Goal: Task Accomplishment & Management: Use online tool/utility

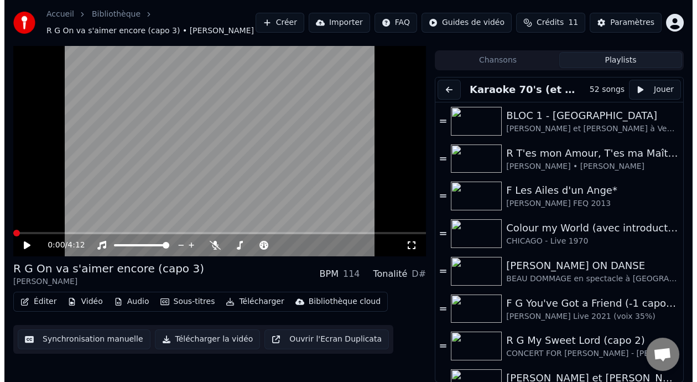
scroll to position [1594, 0]
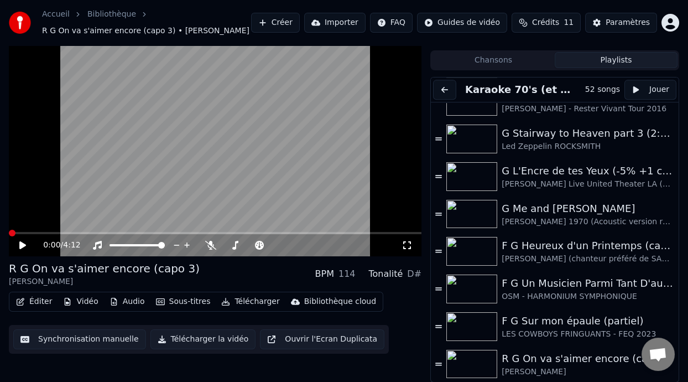
click at [278, 24] on button "Créer" at bounding box center [275, 23] width 49 height 20
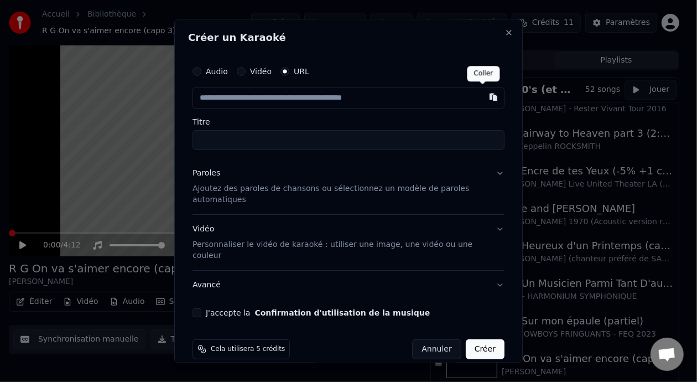
click at [486, 99] on button "button" at bounding box center [493, 97] width 22 height 20
type input "**********"
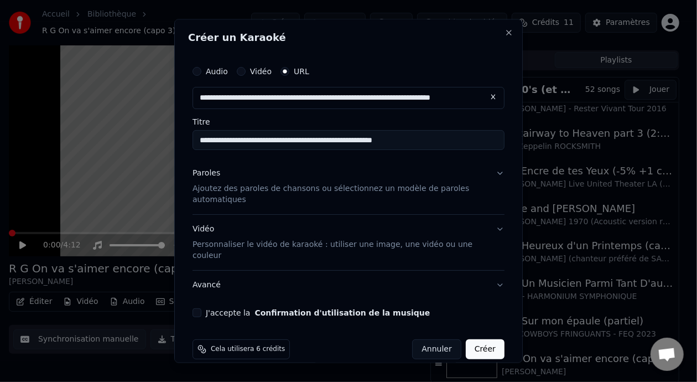
type input "**********"
click at [380, 189] on p "Ajoutez des paroles de chansons ou sélectionnez un modèle de paroles automatiqu…" at bounding box center [340, 194] width 294 height 22
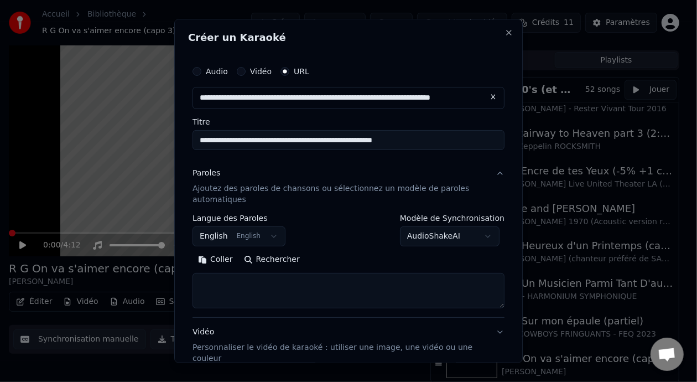
click at [264, 236] on button "English English" at bounding box center [239, 236] width 93 height 20
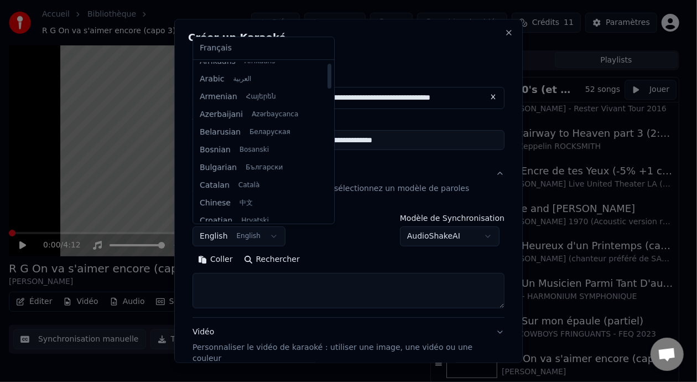
scroll to position [0, 0]
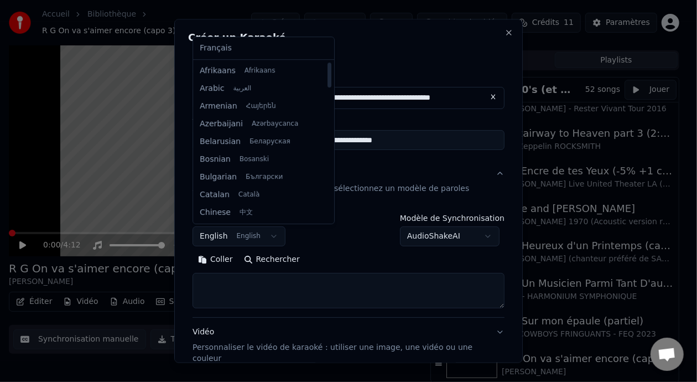
drag, startPoint x: 316, startPoint y: 92, endPoint x: 308, endPoint y: 71, distance: 22.1
click at [328, 71] on div at bounding box center [330, 75] width 4 height 25
select select "**"
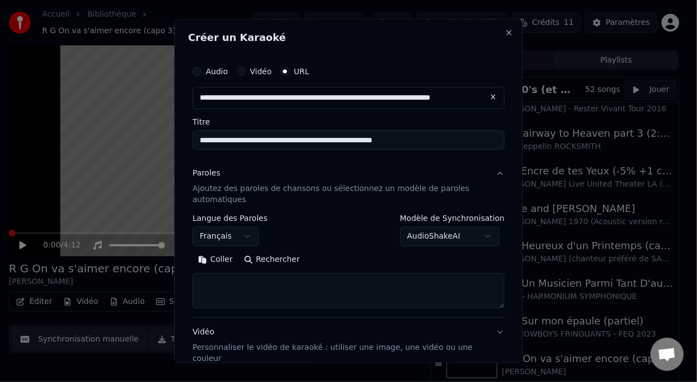
click at [211, 261] on button "Coller" at bounding box center [216, 260] width 46 height 18
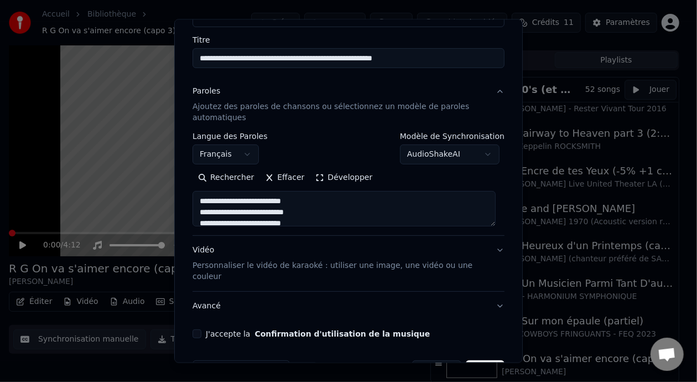
scroll to position [106, 0]
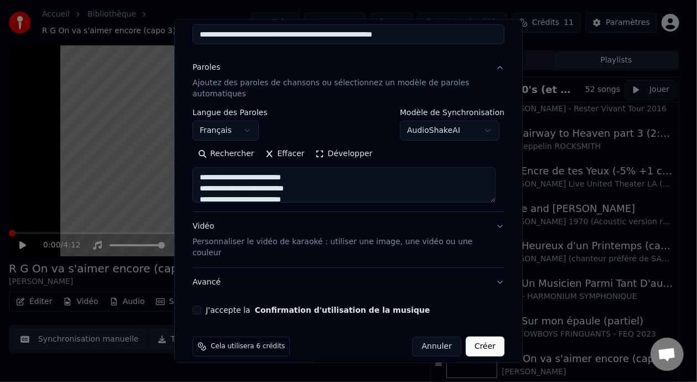
click at [197, 305] on button "J'accepte la Confirmation d'utilisation de la musique" at bounding box center [197, 309] width 9 height 9
click at [480, 336] on button "Créer" at bounding box center [485, 346] width 39 height 20
type textarea "**********"
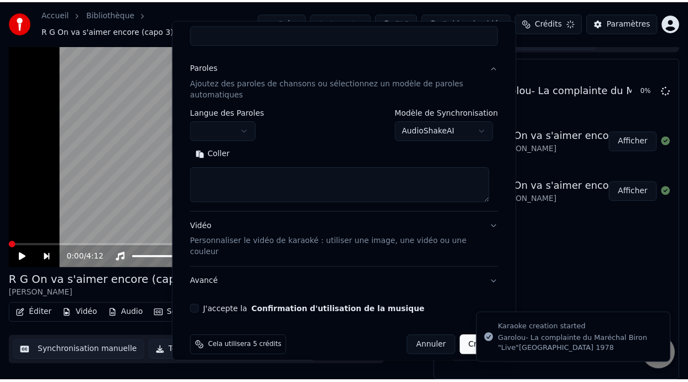
scroll to position [25, 0]
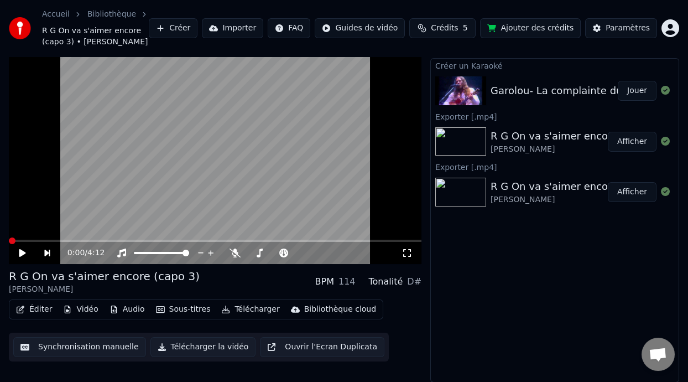
click at [636, 90] on button "Jouer" at bounding box center [637, 91] width 39 height 20
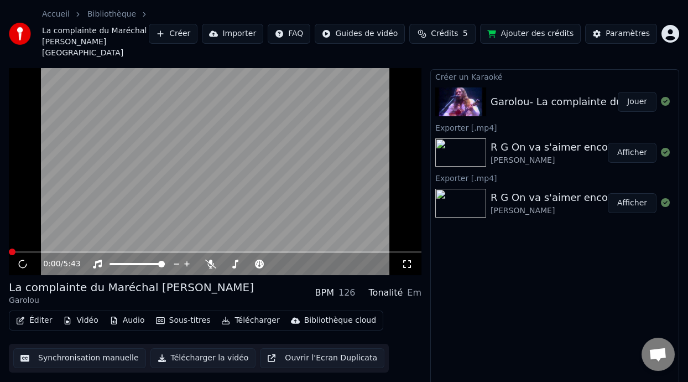
click at [408, 259] on icon at bounding box center [407, 263] width 11 height 9
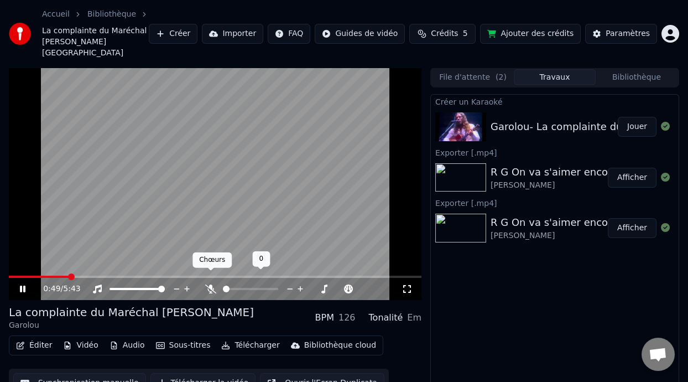
click at [211, 284] on icon at bounding box center [210, 288] width 11 height 9
click at [15, 263] on video at bounding box center [215, 183] width 413 height 232
click at [17, 276] on span at bounding box center [13, 277] width 8 height 2
click at [23, 285] on icon at bounding box center [22, 289] width 7 height 8
click at [407, 284] on icon at bounding box center [407, 288] width 11 height 9
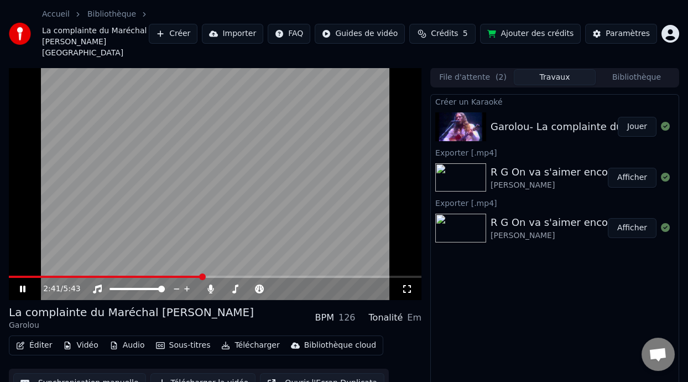
click at [85, 373] on button "Synchronisation manuelle" at bounding box center [79, 383] width 133 height 20
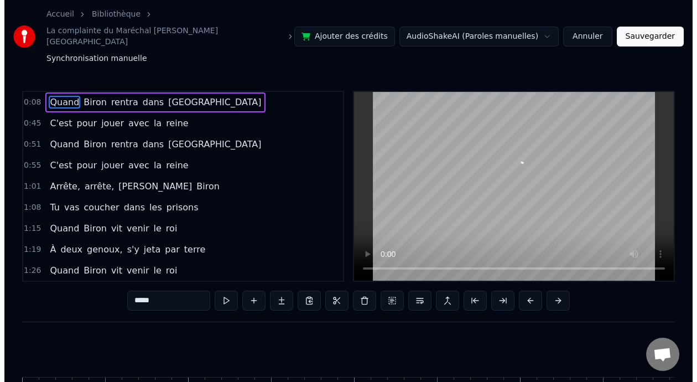
scroll to position [0, 1312]
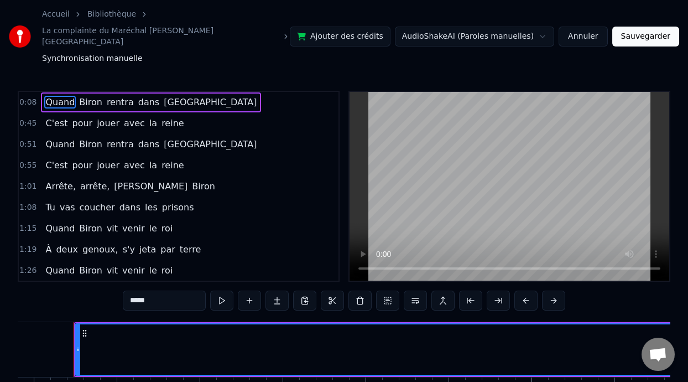
click at [599, 27] on button "Annuler" at bounding box center [583, 37] width 49 height 20
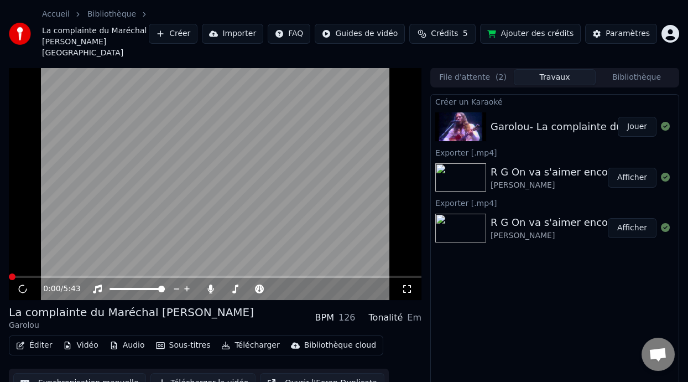
click at [35, 337] on button "Éditer" at bounding box center [34, 344] width 45 height 15
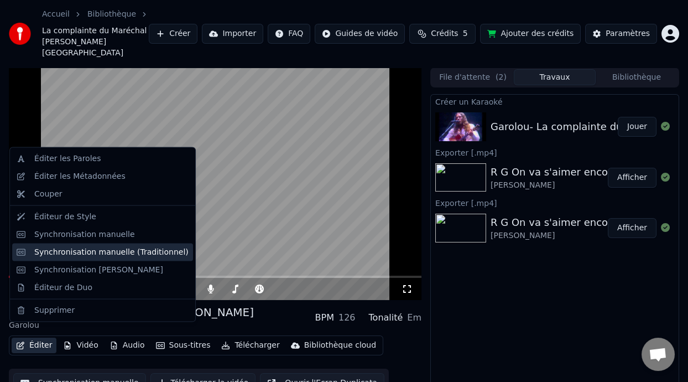
click at [123, 254] on div "Synchronisation manuelle (Traditionnel)" at bounding box center [111, 251] width 154 height 11
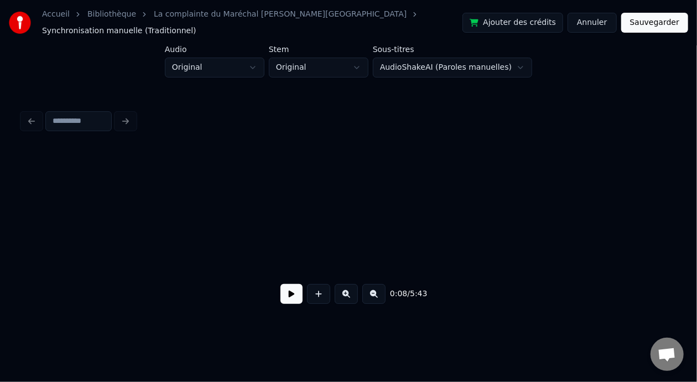
scroll to position [0, 911]
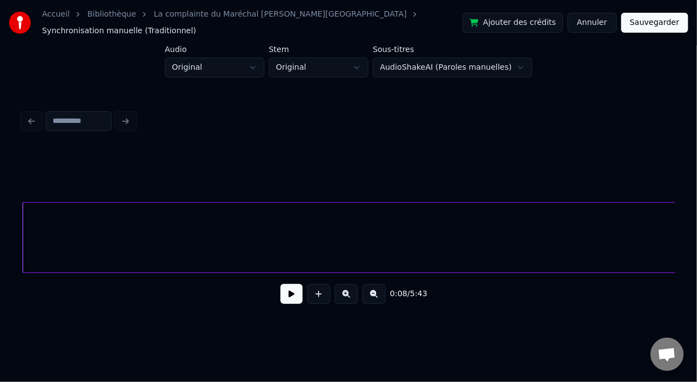
click at [294, 295] on button at bounding box center [292, 294] width 22 height 20
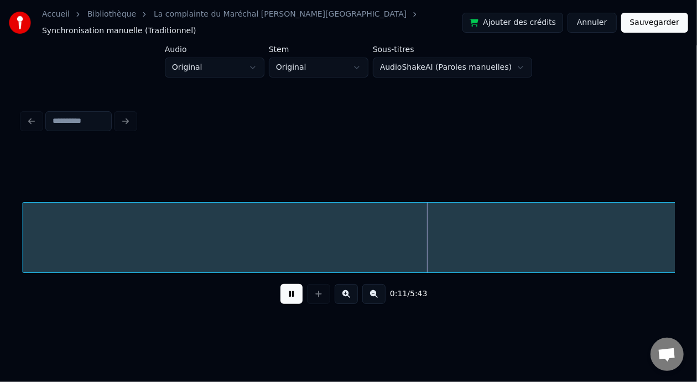
click at [381, 295] on button at bounding box center [373, 294] width 23 height 20
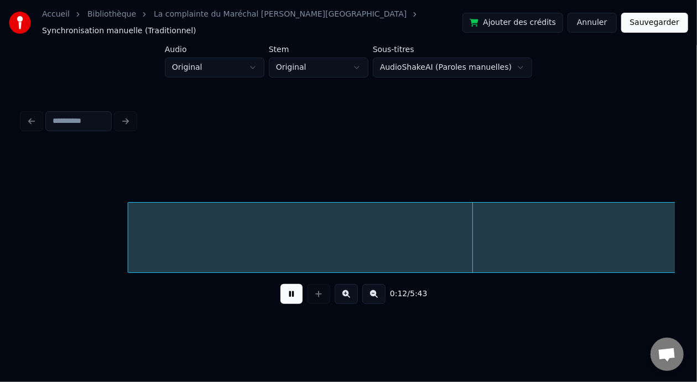
click at [381, 295] on button at bounding box center [373, 294] width 23 height 20
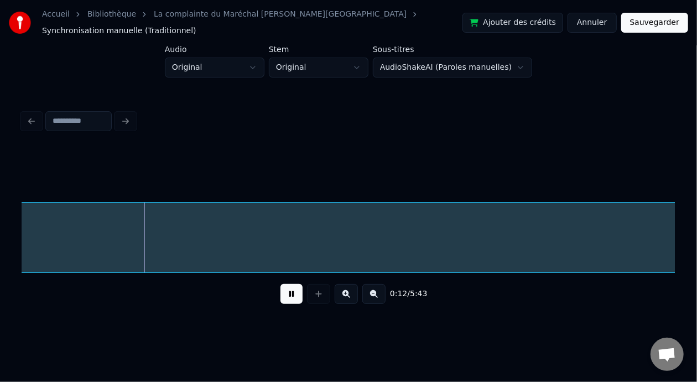
scroll to position [0, 228]
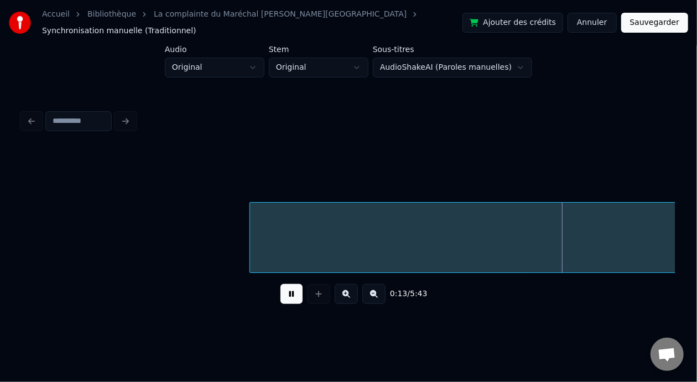
click at [285, 298] on button at bounding box center [292, 294] width 22 height 20
click at [380, 294] on button at bounding box center [373, 294] width 23 height 20
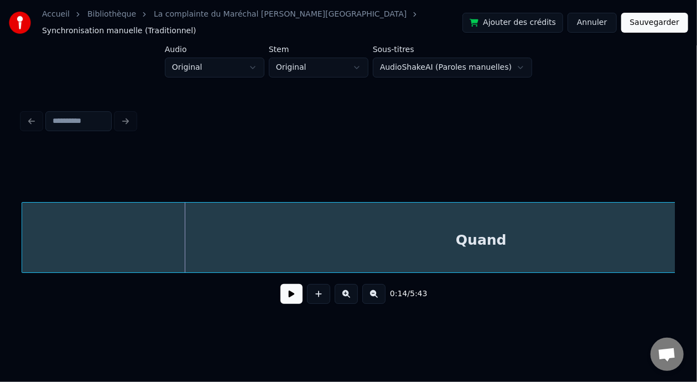
scroll to position [0, 0]
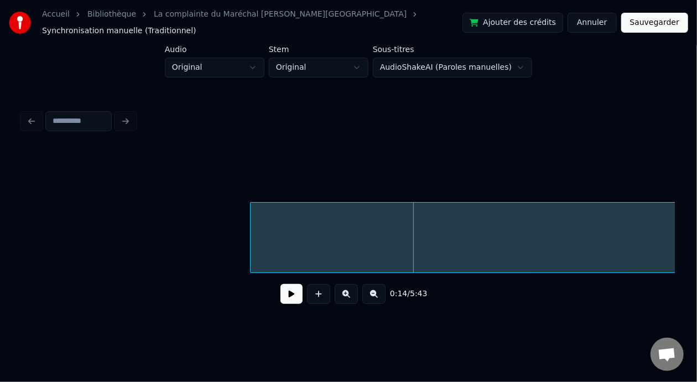
click at [380, 294] on button at bounding box center [373, 294] width 23 height 20
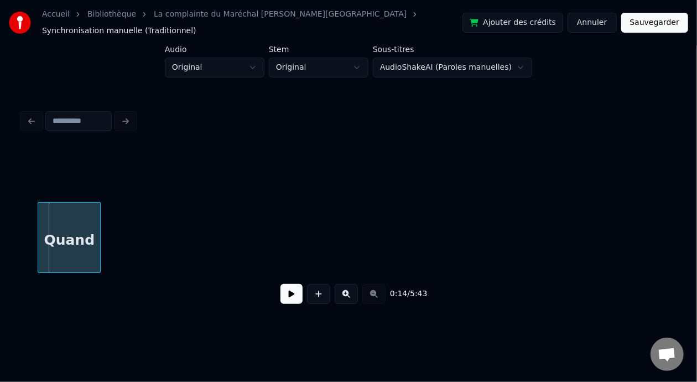
click at [352, 289] on button at bounding box center [346, 294] width 23 height 20
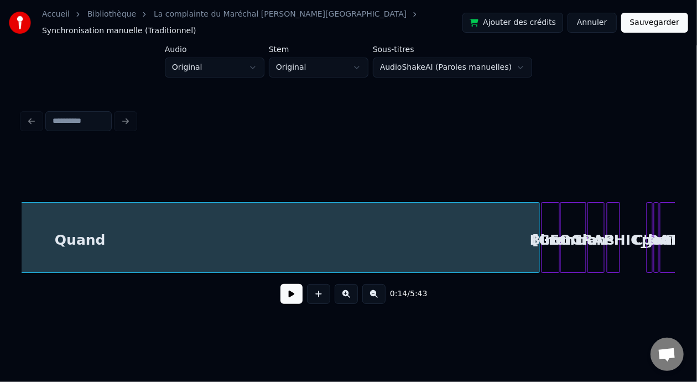
scroll to position [0, 659]
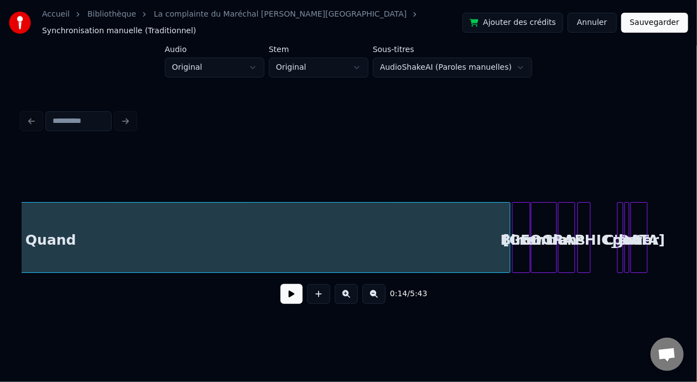
click at [74, 232] on div "Quand" at bounding box center [51, 239] width 918 height 75
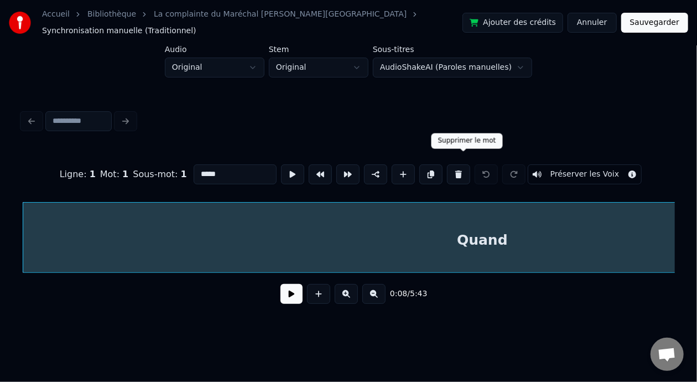
click at [464, 165] on button at bounding box center [458, 174] width 23 height 20
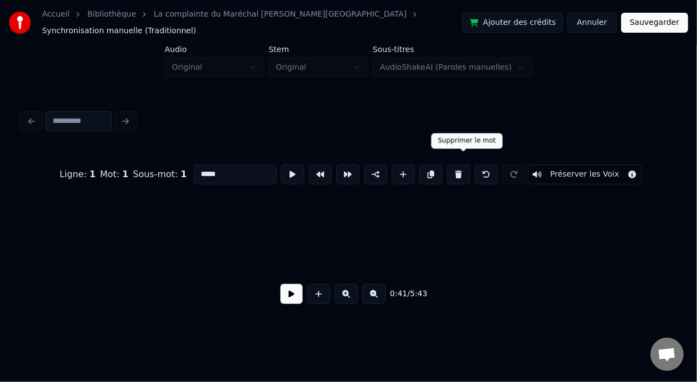
type input "*****"
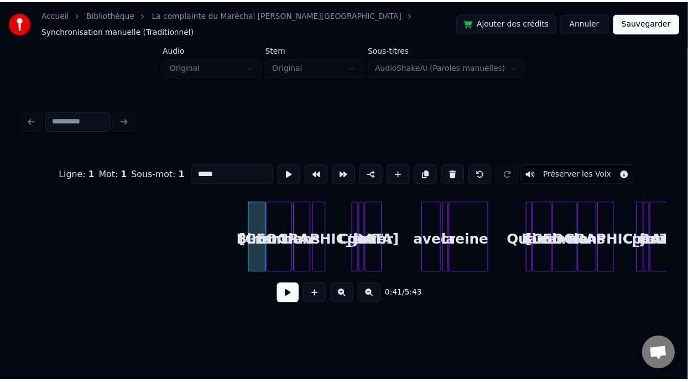
scroll to position [0, 876]
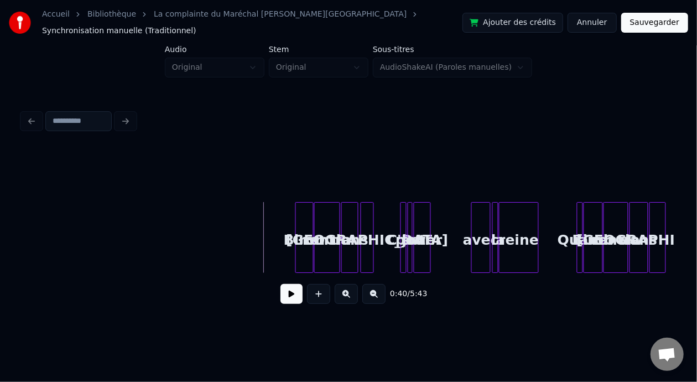
click at [290, 295] on button at bounding box center [292, 294] width 22 height 20
click at [296, 232] on div at bounding box center [297, 237] width 3 height 70
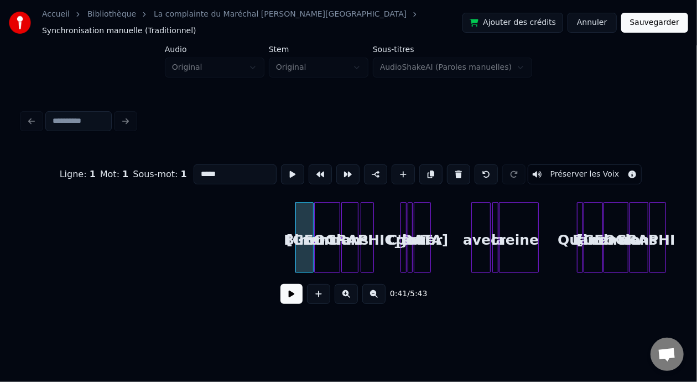
click at [194, 165] on input "*****" at bounding box center [235, 174] width 83 height 20
type input "**********"
click at [653, 22] on button "Sauvegarder" at bounding box center [654, 23] width 67 height 20
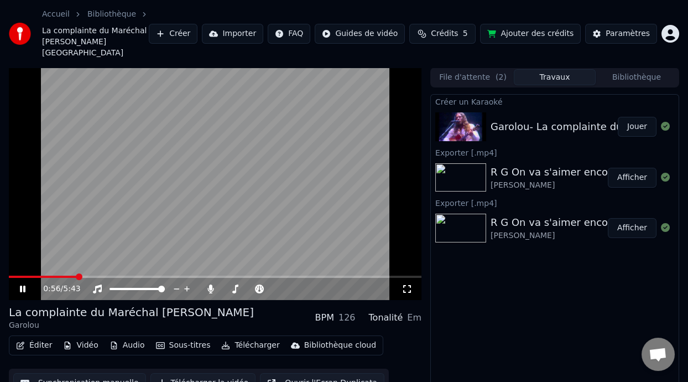
click at [197, 337] on button "Sous-titres" at bounding box center [184, 344] width 64 height 15
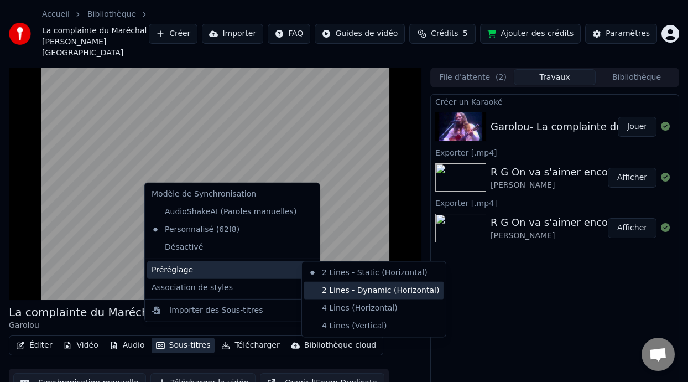
click at [368, 293] on div "2 Lines - Dynamic (Horizontal)" at bounding box center [373, 290] width 139 height 18
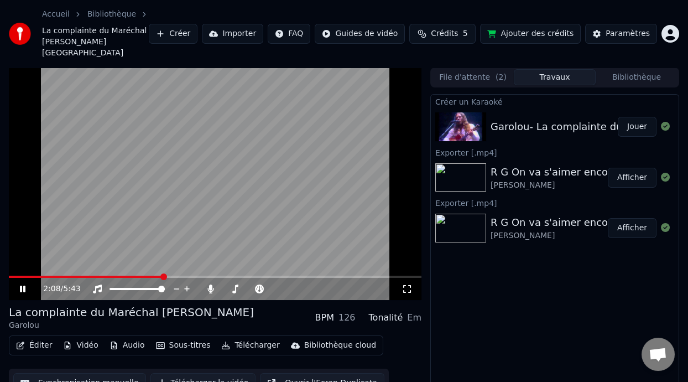
click at [23, 284] on icon at bounding box center [30, 288] width 25 height 9
click at [624, 69] on button "Bibliothèque" at bounding box center [637, 77] width 82 height 16
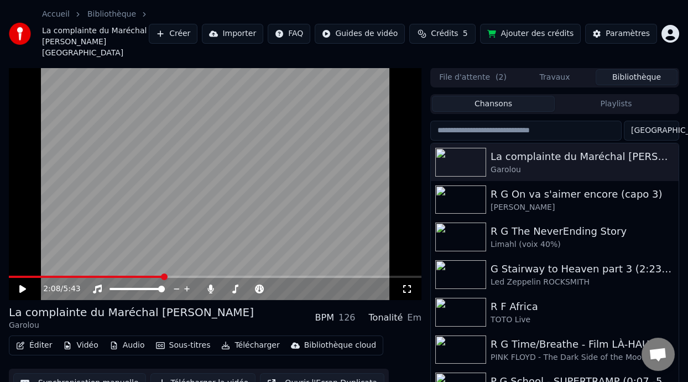
click at [616, 96] on button "Playlists" at bounding box center [616, 104] width 123 height 16
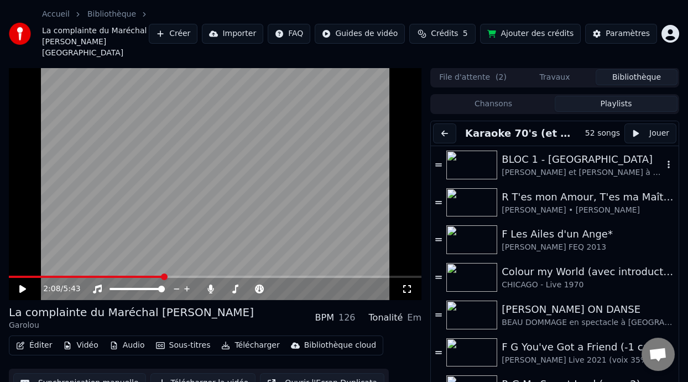
click at [560, 167] on div "[PERSON_NAME] et [PERSON_NAME] à Vedettes en direct 1978" at bounding box center [583, 172] width 162 height 11
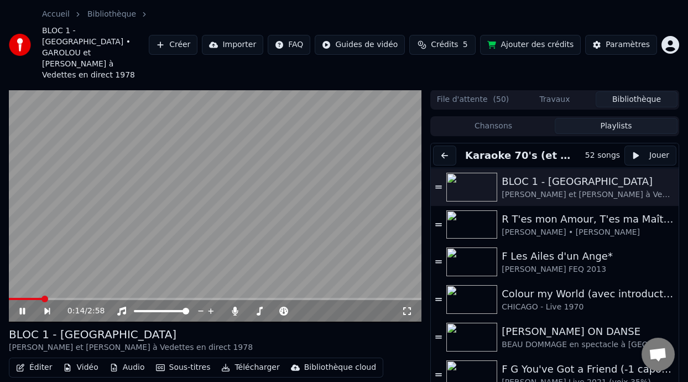
click at [407, 307] on icon at bounding box center [407, 311] width 11 height 9
click at [20, 308] on icon at bounding box center [22, 311] width 6 height 7
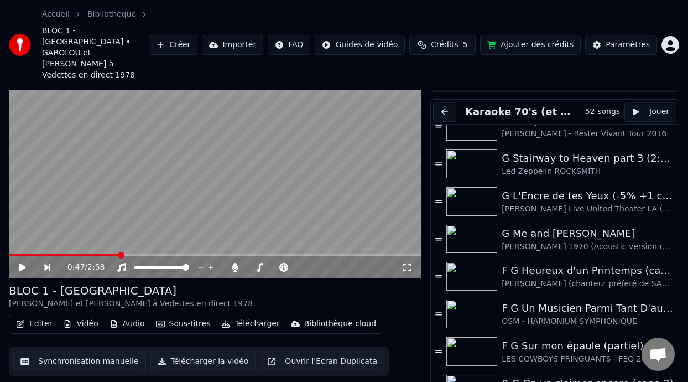
scroll to position [1594, 0]
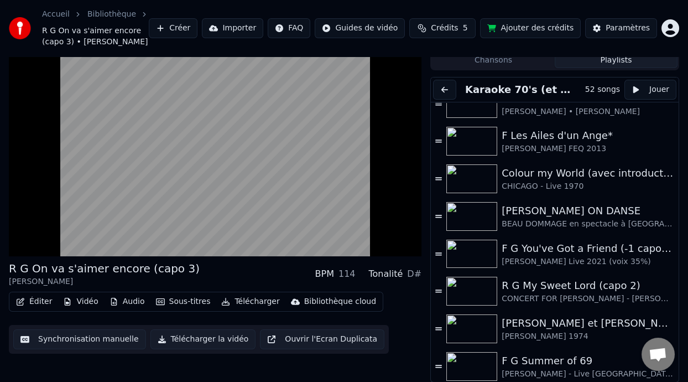
scroll to position [144, 0]
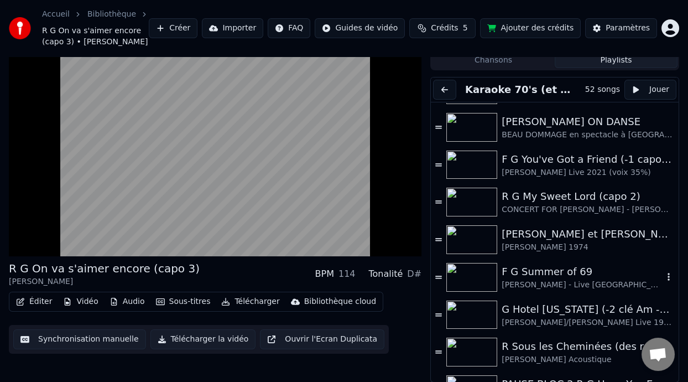
click at [554, 274] on div "F G Summer of 69" at bounding box center [583, 271] width 162 height 15
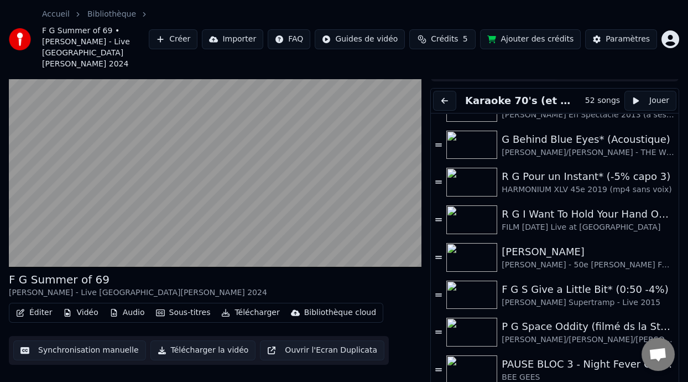
scroll to position [661, 0]
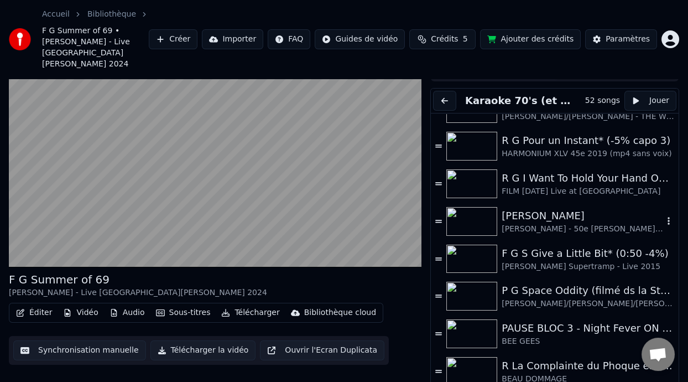
click at [567, 208] on div "[PERSON_NAME]" at bounding box center [583, 215] width 162 height 15
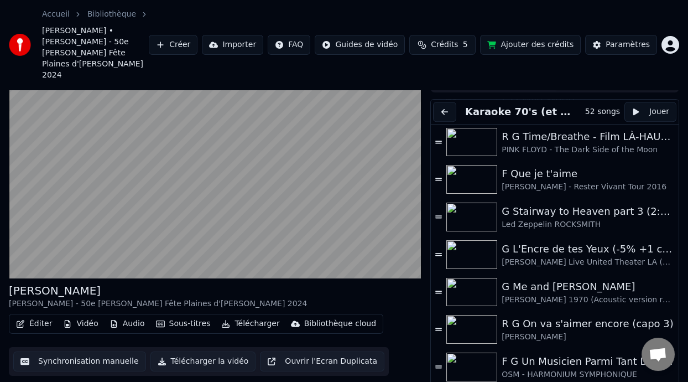
scroll to position [1594, 0]
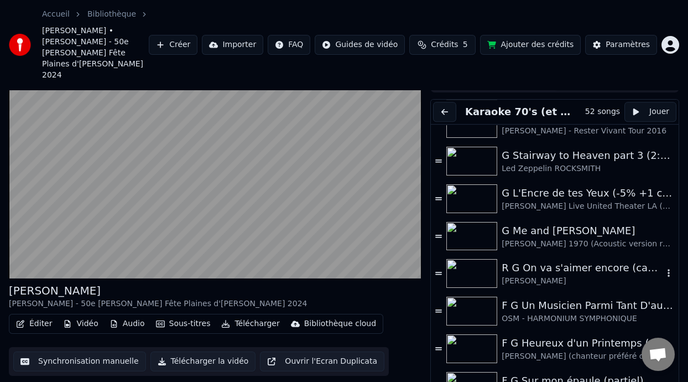
click at [580, 276] on div "[PERSON_NAME]" at bounding box center [583, 281] width 162 height 11
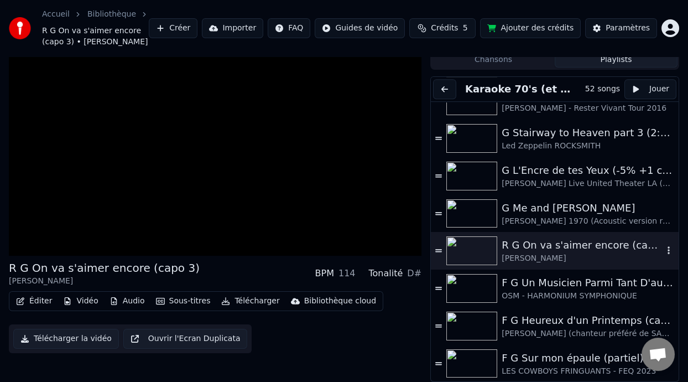
scroll to position [33, 0]
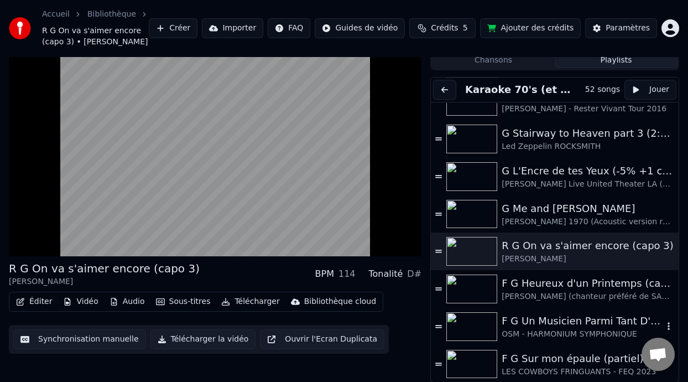
click at [578, 330] on div "OSM - HARMONIUM SYMPHONIQUE" at bounding box center [583, 334] width 162 height 11
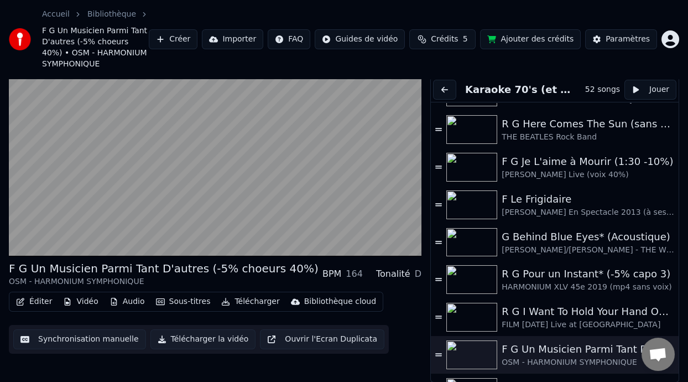
scroll to position [507, 0]
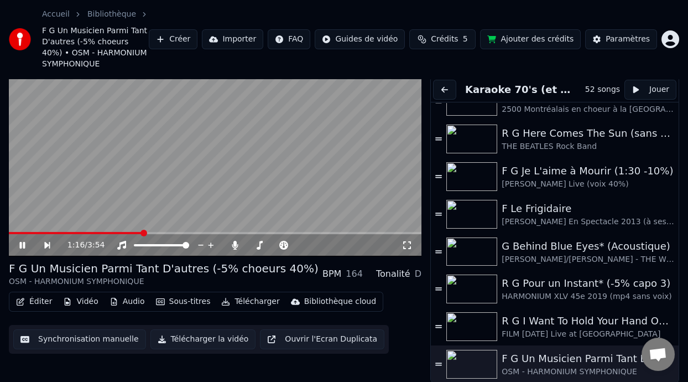
click at [20, 242] on icon at bounding box center [22, 245] width 6 height 7
click at [13, 232] on span at bounding box center [12, 233] width 6 height 2
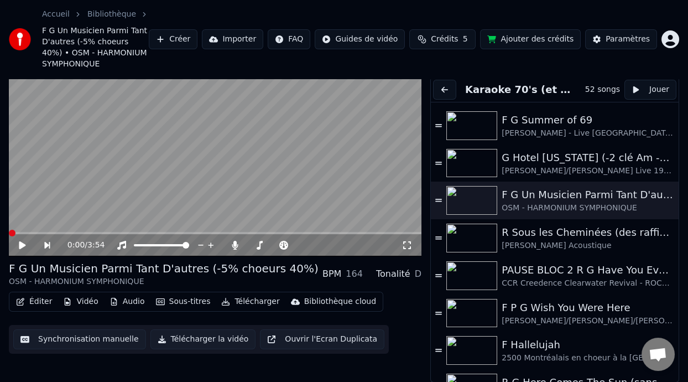
scroll to position [285, 0]
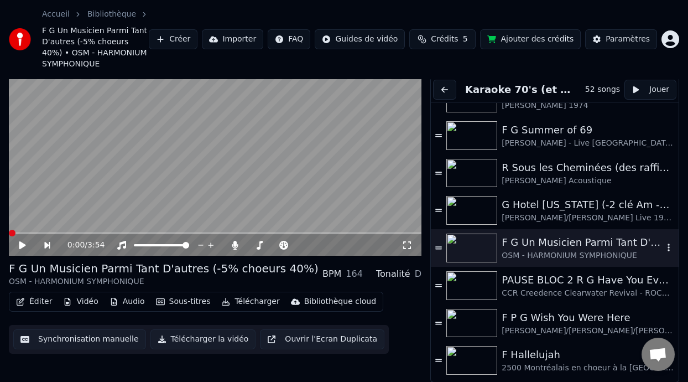
click at [557, 251] on div "OSM - HARMONIUM SYMPHONIQUE" at bounding box center [583, 255] width 162 height 11
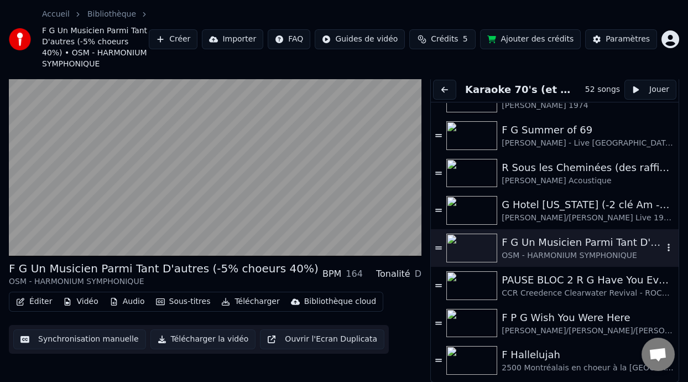
click at [557, 245] on div "F G Un Musicien Parmi Tant D'autres (-5% choeurs 40%)" at bounding box center [583, 242] width 162 height 15
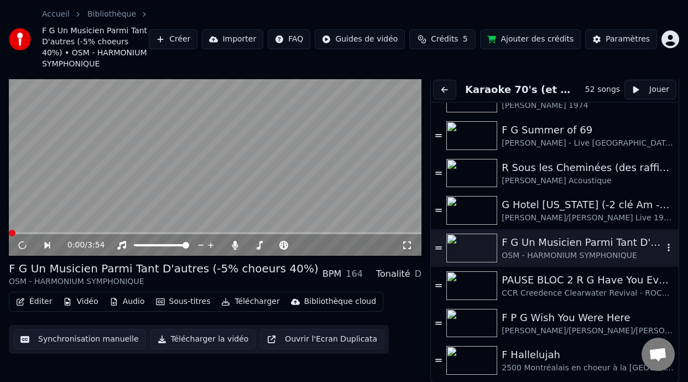
click at [557, 245] on div "F G Un Musicien Parmi Tant D'autres (-5% choeurs 40%)" at bounding box center [583, 242] width 162 height 15
click at [22, 243] on icon at bounding box center [22, 245] width 7 height 8
click at [406, 244] on icon at bounding box center [407, 245] width 11 height 9
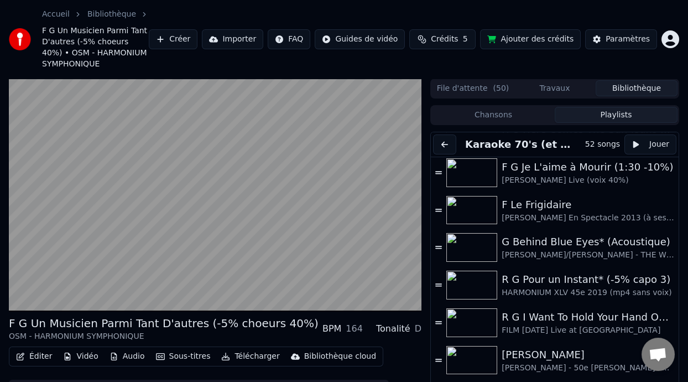
scroll to position [526, 0]
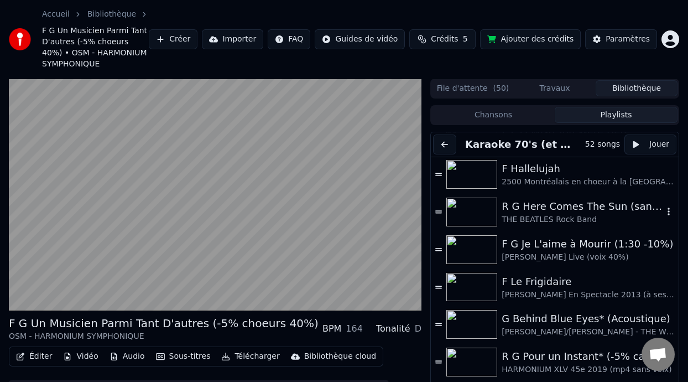
click at [581, 213] on div "R G Here Comes The Sun (sans capo)" at bounding box center [583, 206] width 162 height 15
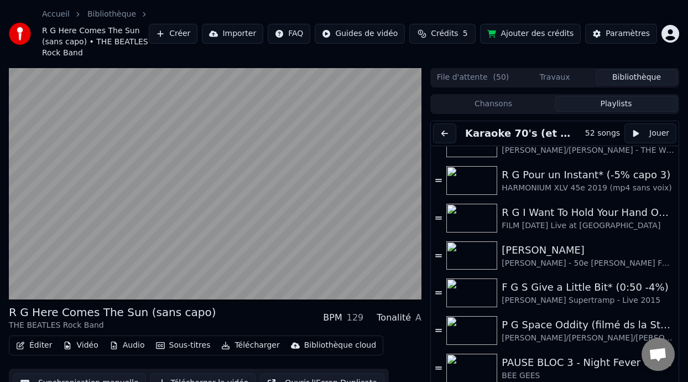
scroll to position [704, 0]
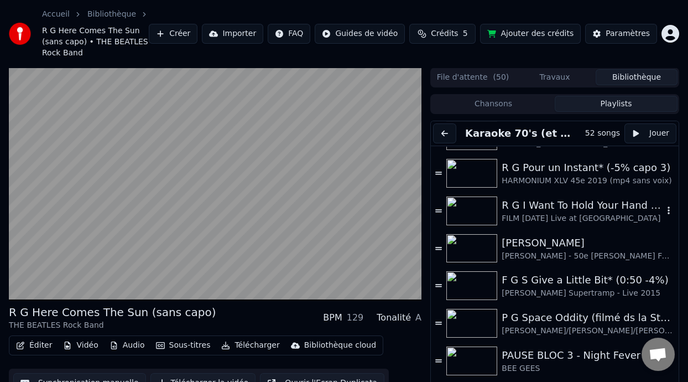
click at [622, 205] on div "R G I Want To Hold Your Hand ON DANSE" at bounding box center [583, 205] width 162 height 15
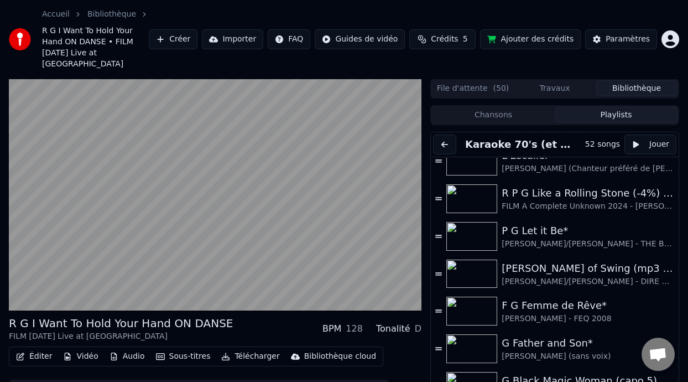
scroll to position [1137, 0]
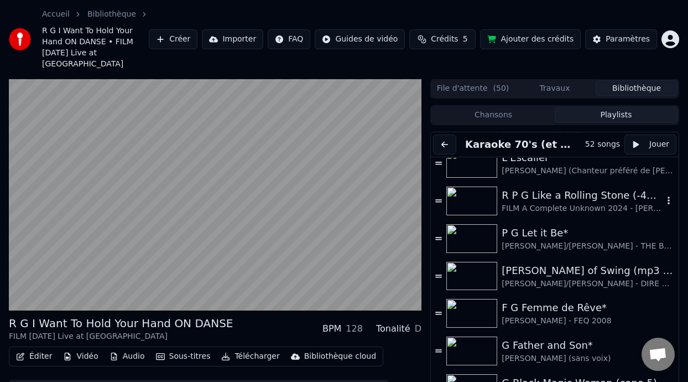
click at [601, 188] on div "R P G Like a Rolling Stone (-4%) ON DANSE" at bounding box center [583, 195] width 162 height 15
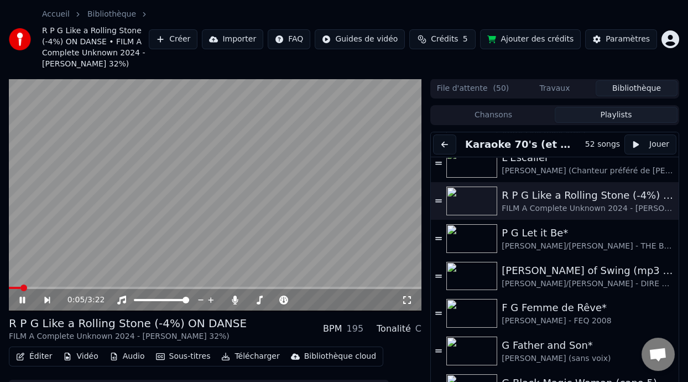
click at [20, 303] on icon at bounding box center [22, 300] width 6 height 7
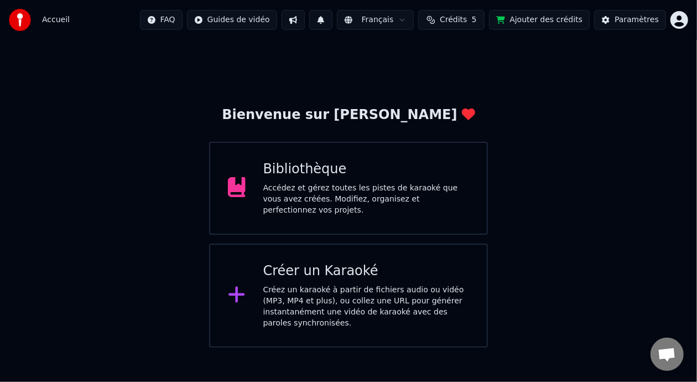
click at [423, 198] on div "Accédez et gérez toutes les pistes de karaoké que vous avez créées. Modifiez, o…" at bounding box center [366, 199] width 206 height 33
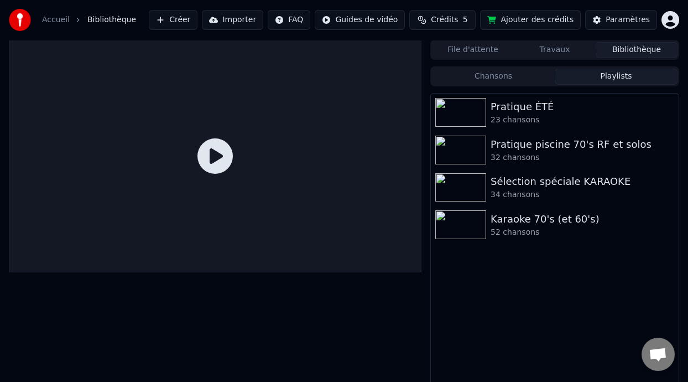
click at [624, 74] on button "Playlists" at bounding box center [616, 77] width 123 height 16
click at [549, 224] on div "Karaoke 70's (et 60's)" at bounding box center [577, 218] width 173 height 15
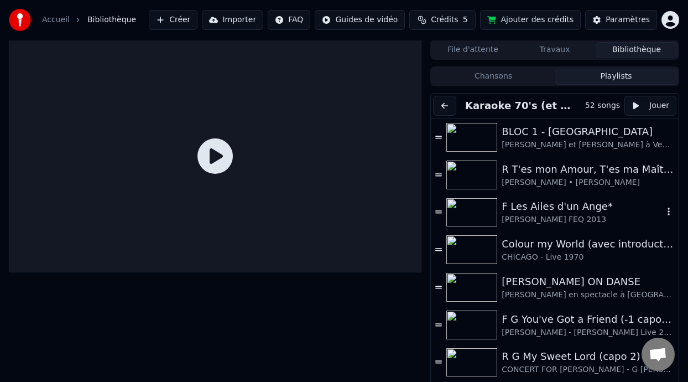
click at [554, 213] on div "F Les Ailes d'un Ange*" at bounding box center [583, 206] width 162 height 15
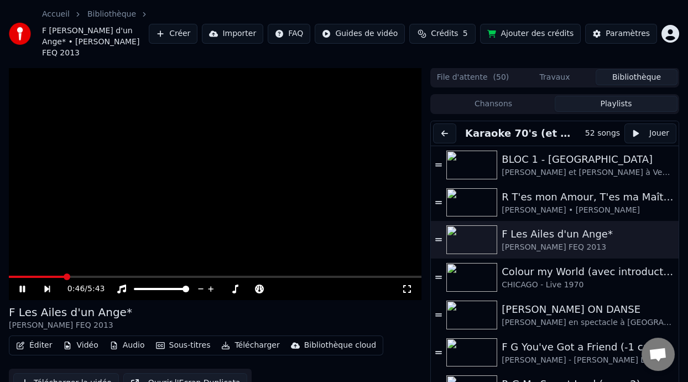
click at [23, 286] on icon at bounding box center [22, 288] width 6 height 7
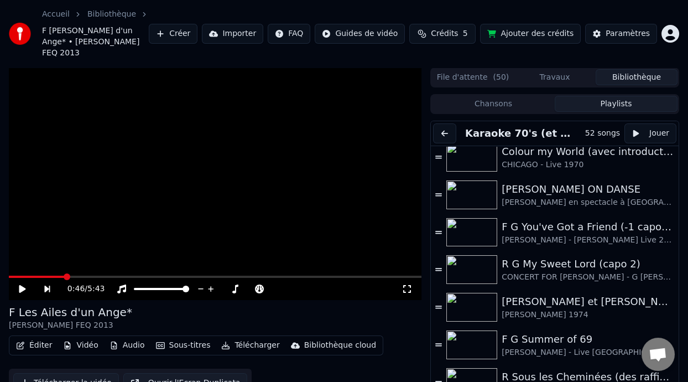
scroll to position [125, 0]
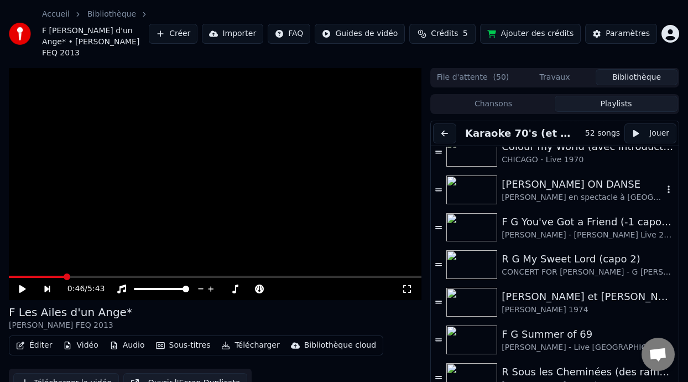
click at [563, 191] on div "[PERSON_NAME] ON DANSE" at bounding box center [583, 183] width 162 height 15
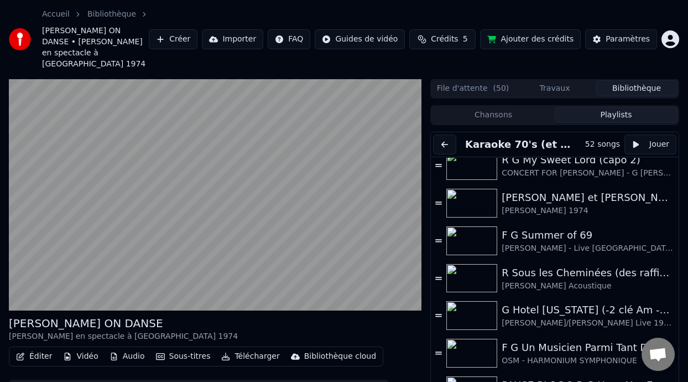
scroll to position [242, 0]
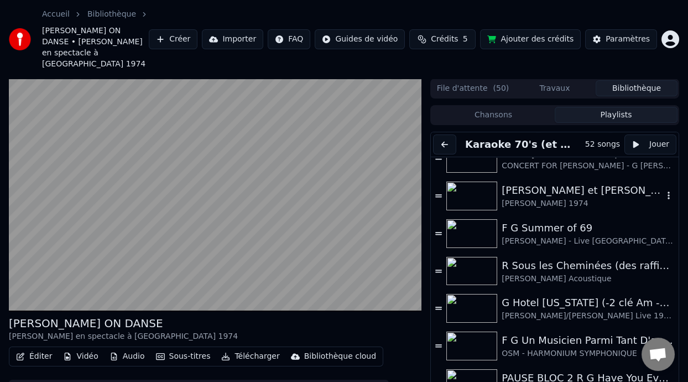
click at [566, 184] on div "[PERSON_NAME] et [PERSON_NAME]" at bounding box center [583, 190] width 162 height 15
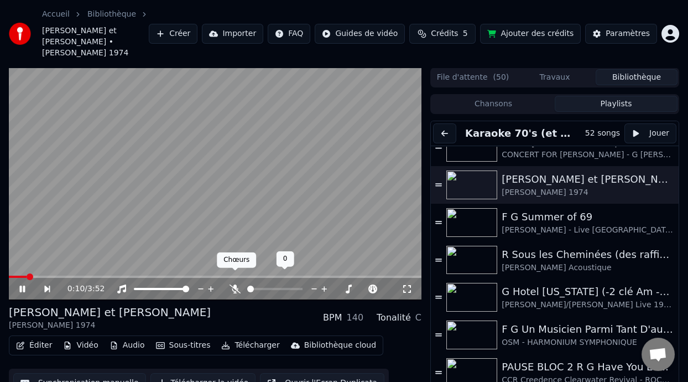
click at [237, 284] on icon at bounding box center [235, 288] width 11 height 9
click at [20, 284] on icon at bounding box center [30, 288] width 25 height 9
click at [556, 225] on div "[PERSON_NAME] - Live [GEOGRAPHIC_DATA][PERSON_NAME] 2024" at bounding box center [583, 230] width 162 height 11
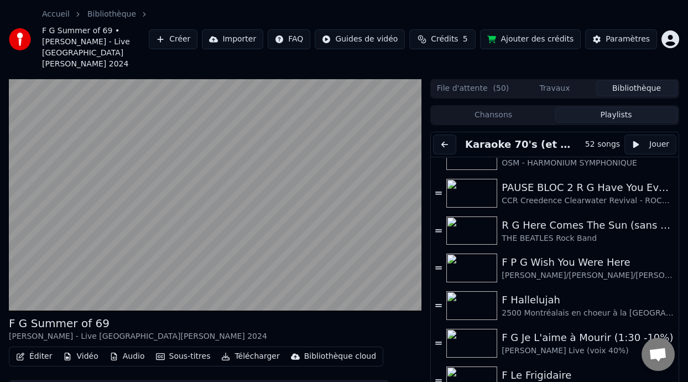
scroll to position [459, 0]
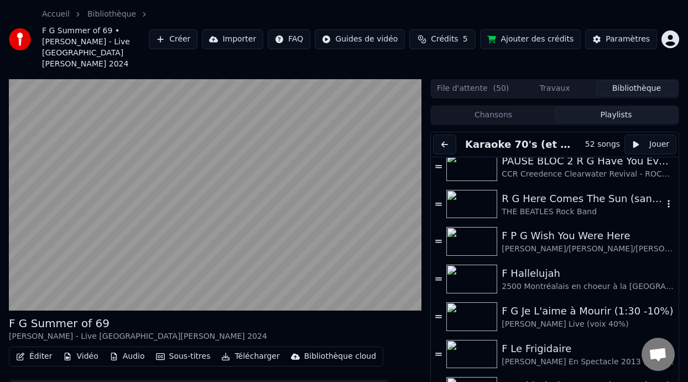
click at [564, 206] on div "THE BEATLES Rock Band" at bounding box center [583, 211] width 162 height 11
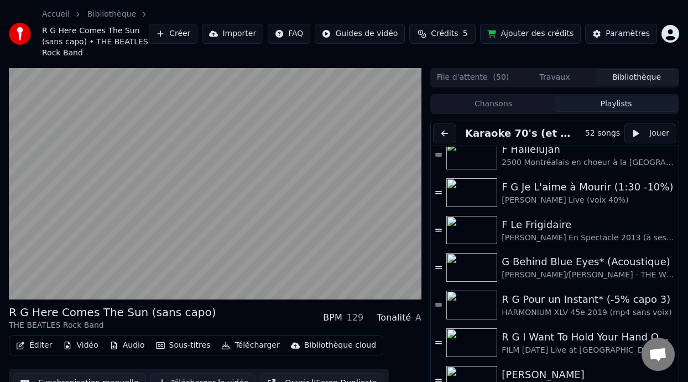
scroll to position [570, 0]
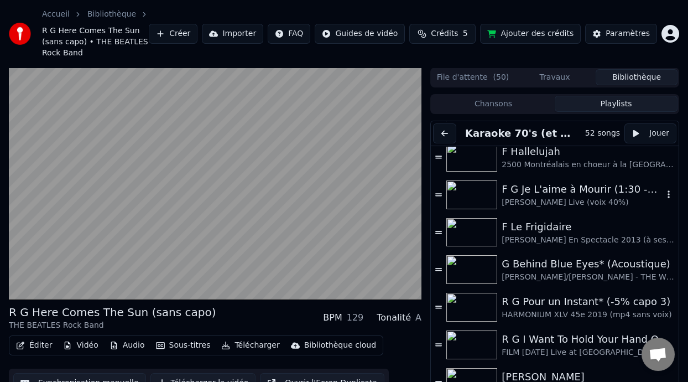
click at [563, 194] on div "F G Je L'aime à Mourir (1:30 -10%)" at bounding box center [583, 188] width 162 height 15
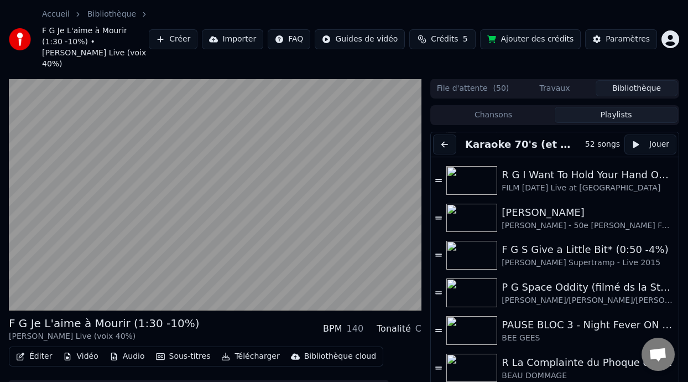
scroll to position [735, 0]
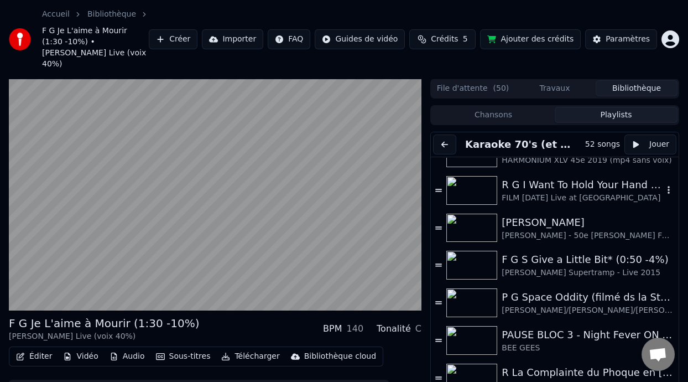
click at [619, 179] on div "R G I Want To Hold Your Hand ON DANSE" at bounding box center [583, 184] width 162 height 15
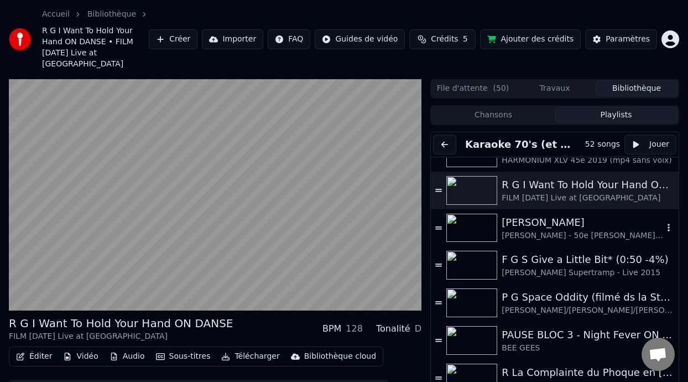
click at [576, 215] on div "[PERSON_NAME]" at bounding box center [583, 222] width 162 height 15
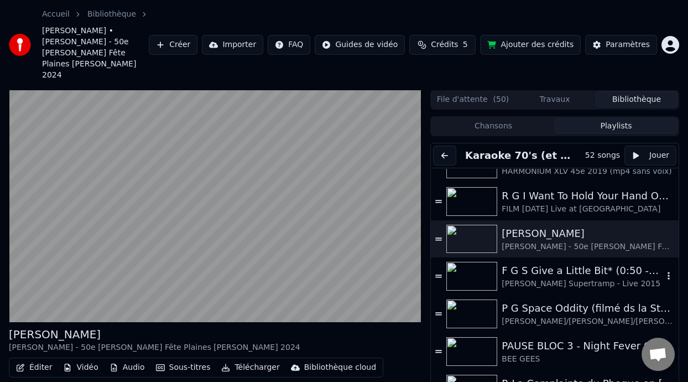
click at [541, 278] on div "[PERSON_NAME] Supertramp - Live 2015" at bounding box center [583, 283] width 162 height 11
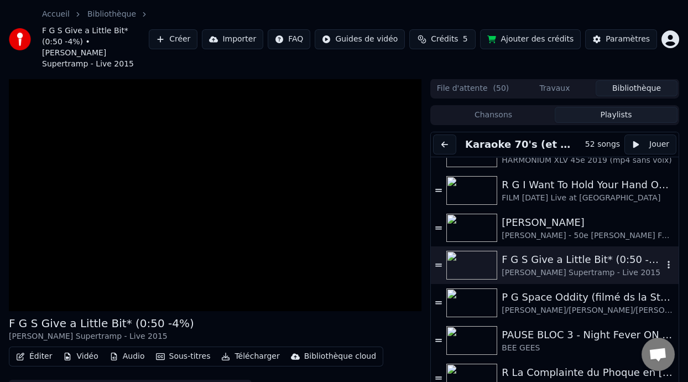
click at [503, 252] on div "F G S Give a Little Bit* (0:50 -4%)" at bounding box center [583, 259] width 162 height 15
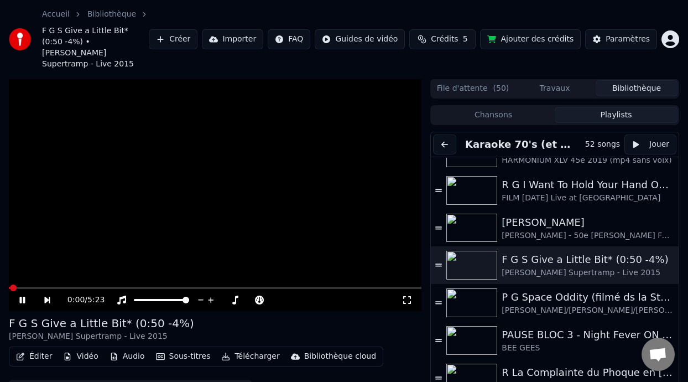
click at [41, 349] on button "Éditer" at bounding box center [34, 356] width 45 height 15
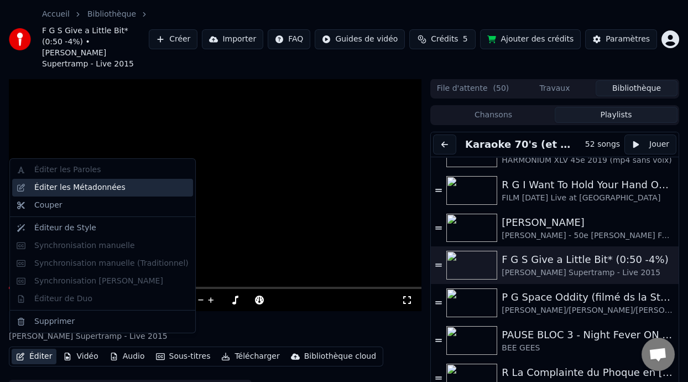
click at [128, 188] on div "Éditer les Métadonnées" at bounding box center [111, 187] width 154 height 11
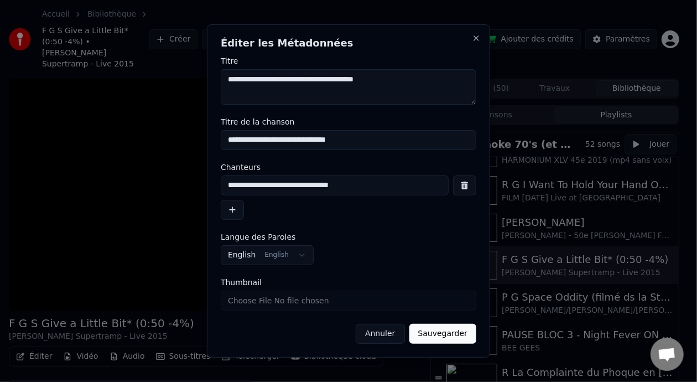
click at [228, 140] on input "**********" at bounding box center [349, 140] width 256 height 20
type input "**********"
click at [450, 335] on button "Sauvegarder" at bounding box center [442, 334] width 67 height 20
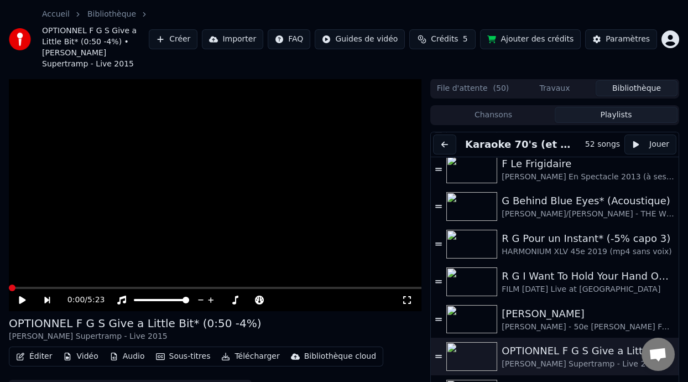
scroll to position [640, 0]
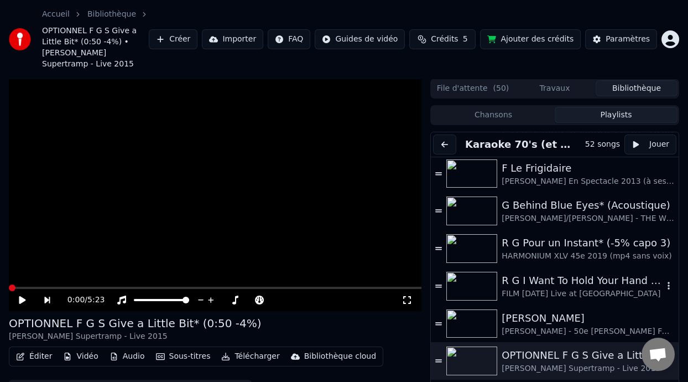
click at [533, 289] on div "FILM [DATE] Live at [GEOGRAPHIC_DATA]" at bounding box center [583, 293] width 162 height 11
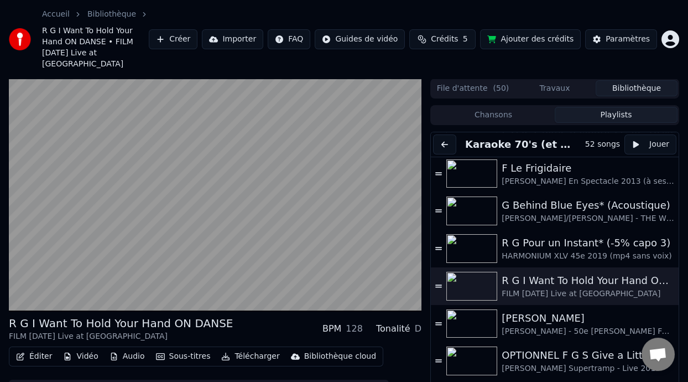
click at [43, 349] on button "Éditer" at bounding box center [34, 356] width 45 height 15
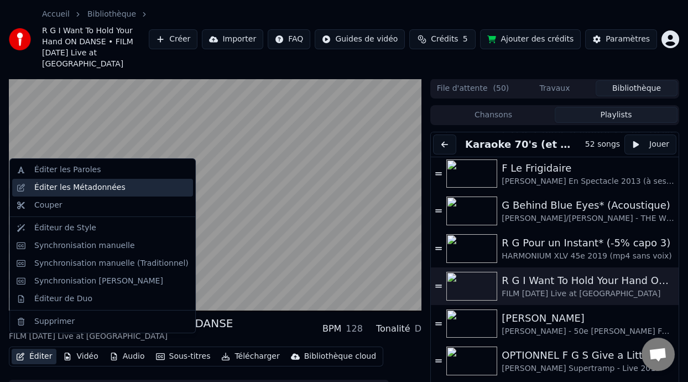
click at [124, 191] on div "Éditer les Métadonnées" at bounding box center [111, 187] width 154 height 11
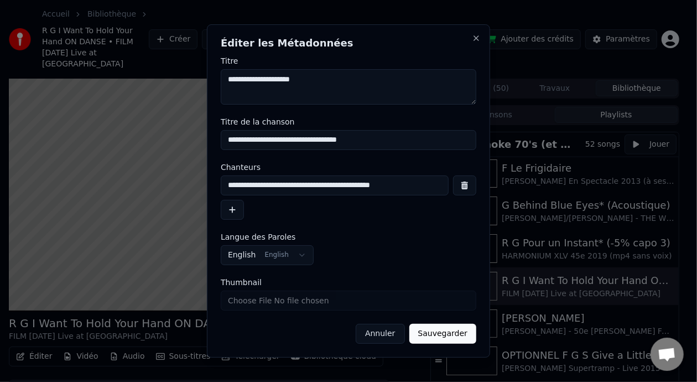
click at [227, 144] on input "**********" at bounding box center [349, 140] width 256 height 20
type input "**********"
click at [454, 336] on button "Sauvegarder" at bounding box center [442, 334] width 67 height 20
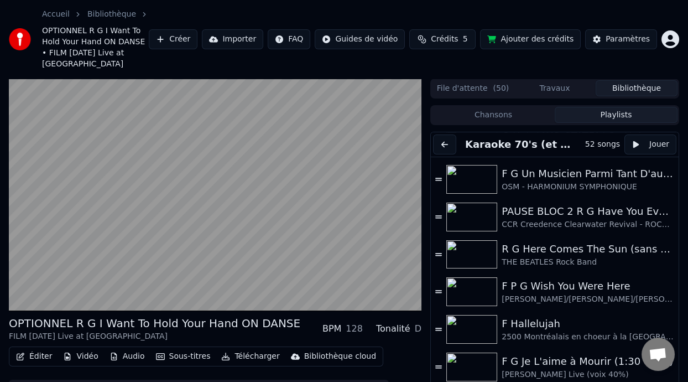
scroll to position [399, 0]
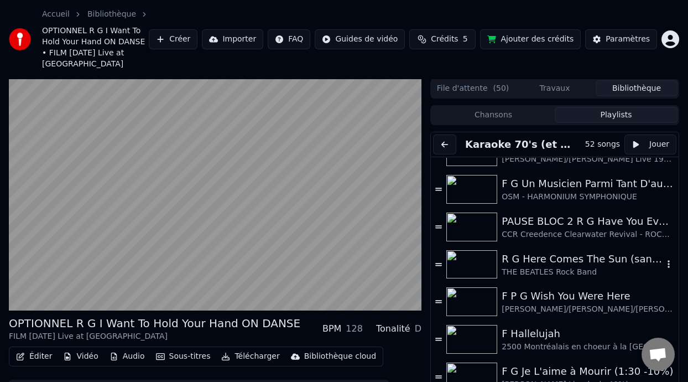
click at [560, 262] on div "R G Here Comes The Sun (sans capo)" at bounding box center [583, 258] width 162 height 15
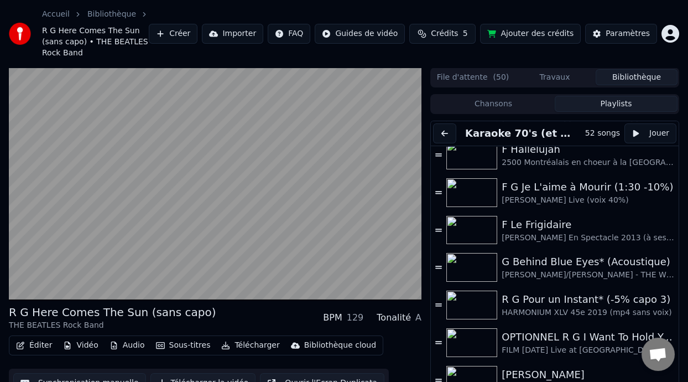
scroll to position [560, 0]
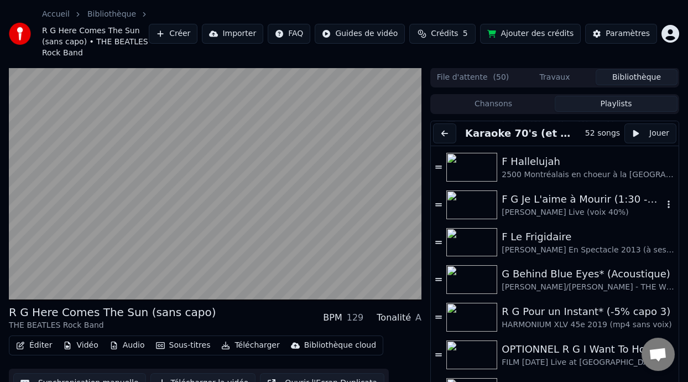
click at [580, 207] on div "[PERSON_NAME] Live (voix 40%)" at bounding box center [583, 212] width 162 height 11
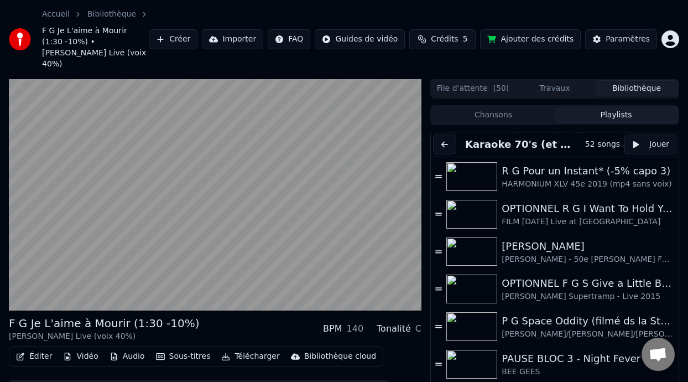
scroll to position [709, 0]
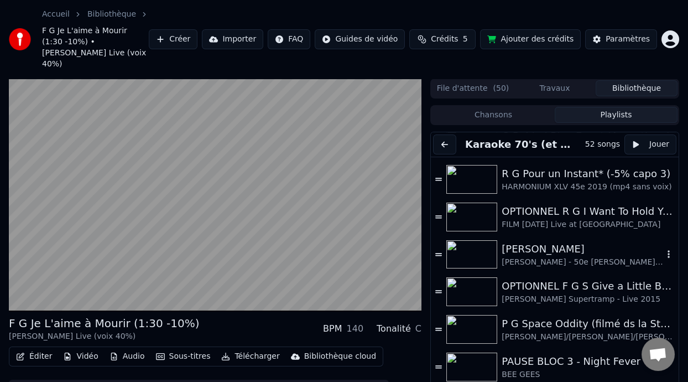
click at [550, 241] on div "[PERSON_NAME]" at bounding box center [583, 248] width 162 height 15
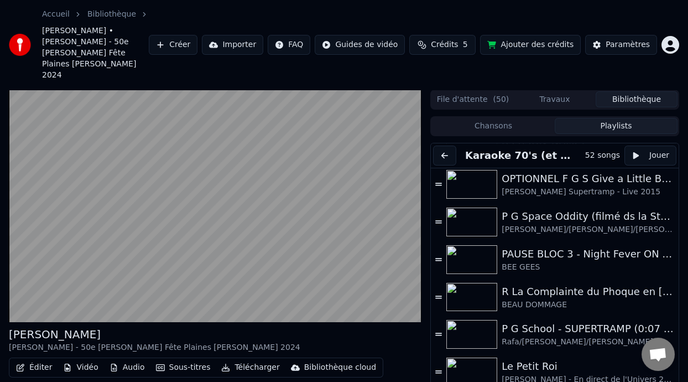
scroll to position [824, 0]
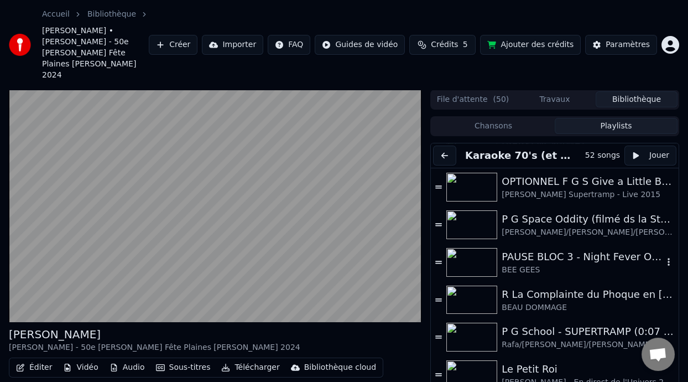
click at [539, 249] on div "PAUSE BLOC 3 - Night Fever ON DANSE" at bounding box center [583, 256] width 162 height 15
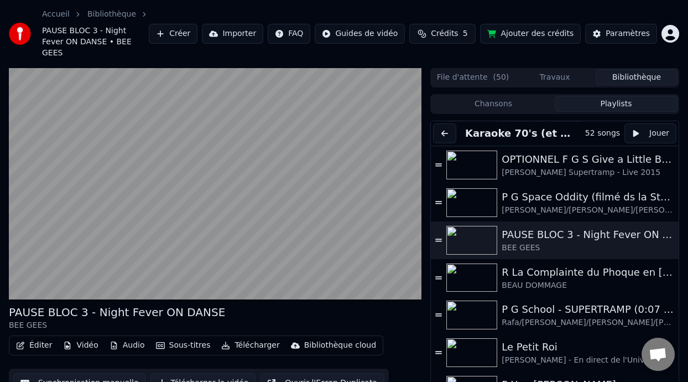
click at [42, 337] on button "Éditer" at bounding box center [34, 344] width 45 height 15
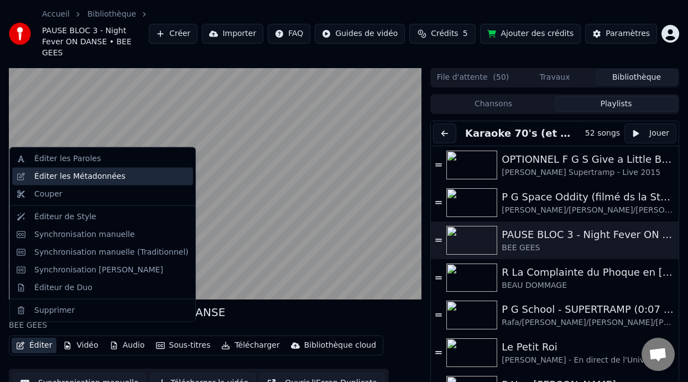
click at [107, 175] on div "Éditer les Métadonnées" at bounding box center [79, 176] width 91 height 11
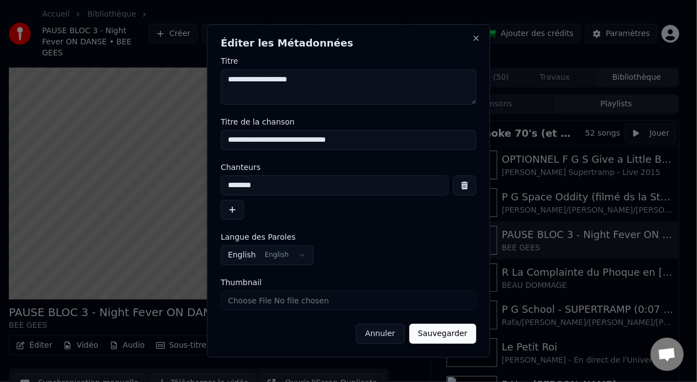
click at [227, 141] on input "**********" at bounding box center [349, 140] width 256 height 20
type input "**********"
click at [446, 334] on button "Sauvegarder" at bounding box center [442, 334] width 67 height 20
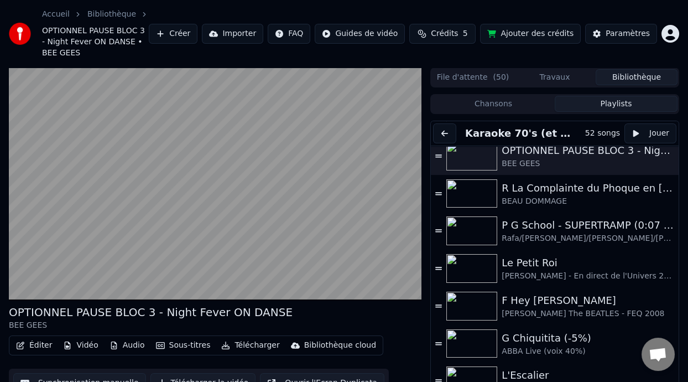
scroll to position [916, 0]
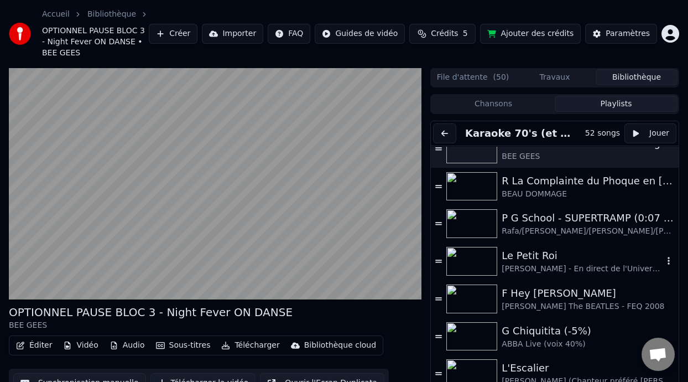
click at [526, 254] on div "Le Petit Roi" at bounding box center [583, 255] width 162 height 15
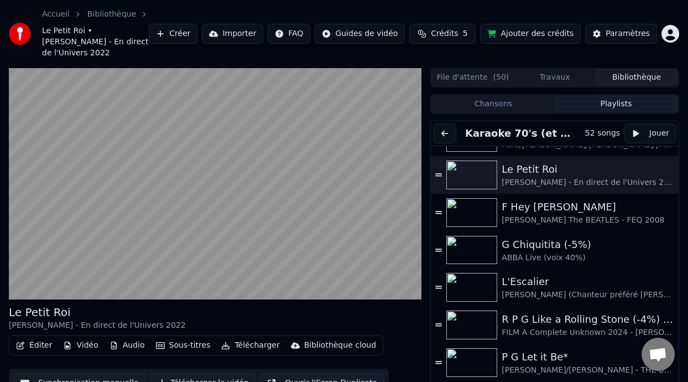
scroll to position [1009, 0]
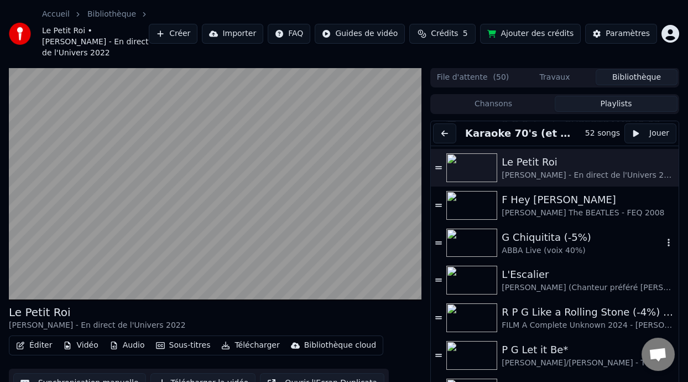
click at [534, 239] on div "G Chiquitita (-5%)" at bounding box center [583, 237] width 162 height 15
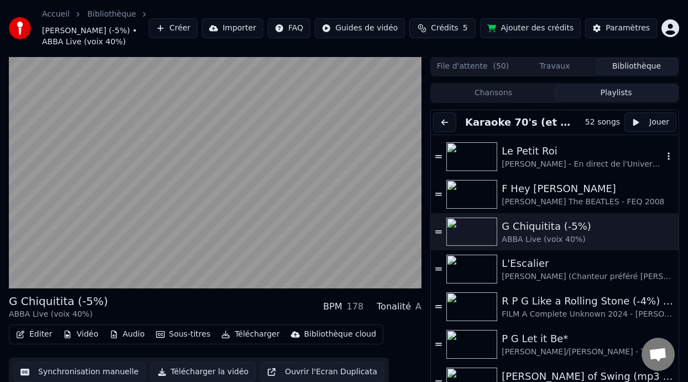
click at [532, 151] on div "Le Petit Roi" at bounding box center [583, 150] width 162 height 15
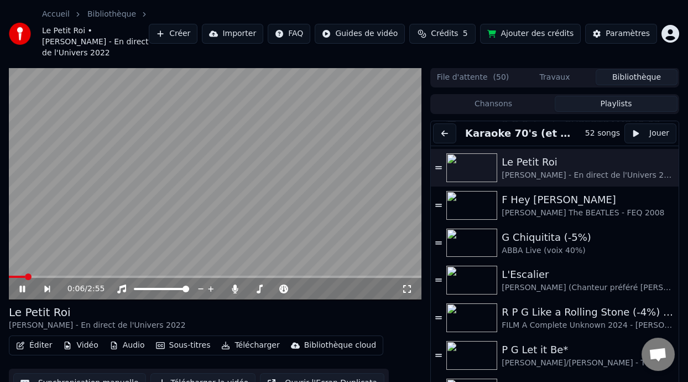
click at [40, 349] on button "Éditer" at bounding box center [34, 344] width 45 height 15
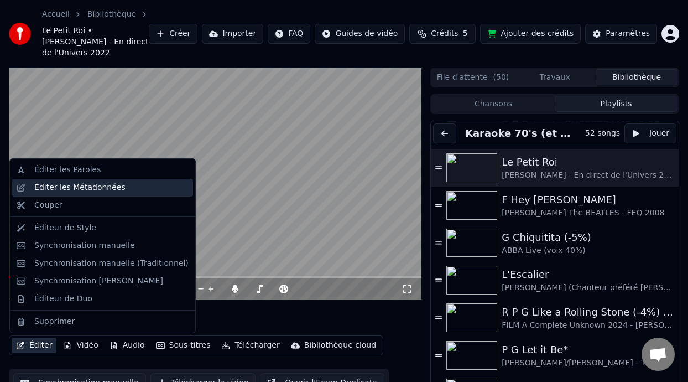
click at [148, 191] on div "Éditer les Métadonnées" at bounding box center [111, 187] width 154 height 11
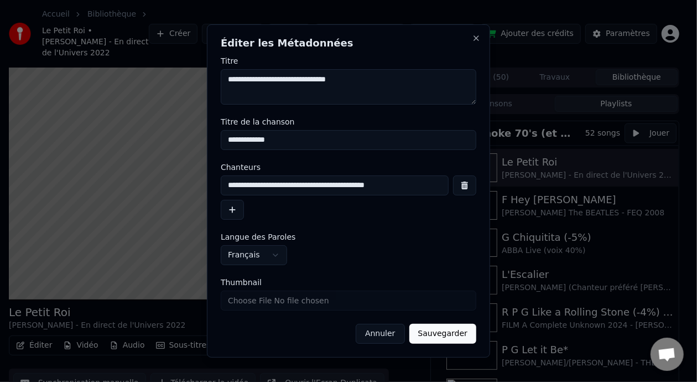
click at [380, 333] on button "Annuler" at bounding box center [380, 334] width 49 height 20
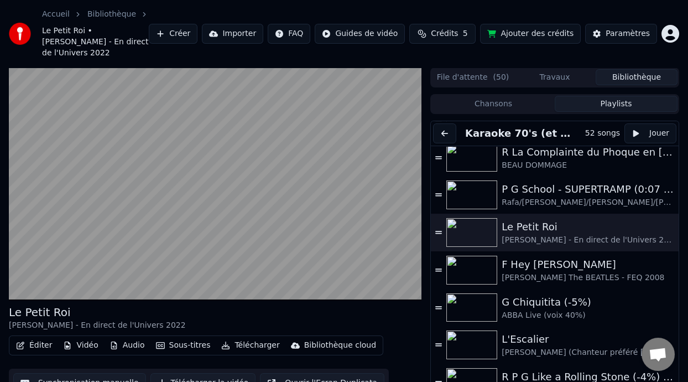
scroll to position [952, 0]
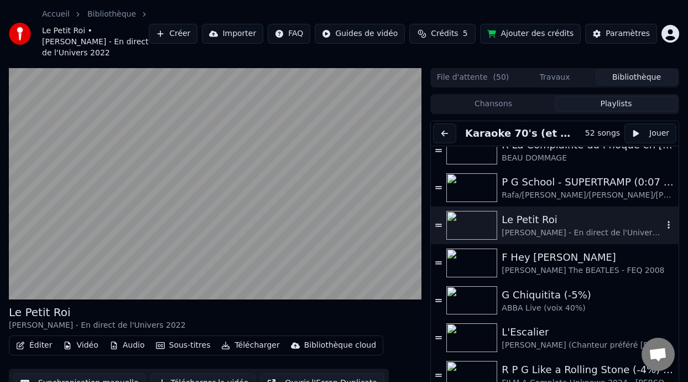
click at [527, 218] on div "Le Petit Roi" at bounding box center [583, 219] width 162 height 15
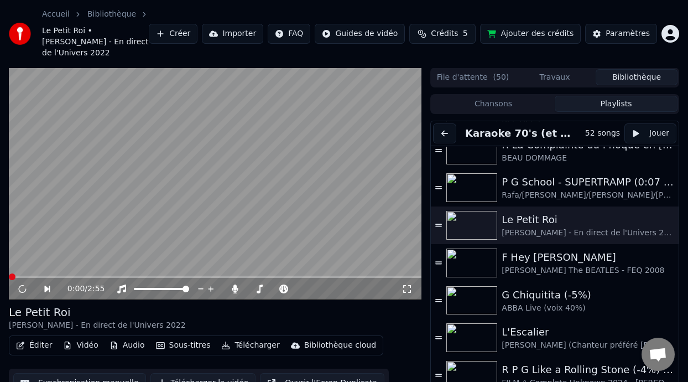
click at [41, 345] on button "Éditer" at bounding box center [34, 344] width 45 height 15
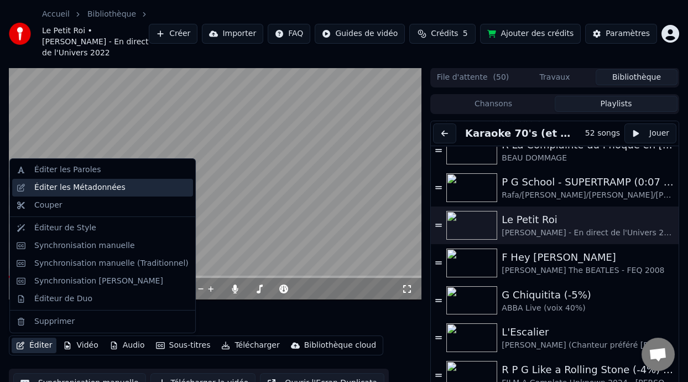
click at [112, 196] on div "Éditer les Métadonnées" at bounding box center [102, 188] width 181 height 18
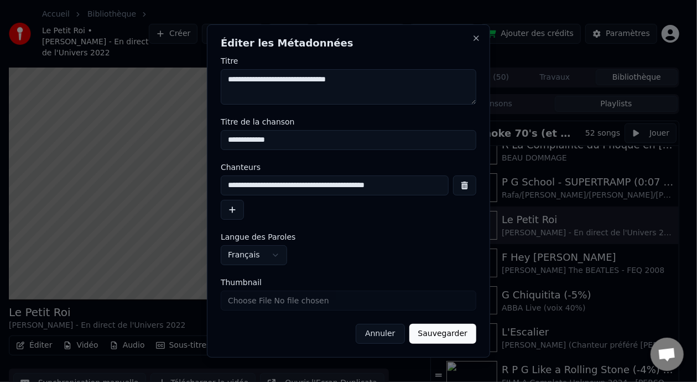
click at [228, 142] on input "**********" at bounding box center [349, 140] width 256 height 20
type input "**********"
click at [454, 334] on button "Sauvegarder" at bounding box center [442, 334] width 67 height 20
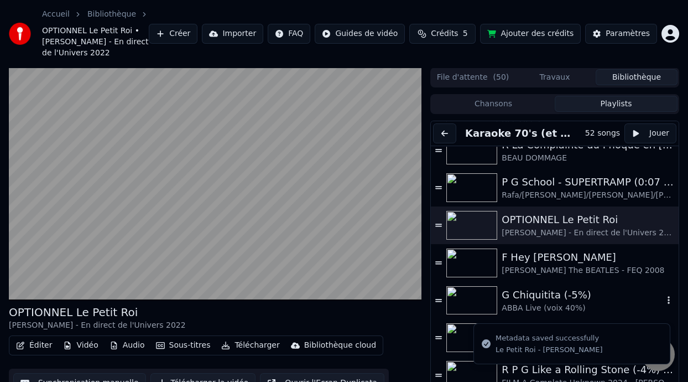
click at [536, 297] on div "G Chiquitita (-5%)" at bounding box center [583, 294] width 162 height 15
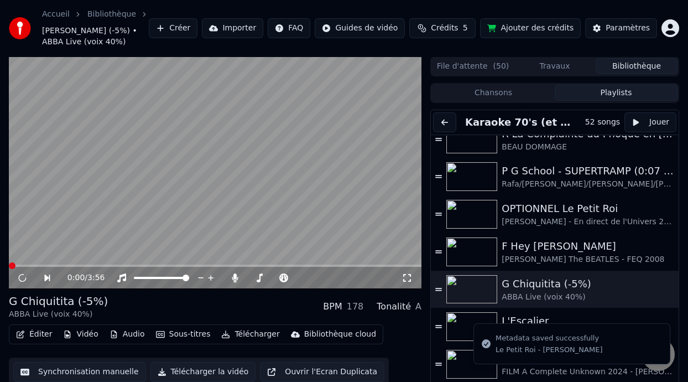
click at [43, 333] on button "Éditer" at bounding box center [34, 333] width 45 height 15
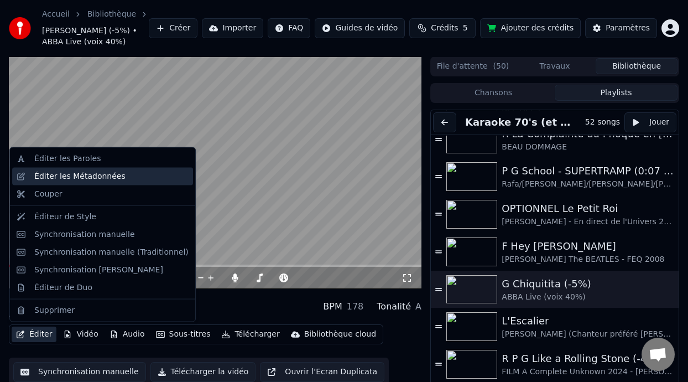
click at [107, 176] on div "Éditer les Métadonnées" at bounding box center [79, 176] width 91 height 11
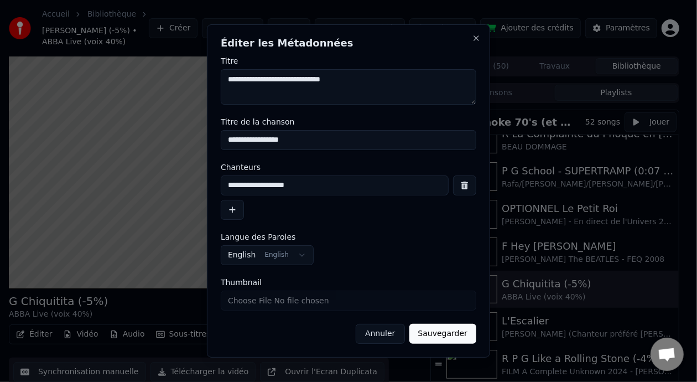
click at [226, 143] on input "**********" at bounding box center [349, 140] width 256 height 20
type input "**********"
click at [446, 332] on button "Sauvegarder" at bounding box center [442, 334] width 67 height 20
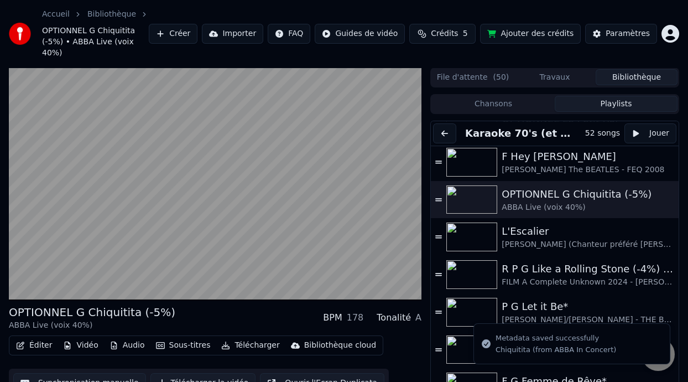
scroll to position [1045, 0]
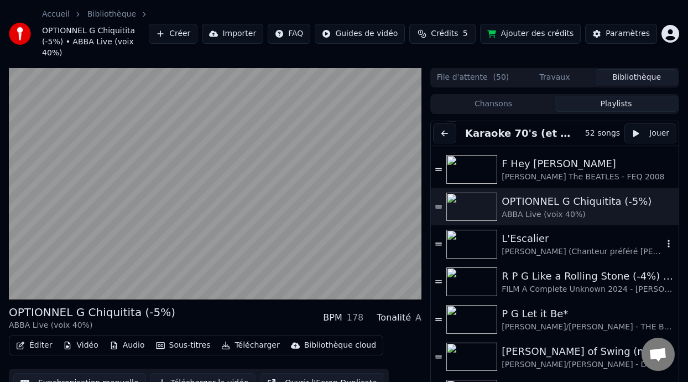
click at [537, 231] on div "L'Escalier" at bounding box center [583, 238] width 162 height 15
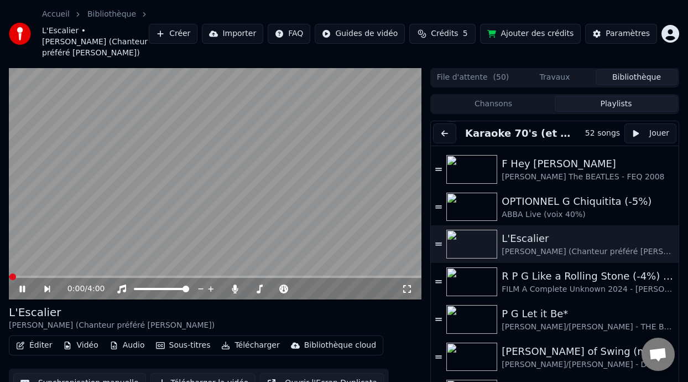
click at [42, 337] on button "Éditer" at bounding box center [34, 344] width 45 height 15
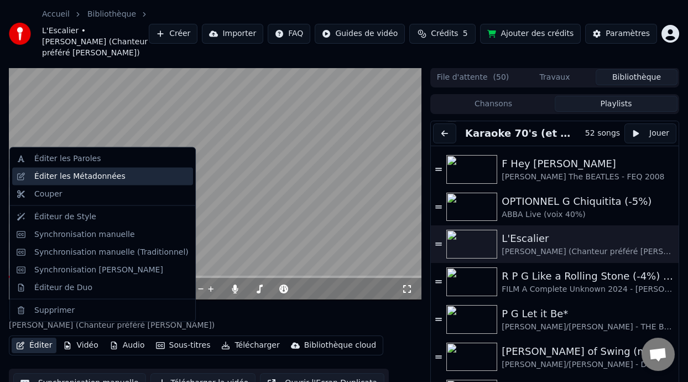
click at [106, 180] on div "Éditer les Métadonnées" at bounding box center [79, 176] width 91 height 11
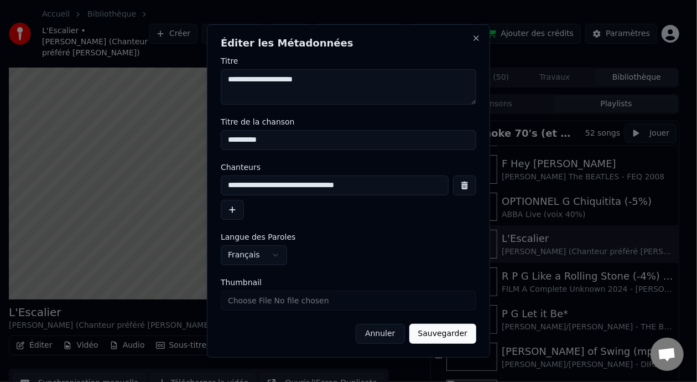
click at [227, 138] on input "**********" at bounding box center [349, 140] width 256 height 20
type input "**********"
click at [441, 334] on button "Sauvegarder" at bounding box center [442, 334] width 67 height 20
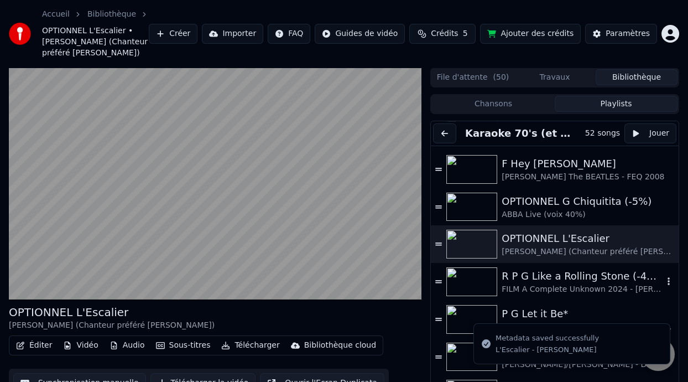
click at [544, 280] on div "R P G Like a Rolling Stone (-4%) ON DANSE" at bounding box center [583, 275] width 162 height 15
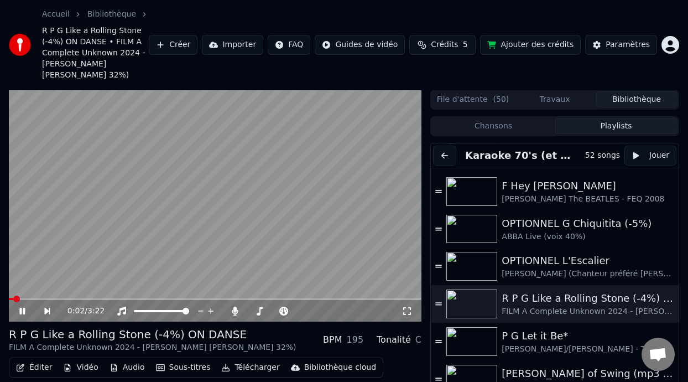
click at [40, 366] on button "Éditer" at bounding box center [34, 367] width 45 height 15
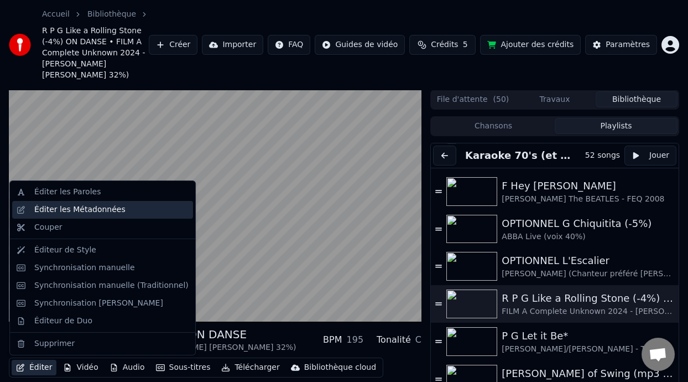
click at [118, 211] on div "Éditer les Métadonnées" at bounding box center [111, 209] width 154 height 11
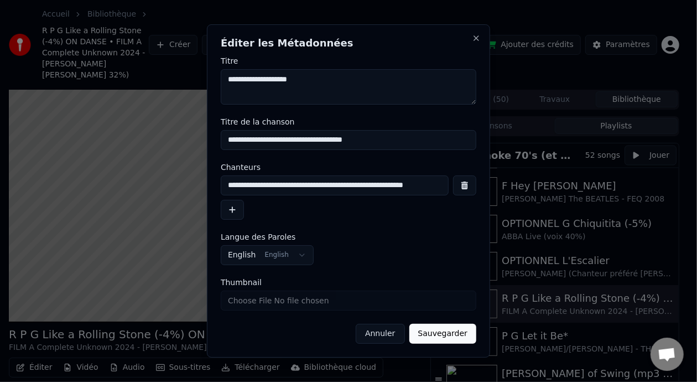
click at [228, 139] on input "**********" at bounding box center [349, 140] width 256 height 20
type input "**********"
click at [460, 334] on button "Sauvegarder" at bounding box center [442, 334] width 67 height 20
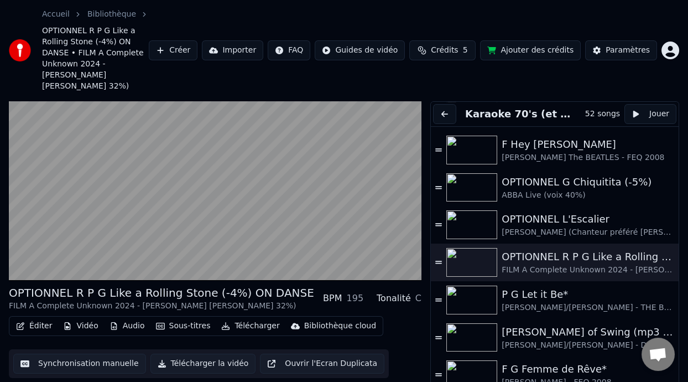
scroll to position [66, 0]
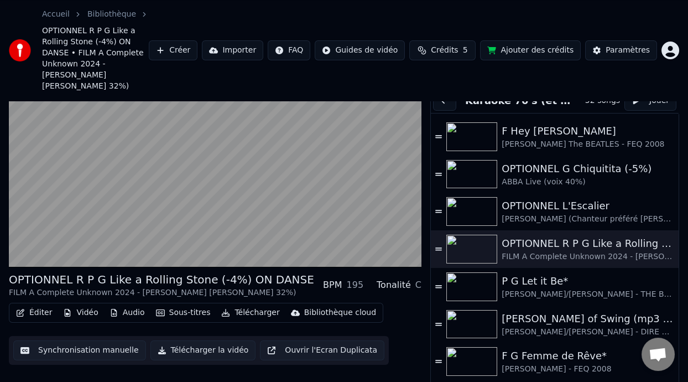
click at [536, 348] on div "F G Femme de Rêve*" at bounding box center [583, 355] width 162 height 15
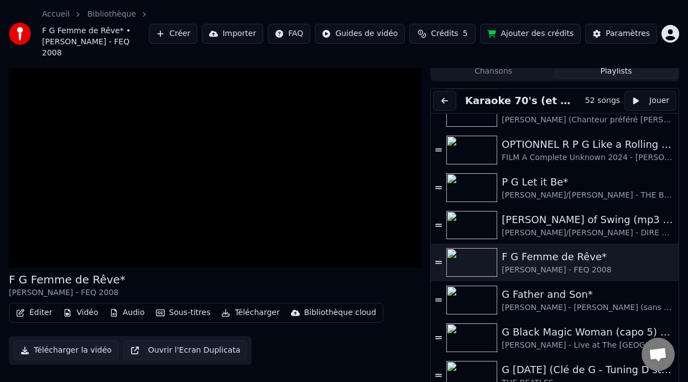
scroll to position [1178, 0]
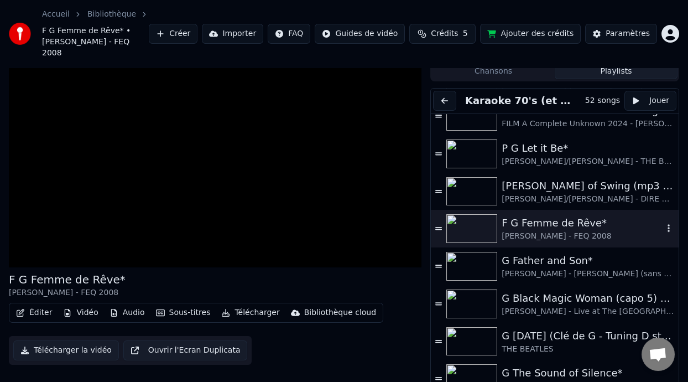
click at [511, 215] on div "F G Femme de Rêve*" at bounding box center [583, 222] width 162 height 15
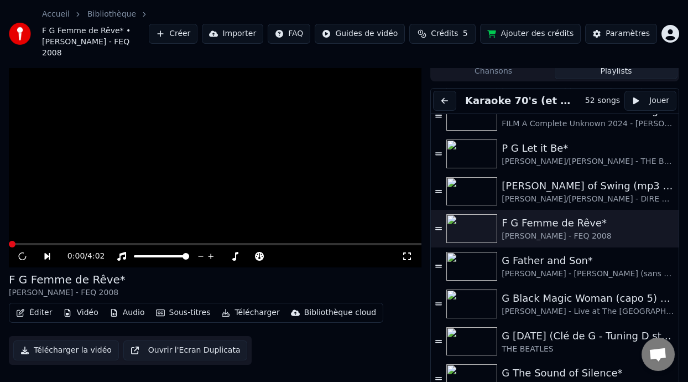
click at [37, 305] on button "Éditer" at bounding box center [34, 312] width 45 height 15
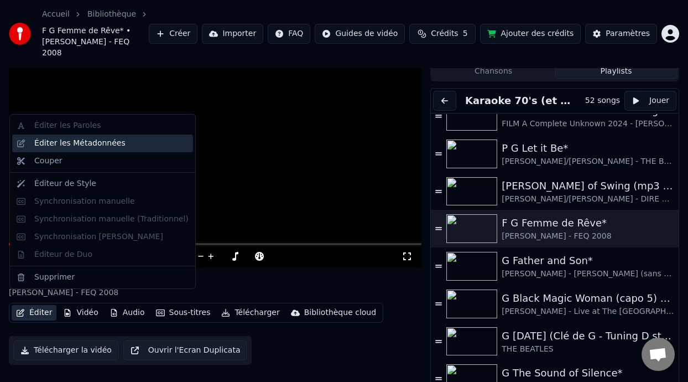
click at [127, 144] on div "Éditer les Métadonnées" at bounding box center [111, 143] width 154 height 11
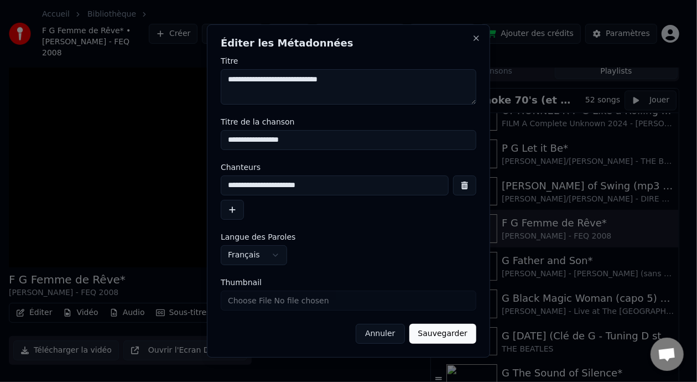
click at [228, 141] on input "**********" at bounding box center [349, 140] width 256 height 20
type input "**********"
click at [457, 334] on button "Sauvegarder" at bounding box center [442, 334] width 67 height 20
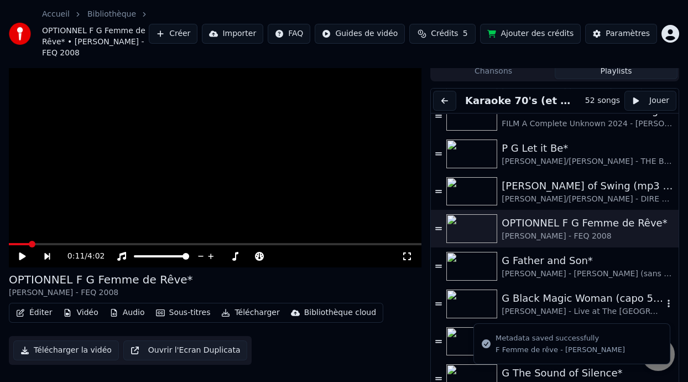
click at [595, 308] on div "[PERSON_NAME] - Live at The [GEOGRAPHIC_DATA] 2016" at bounding box center [583, 311] width 162 height 11
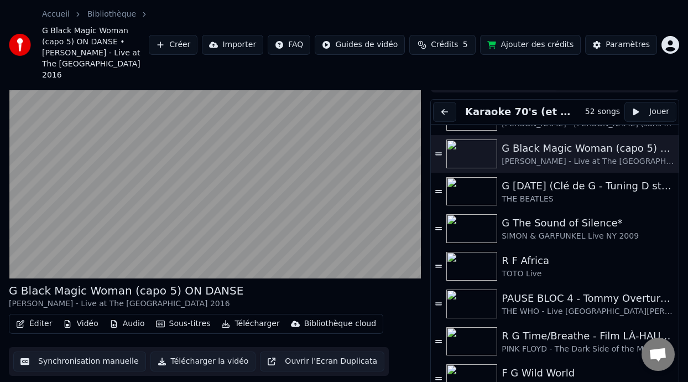
scroll to position [1334, 0]
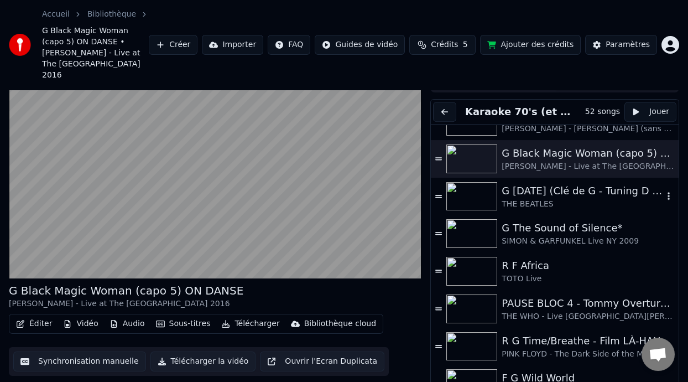
click at [552, 199] on div "THE BEATLES" at bounding box center [583, 204] width 162 height 11
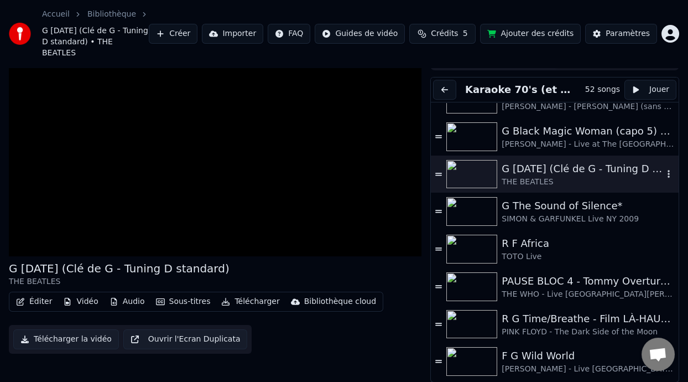
scroll to position [33, 0]
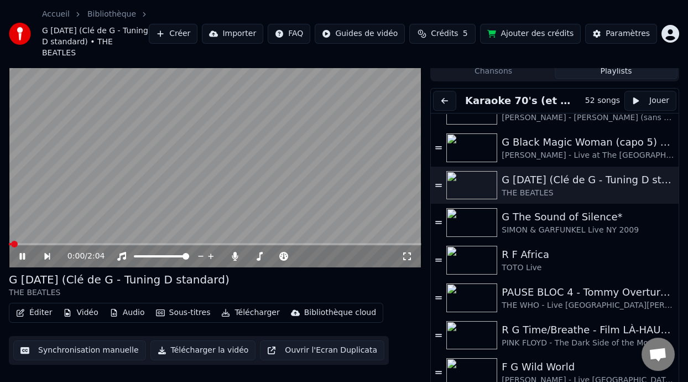
click at [40, 312] on button "Éditer" at bounding box center [34, 312] width 45 height 15
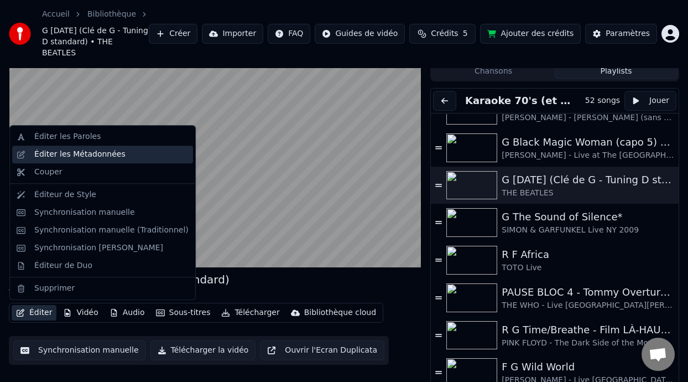
click at [100, 155] on div "Éditer les Métadonnées" at bounding box center [79, 154] width 91 height 11
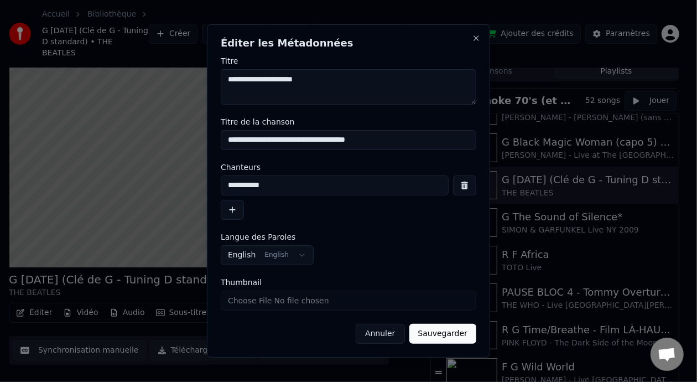
click at [226, 140] on input "**********" at bounding box center [349, 140] width 256 height 20
type input "**********"
click at [386, 333] on button "Annuler" at bounding box center [380, 334] width 49 height 20
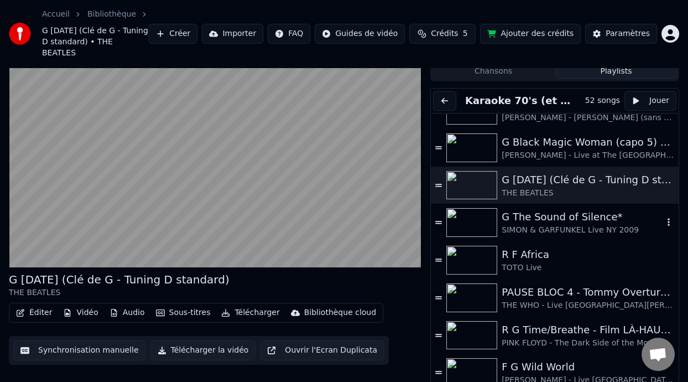
click at [510, 217] on div "G The Sound of Silence*" at bounding box center [583, 216] width 162 height 15
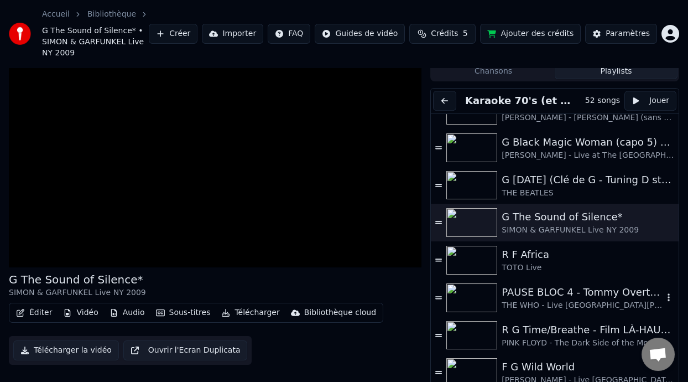
click at [537, 302] on div "THE WHO - Live [GEOGRAPHIC_DATA][PERSON_NAME] 2017" at bounding box center [583, 305] width 162 height 11
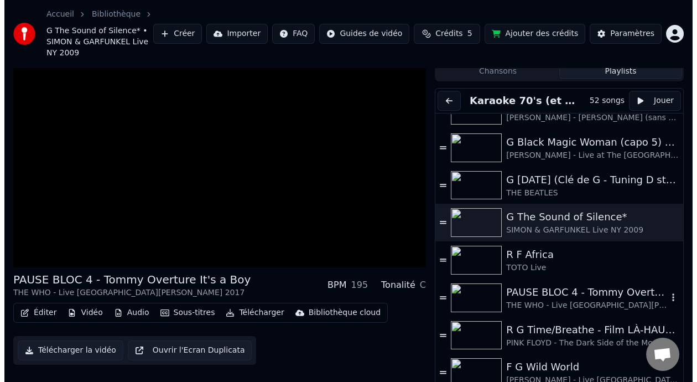
scroll to position [44, 0]
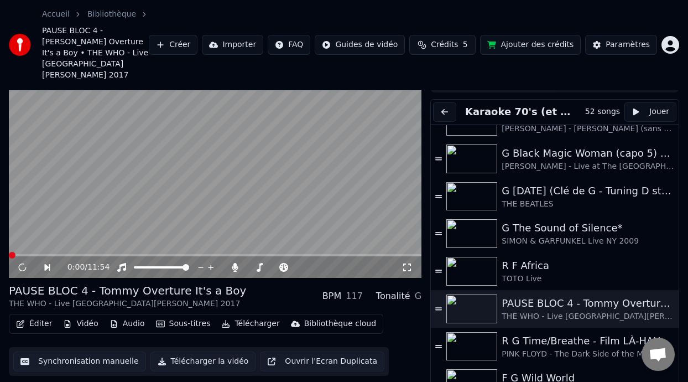
click at [34, 316] on button "Éditer" at bounding box center [34, 323] width 45 height 15
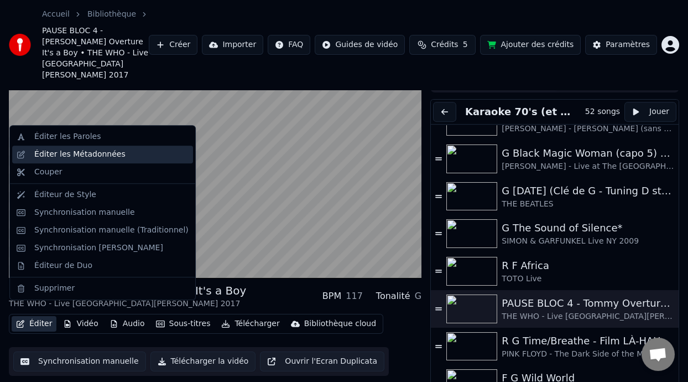
click at [112, 154] on div "Éditer les Métadonnées" at bounding box center [79, 154] width 91 height 11
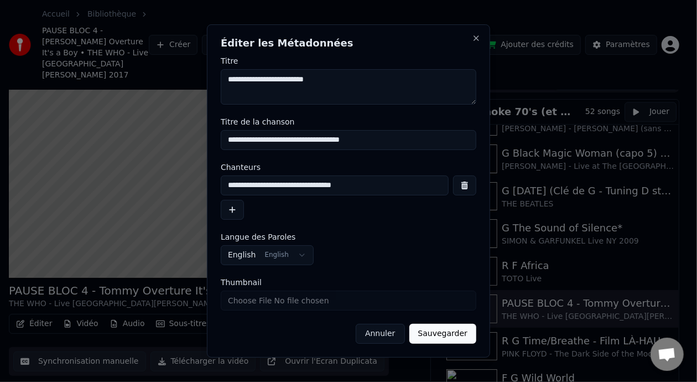
click at [228, 140] on input "**********" at bounding box center [349, 140] width 256 height 20
type input "**********"
click at [454, 336] on button "Sauvegarder" at bounding box center [442, 334] width 67 height 20
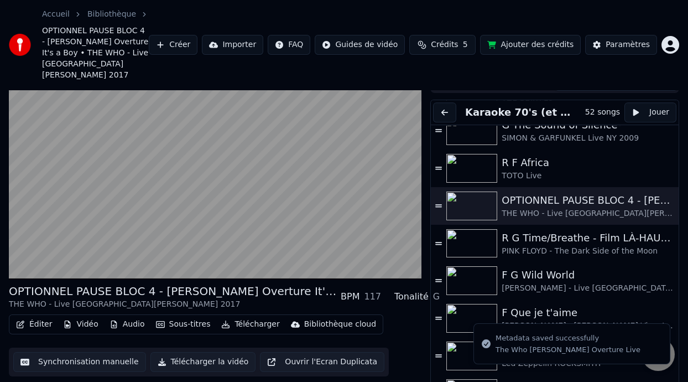
scroll to position [1433, 0]
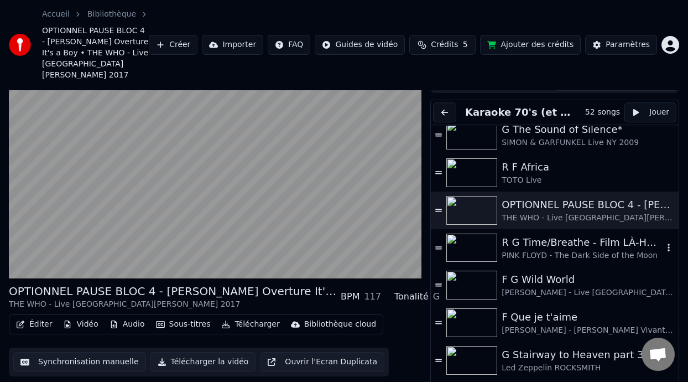
click at [581, 250] on div "PINK FLOYD - The Dark Side of the Moon" at bounding box center [583, 255] width 162 height 11
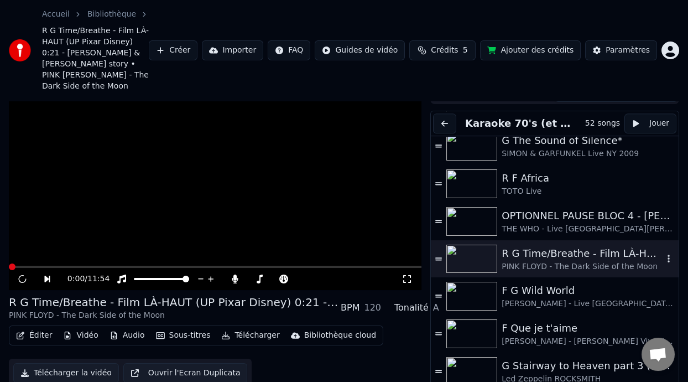
scroll to position [55, 0]
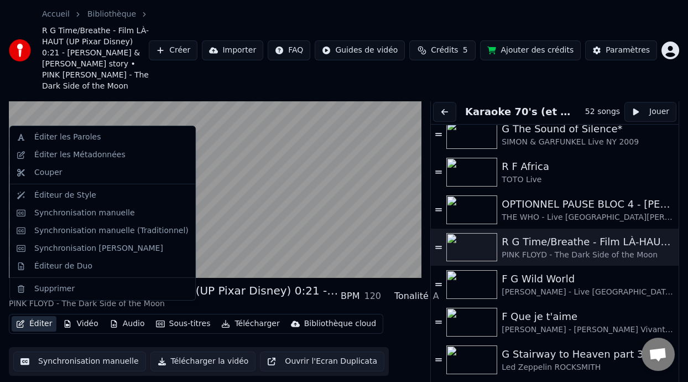
click at [45, 316] on button "Éditer" at bounding box center [34, 323] width 45 height 15
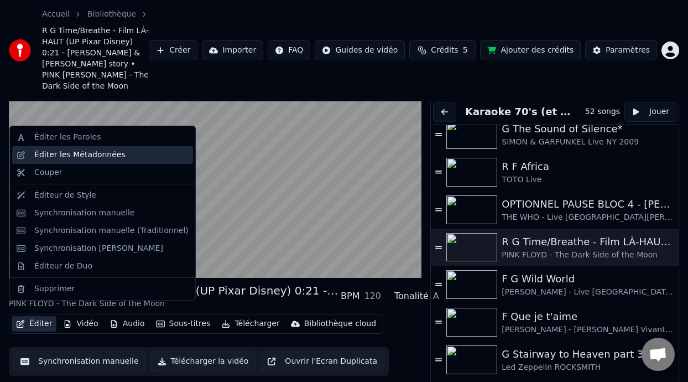
click at [108, 155] on div "Éditer les Métadonnées" at bounding box center [79, 154] width 91 height 11
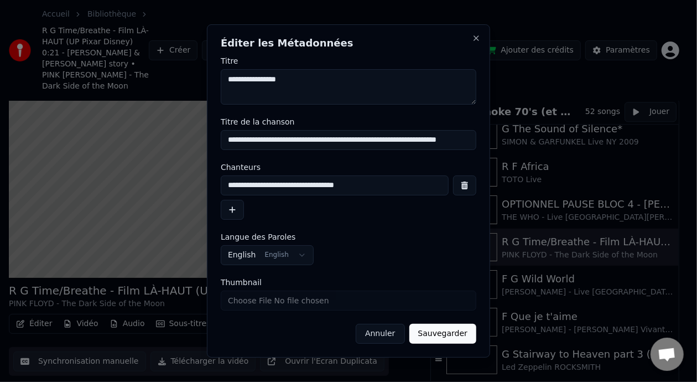
click at [228, 140] on input "**********" at bounding box center [349, 140] width 256 height 20
type input "**********"
click at [451, 336] on button "Sauvegarder" at bounding box center [442, 334] width 67 height 20
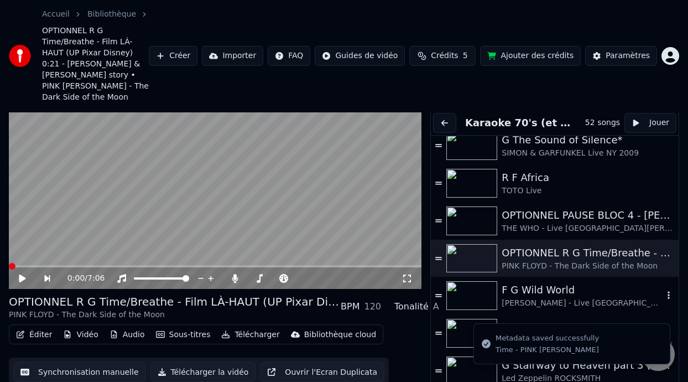
click at [527, 282] on div "F G Wild World" at bounding box center [583, 289] width 162 height 15
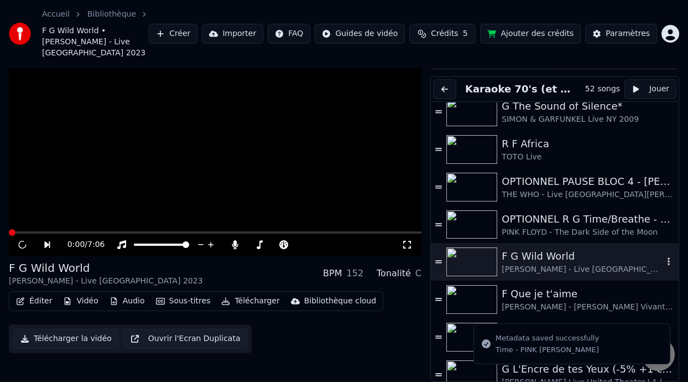
scroll to position [33, 0]
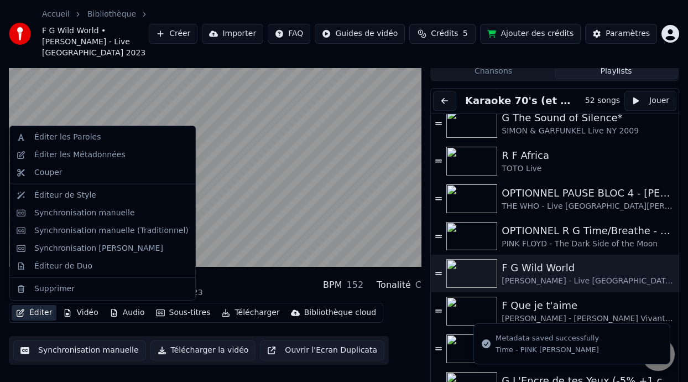
click at [41, 314] on button "Éditer" at bounding box center [34, 312] width 45 height 15
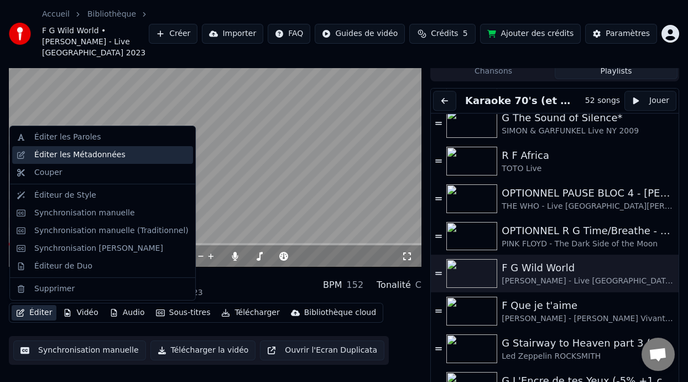
click at [131, 159] on div "Éditer les Métadonnées" at bounding box center [111, 154] width 154 height 11
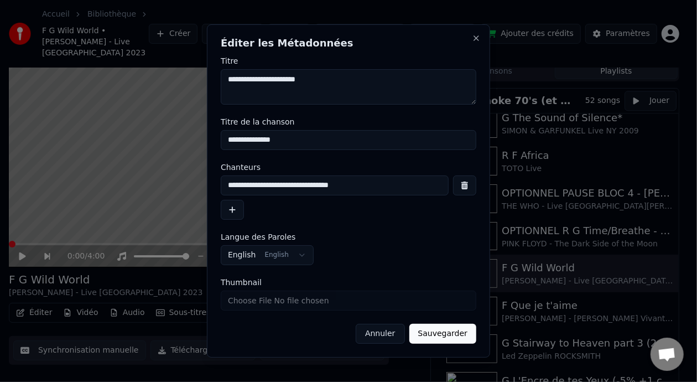
click at [228, 140] on input "**********" at bounding box center [349, 140] width 256 height 20
type input "**********"
click at [458, 335] on button "Sauvegarder" at bounding box center [442, 334] width 67 height 20
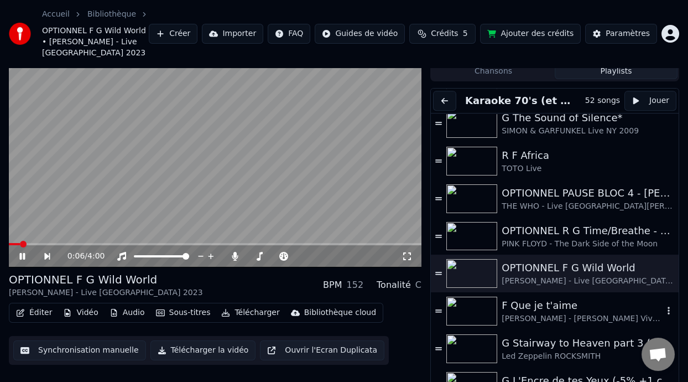
click at [551, 307] on div "F Que je t'aime" at bounding box center [583, 305] width 162 height 15
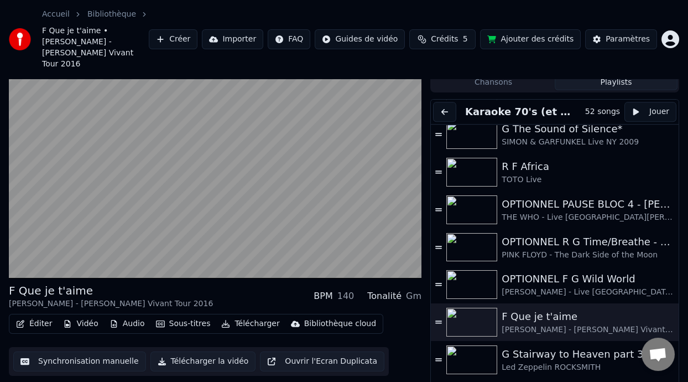
click at [43, 316] on button "Éditer" at bounding box center [34, 323] width 45 height 15
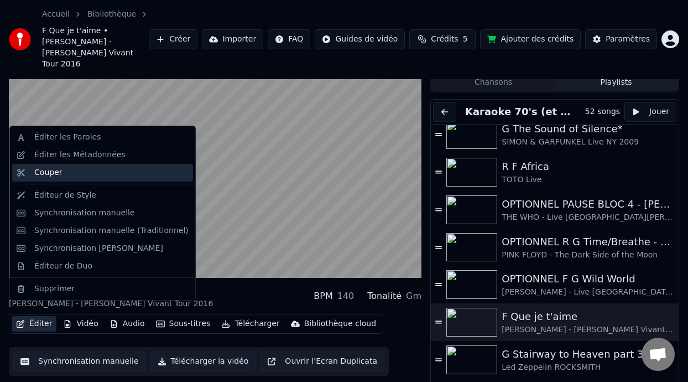
click at [106, 164] on div "Couper" at bounding box center [102, 173] width 181 height 18
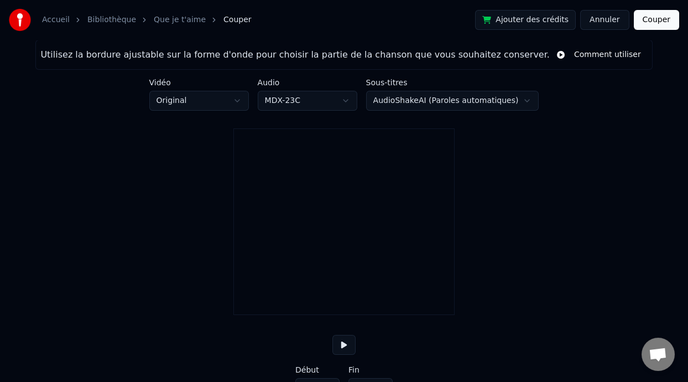
type input "*****"
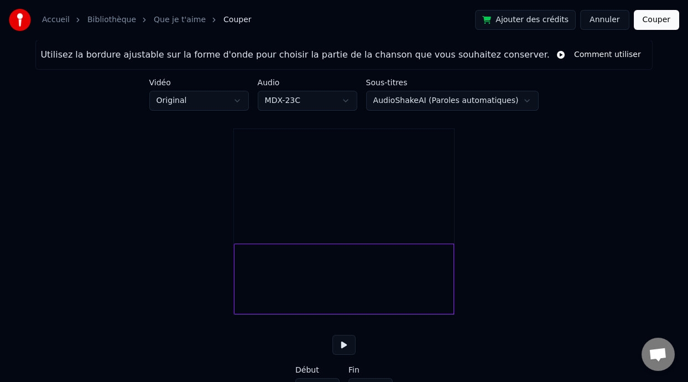
click at [610, 19] on button "Annuler" at bounding box center [604, 20] width 49 height 20
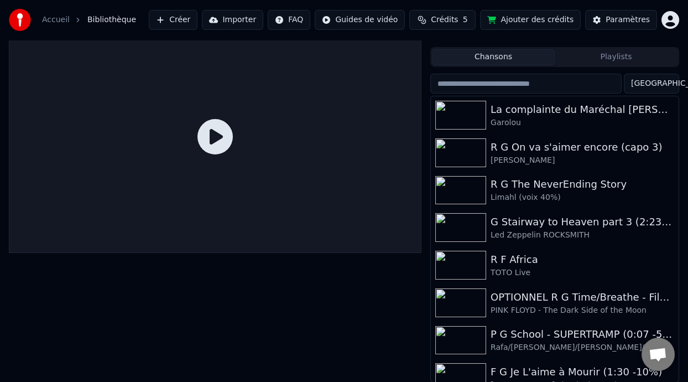
click at [620, 55] on button "Playlists" at bounding box center [616, 57] width 123 height 16
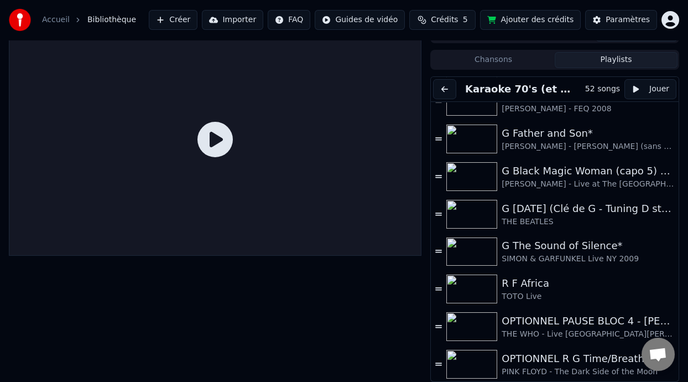
scroll to position [1296, 0]
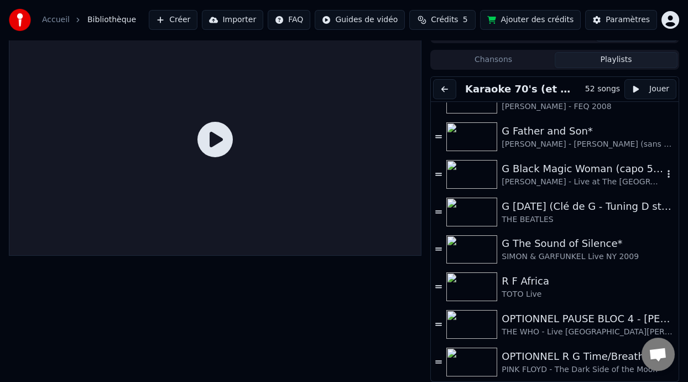
click at [589, 164] on div "G Black Magic Woman (capo 5) ON DANSE" at bounding box center [583, 168] width 162 height 15
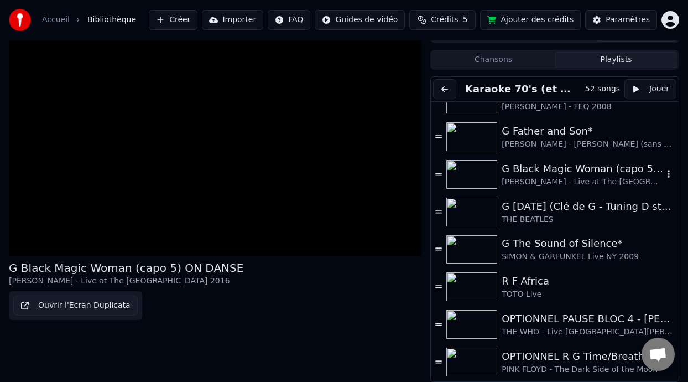
scroll to position [55, 0]
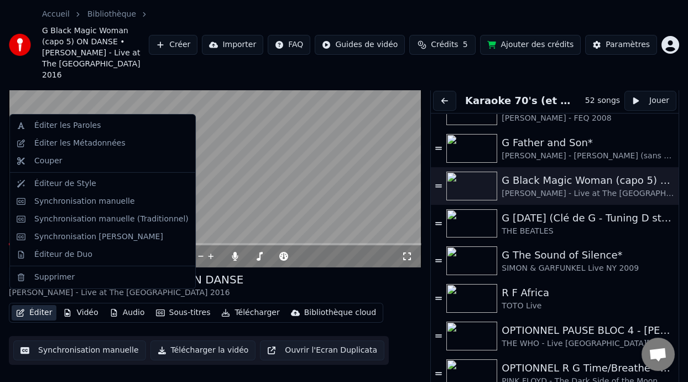
click at [34, 305] on button "Éditer" at bounding box center [34, 312] width 45 height 15
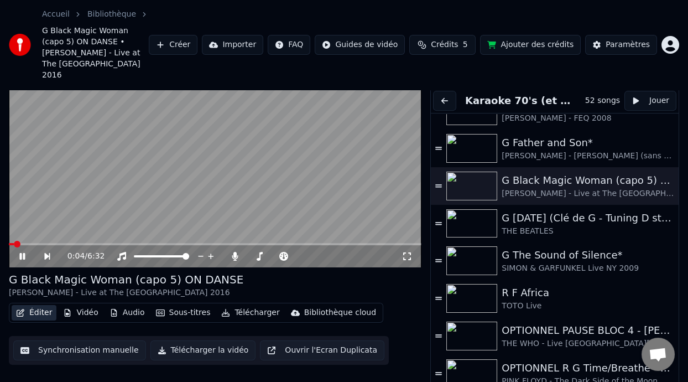
click at [34, 305] on button "Éditer" at bounding box center [34, 312] width 45 height 15
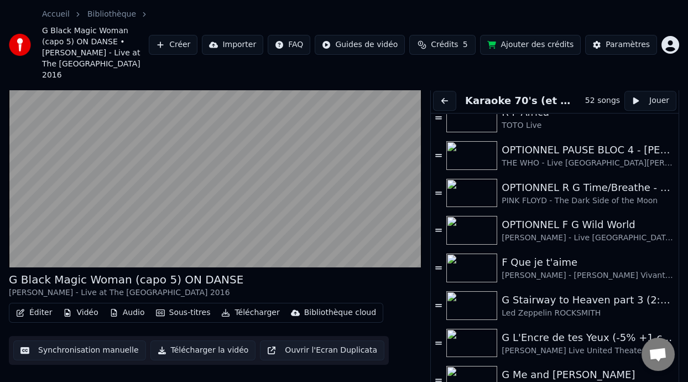
scroll to position [1488, 0]
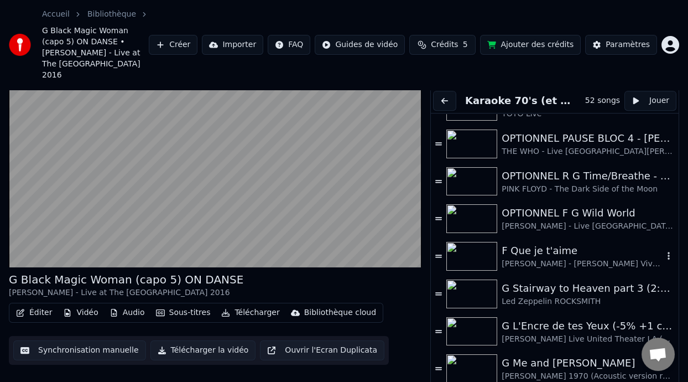
click at [518, 243] on div "F Que je t'aime" at bounding box center [583, 250] width 162 height 15
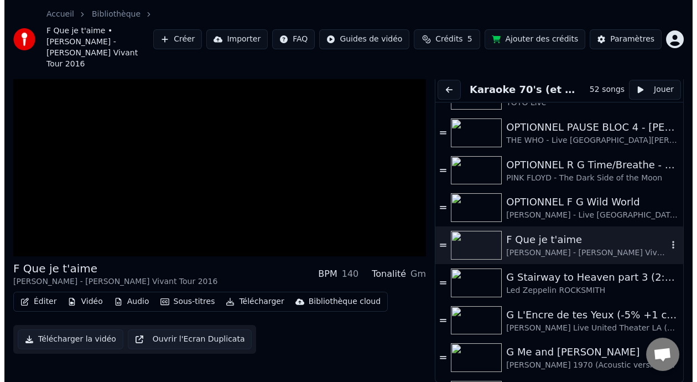
scroll to position [44, 0]
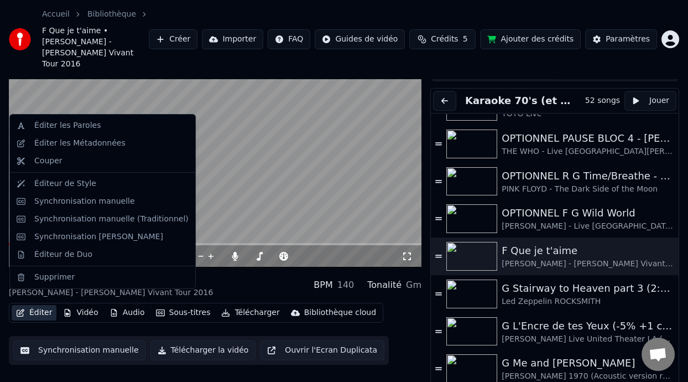
click at [35, 305] on button "Éditer" at bounding box center [34, 312] width 45 height 15
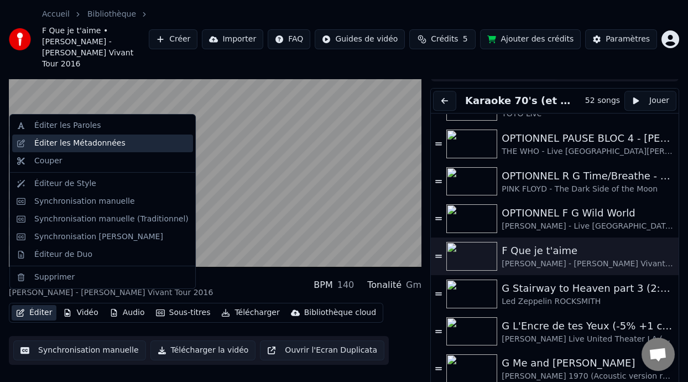
click at [126, 142] on div "Éditer les Métadonnées" at bounding box center [111, 143] width 154 height 11
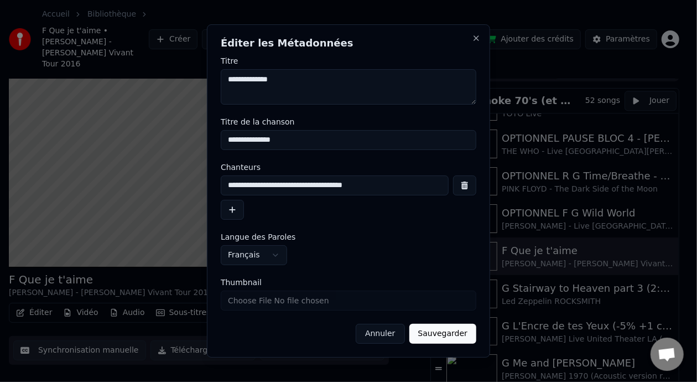
click at [226, 139] on input "**********" at bounding box center [349, 140] width 256 height 20
type input "**********"
click at [464, 330] on button "Sauvegarder" at bounding box center [442, 334] width 67 height 20
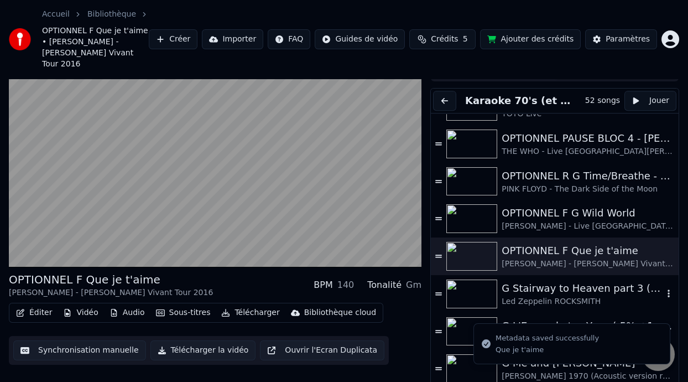
click at [518, 296] on div "Led Zeppelin ROCKSMITH" at bounding box center [583, 301] width 162 height 11
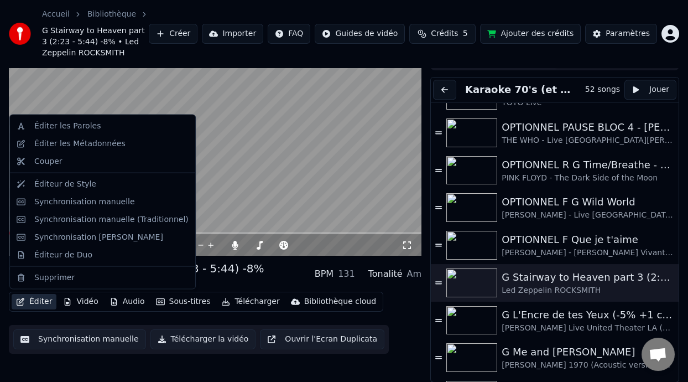
click at [45, 304] on button "Éditer" at bounding box center [34, 301] width 45 height 15
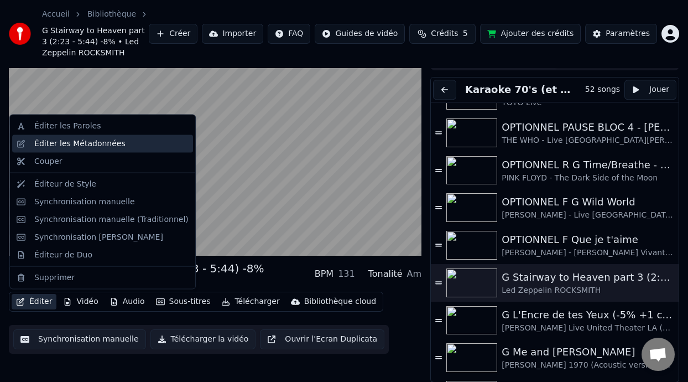
click at [131, 144] on div "Éditer les Métadonnées" at bounding box center [111, 143] width 154 height 11
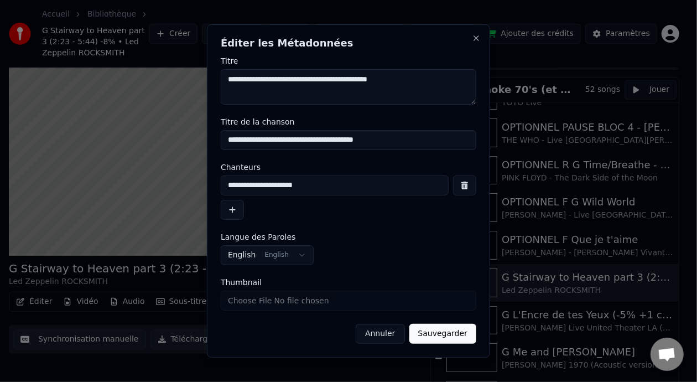
click at [226, 139] on input "**********" at bounding box center [349, 140] width 256 height 20
type input "**********"
click at [455, 336] on button "Sauvegarder" at bounding box center [442, 334] width 67 height 20
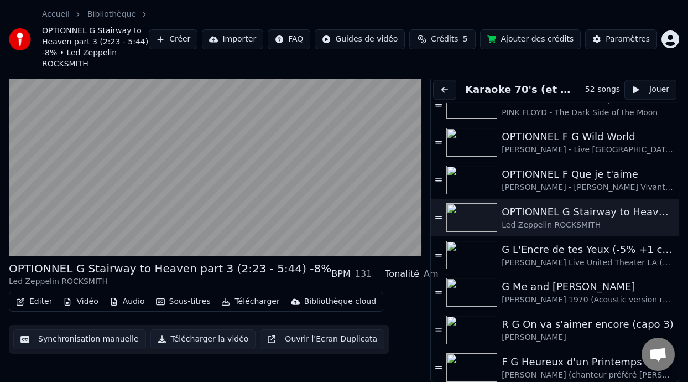
scroll to position [1594, 0]
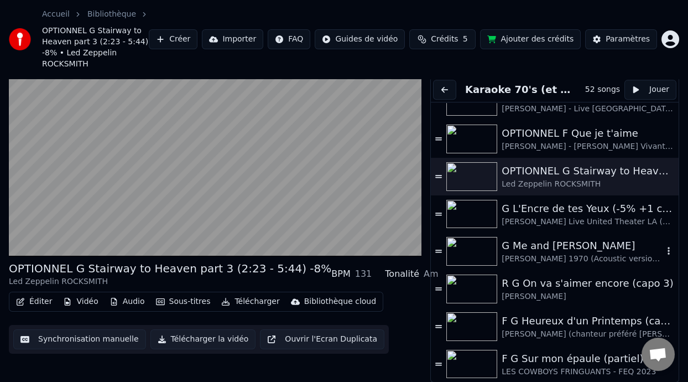
click at [535, 245] on div "G Me and [PERSON_NAME]" at bounding box center [583, 245] width 162 height 15
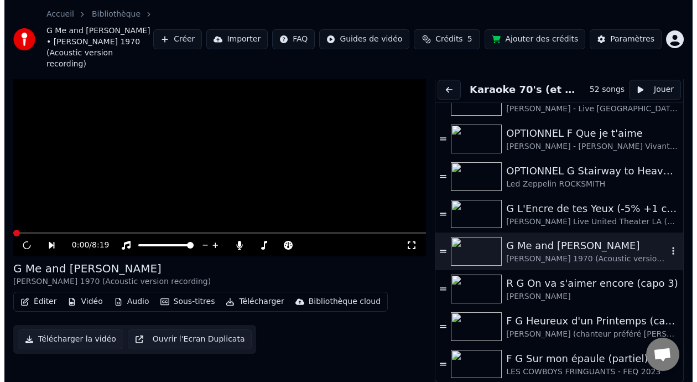
scroll to position [44, 0]
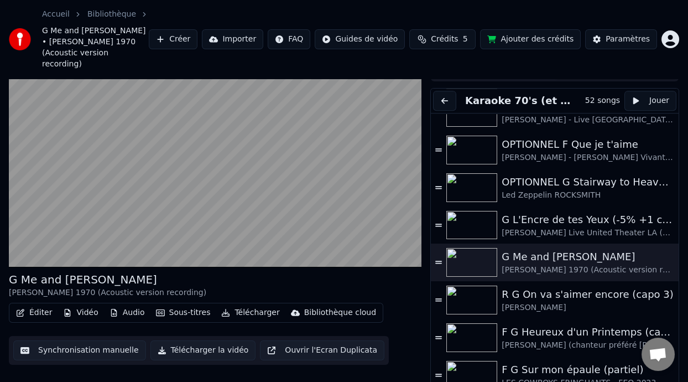
click at [38, 305] on button "Éditer" at bounding box center [34, 312] width 45 height 15
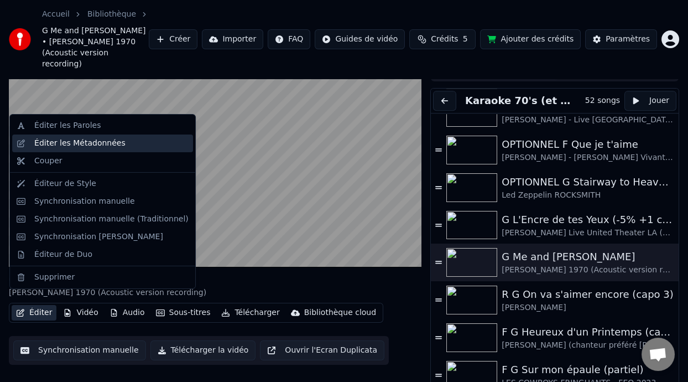
click at [123, 144] on div "Éditer les Métadonnées" at bounding box center [111, 143] width 154 height 11
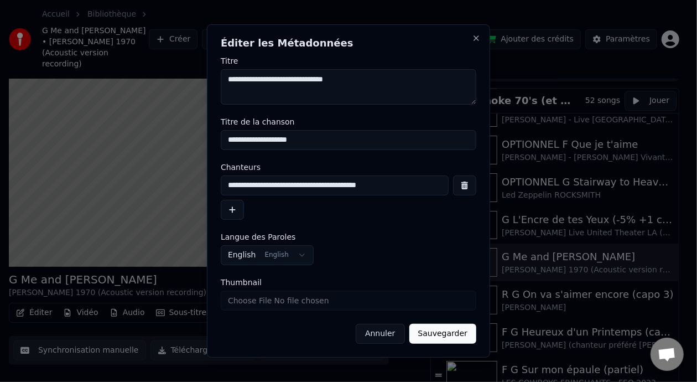
click at [226, 139] on input "**********" at bounding box center [349, 140] width 256 height 20
type input "**********"
click at [451, 332] on button "Sauvegarder" at bounding box center [442, 334] width 67 height 20
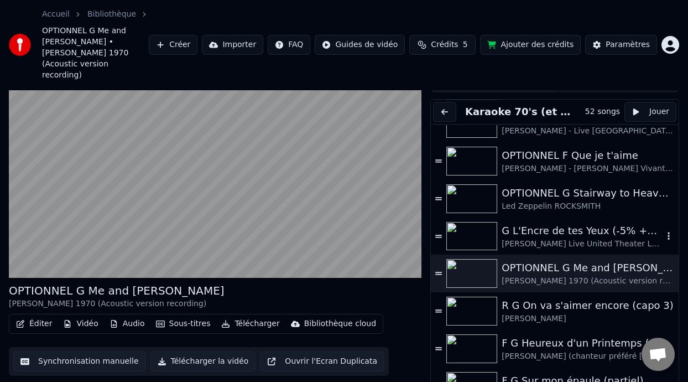
click at [601, 223] on div "G L'Encre de tes Yeux (-5% +1 capo 3)" at bounding box center [583, 230] width 162 height 15
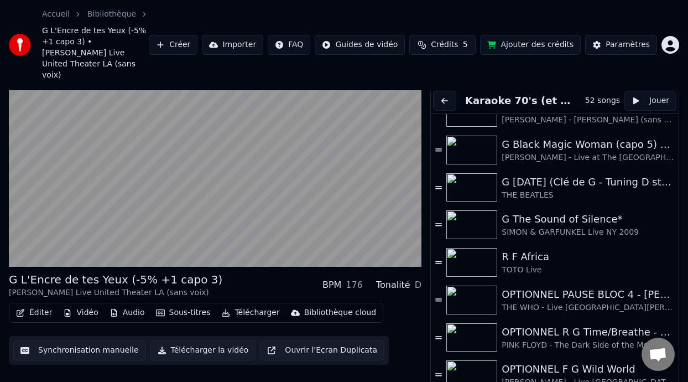
scroll to position [1315, 0]
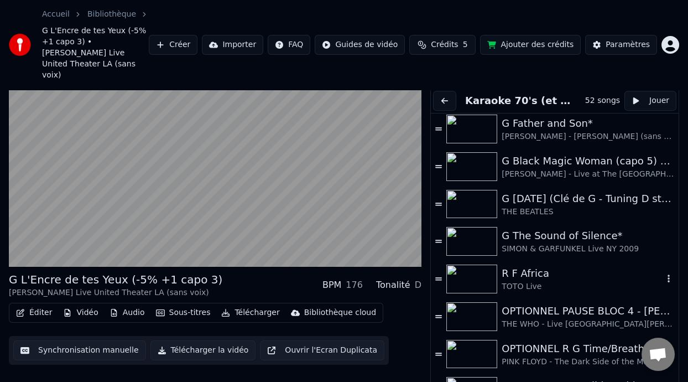
click at [560, 281] on div "TOTO Live" at bounding box center [583, 286] width 162 height 11
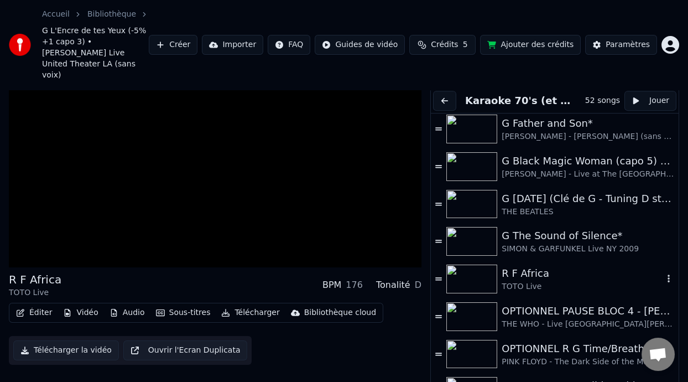
scroll to position [22, 0]
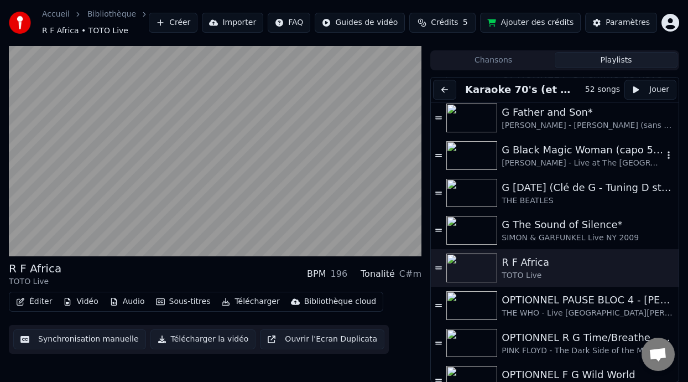
click at [594, 158] on div "[PERSON_NAME] - Live at The [GEOGRAPHIC_DATA] 2016" at bounding box center [583, 163] width 162 height 11
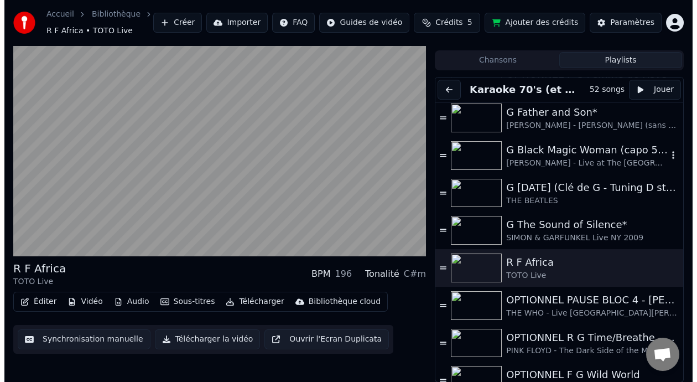
scroll to position [55, 0]
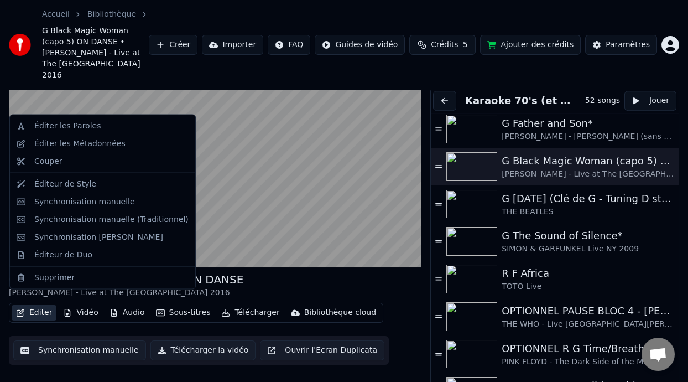
click at [44, 305] on button "Éditer" at bounding box center [34, 312] width 45 height 15
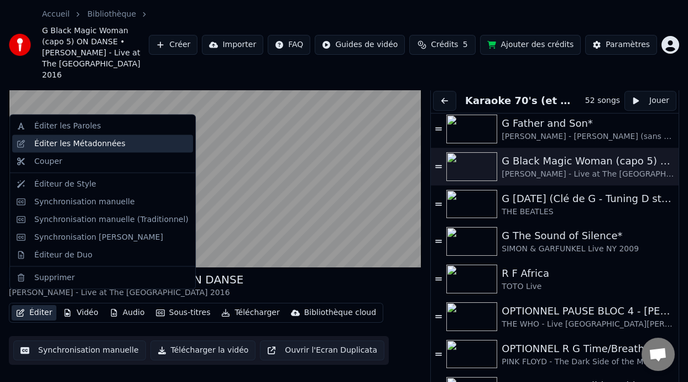
click at [112, 147] on div "Éditer les Métadonnées" at bounding box center [79, 143] width 91 height 11
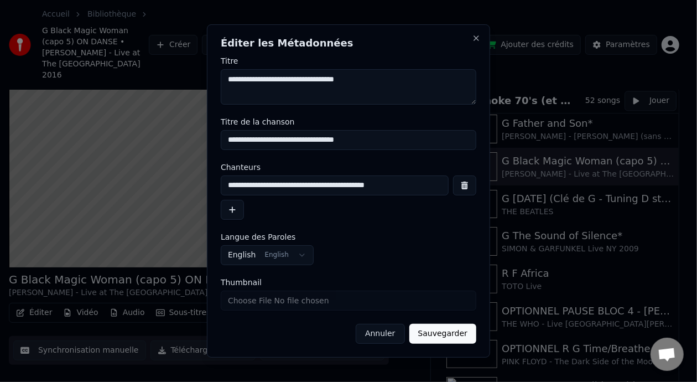
click at [387, 336] on button "Annuler" at bounding box center [380, 334] width 49 height 20
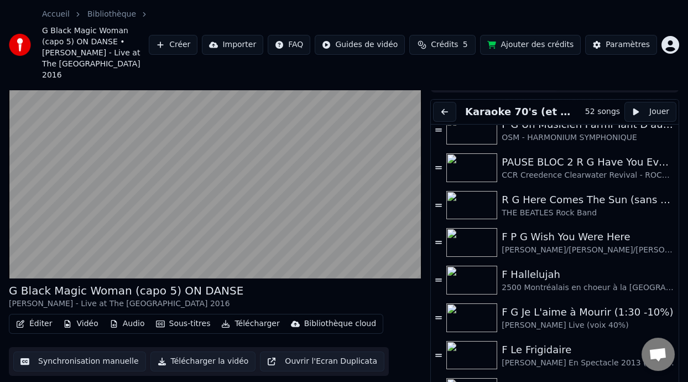
scroll to position [416, 0]
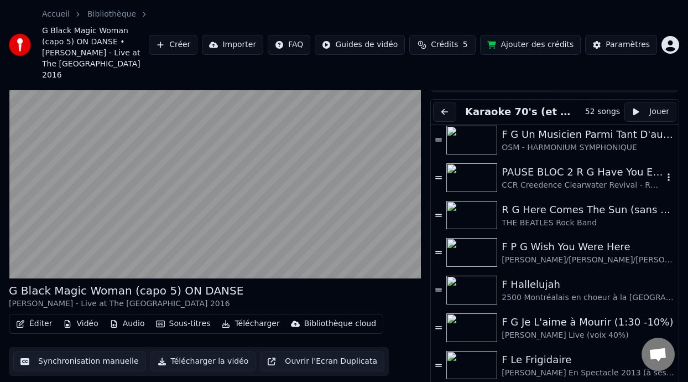
click at [583, 164] on div "PAUSE BLOC 2 R G Have You Ever Seen the Rain ON DANSE" at bounding box center [583, 171] width 162 height 15
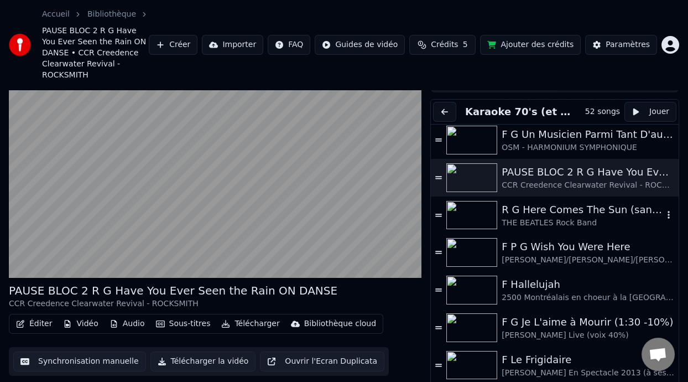
click at [564, 202] on div "R G Here Comes The Sun (sans capo)" at bounding box center [583, 209] width 162 height 15
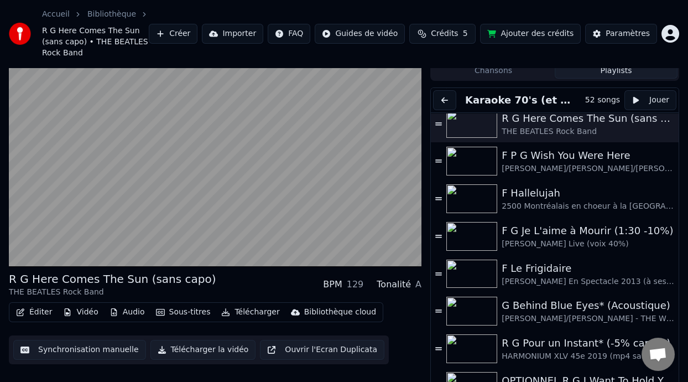
scroll to position [543, 0]
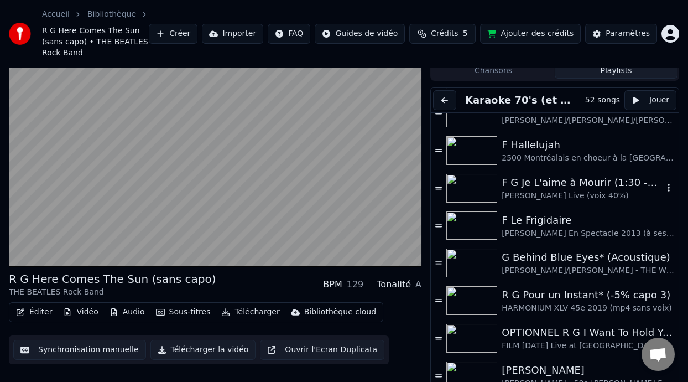
click at [565, 188] on div "F G Je L'aime à Mourir (1:30 -10%)" at bounding box center [583, 182] width 162 height 15
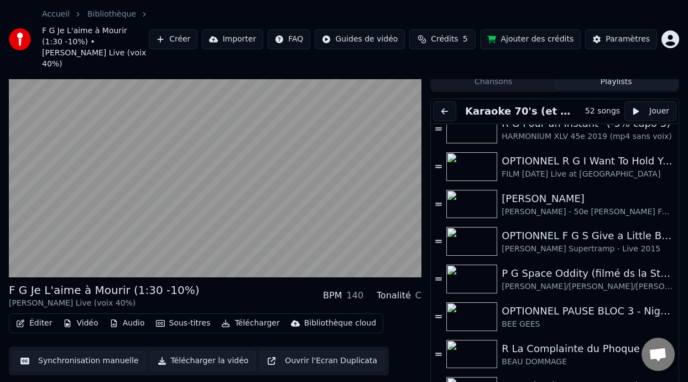
scroll to position [735, 0]
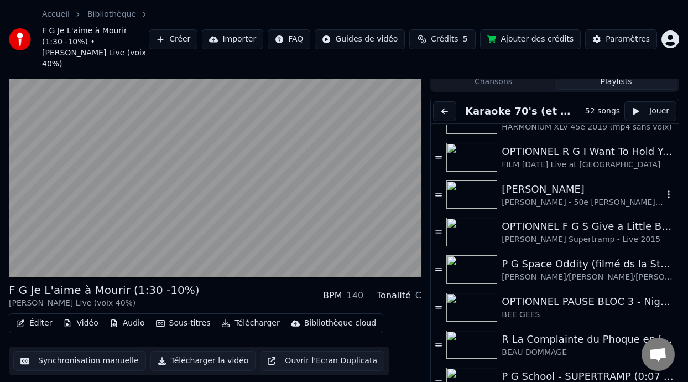
click at [572, 183] on div "[PERSON_NAME]" at bounding box center [583, 188] width 162 height 15
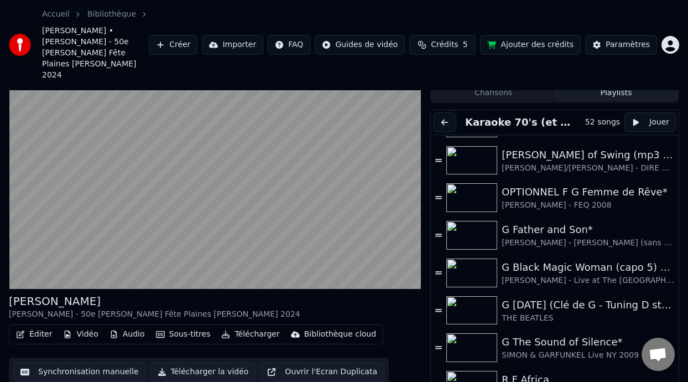
scroll to position [1223, 0]
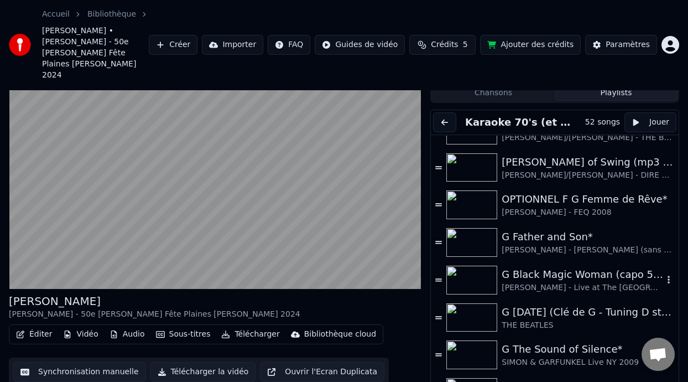
click at [570, 267] on div "G Black Magic Woman (capo 5) ON DANSE" at bounding box center [583, 274] width 162 height 15
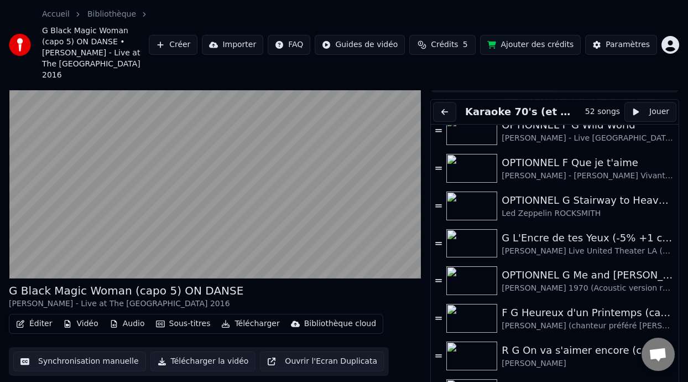
scroll to position [1594, 0]
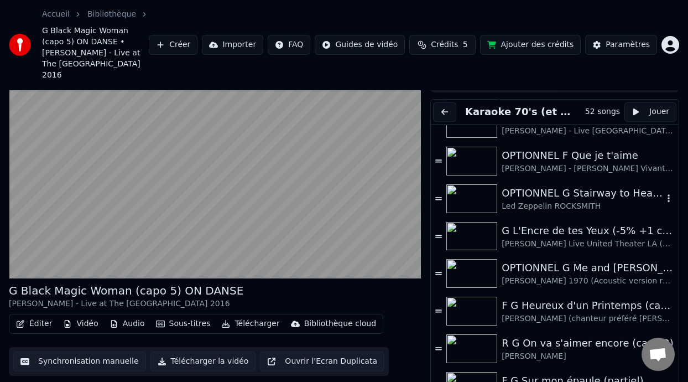
click at [574, 185] on div "OPTIONNEL G Stairway to Heaven part 3 (2:23 - 5:44) -8%" at bounding box center [583, 192] width 162 height 15
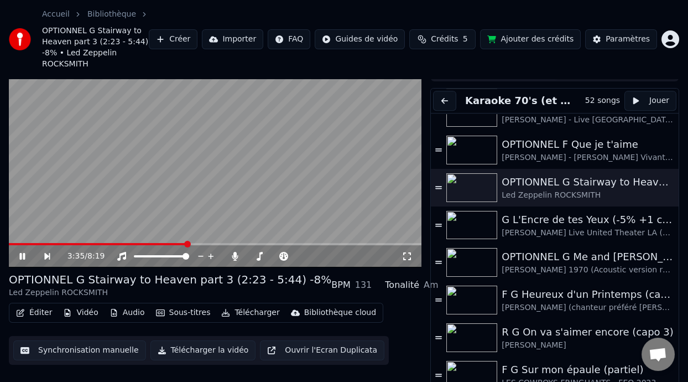
click at [23, 253] on icon at bounding box center [22, 256] width 6 height 7
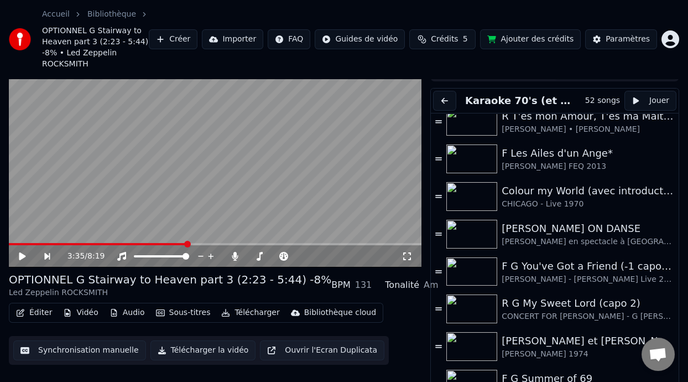
scroll to position [35, 0]
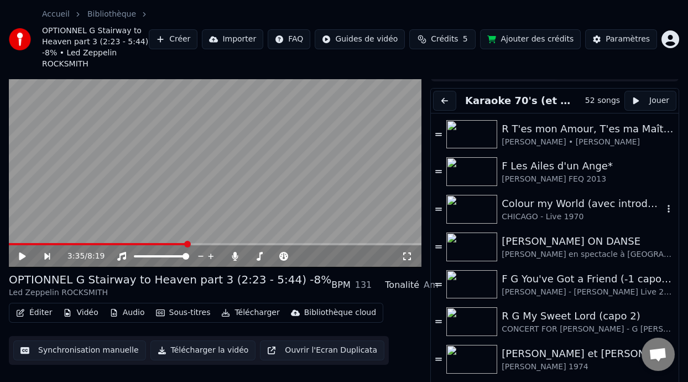
click at [567, 205] on div "Colour my World (avec introduction sur son origine)" at bounding box center [583, 203] width 162 height 15
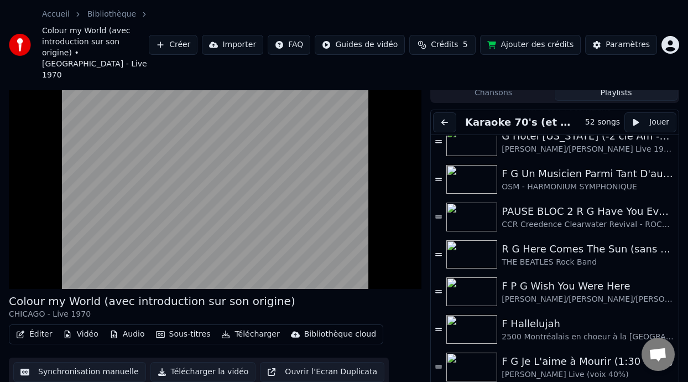
scroll to position [401, 0]
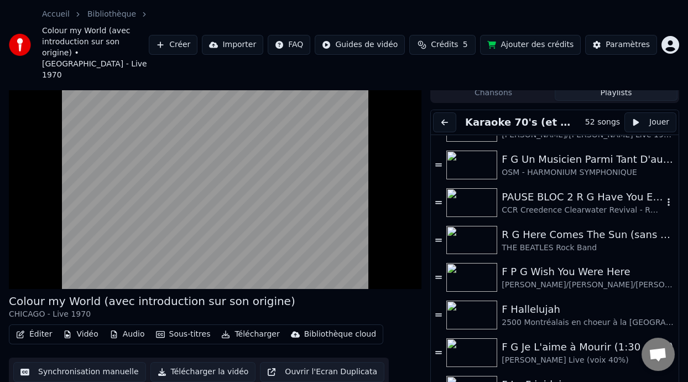
click at [569, 189] on div "PAUSE BLOC 2 R G Have You Ever Seen the Rain ON DANSE" at bounding box center [583, 196] width 162 height 15
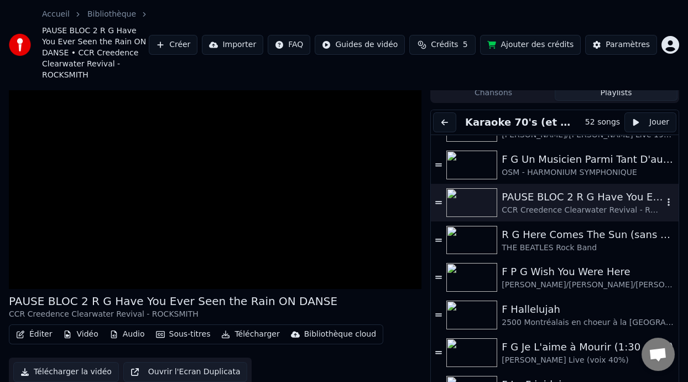
scroll to position [44, 0]
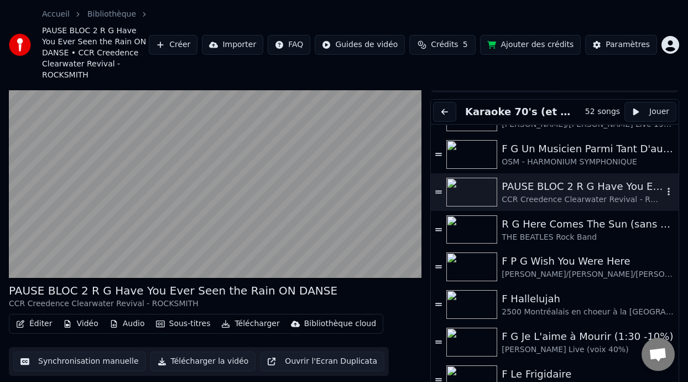
click at [668, 195] on div "PAUSE BLOC 2 R G Have You Ever Seen the Rain ON DANSE CCR Creedence Clearwater …" at bounding box center [555, 192] width 248 height 38
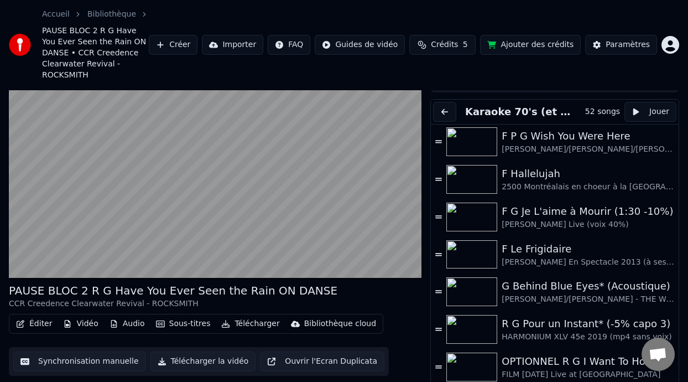
scroll to position [529, 0]
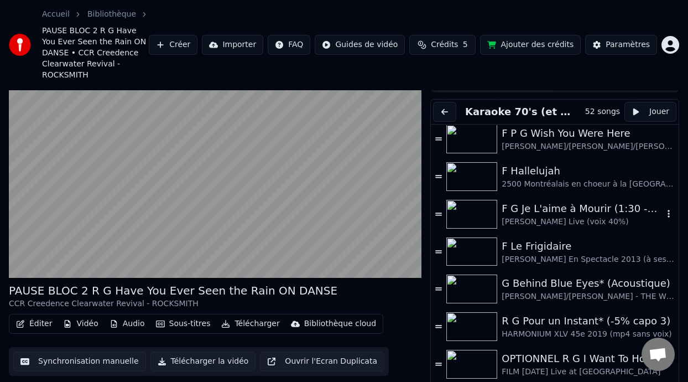
click at [559, 202] on div "F G Je L'aime à Mourir (1:30 -10%)" at bounding box center [583, 208] width 162 height 15
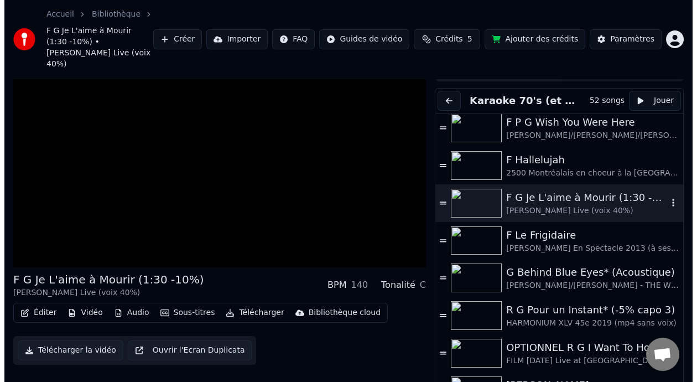
scroll to position [33, 0]
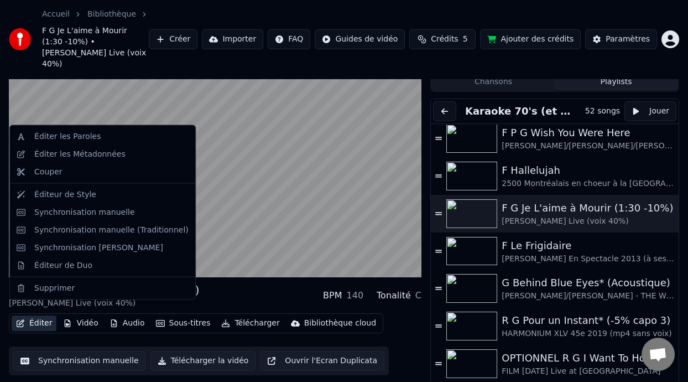
click at [33, 315] on button "Éditer" at bounding box center [34, 322] width 45 height 15
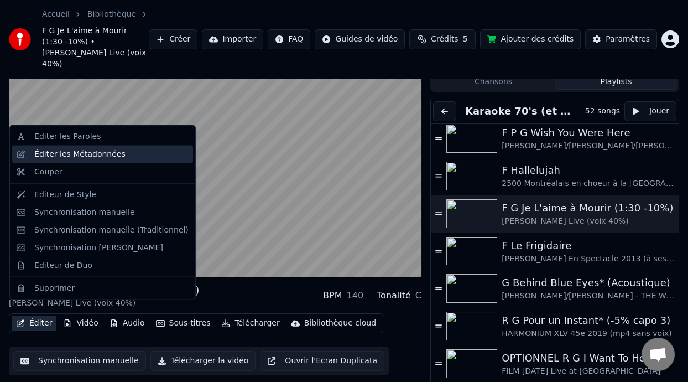
click at [137, 158] on div "Éditer les Métadonnées" at bounding box center [111, 154] width 154 height 11
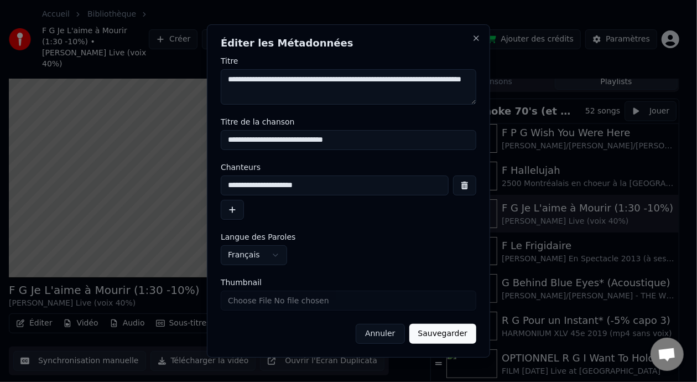
click at [226, 139] on input "**********" at bounding box center [349, 140] width 256 height 20
type input "**********"
click at [385, 334] on button "Annuler" at bounding box center [380, 334] width 49 height 20
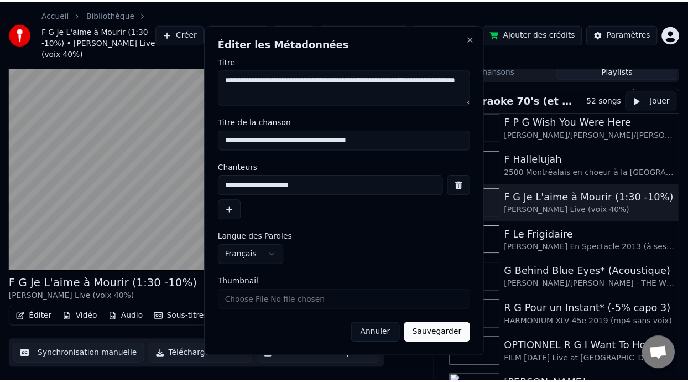
scroll to position [33, 0]
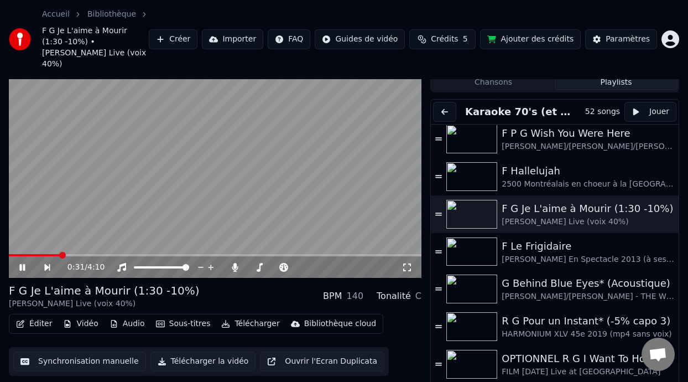
click at [20, 263] on icon at bounding box center [30, 267] width 25 height 9
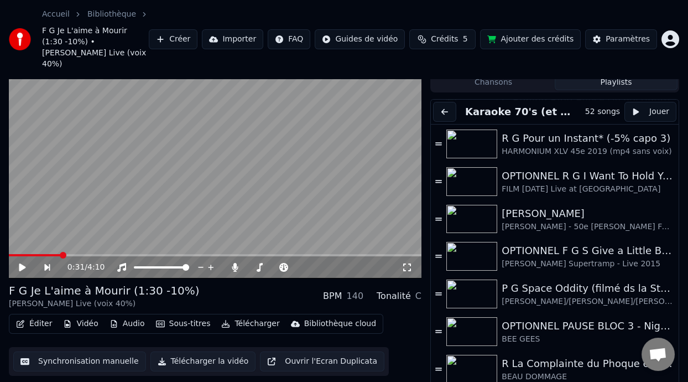
scroll to position [694, 0]
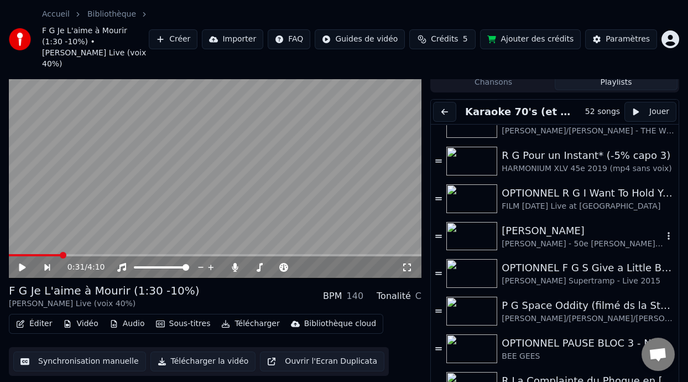
click at [547, 224] on div "[PERSON_NAME]" at bounding box center [583, 230] width 162 height 15
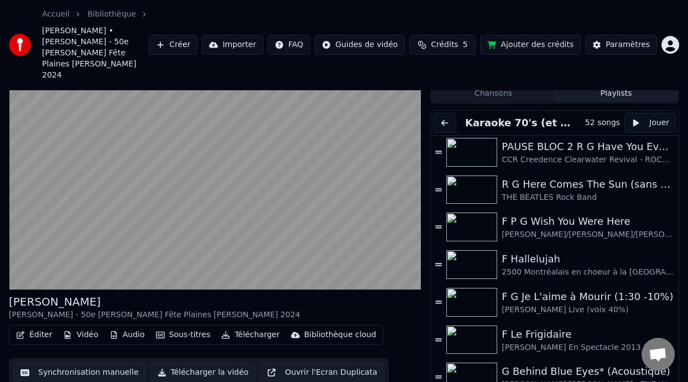
scroll to position [449, 0]
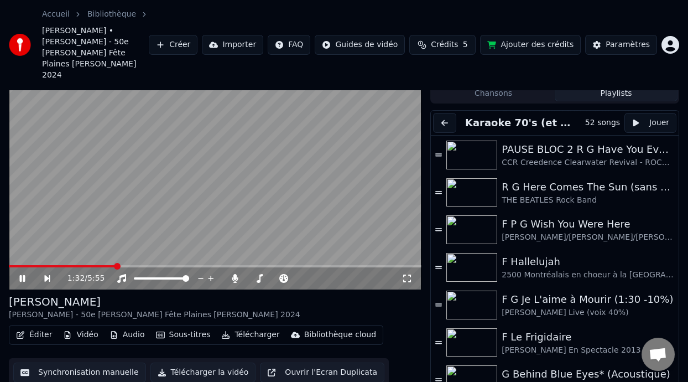
click at [21, 275] on icon at bounding box center [22, 278] width 6 height 7
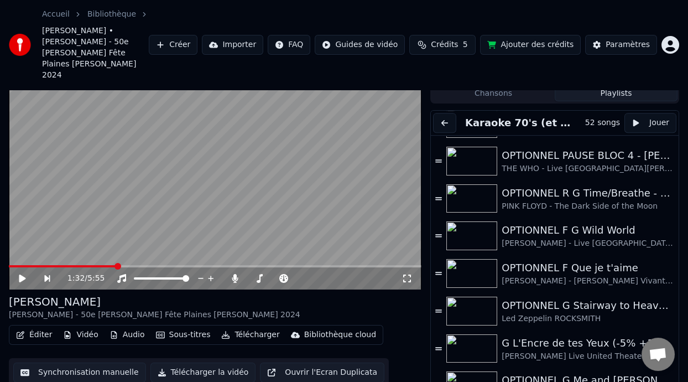
scroll to position [1497, 0]
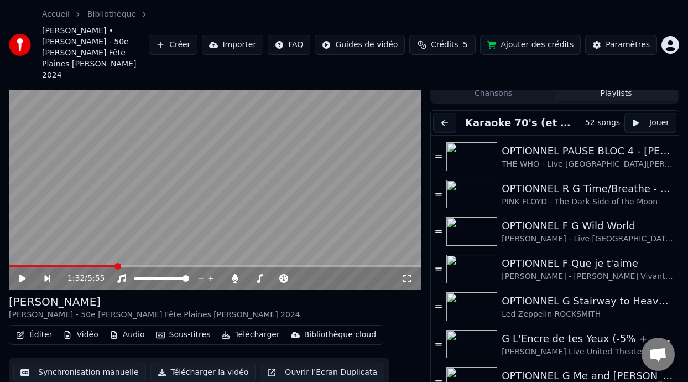
click at [560, 331] on div "G L'Encre de tes Yeux (-5% +1 capo 3)" at bounding box center [583, 338] width 162 height 15
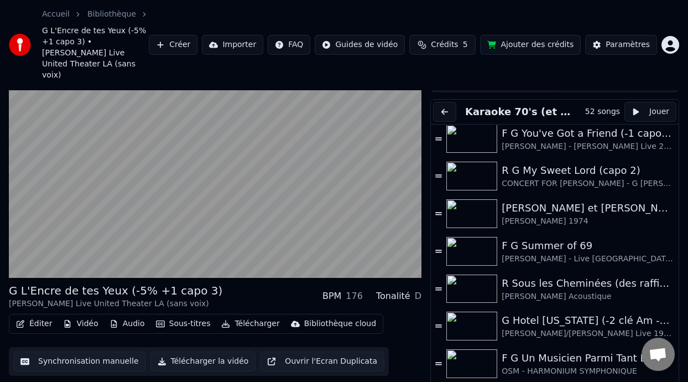
scroll to position [0, 0]
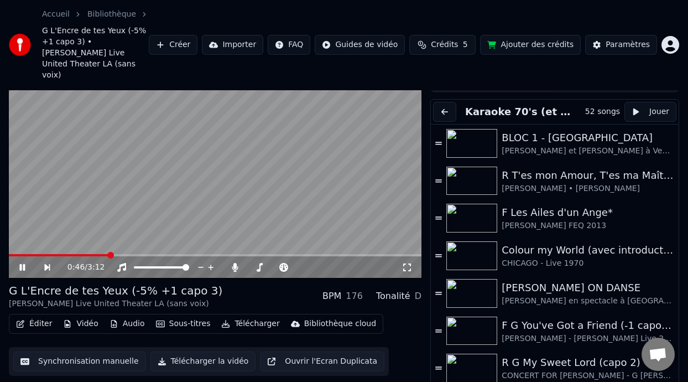
click at [23, 263] on icon at bounding box center [30, 267] width 25 height 9
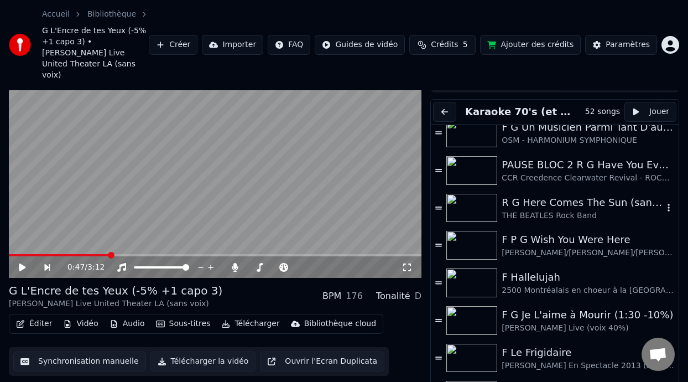
scroll to position [447, 0]
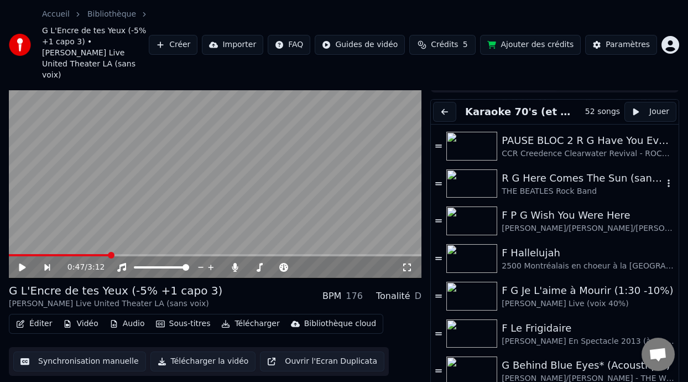
click at [580, 170] on div "R G Here Comes The Sun (sans capo)" at bounding box center [583, 177] width 162 height 15
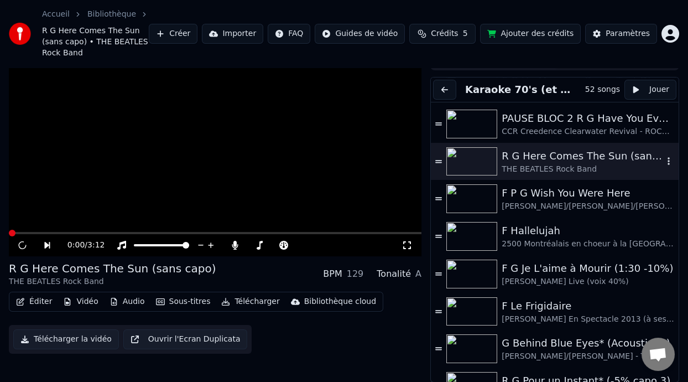
scroll to position [33, 0]
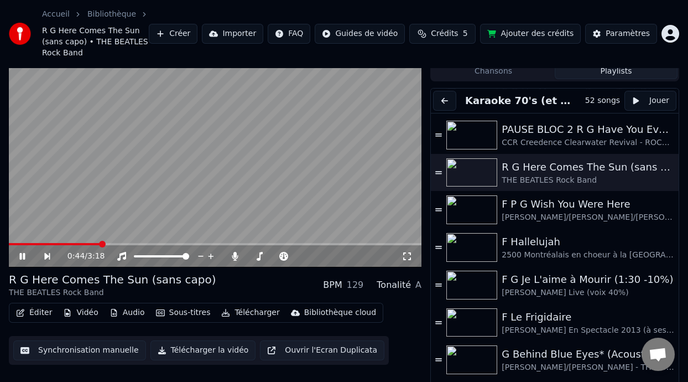
click at [19, 258] on icon at bounding box center [30, 256] width 25 height 9
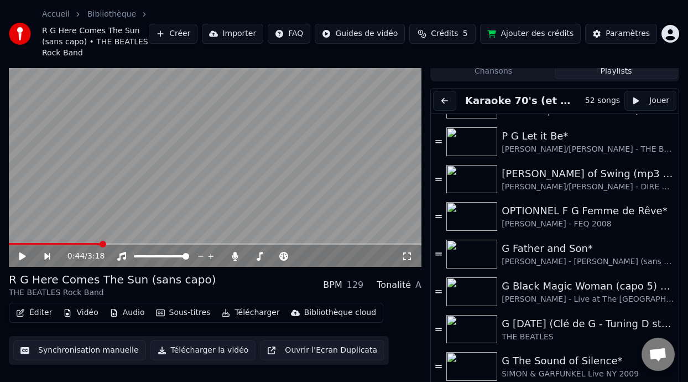
scroll to position [1185, 0]
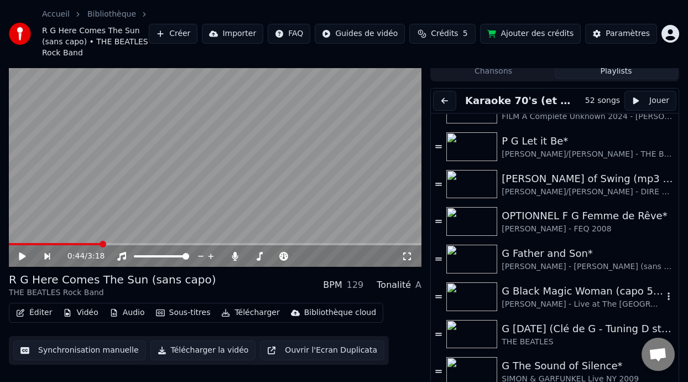
click at [556, 290] on div "G Black Magic Woman (capo 5) ON DANSE" at bounding box center [583, 290] width 162 height 15
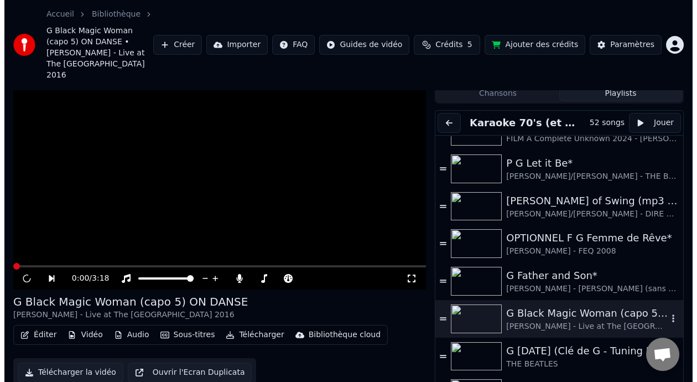
scroll to position [44, 0]
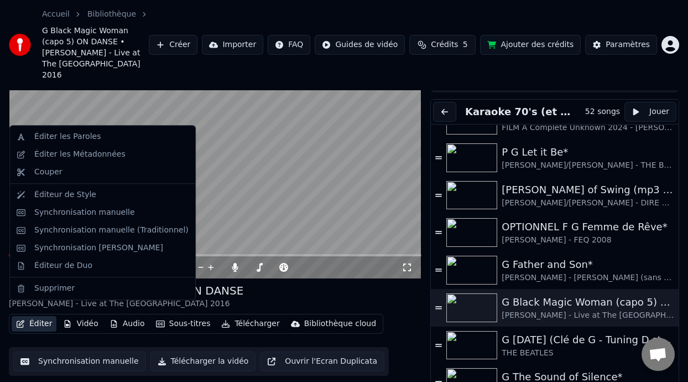
click at [38, 316] on button "Éditer" at bounding box center [34, 323] width 45 height 15
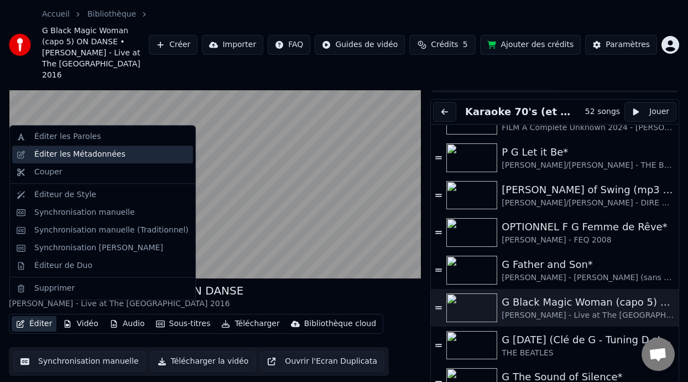
click at [102, 159] on div "Éditer les Métadonnées" at bounding box center [79, 154] width 91 height 11
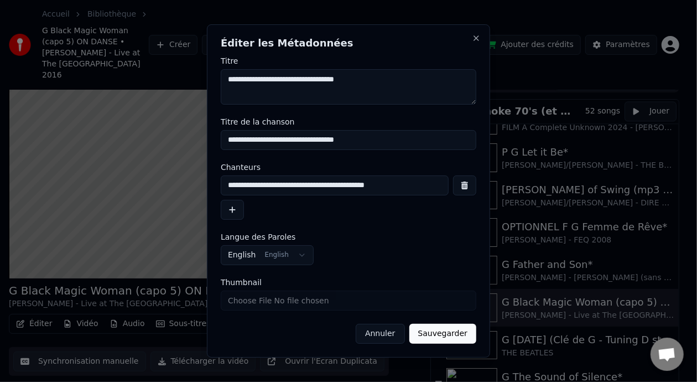
click at [227, 138] on input "**********" at bounding box center [349, 140] width 256 height 20
type input "**********"
click at [451, 334] on button "Sauvegarder" at bounding box center [442, 334] width 67 height 20
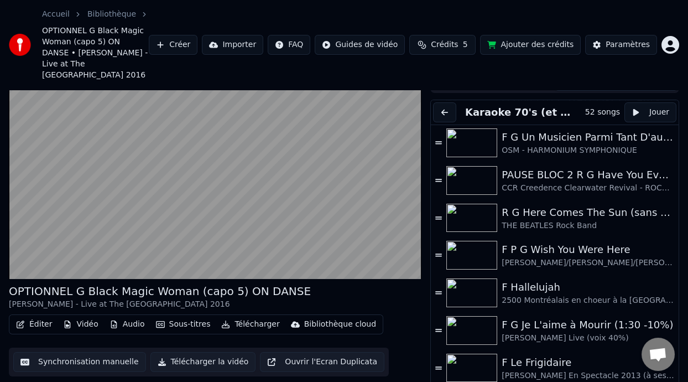
scroll to position [425, 0]
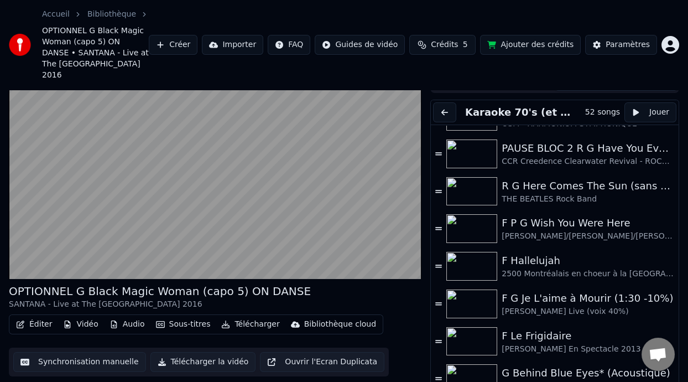
scroll to position [452, 0]
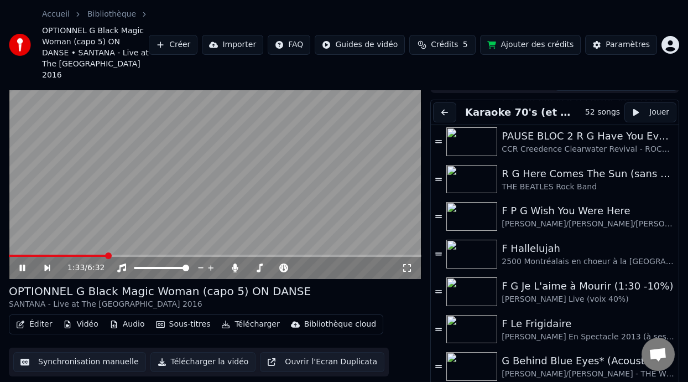
click at [22, 263] on icon at bounding box center [30, 267] width 25 height 9
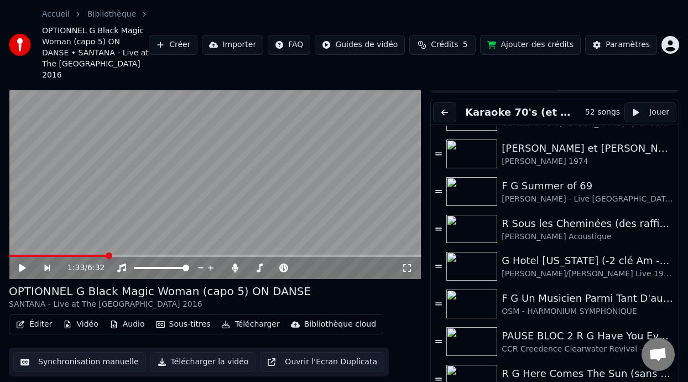
scroll to position [276, 0]
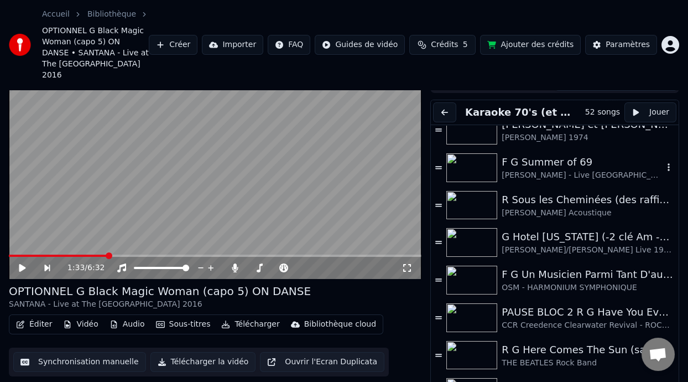
click at [569, 154] on div "F G Summer of 69" at bounding box center [583, 161] width 162 height 15
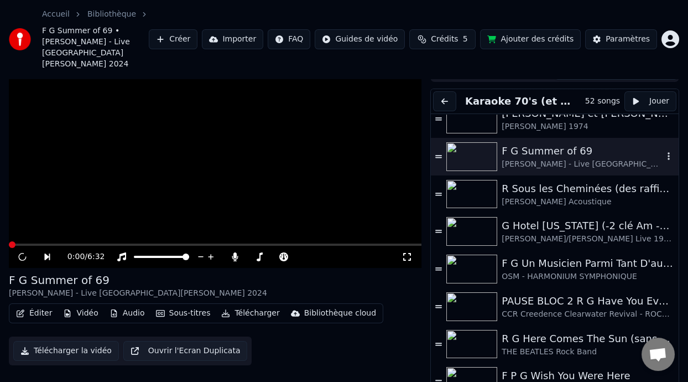
scroll to position [33, 0]
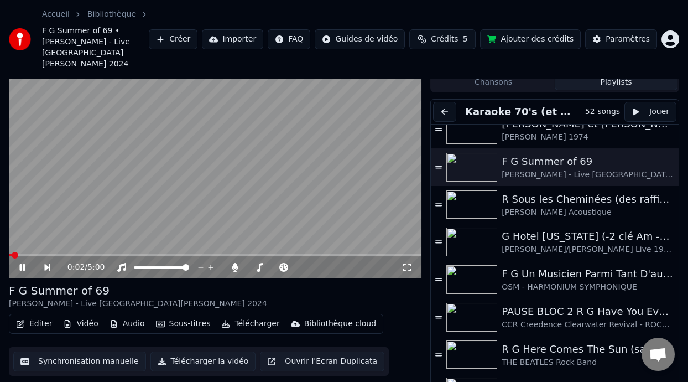
click at [21, 264] on icon at bounding box center [22, 267] width 6 height 7
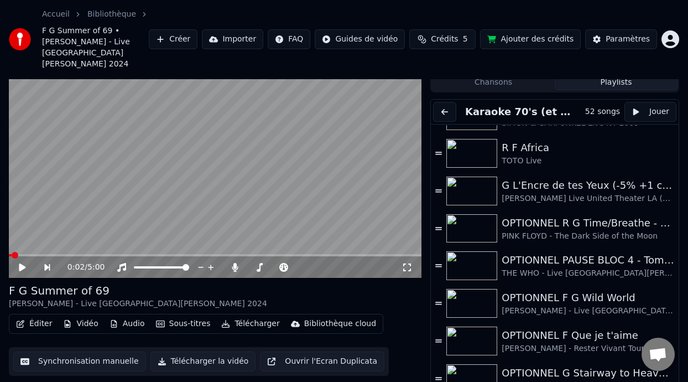
scroll to position [1455, 0]
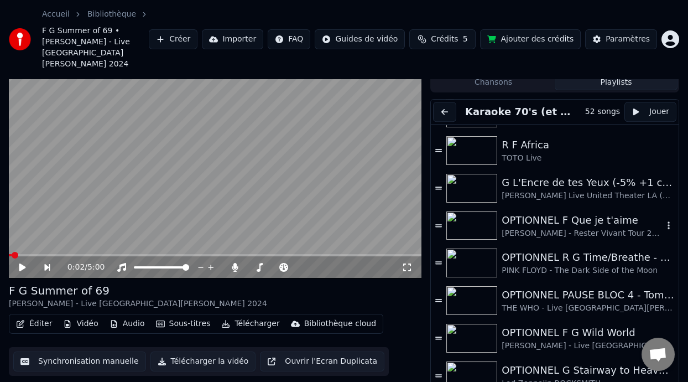
click at [560, 212] on div "OPTIONNEL F Que je t'aime" at bounding box center [583, 219] width 162 height 15
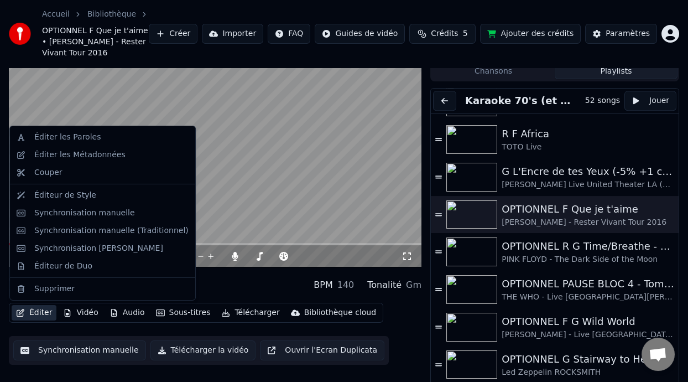
click at [37, 314] on button "Éditer" at bounding box center [34, 312] width 45 height 15
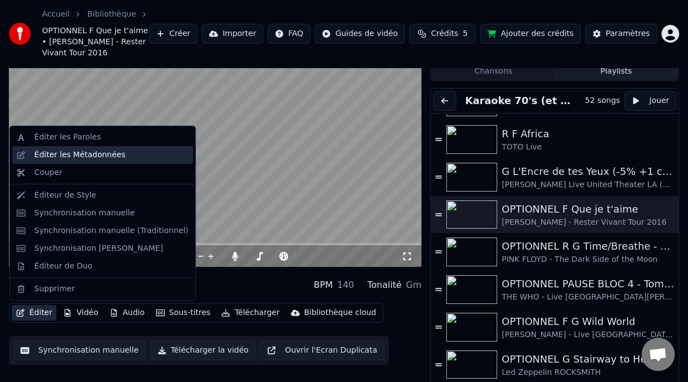
click at [126, 155] on div "Éditer les Métadonnées" at bounding box center [111, 154] width 154 height 11
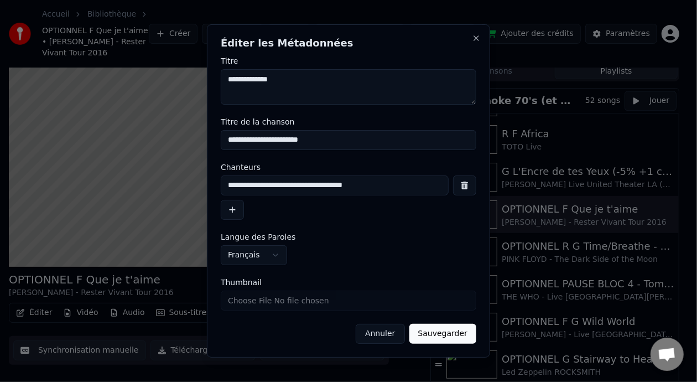
click at [272, 140] on input "**********" at bounding box center [349, 140] width 256 height 20
type input "**********"
click at [464, 333] on button "Sauvegarder" at bounding box center [442, 334] width 67 height 20
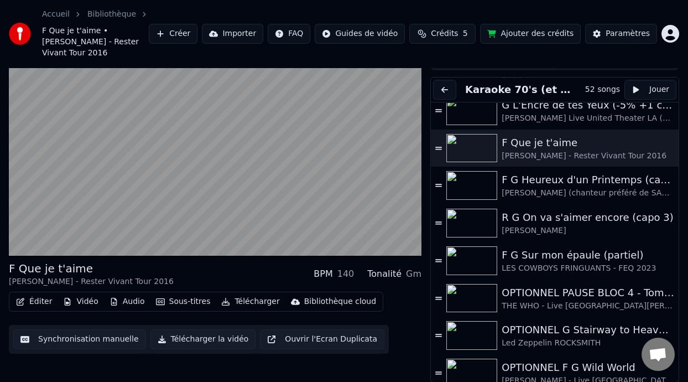
scroll to position [1503, 0]
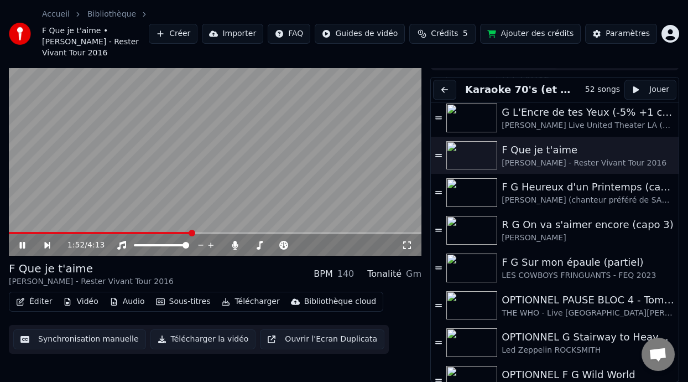
click at [22, 243] on icon at bounding box center [22, 245] width 6 height 7
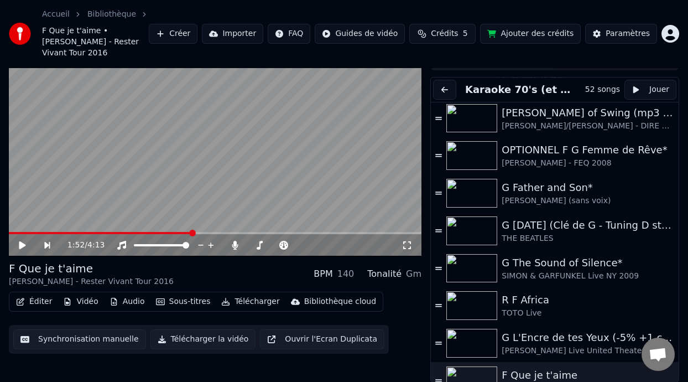
scroll to position [1160, 0]
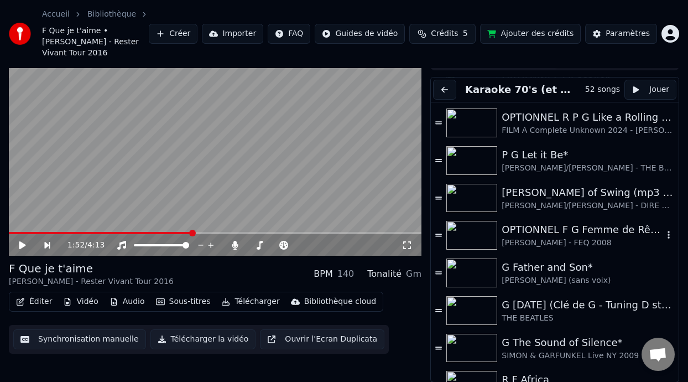
click at [564, 233] on div "OPTIONNEL F G Femme de Rêve*" at bounding box center [583, 229] width 162 height 15
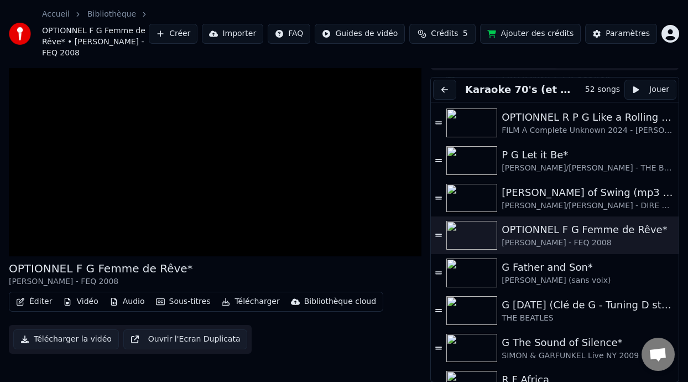
click at [38, 302] on button "Éditer" at bounding box center [34, 301] width 45 height 15
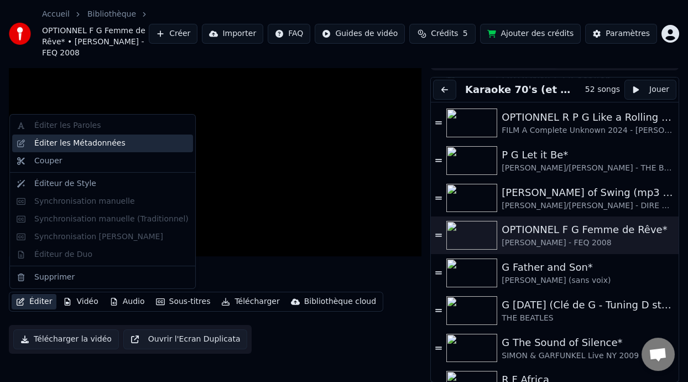
click at [125, 143] on div "Éditer les Métadonnées" at bounding box center [111, 143] width 154 height 11
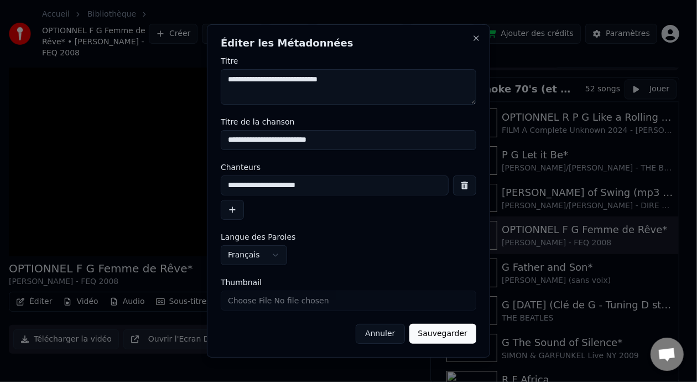
click at [272, 140] on input "**********" at bounding box center [349, 140] width 256 height 20
type input "**********"
click at [449, 334] on button "Sauvegarder" at bounding box center [442, 334] width 67 height 20
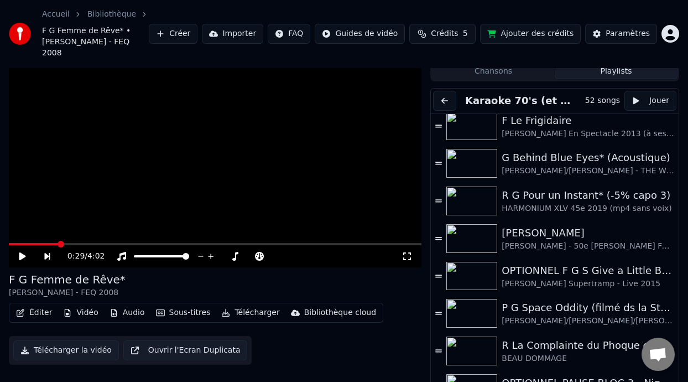
scroll to position [641, 0]
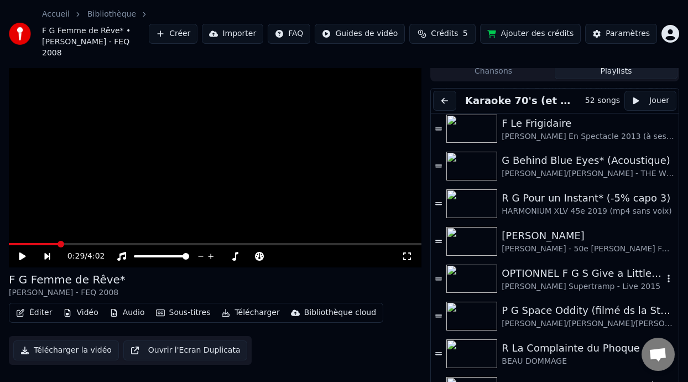
click at [600, 267] on div "OPTIONNEL F G S Give a Little Bit* (0:50 -4%)" at bounding box center [583, 273] width 162 height 15
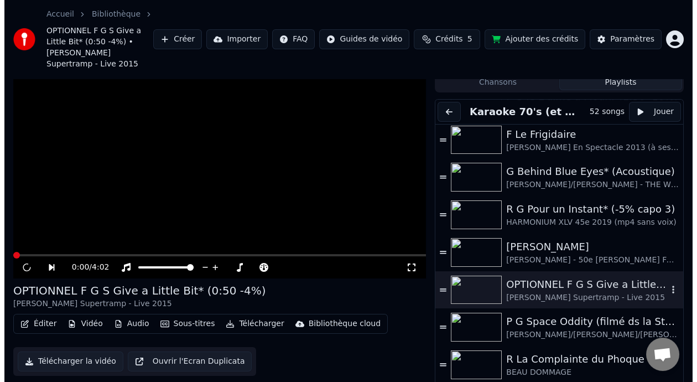
scroll to position [55, 0]
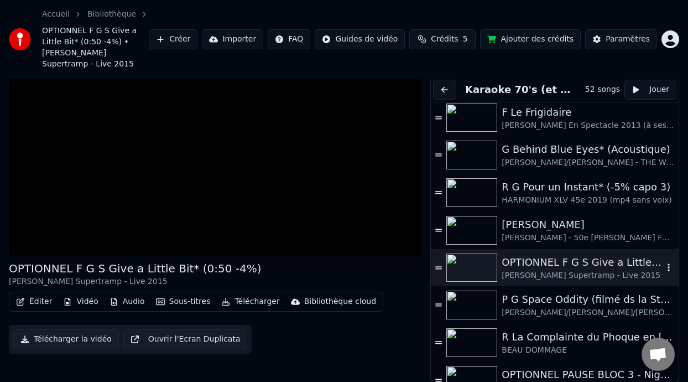
click at [540, 267] on div "OPTIONNEL F G S Give a Little Bit* (0:50 -4%)" at bounding box center [583, 262] width 162 height 15
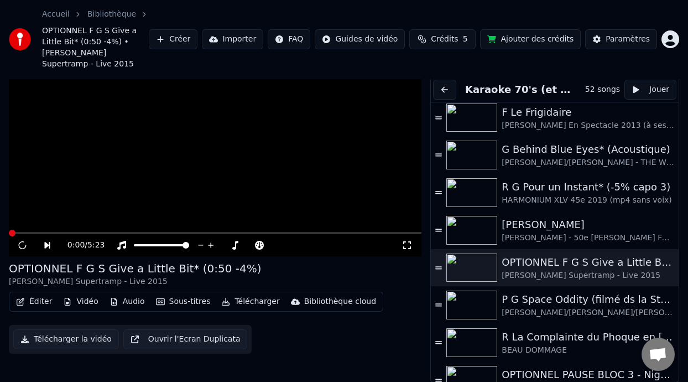
click at [43, 299] on button "Éditer" at bounding box center [34, 301] width 45 height 15
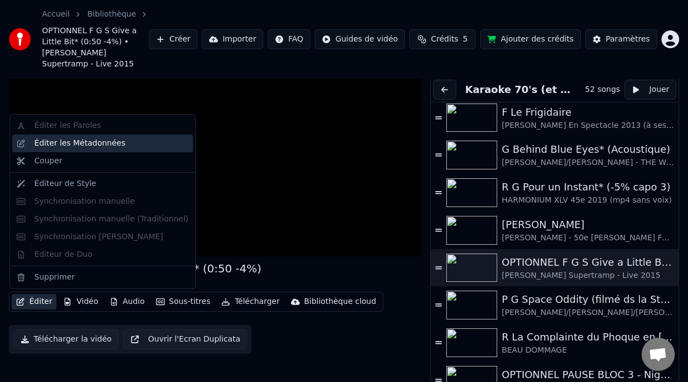
click at [121, 147] on div "Éditer les Métadonnées" at bounding box center [111, 143] width 154 height 11
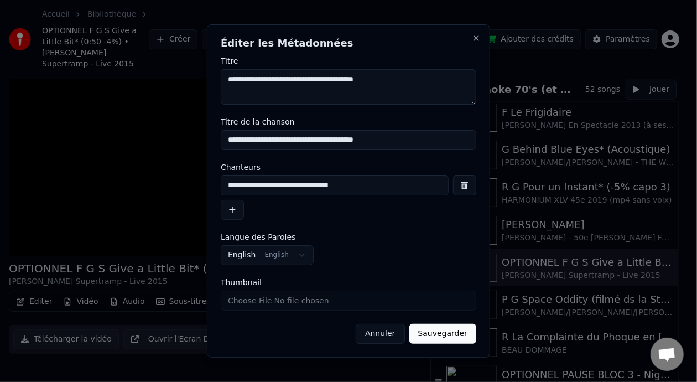
click at [270, 141] on input "**********" at bounding box center [349, 140] width 256 height 20
click at [272, 141] on input "**********" at bounding box center [349, 140] width 256 height 20
type input "**********"
click at [456, 337] on button "Sauvegarder" at bounding box center [442, 334] width 67 height 20
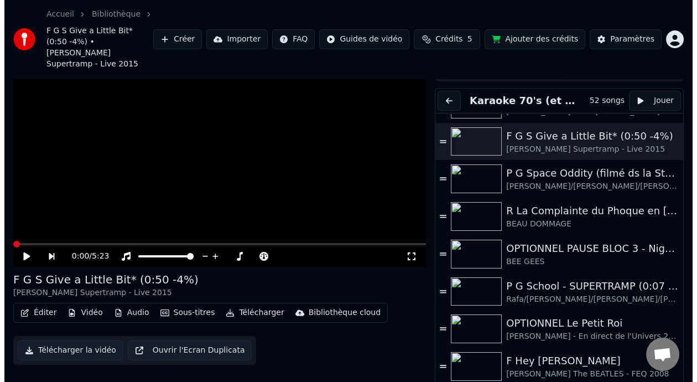
scroll to position [802, 0]
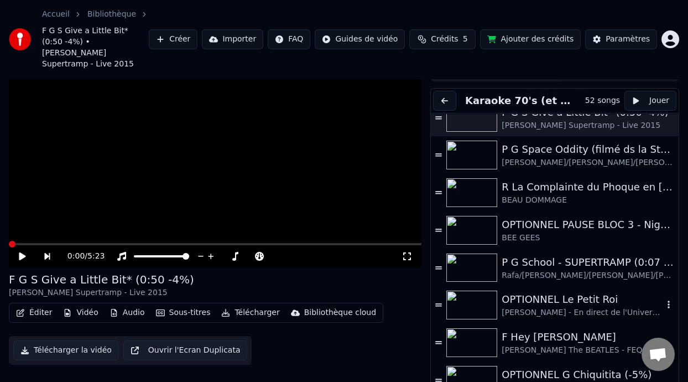
click at [547, 294] on div "OPTIONNEL Le Petit Roi" at bounding box center [583, 299] width 162 height 15
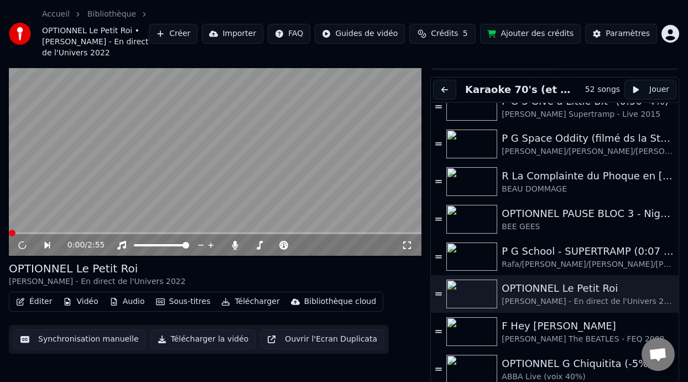
click at [41, 299] on button "Éditer" at bounding box center [34, 301] width 45 height 15
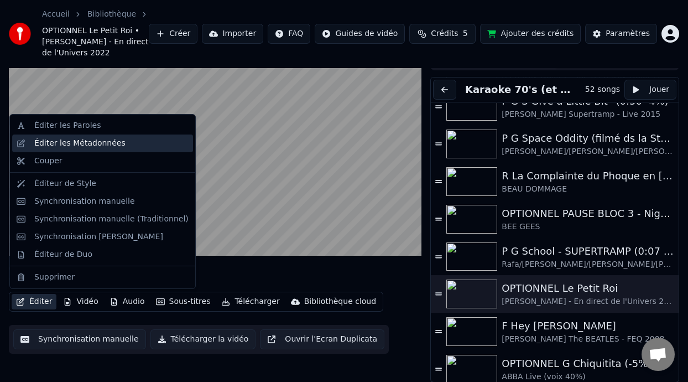
click at [115, 146] on div "Éditer les Métadonnées" at bounding box center [111, 143] width 154 height 11
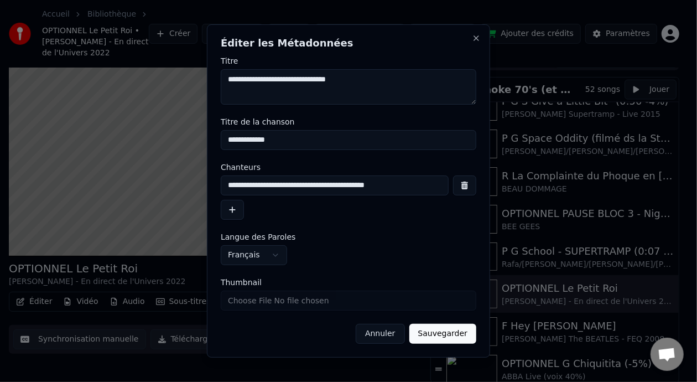
type input "**********"
click at [455, 334] on button "Sauvegarder" at bounding box center [442, 334] width 67 height 20
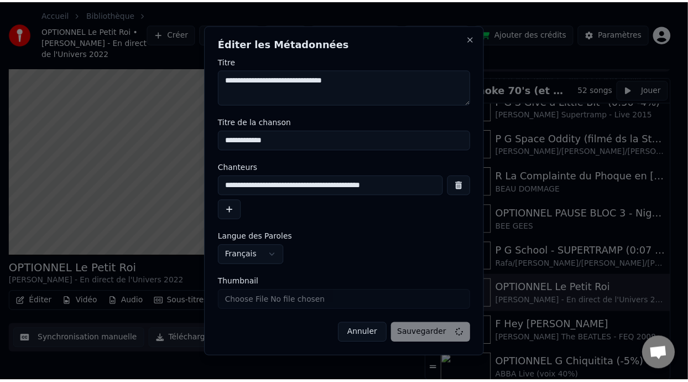
scroll to position [44, 0]
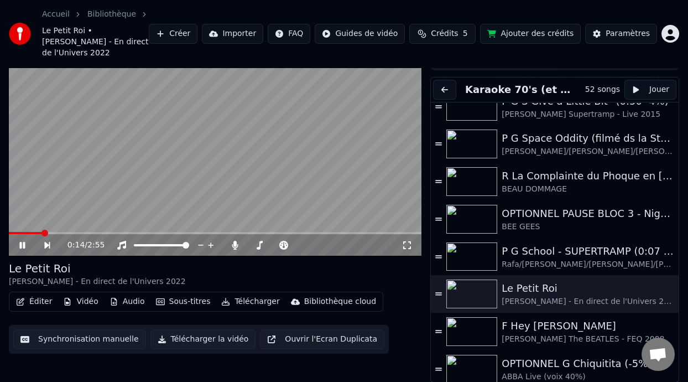
click at [24, 245] on icon at bounding box center [22, 245] width 6 height 7
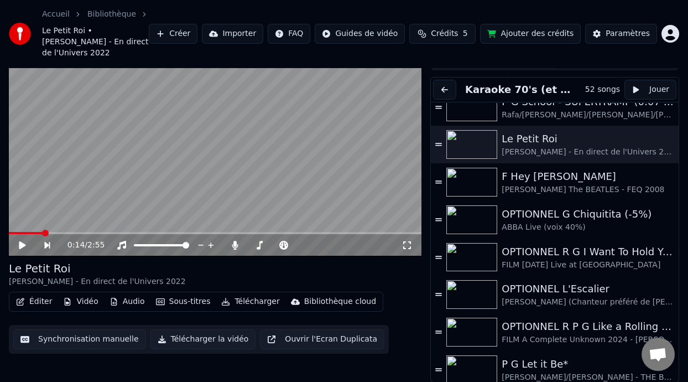
scroll to position [955, 0]
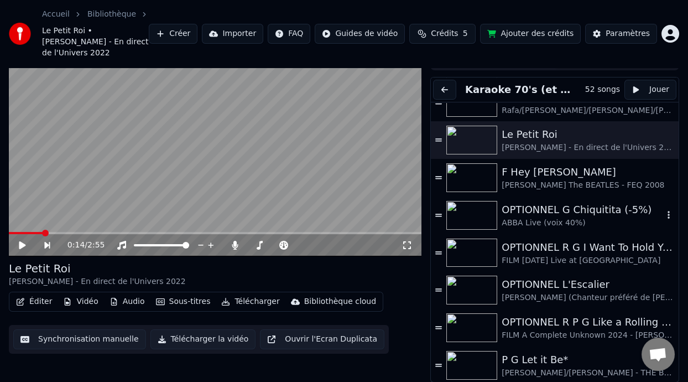
click at [663, 213] on icon "button" at bounding box center [668, 214] width 11 height 9
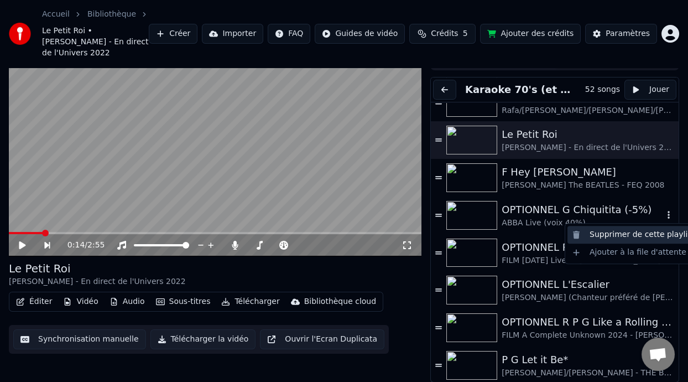
click at [654, 235] on div "Supprimer de cette playlist" at bounding box center [634, 235] width 132 height 18
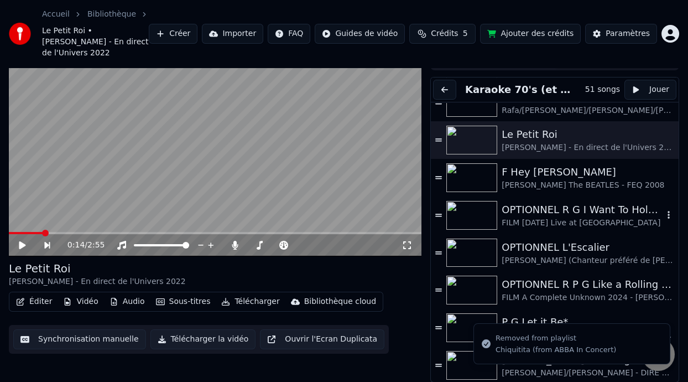
click at [663, 210] on icon "button" at bounding box center [668, 214] width 11 height 9
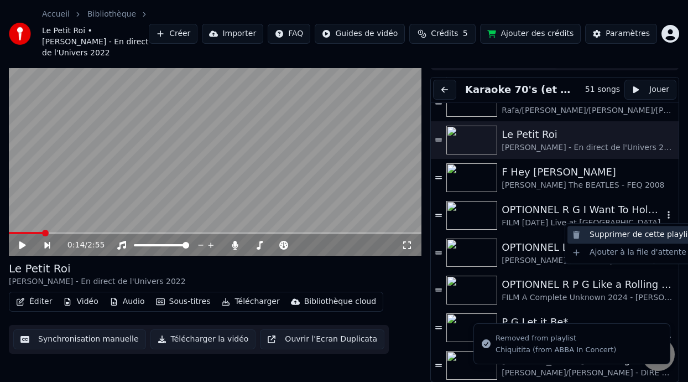
click at [635, 236] on div "Supprimer de cette playlist" at bounding box center [634, 235] width 132 height 18
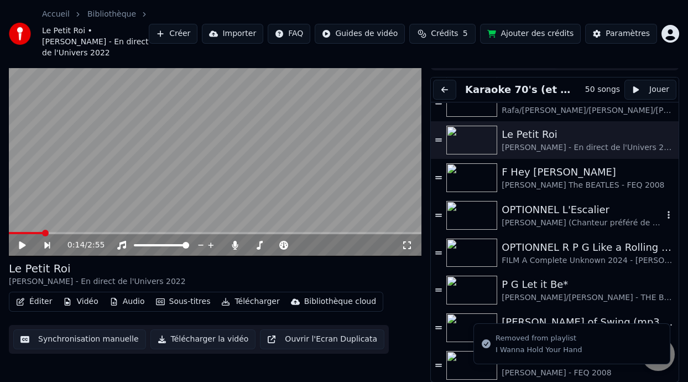
click at [663, 212] on icon "button" at bounding box center [668, 214] width 11 height 9
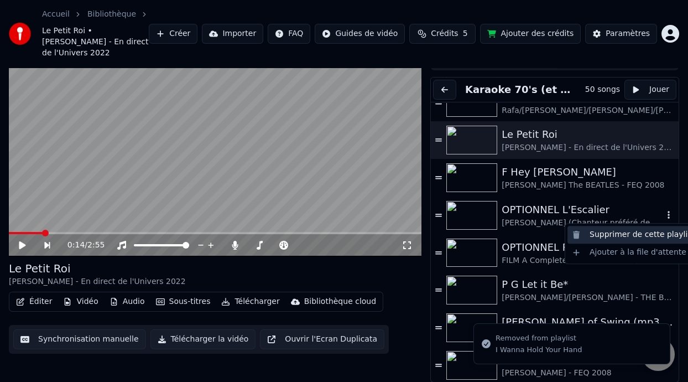
click at [642, 236] on div "Supprimer de cette playlist" at bounding box center [634, 235] width 132 height 18
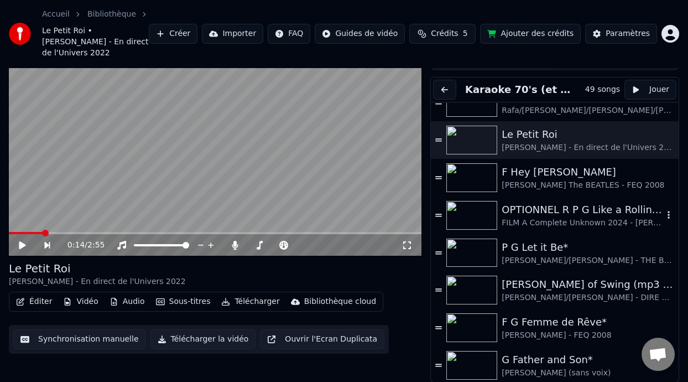
click at [538, 215] on div "OPTIONNEL R P G Like a Rolling Stone (-4%) ON DANSE" at bounding box center [583, 209] width 162 height 15
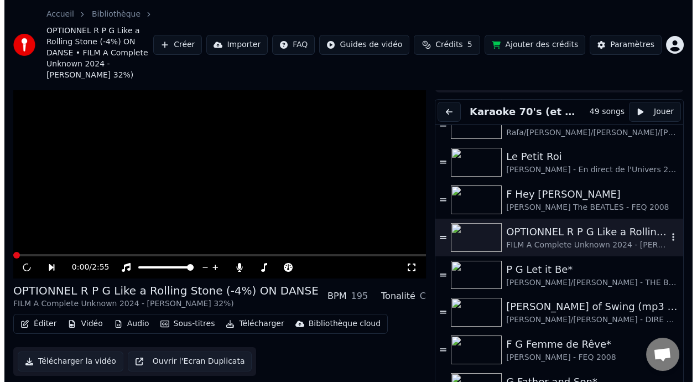
scroll to position [66, 0]
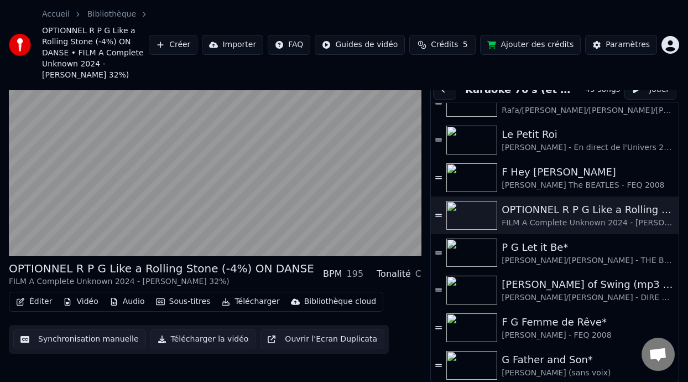
click at [39, 304] on button "Éditer" at bounding box center [34, 301] width 45 height 15
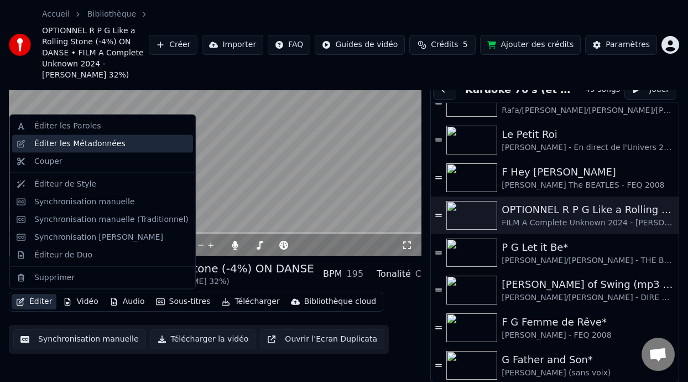
click at [124, 146] on div "Éditer les Métadonnées" at bounding box center [111, 143] width 154 height 11
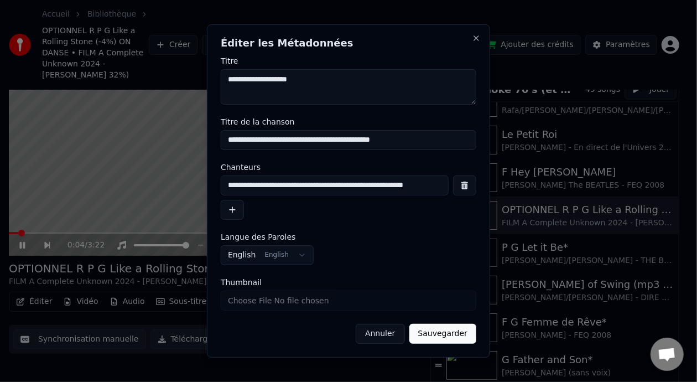
click at [271, 141] on input "**********" at bounding box center [349, 140] width 256 height 20
type input "**********"
click at [451, 336] on button "Sauvegarder" at bounding box center [442, 334] width 67 height 20
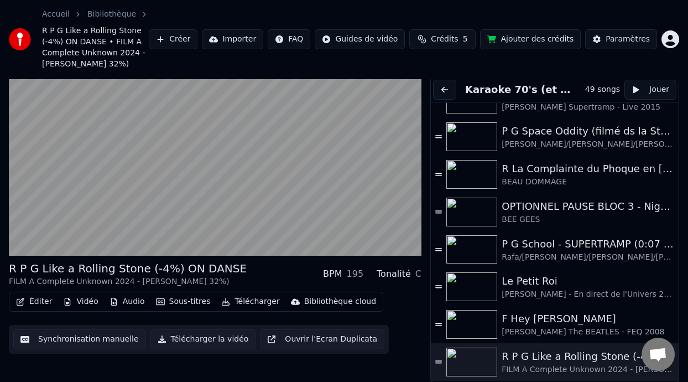
scroll to position [829, 0]
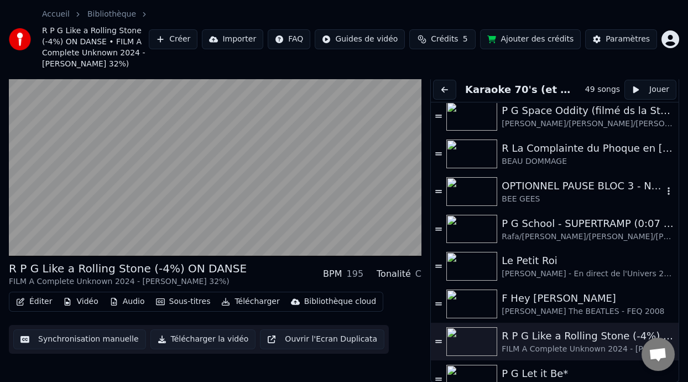
click at [568, 194] on div "OPTIONNEL PAUSE BLOC 3 - Night Fever ON DANSE" at bounding box center [583, 185] width 162 height 15
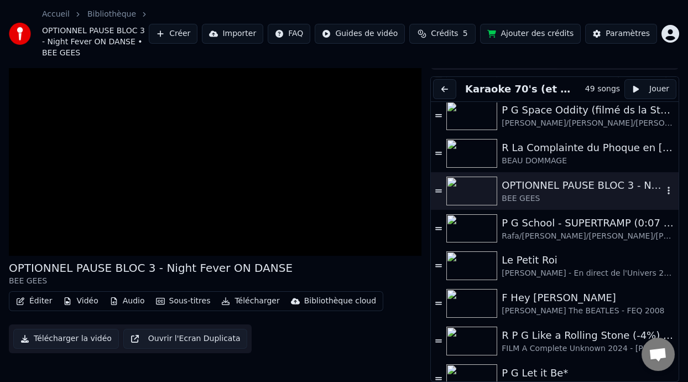
scroll to position [33, 0]
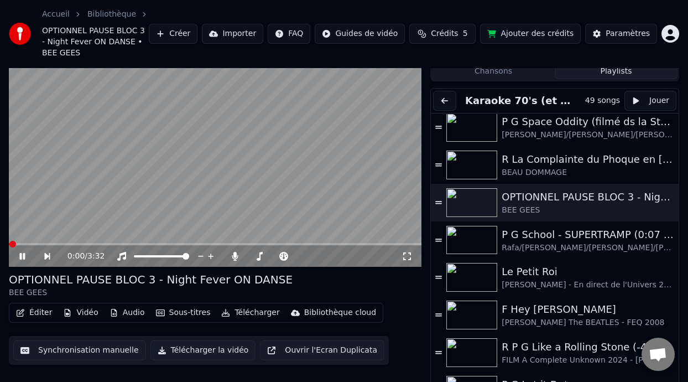
click at [44, 315] on button "Éditer" at bounding box center [34, 312] width 45 height 15
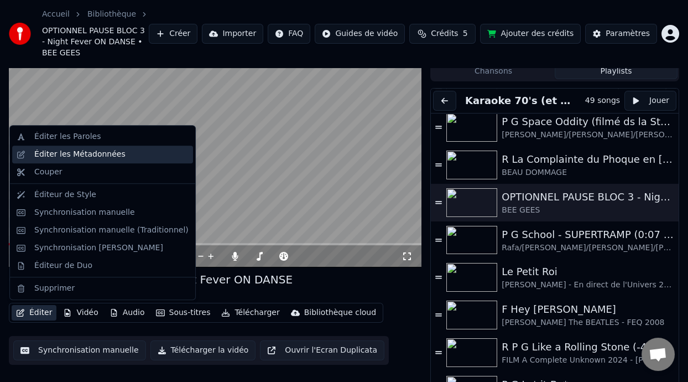
click at [118, 154] on div "Éditer les Métadonnées" at bounding box center [111, 154] width 154 height 11
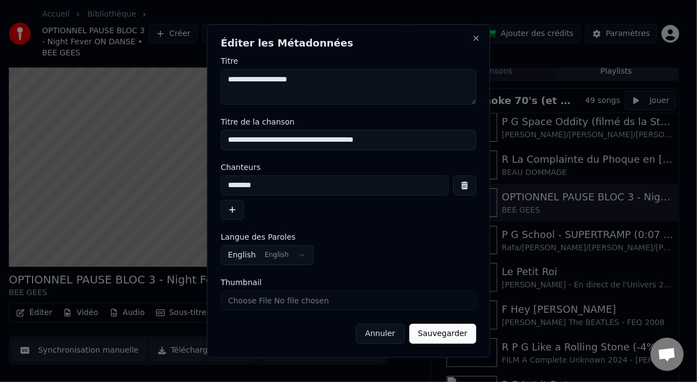
click at [271, 141] on input "**********" at bounding box center [349, 140] width 256 height 20
type input "**********"
click at [457, 330] on button "Sauvegarder" at bounding box center [442, 334] width 67 height 20
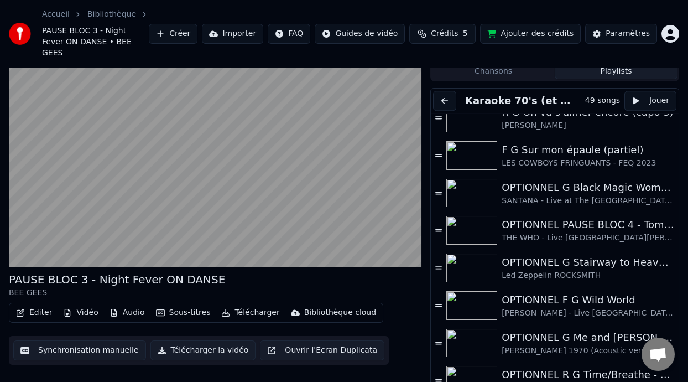
scroll to position [1481, 0]
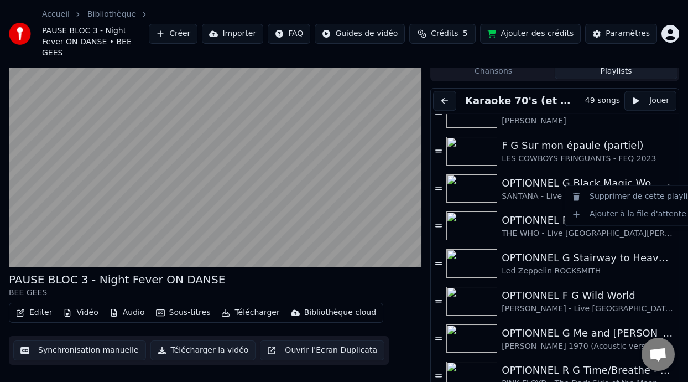
click at [663, 184] on icon "button" at bounding box center [668, 188] width 11 height 9
click at [656, 199] on div "Supprimer de cette playlist" at bounding box center [634, 197] width 132 height 18
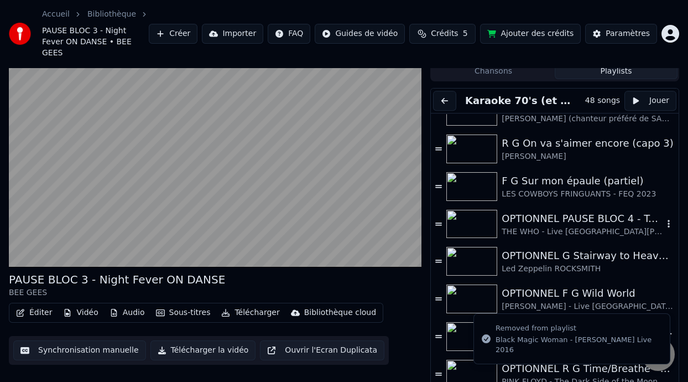
scroll to position [1444, 0]
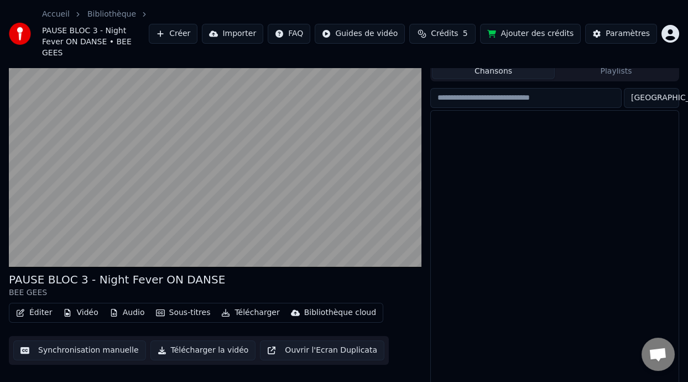
click at [533, 63] on button "Chansons" at bounding box center [493, 71] width 123 height 16
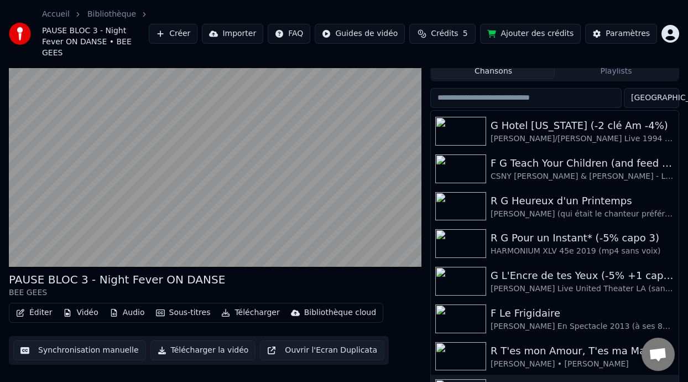
scroll to position [0, 0]
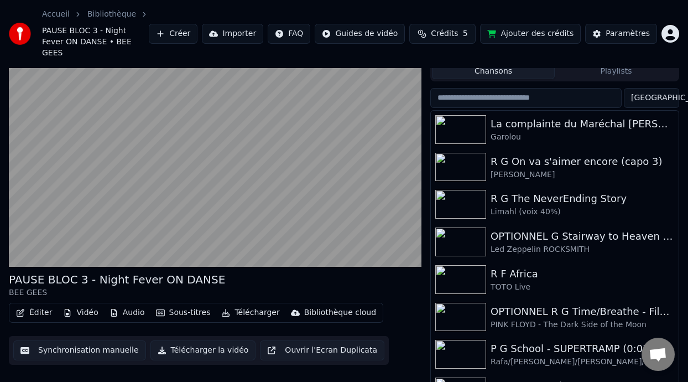
click at [583, 88] on input "search" at bounding box center [525, 98] width 191 height 20
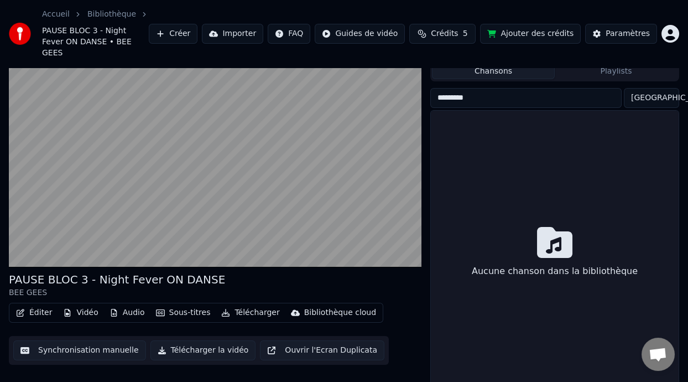
type input "*********"
click at [619, 88] on input "*********" at bounding box center [525, 98] width 191 height 20
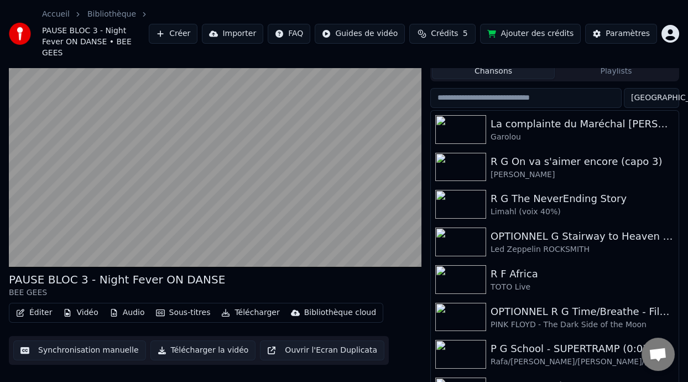
click at [627, 63] on button "Playlists" at bounding box center [616, 71] width 123 height 16
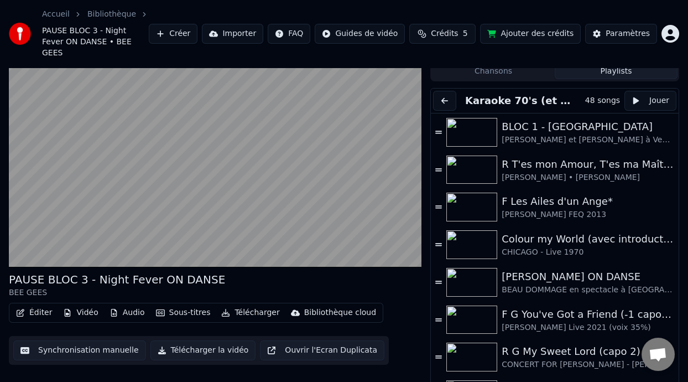
click at [526, 63] on button "Chansons" at bounding box center [493, 71] width 123 height 16
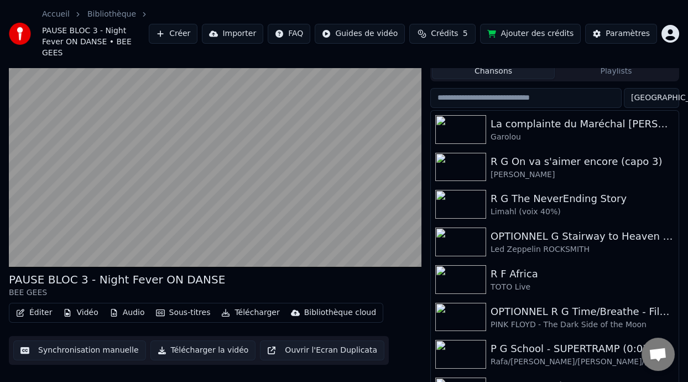
click at [572, 88] on input "search" at bounding box center [525, 98] width 191 height 20
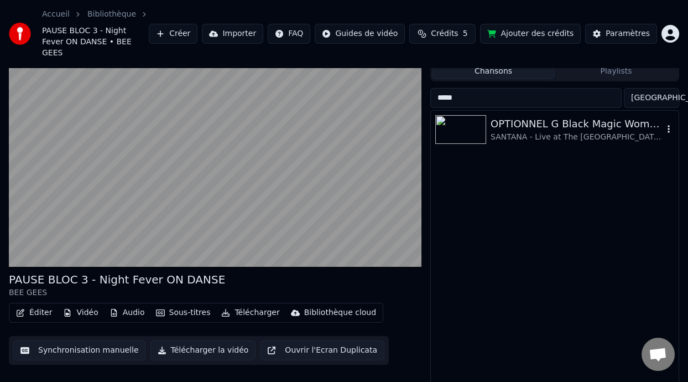
type input "*****"
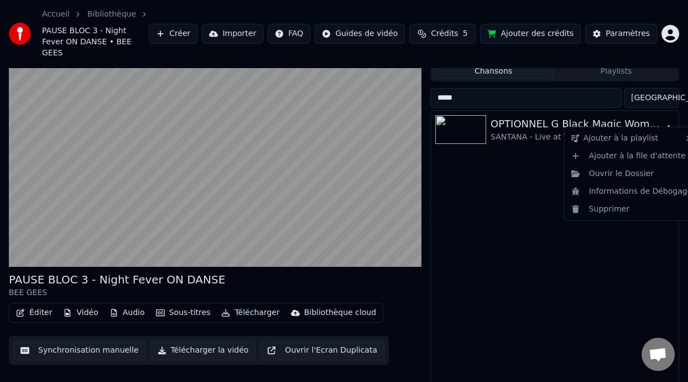
click at [666, 124] on icon "button" at bounding box center [668, 128] width 11 height 9
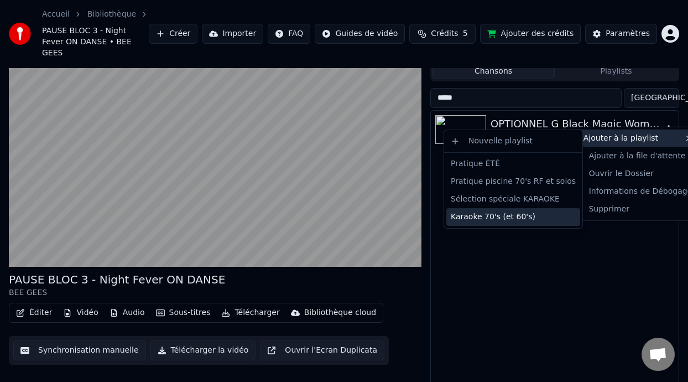
click at [522, 218] on div "Karaoke 70's (et 60's)" at bounding box center [513, 217] width 134 height 18
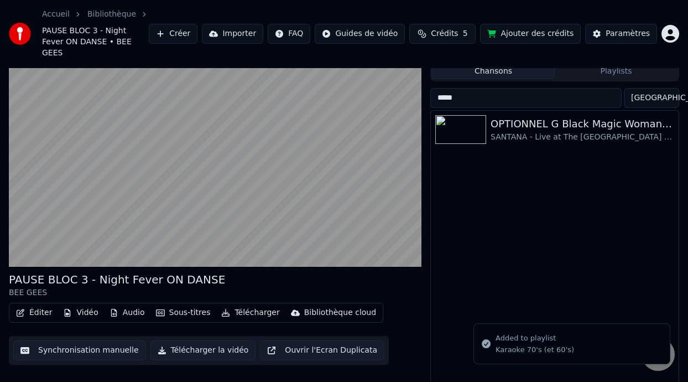
click at [616, 63] on button "Playlists" at bounding box center [616, 71] width 123 height 16
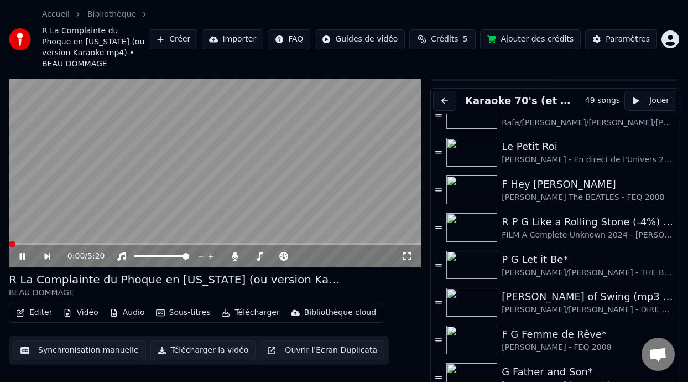
scroll to position [977, 0]
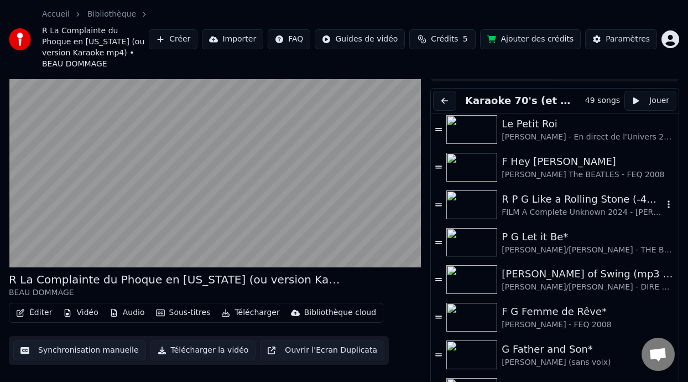
click at [598, 191] on div "R P G Like a Rolling Stone (-4%) ON DANSE" at bounding box center [583, 198] width 162 height 15
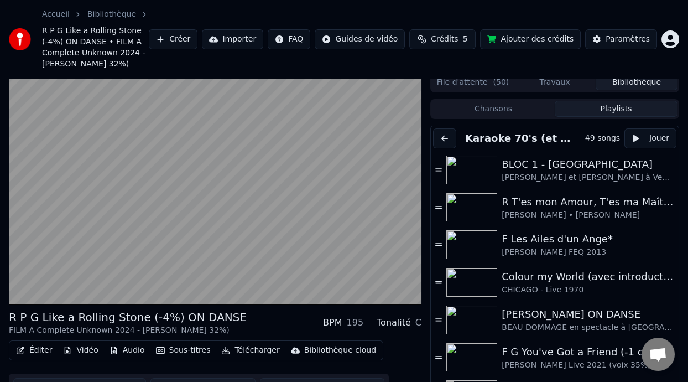
scroll to position [5, 0]
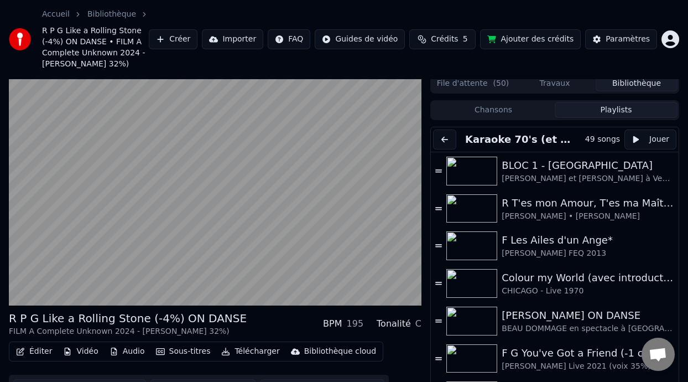
click at [510, 116] on button "Chansons" at bounding box center [493, 110] width 123 height 16
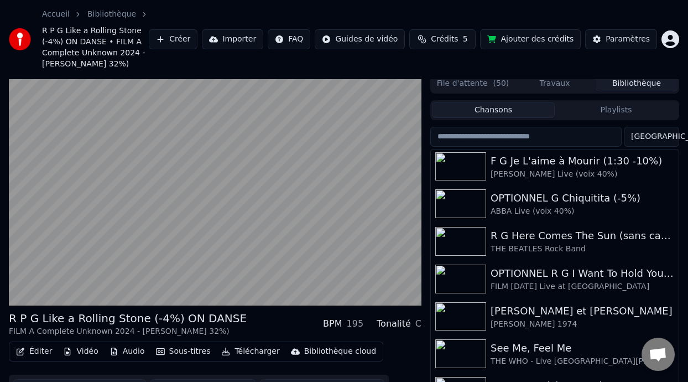
scroll to position [284, 0]
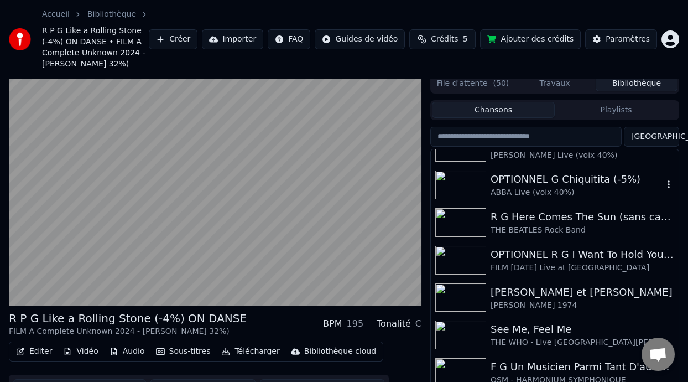
click at [589, 198] on div "ABBA Live (voix 40%)" at bounding box center [577, 192] width 173 height 11
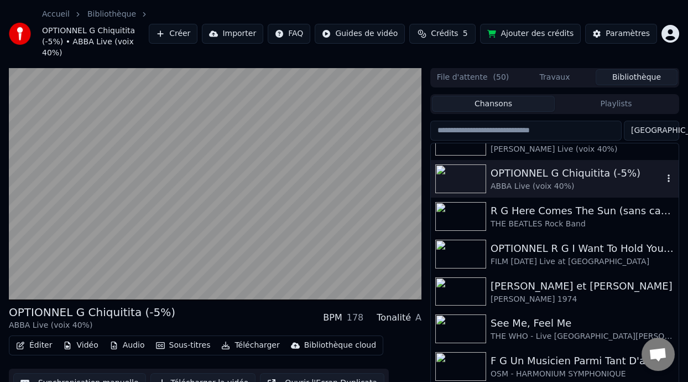
click at [663, 174] on icon "button" at bounding box center [668, 178] width 11 height 9
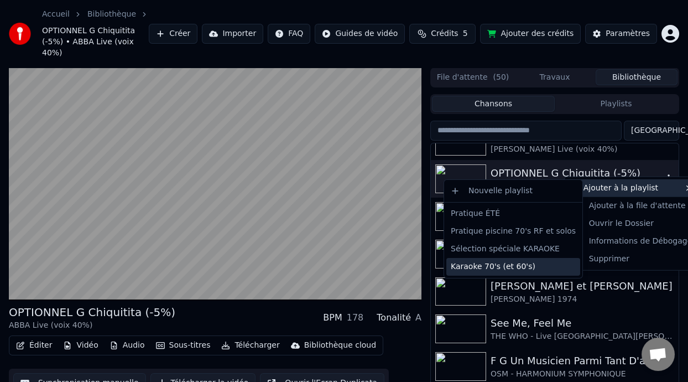
click at [515, 265] on div "Karaoke 70's (et 60's)" at bounding box center [513, 267] width 134 height 18
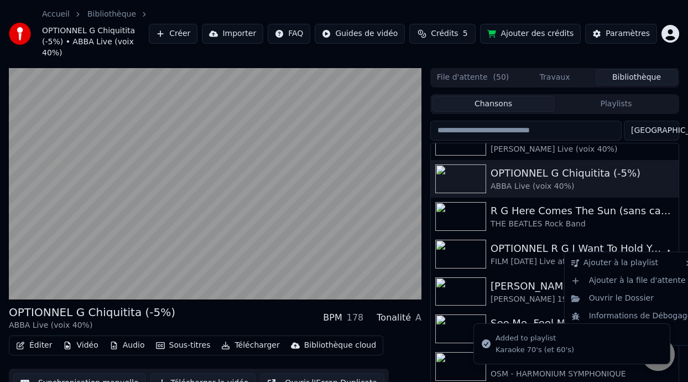
click at [663, 249] on icon "button" at bounding box center [668, 253] width 11 height 9
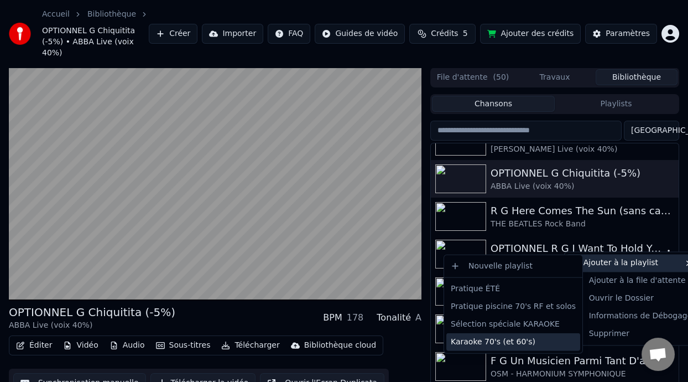
click at [520, 342] on div "Karaoke 70's (et 60's)" at bounding box center [513, 342] width 134 height 18
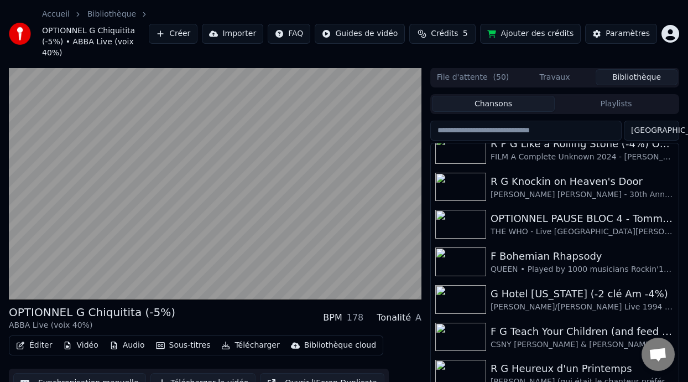
scroll to position [790, 0]
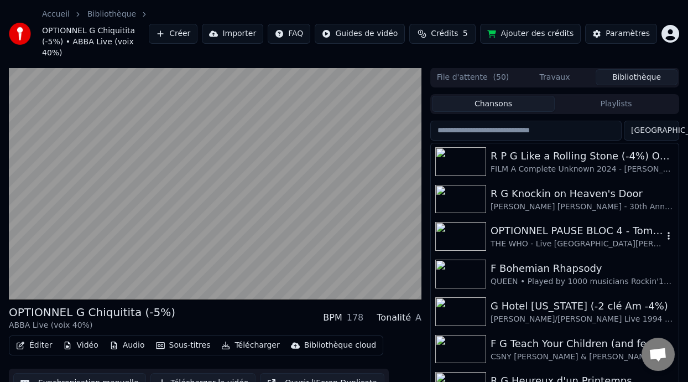
click at [598, 226] on div "OPTIONNEL PAUSE BLOC 4 - [PERSON_NAME] Overture It's a Boy" at bounding box center [577, 230] width 173 height 15
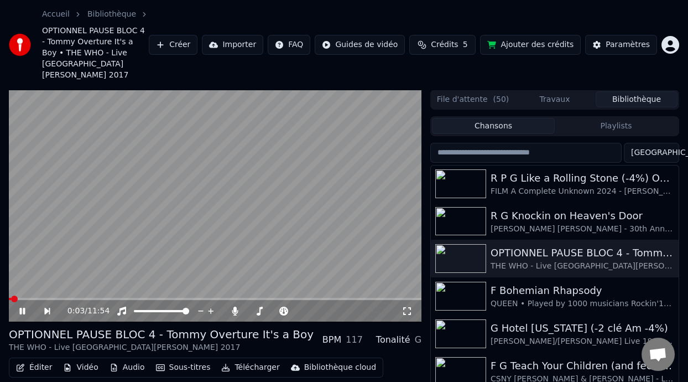
click at [23, 307] on icon at bounding box center [30, 311] width 25 height 9
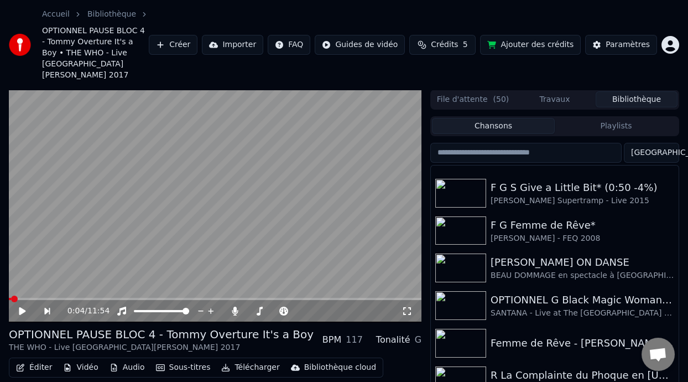
scroll to position [1395, 0]
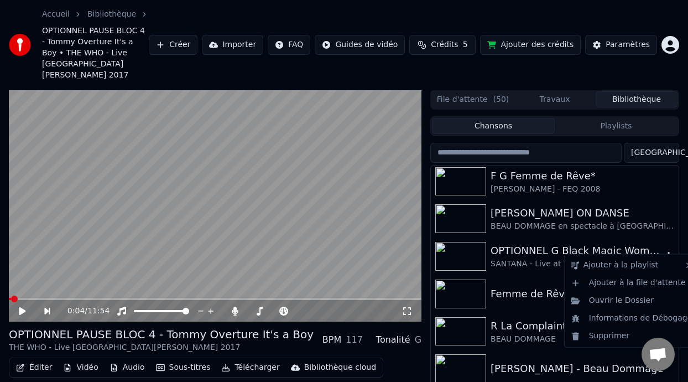
click at [663, 251] on icon "button" at bounding box center [668, 255] width 11 height 9
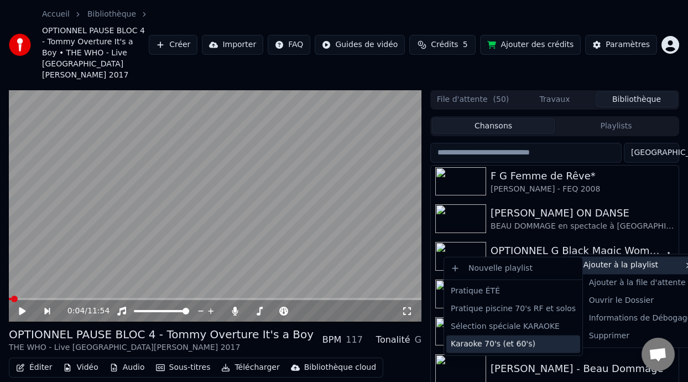
click at [508, 346] on div "Karaoke 70's (et 60's)" at bounding box center [513, 344] width 134 height 18
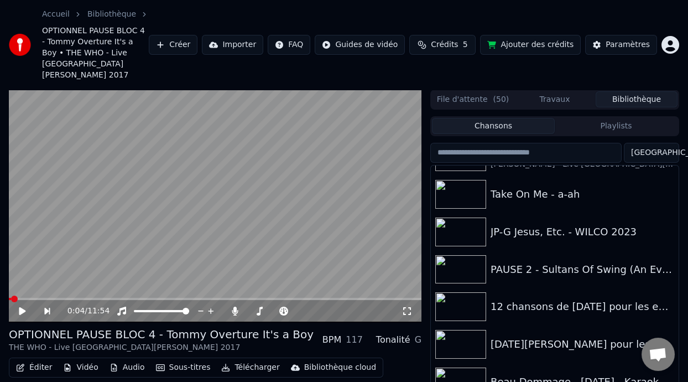
scroll to position [3506, 0]
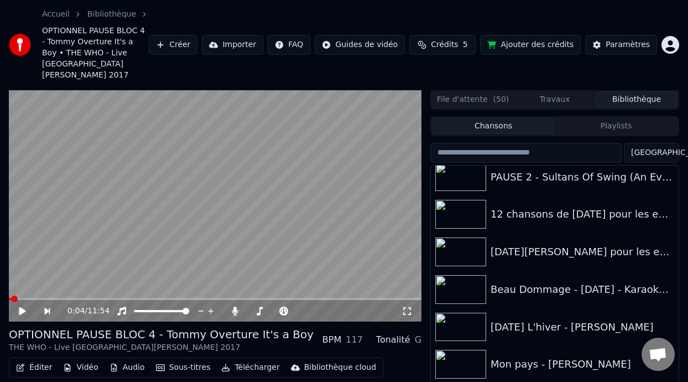
click at [627, 118] on button "Playlists" at bounding box center [616, 126] width 123 height 16
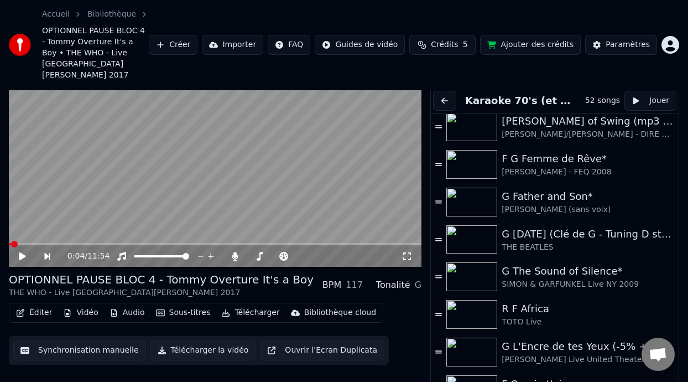
scroll to position [1092, 0]
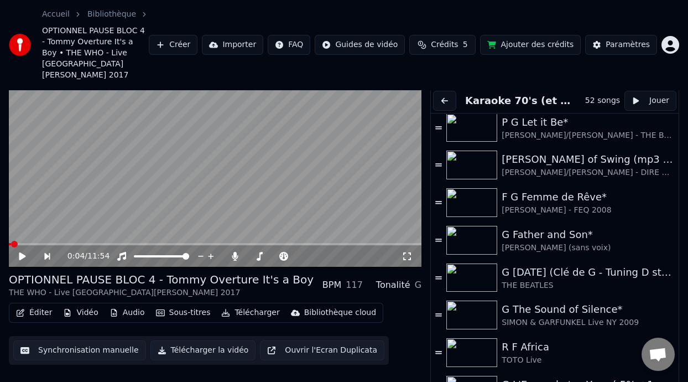
click at [532, 340] on div "R F Africa" at bounding box center [583, 346] width 162 height 15
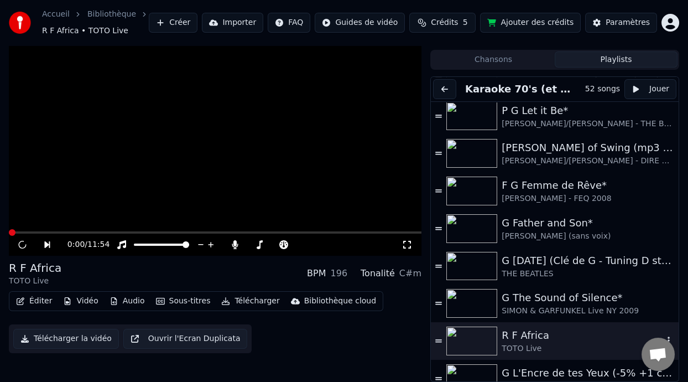
scroll to position [22, 0]
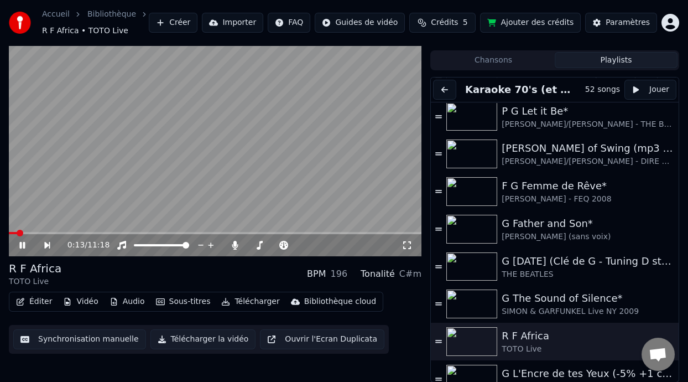
click at [20, 242] on icon at bounding box center [22, 245] width 6 height 7
click at [409, 293] on div "Éditer Vidéo Audio Sous-titres Télécharger Bibliothèque cloud Synchronisation m…" at bounding box center [215, 323] width 413 height 62
click at [23, 243] on icon at bounding box center [22, 245] width 7 height 8
click at [23, 243] on icon at bounding box center [22, 245] width 6 height 7
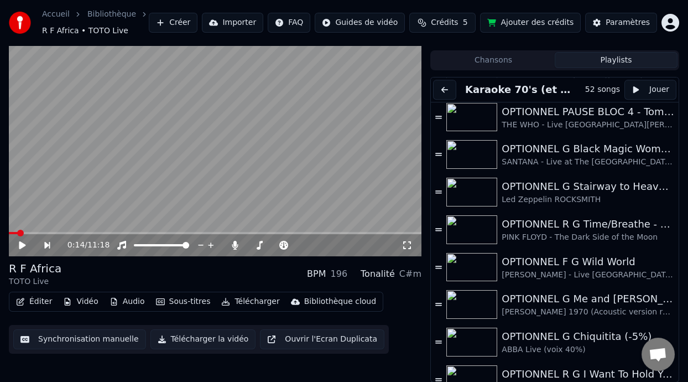
scroll to position [1594, 0]
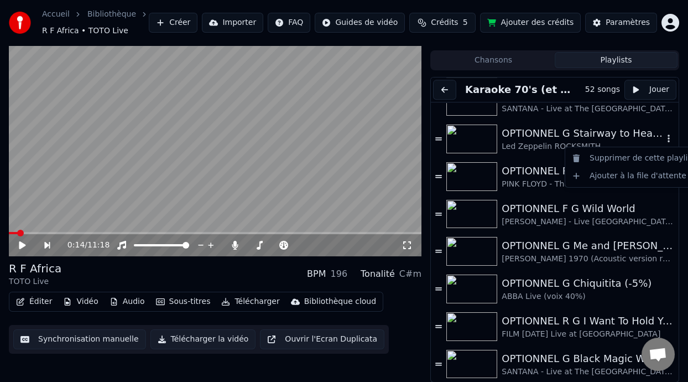
click at [663, 134] on icon "button" at bounding box center [668, 138] width 11 height 9
click at [651, 160] on div "Supprimer de cette playlist" at bounding box center [634, 158] width 132 height 18
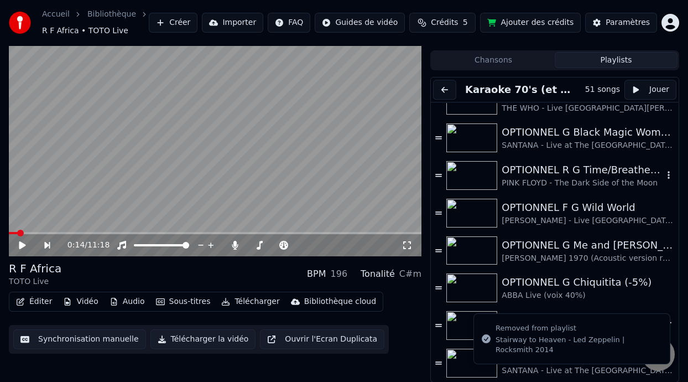
scroll to position [1556, 0]
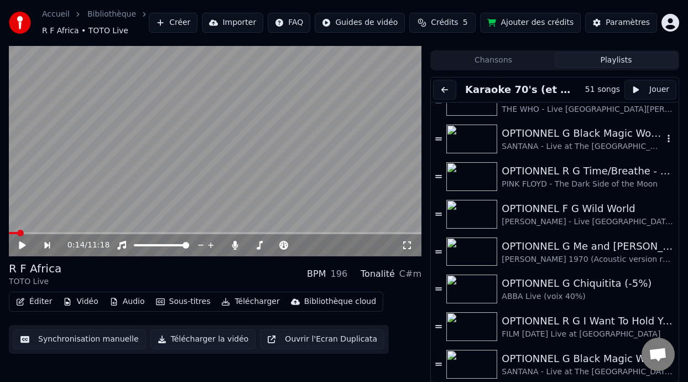
click at [663, 137] on icon "button" at bounding box center [668, 138] width 11 height 9
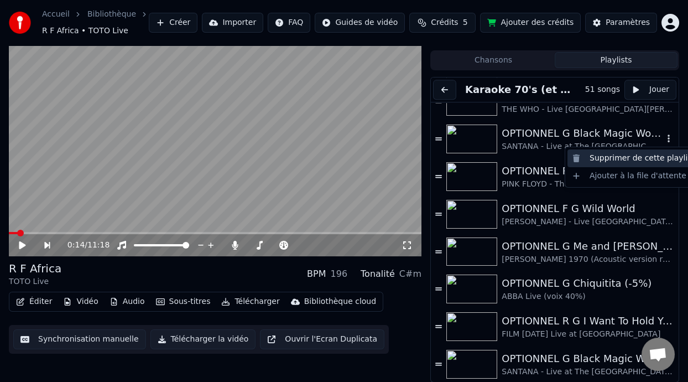
click at [643, 160] on div "Supprimer de cette playlist" at bounding box center [634, 158] width 132 height 18
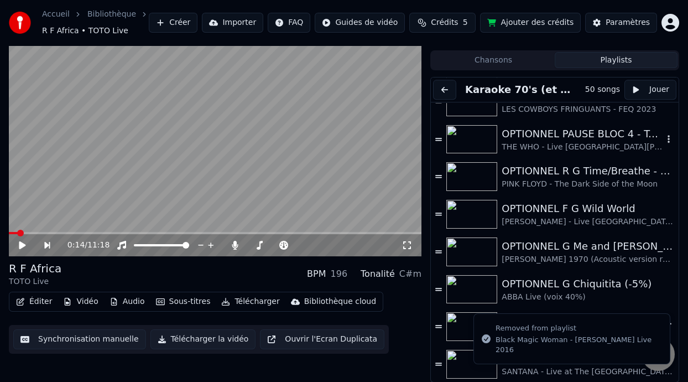
click at [663, 137] on icon "button" at bounding box center [668, 138] width 11 height 9
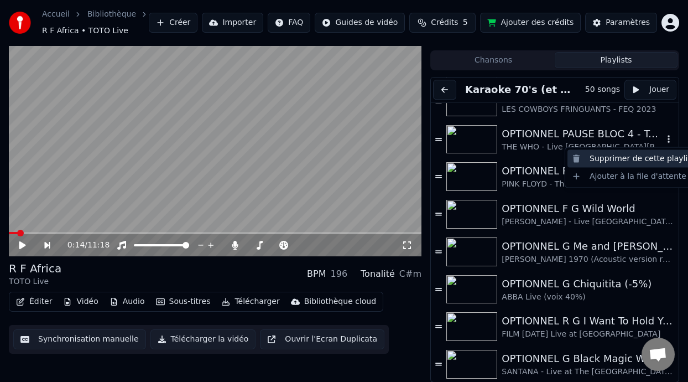
click at [644, 160] on div "Supprimer de cette playlist" at bounding box center [634, 159] width 132 height 18
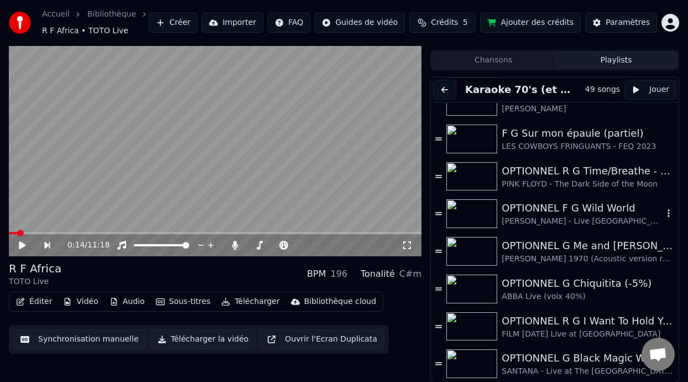
click at [668, 213] on icon "button" at bounding box center [669, 214] width 2 height 8
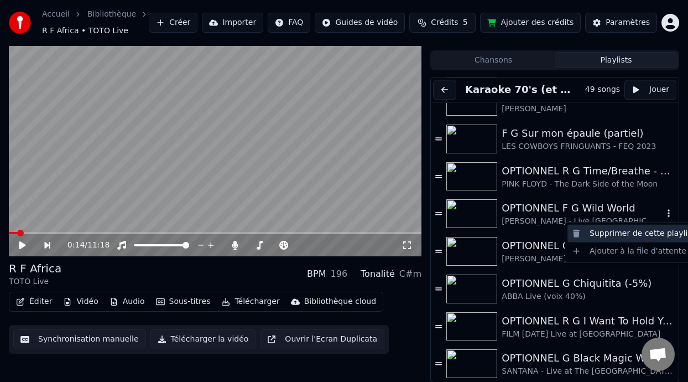
click at [637, 236] on div "Supprimer de cette playlist" at bounding box center [634, 234] width 132 height 18
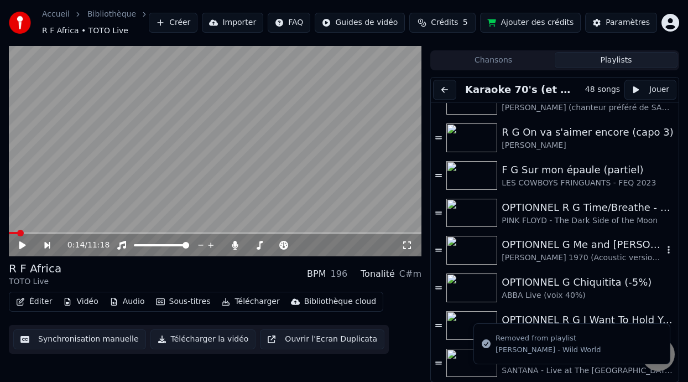
scroll to position [1444, 0]
click at [668, 251] on icon "button" at bounding box center [669, 251] width 2 height 8
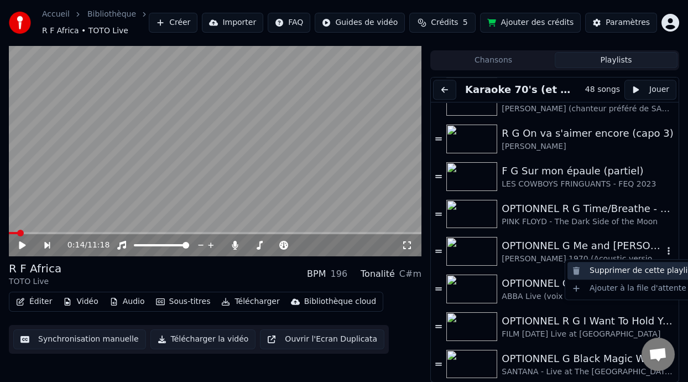
click at [649, 269] on div "Supprimer de cette playlist" at bounding box center [634, 271] width 132 height 18
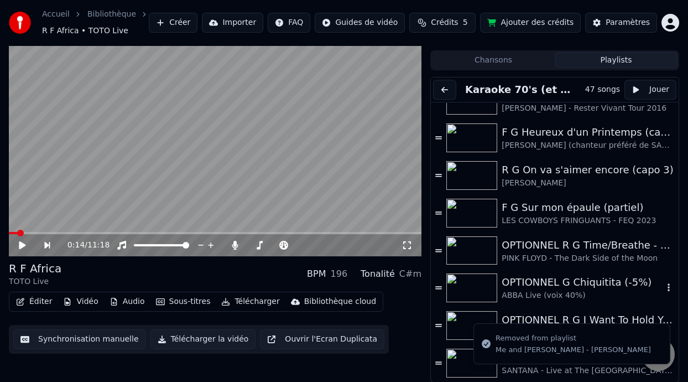
scroll to position [1406, 0]
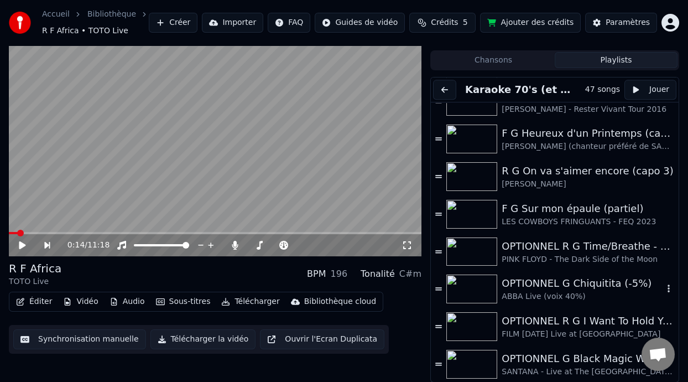
click at [668, 286] on icon "button" at bounding box center [669, 289] width 2 height 8
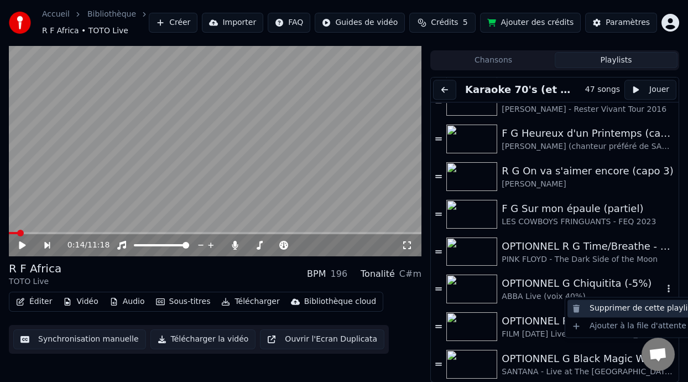
click at [643, 309] on div "Supprimer de cette playlist" at bounding box center [634, 308] width 132 height 18
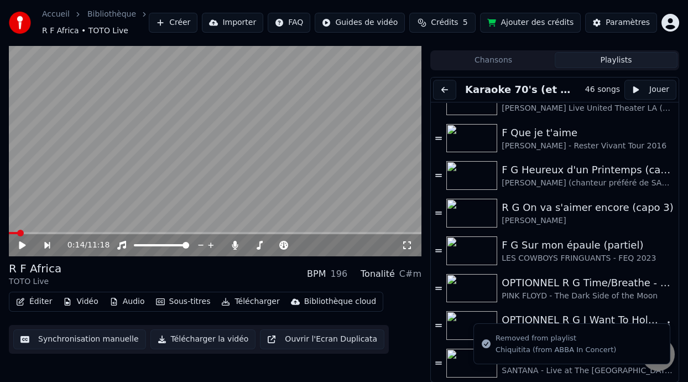
scroll to position [1369, 0]
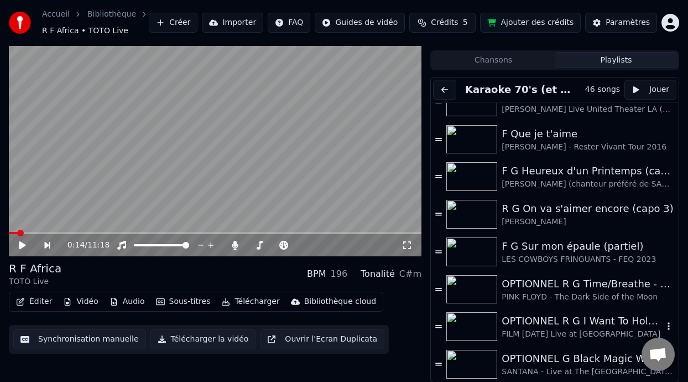
click at [663, 324] on icon "button" at bounding box center [668, 325] width 11 height 9
click at [637, 344] on div "Supprimer de cette playlist" at bounding box center [634, 346] width 132 height 18
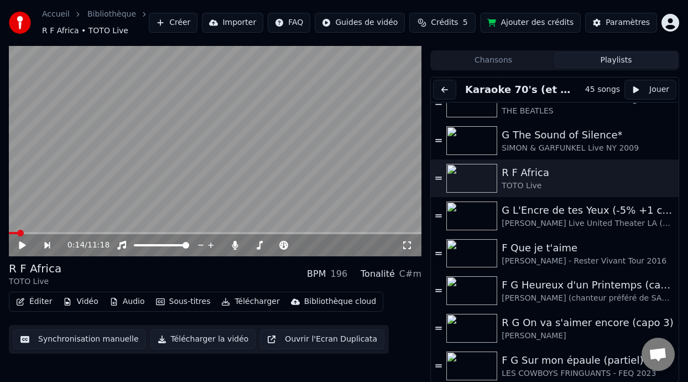
scroll to position [1332, 0]
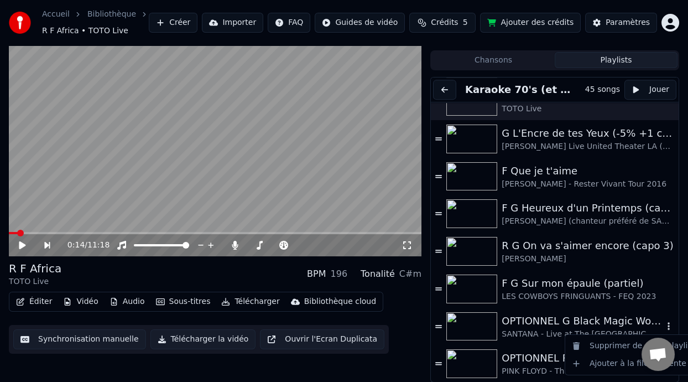
click at [663, 323] on icon "button" at bounding box center [668, 325] width 11 height 9
click at [628, 347] on div "Supprimer de cette playlist" at bounding box center [634, 346] width 132 height 18
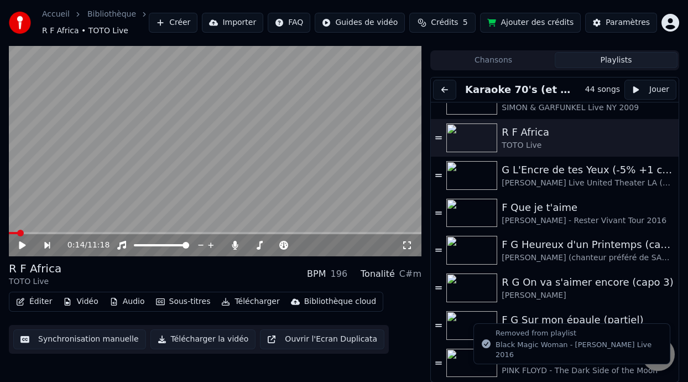
scroll to position [1294, 0]
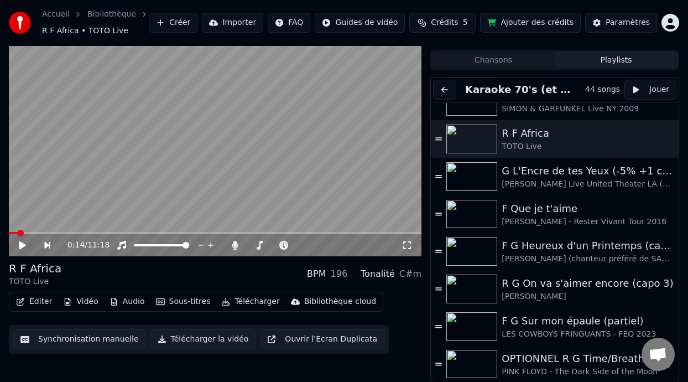
click at [556, 359] on div "OPTIONNEL R G Time/Breathe - Film LÀ-HAUT (UP Pixar Disney) 0:21 - [PERSON_NAME…" at bounding box center [583, 358] width 162 height 15
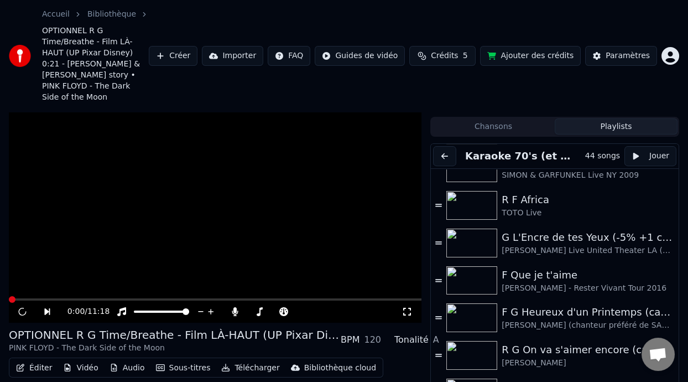
scroll to position [66, 0]
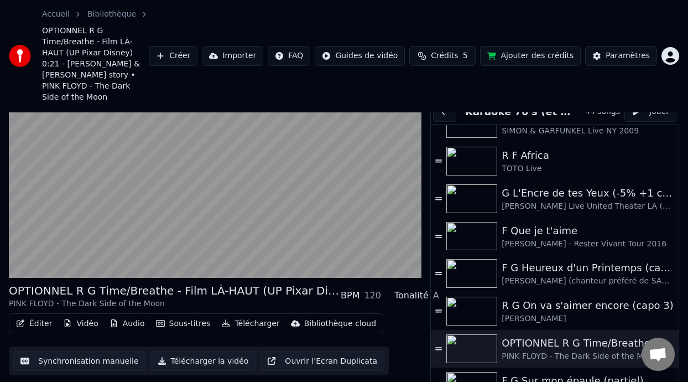
click at [663, 344] on icon "button" at bounding box center [668, 348] width 11 height 9
click at [619, 347] on div "Supprimer de cette playlist" at bounding box center [634, 345] width 132 height 18
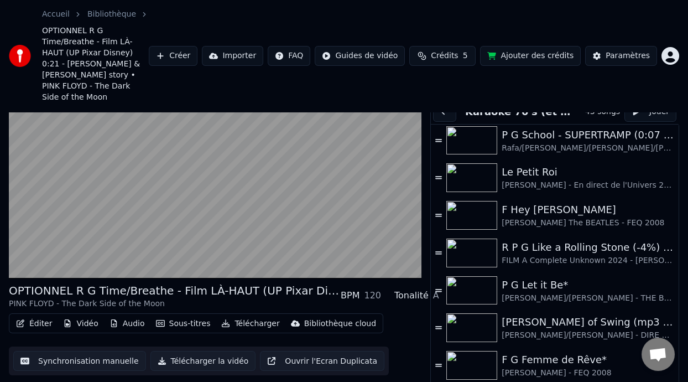
scroll to position [934, 0]
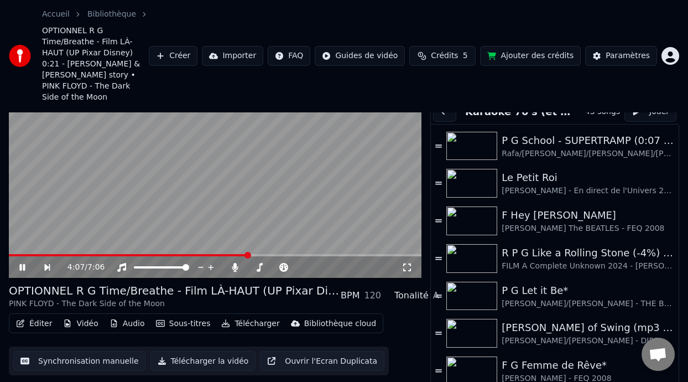
click at [25, 262] on div "4:07 / 7:06" at bounding box center [215, 267] width 404 height 11
click at [21, 264] on icon at bounding box center [22, 267] width 6 height 7
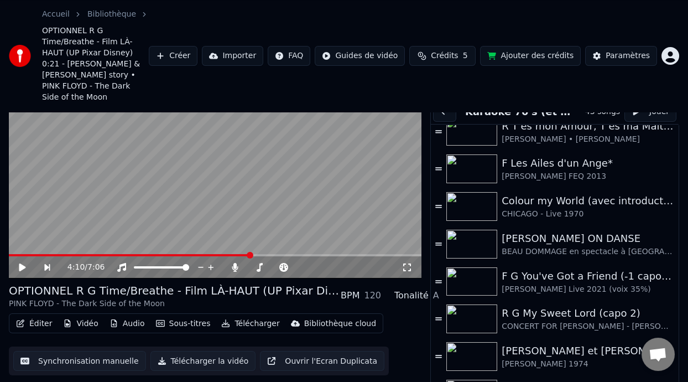
scroll to position [0, 0]
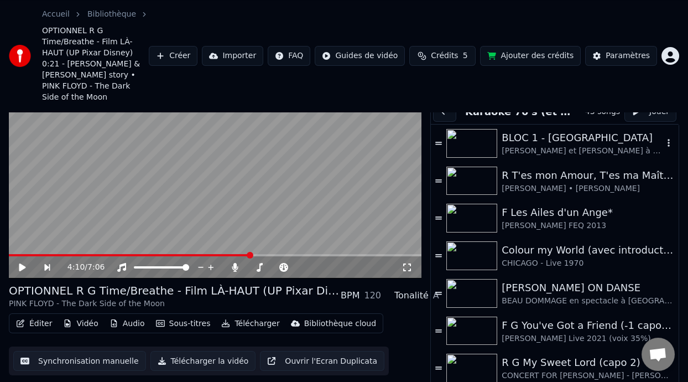
click at [584, 130] on div "BLOC 1 - [GEOGRAPHIC_DATA]" at bounding box center [583, 137] width 162 height 15
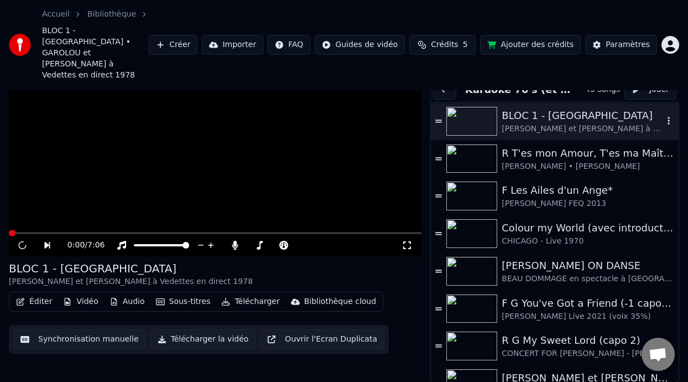
scroll to position [44, 0]
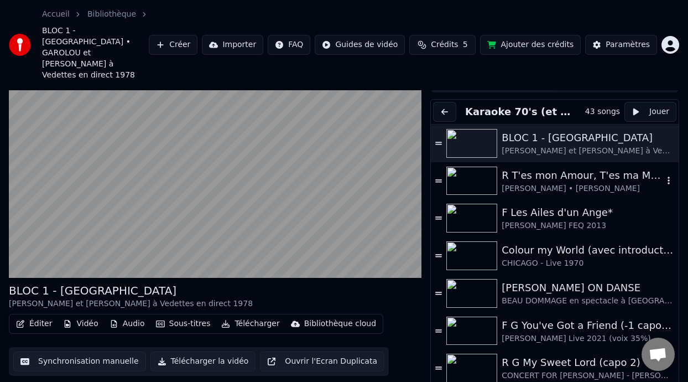
click at [584, 168] on div "R T'es mon Amour, T'es ma Maîtresse" at bounding box center [583, 175] width 162 height 15
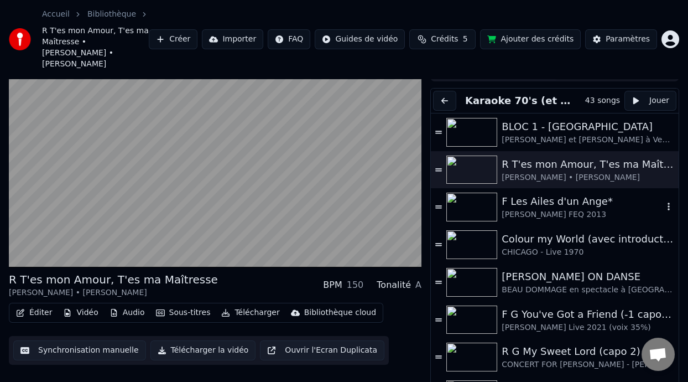
click at [568, 209] on div "[PERSON_NAME] FEQ 2013" at bounding box center [583, 214] width 162 height 11
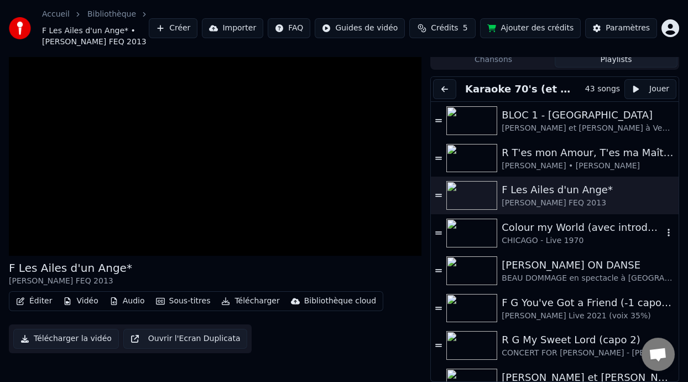
click at [568, 233] on div "Colour my World (avec introduction sur son origine)" at bounding box center [583, 227] width 162 height 15
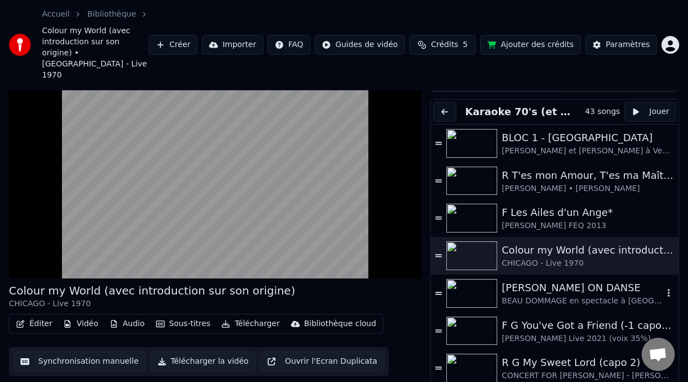
click at [564, 280] on div "[PERSON_NAME] ON DANSE" at bounding box center [583, 287] width 162 height 15
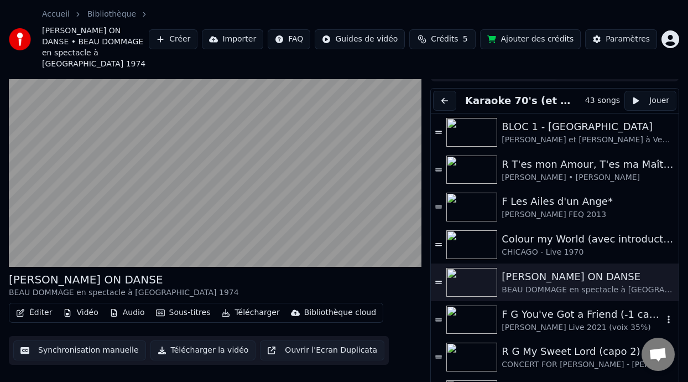
click at [563, 307] on div "F G You've Got a Friend (-1 capo 1)" at bounding box center [583, 314] width 162 height 15
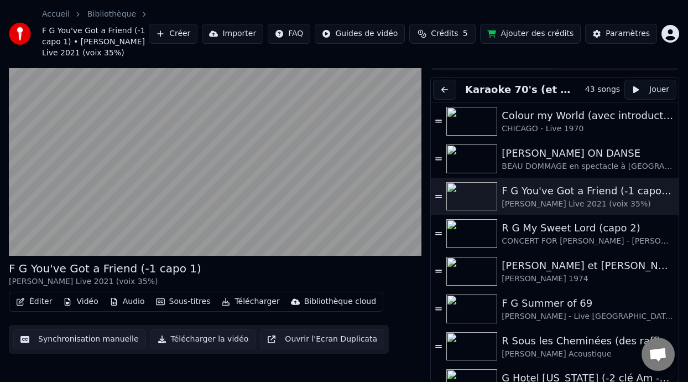
scroll to position [116, 0]
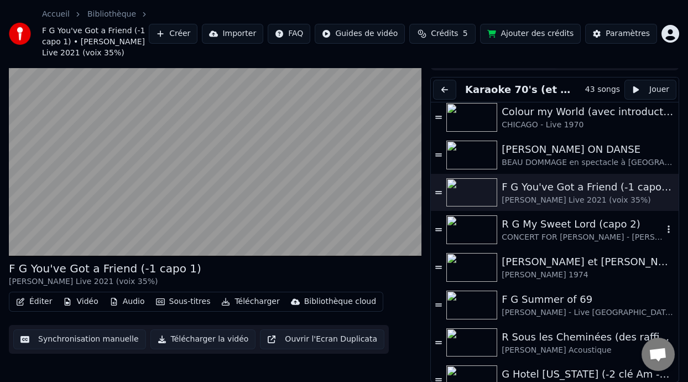
click at [574, 225] on div "R G My Sweet Lord (capo 2)" at bounding box center [583, 223] width 162 height 15
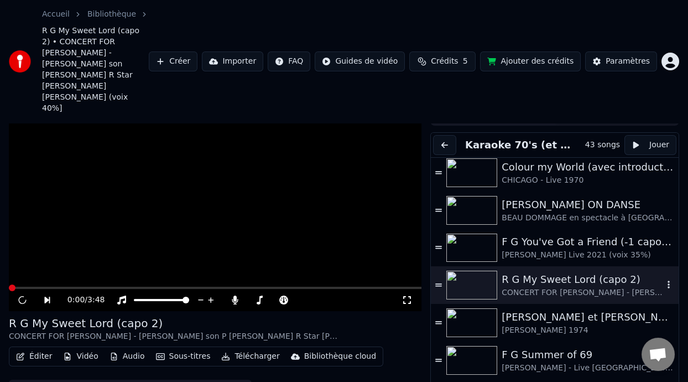
scroll to position [66, 0]
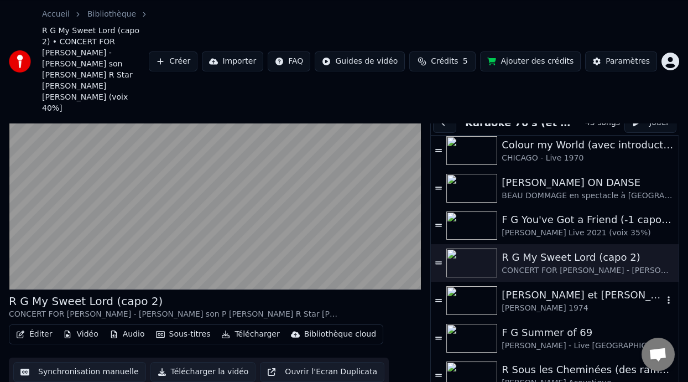
click at [564, 303] on div "[PERSON_NAME] 1974" at bounding box center [583, 308] width 162 height 11
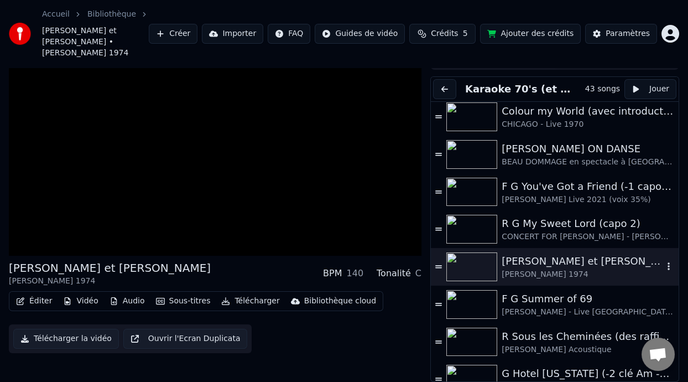
scroll to position [33, 0]
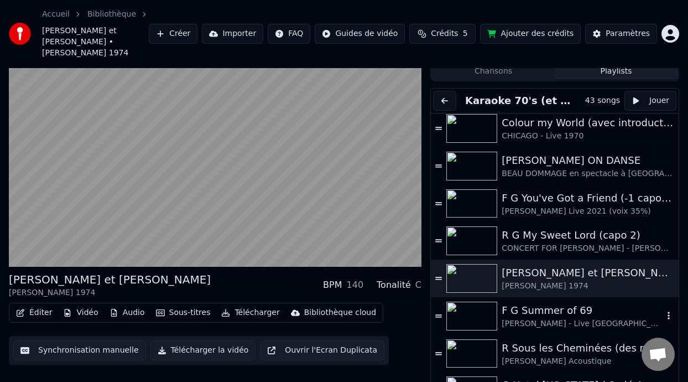
click at [560, 305] on div "F G Summer of 69" at bounding box center [583, 310] width 162 height 15
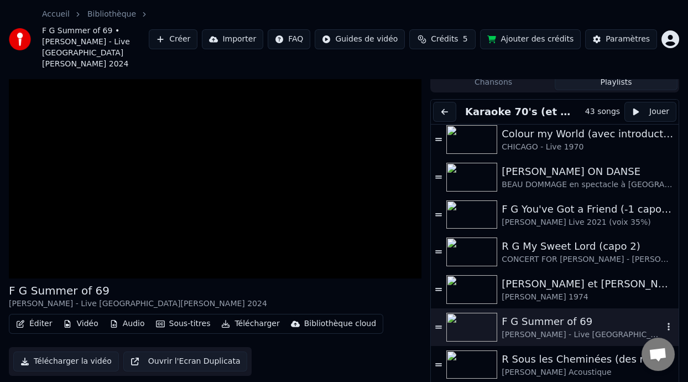
scroll to position [44, 0]
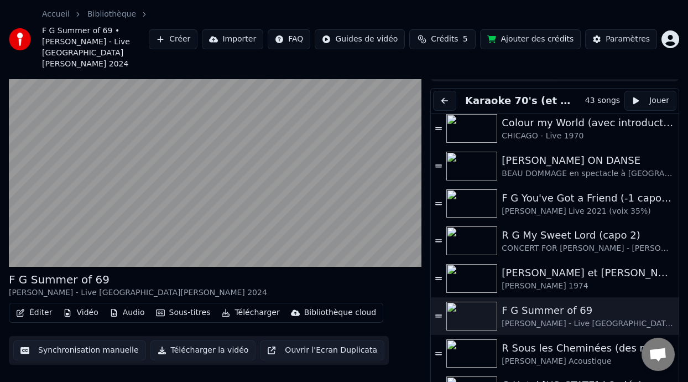
click at [560, 342] on div "R Sous les Cheminées (des raffineries de [GEOGRAPHIC_DATA] où il a grandi)" at bounding box center [583, 347] width 162 height 15
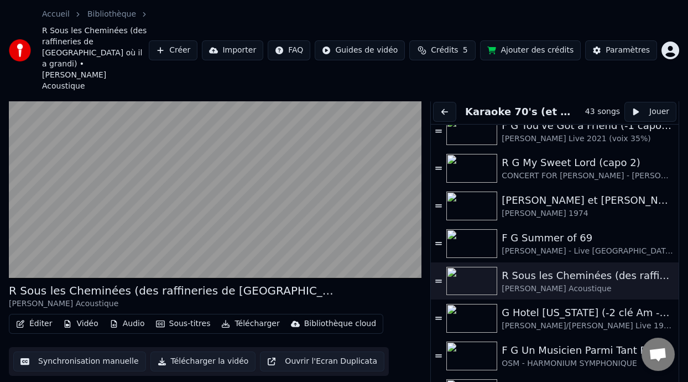
scroll to position [201, 0]
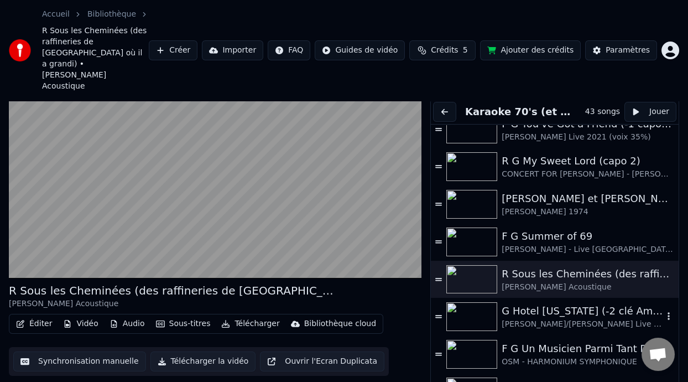
click at [553, 319] on div "[PERSON_NAME]/[PERSON_NAME] Live 1994 (sans voix)" at bounding box center [583, 324] width 162 height 11
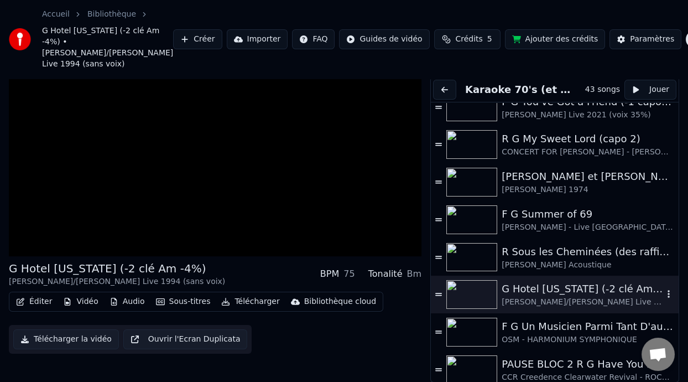
scroll to position [44, 0]
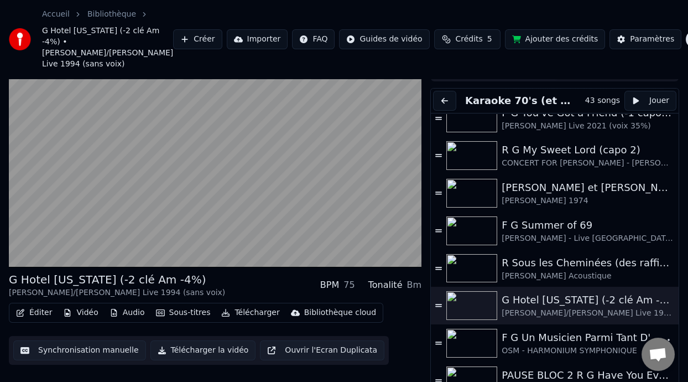
click at [553, 330] on div "F G Un Musicien Parmi Tant D'autres (-5% choeurs 40%)" at bounding box center [583, 337] width 162 height 15
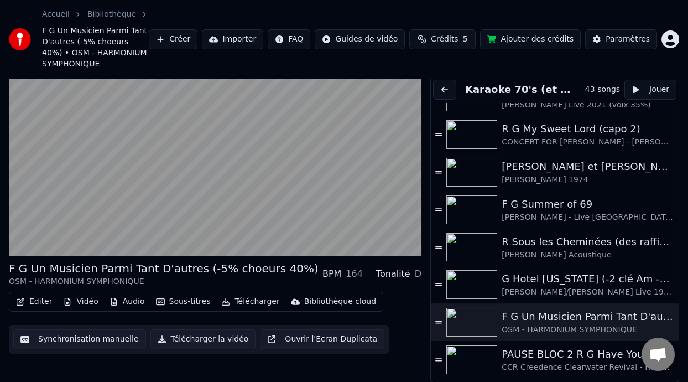
scroll to position [215, 0]
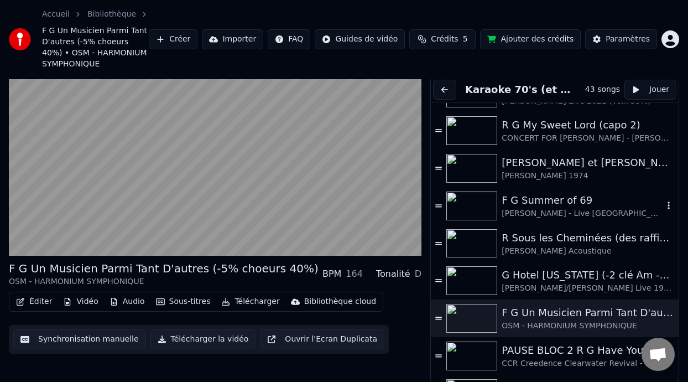
click at [567, 209] on div "[PERSON_NAME] - Live [GEOGRAPHIC_DATA][PERSON_NAME] 2024" at bounding box center [583, 213] width 162 height 11
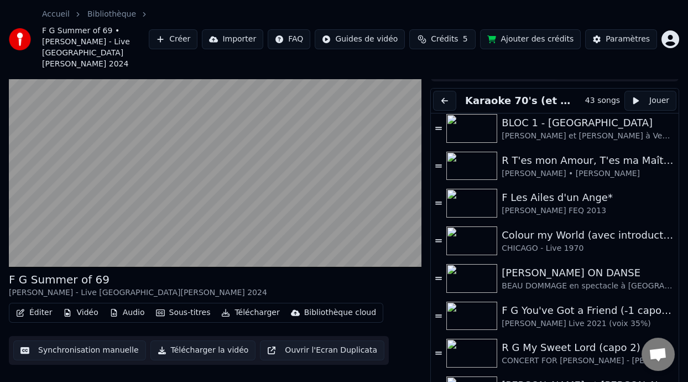
scroll to position [0, 0]
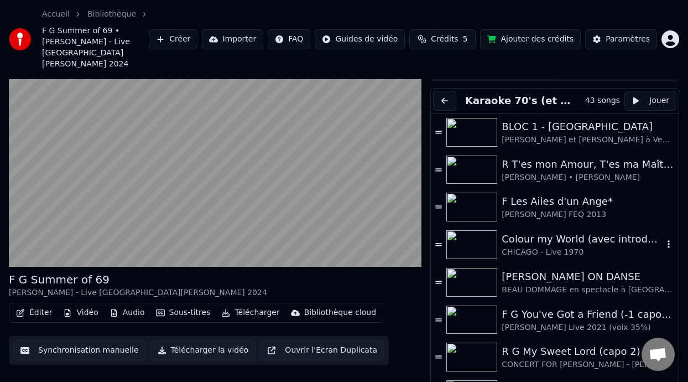
click at [558, 247] on div "CHICAGO - Live 1970" at bounding box center [583, 252] width 162 height 11
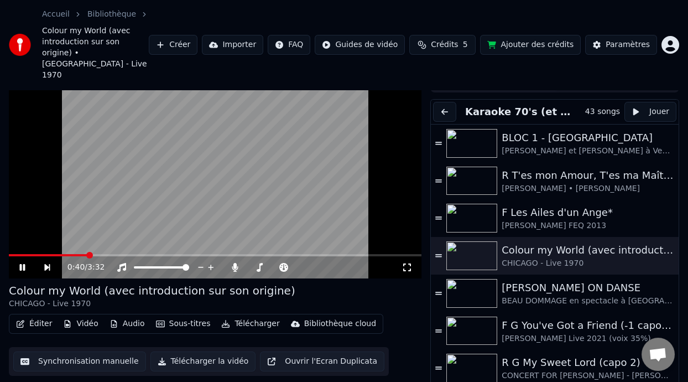
click at [26, 263] on icon at bounding box center [30, 267] width 25 height 9
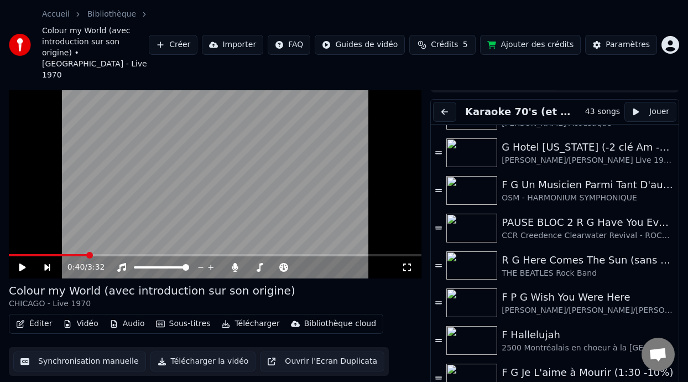
scroll to position [373, 0]
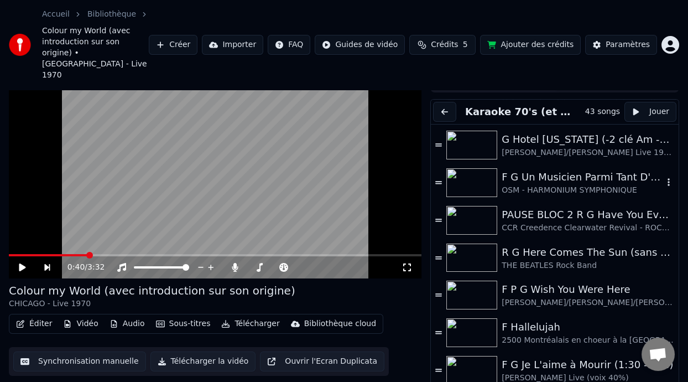
click at [590, 169] on div "F G Un Musicien Parmi Tant D'autres (-5% choeurs 40%)" at bounding box center [583, 176] width 162 height 15
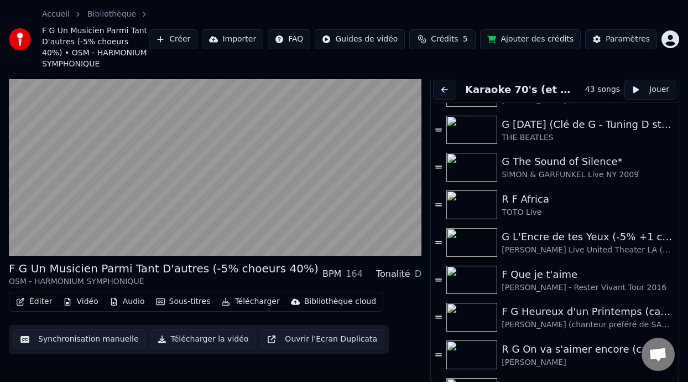
scroll to position [1256, 0]
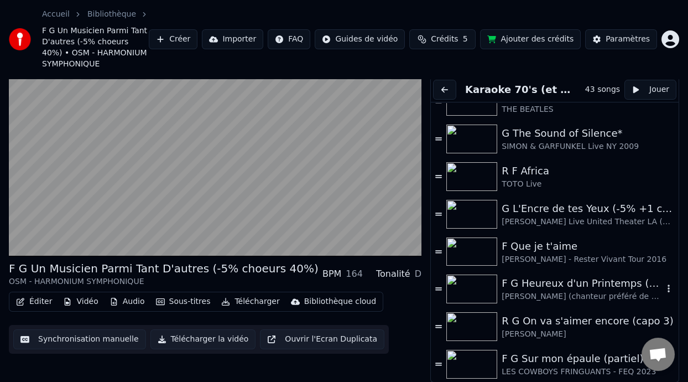
click at [588, 291] on div "[PERSON_NAME] (chanteur préféré [PERSON_NAME]) et [PERSON_NAME]" at bounding box center [583, 296] width 162 height 11
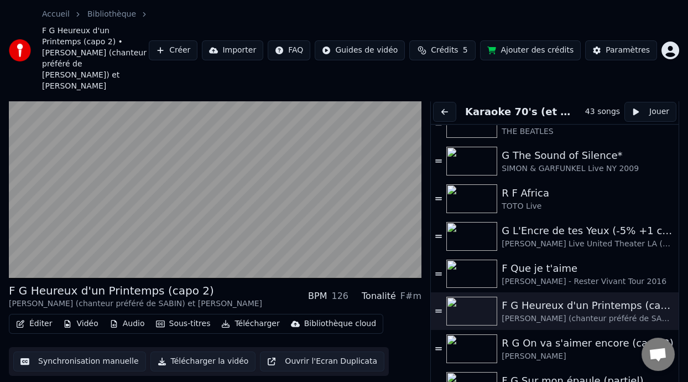
scroll to position [0, 0]
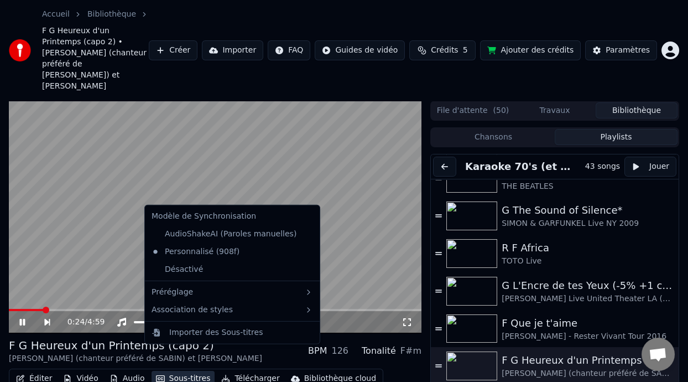
click at [191, 371] on button "Sous-titres" at bounding box center [184, 378] width 64 height 15
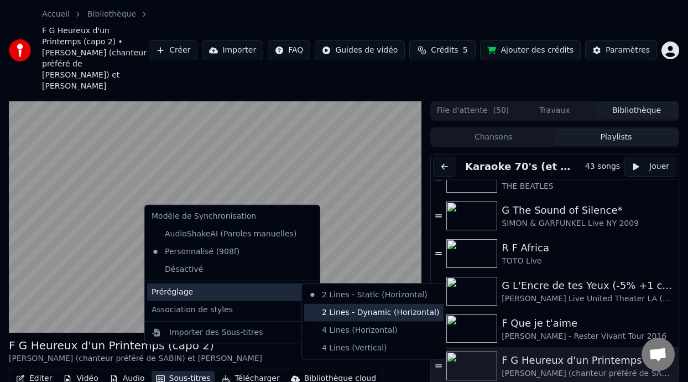
click at [367, 311] on div "2 Lines - Dynamic (Horizontal)" at bounding box center [373, 312] width 139 height 18
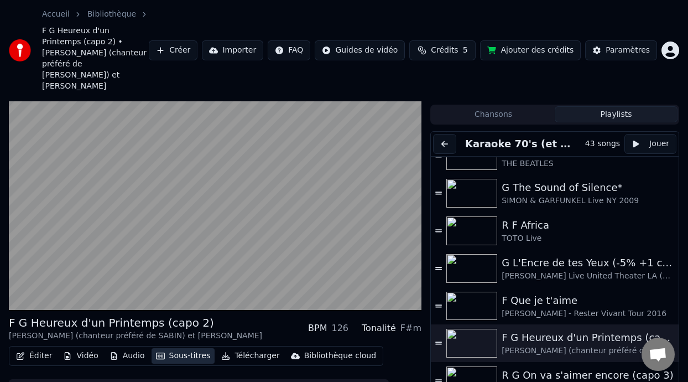
scroll to position [55, 0]
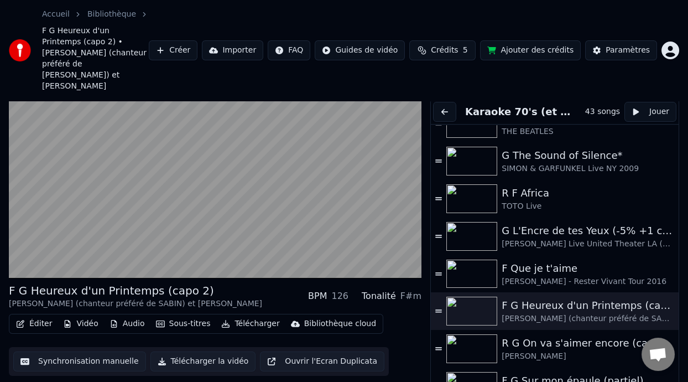
click at [563, 335] on div "R G On va s'aimer encore (capo 3)" at bounding box center [583, 342] width 162 height 15
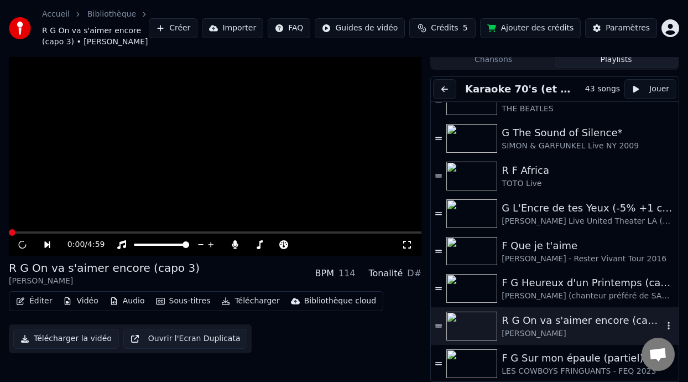
scroll to position [33, 0]
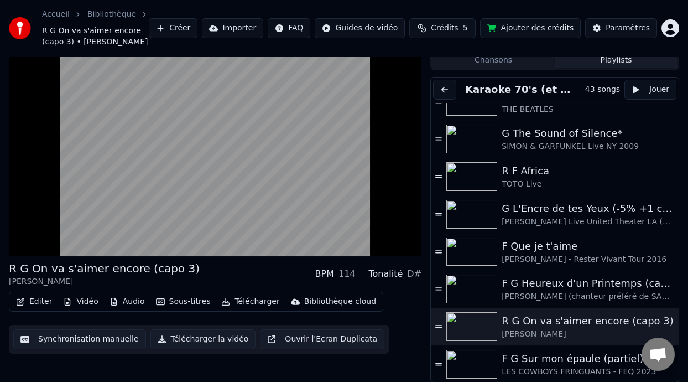
click at [40, 303] on button "Éditer" at bounding box center [34, 301] width 45 height 15
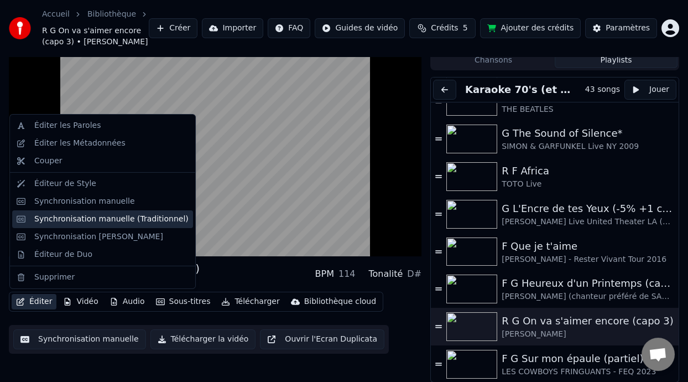
click at [124, 217] on div "Synchronisation manuelle (Traditionnel)" at bounding box center [111, 219] width 154 height 11
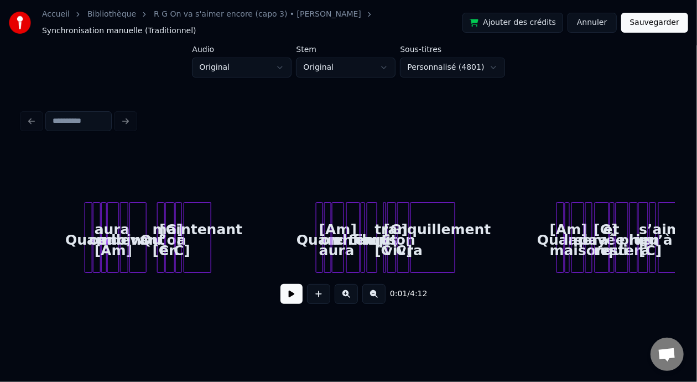
scroll to position [0, 659]
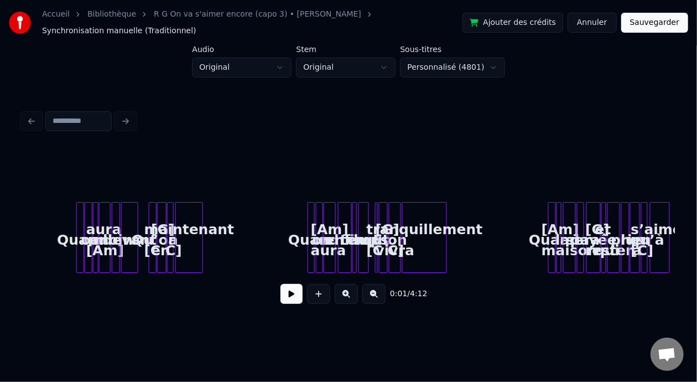
click at [350, 295] on button at bounding box center [346, 294] width 23 height 20
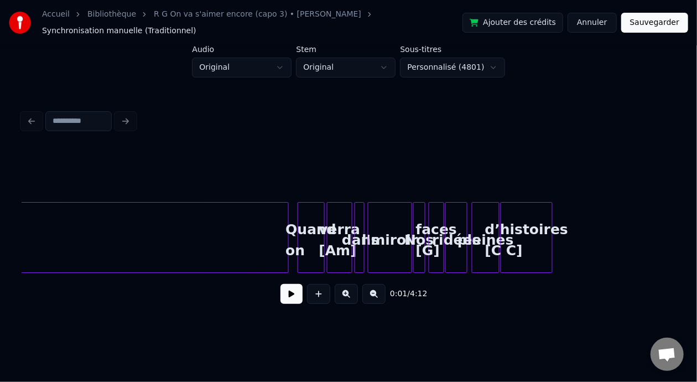
click at [350, 295] on button at bounding box center [346, 294] width 23 height 20
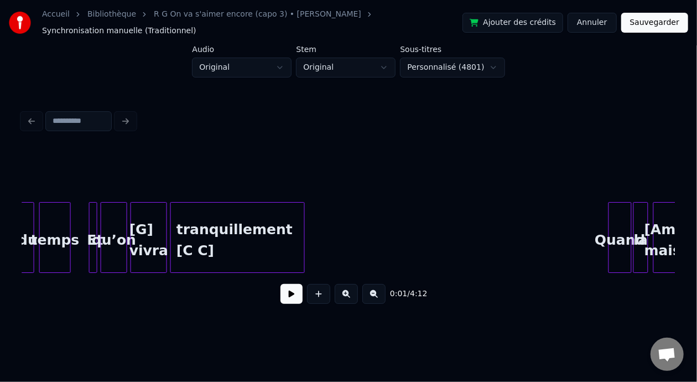
scroll to position [0, 2995]
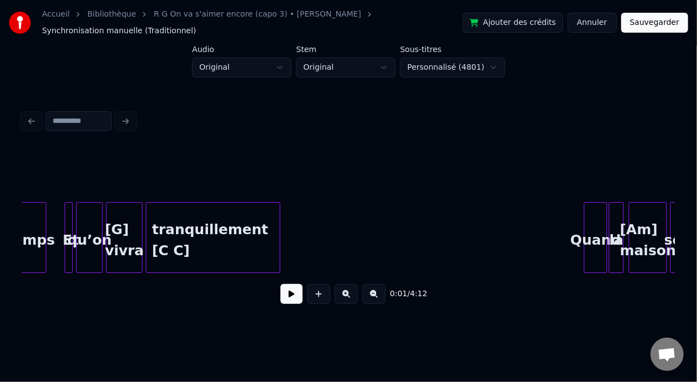
click at [173, 226] on div "tranquillement [C C]" at bounding box center [213, 239] width 133 height 75
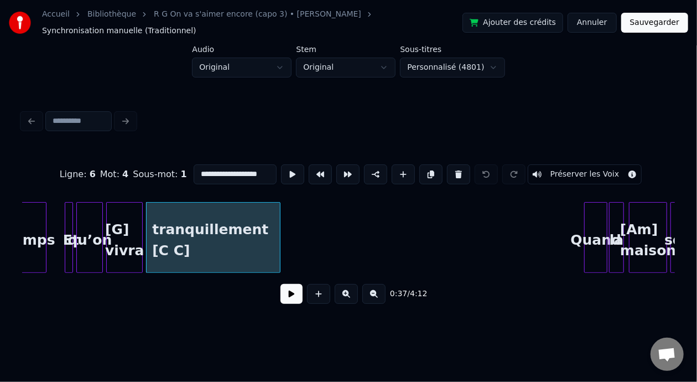
click at [194, 170] on input "**********" at bounding box center [235, 174] width 83 height 20
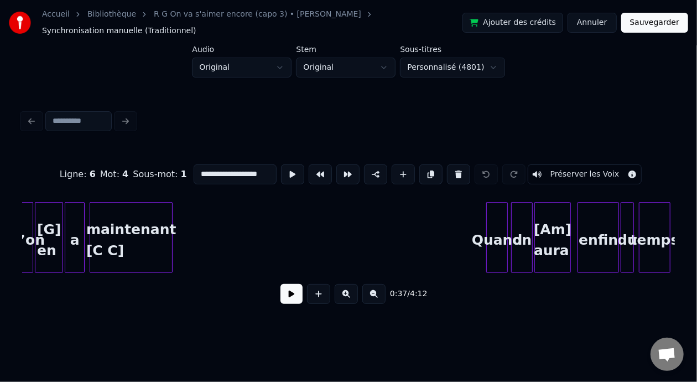
scroll to position [0, 2359]
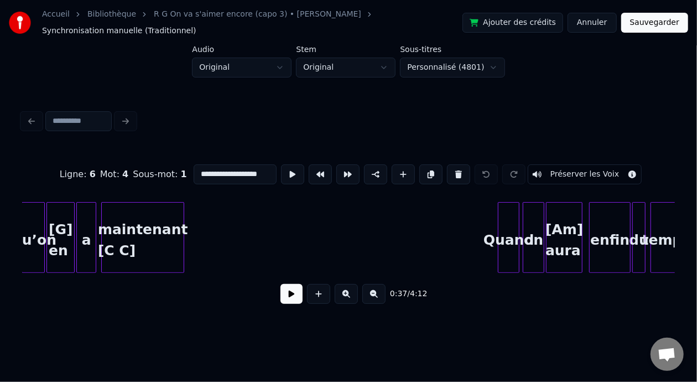
click at [133, 231] on div "maintenant [C C]" at bounding box center [143, 239] width 82 height 75
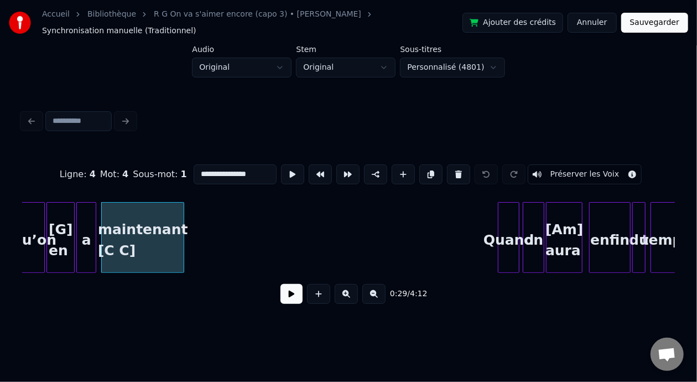
click at [194, 172] on input "**********" at bounding box center [235, 174] width 83 height 20
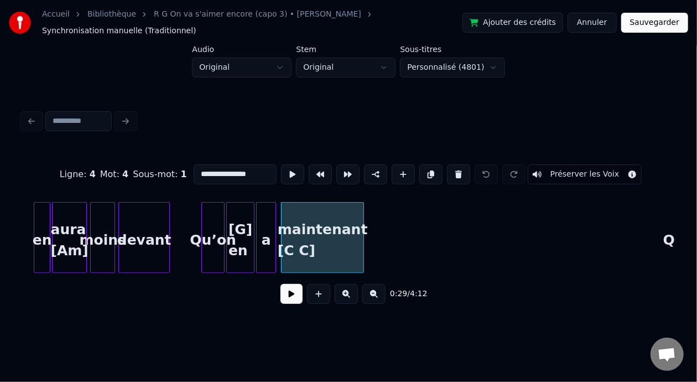
scroll to position [0, 2131]
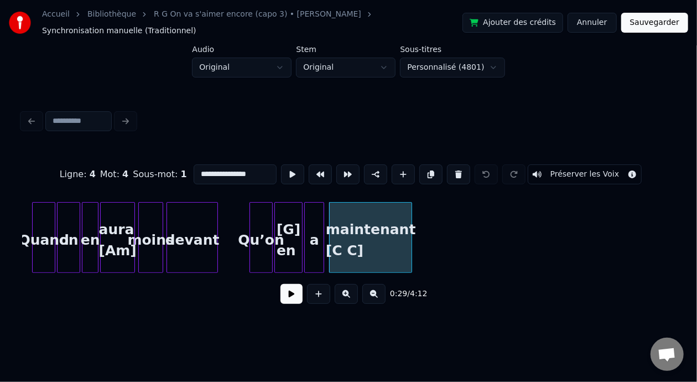
click at [188, 242] on div "devant" at bounding box center [192, 239] width 50 height 75
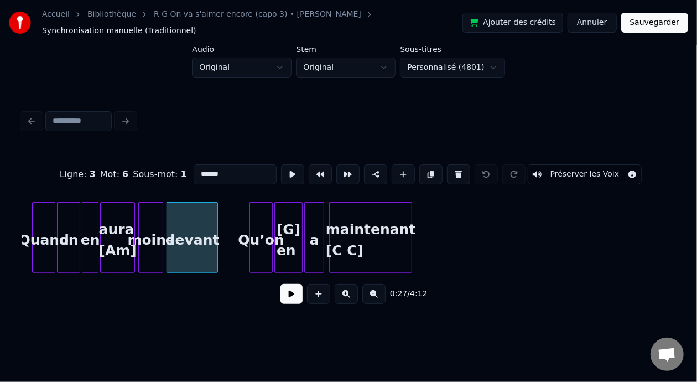
click at [144, 242] on div "moins" at bounding box center [151, 239] width 24 height 75
type input "*****"
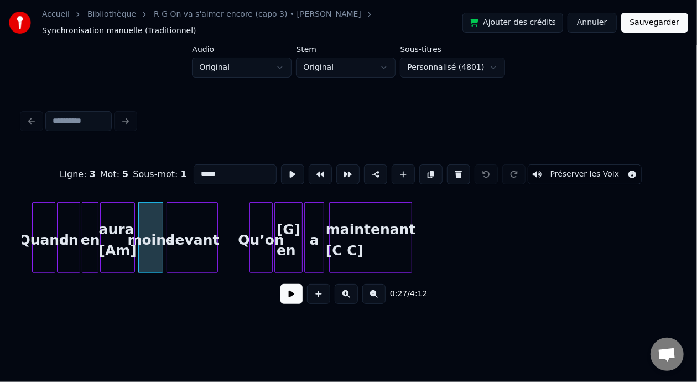
click at [655, 23] on button "Sauvegarder" at bounding box center [654, 23] width 67 height 20
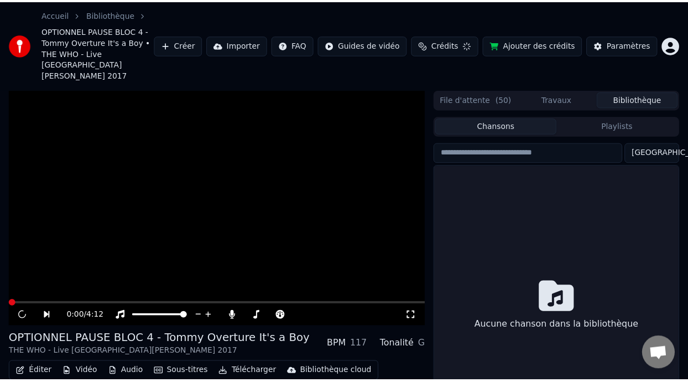
scroll to position [58, 0]
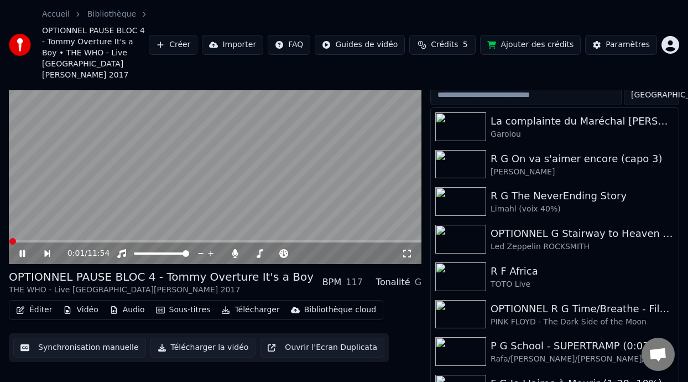
click at [22, 249] on icon at bounding box center [30, 253] width 25 height 9
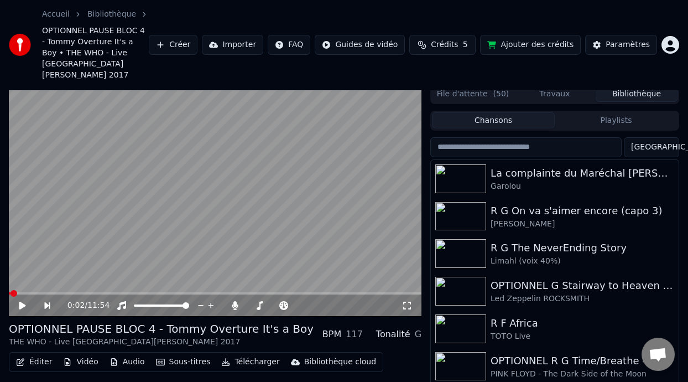
scroll to position [2, 0]
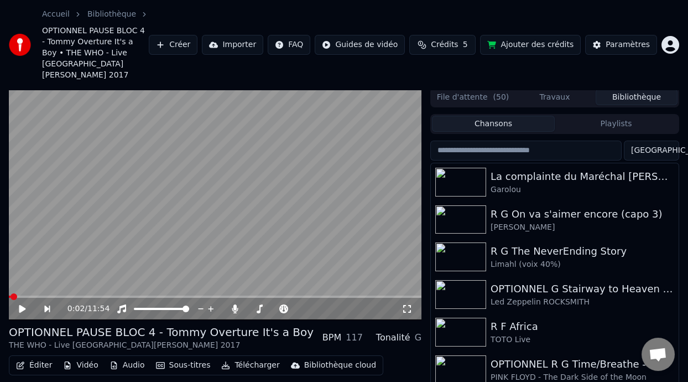
click at [620, 116] on button "Playlists" at bounding box center [616, 124] width 123 height 16
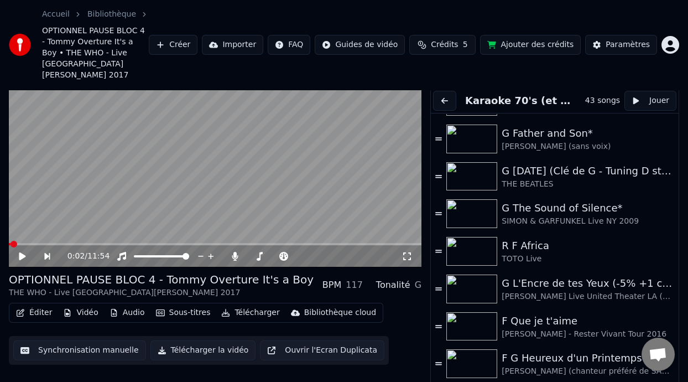
scroll to position [1256, 0]
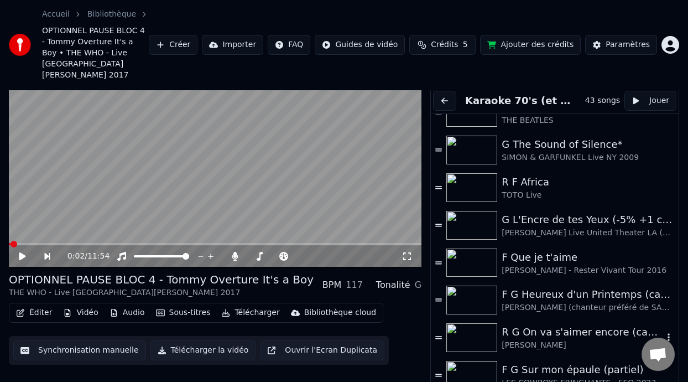
click at [581, 324] on div "R G On va s'aimer encore (capo 3)" at bounding box center [583, 331] width 162 height 15
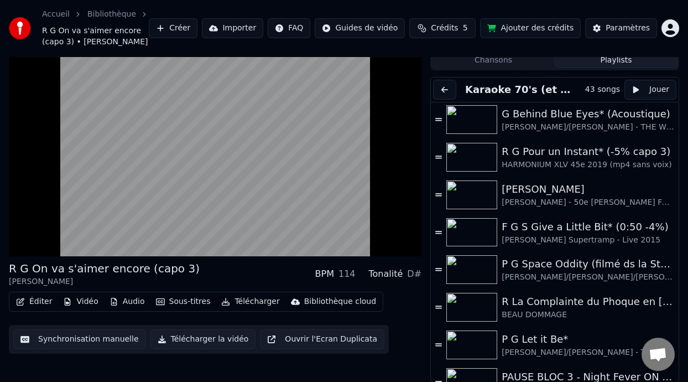
scroll to position [667, 0]
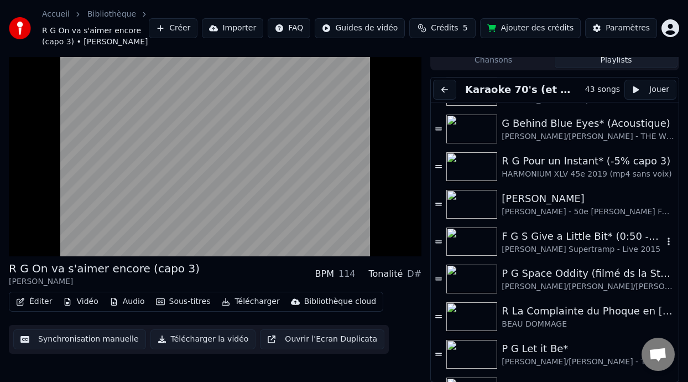
click at [568, 239] on div "F G S Give a Little Bit* (0:50 -4%)" at bounding box center [583, 235] width 162 height 15
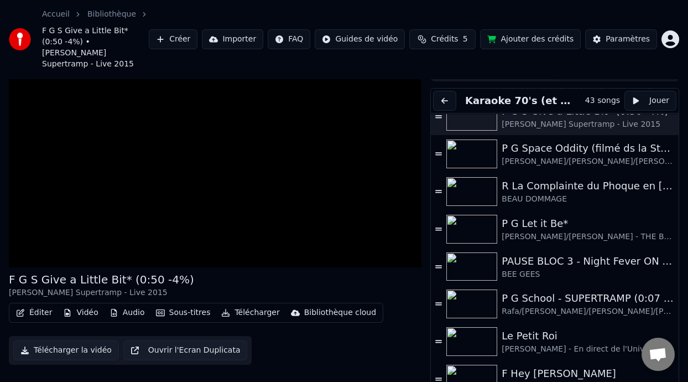
scroll to position [813, 0]
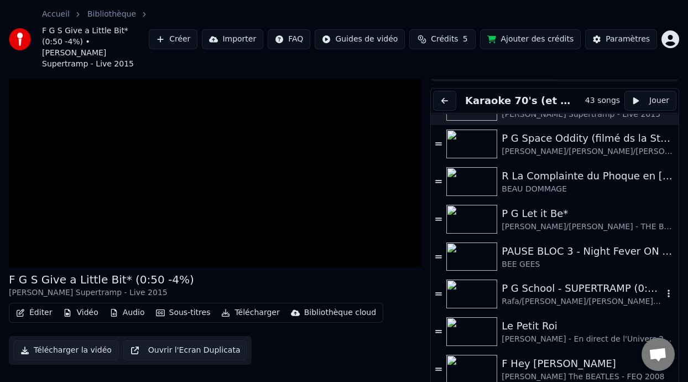
click at [554, 296] on div "Rafa/[PERSON_NAME]/[PERSON_NAME]/[PERSON_NAME] Live [GEOGRAPHIC_DATA] voix 30%" at bounding box center [583, 301] width 162 height 11
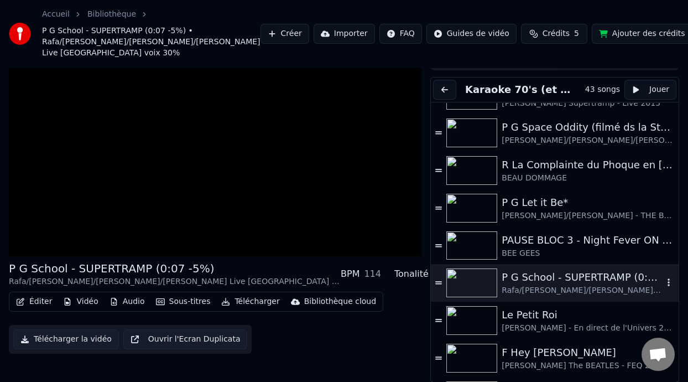
scroll to position [66, 0]
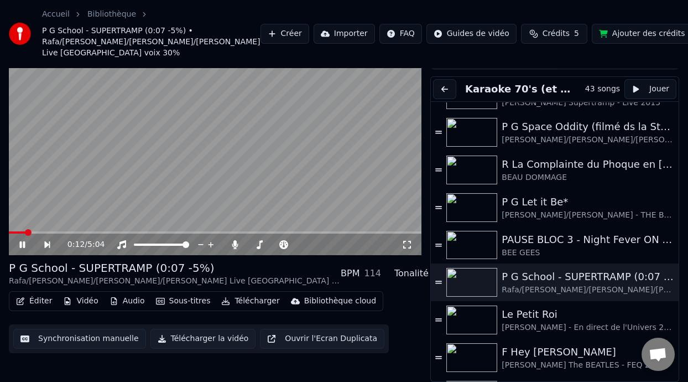
click at [12, 231] on span at bounding box center [17, 232] width 17 height 2
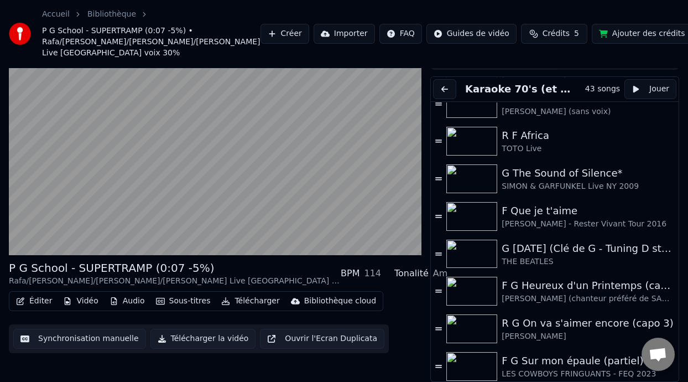
scroll to position [1256, 0]
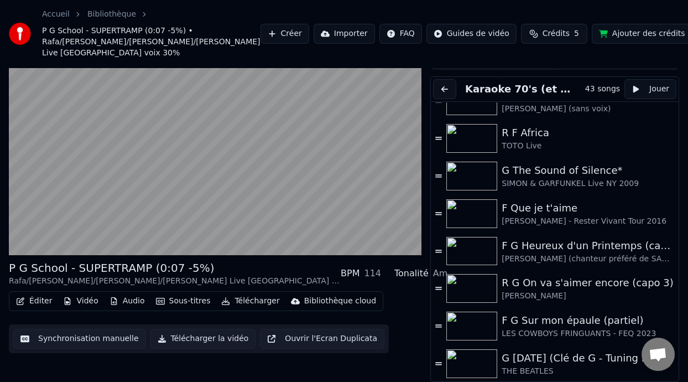
click at [540, 361] on div "G [DATE] (Clé de G - Tuning D standard)" at bounding box center [583, 357] width 162 height 15
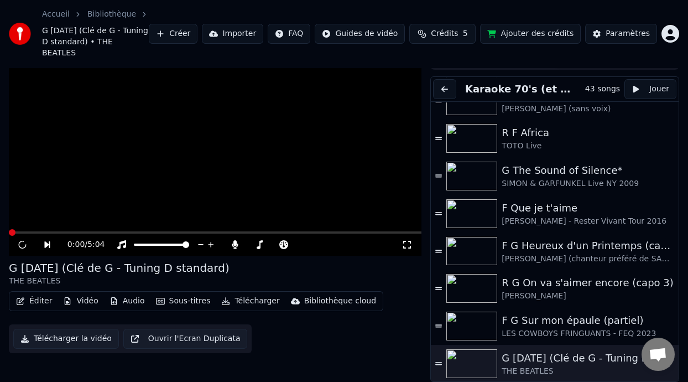
scroll to position [44, 0]
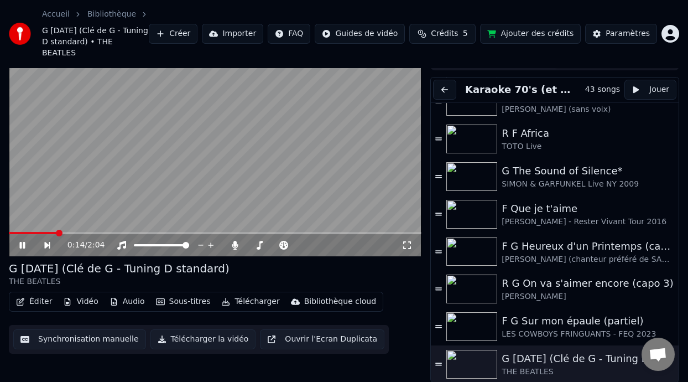
click at [21, 242] on icon at bounding box center [22, 245] width 6 height 7
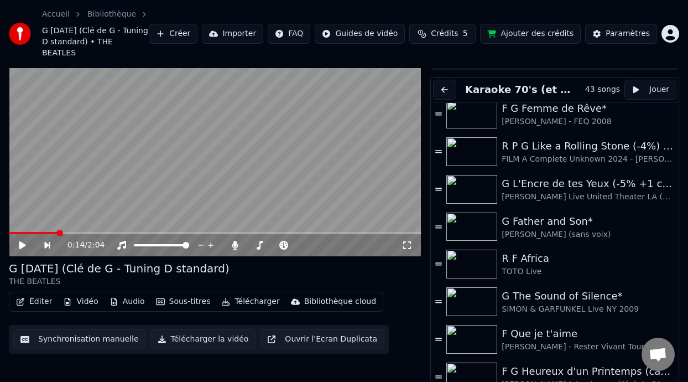
scroll to position [1126, 0]
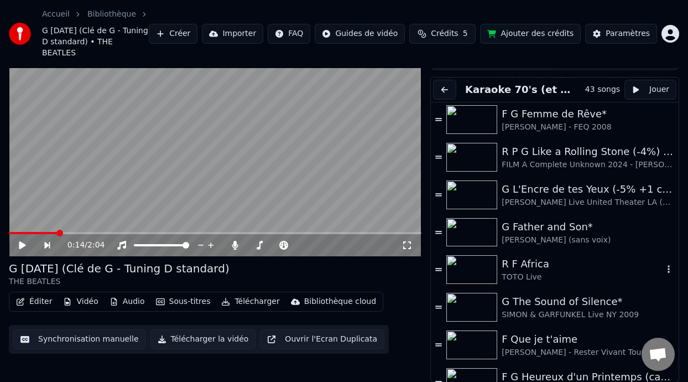
click at [564, 272] on div "TOTO Live" at bounding box center [583, 277] width 162 height 11
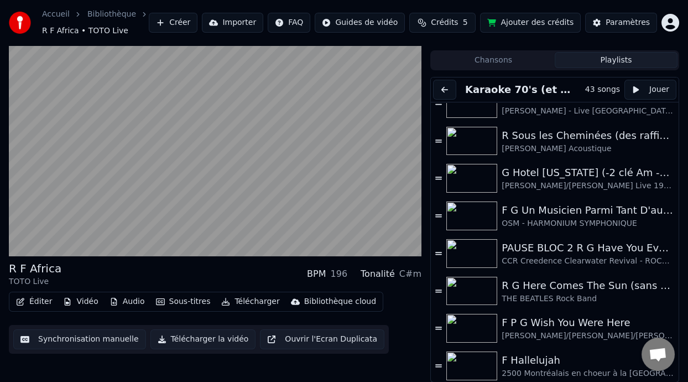
scroll to position [0, 0]
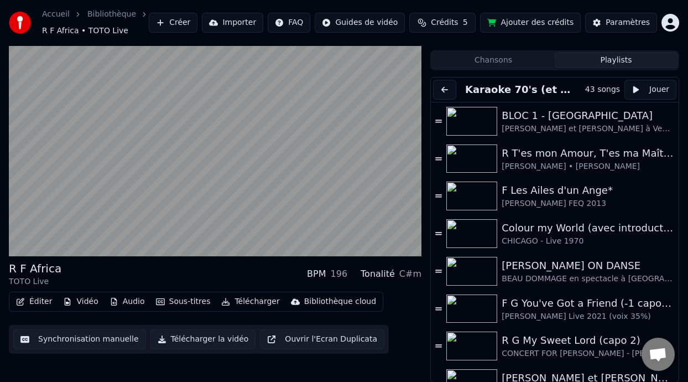
click at [536, 56] on button "Chansons" at bounding box center [493, 60] width 123 height 16
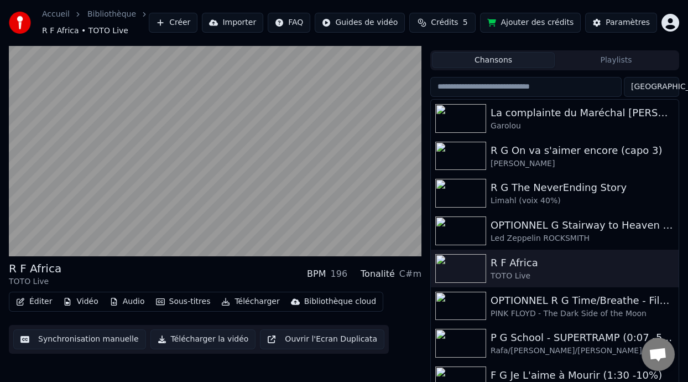
scroll to position [22, 0]
click at [565, 87] on input "search" at bounding box center [525, 87] width 191 height 20
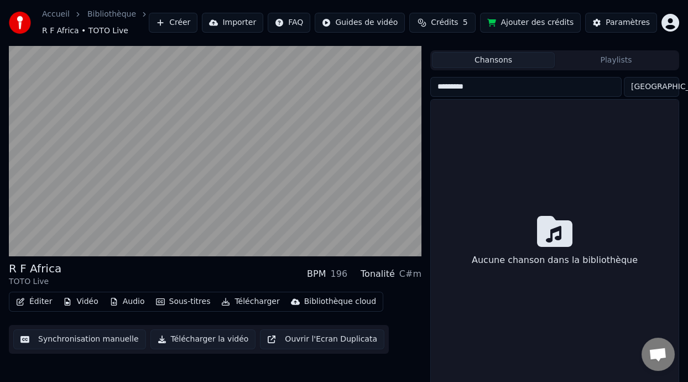
type input "*********"
click at [532, 59] on button "Chansons" at bounding box center [493, 60] width 123 height 16
click at [617, 86] on input "*********" at bounding box center [525, 87] width 191 height 20
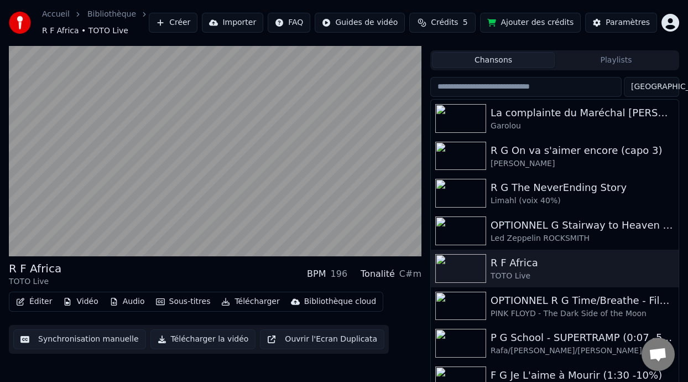
click at [617, 59] on button "Playlists" at bounding box center [616, 60] width 123 height 16
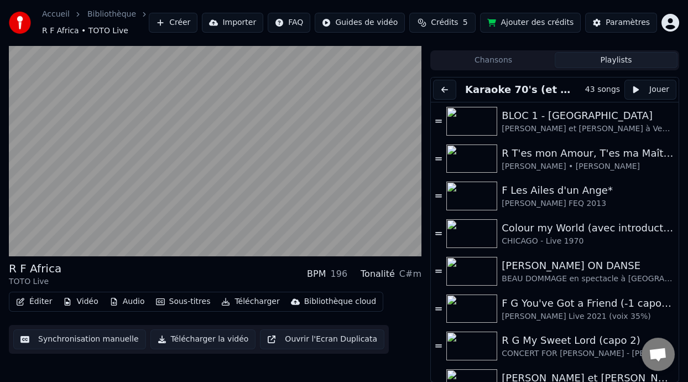
click at [622, 57] on button "Playlists" at bounding box center [616, 60] width 123 height 16
click at [515, 57] on button "Chansons" at bounding box center [493, 60] width 123 height 16
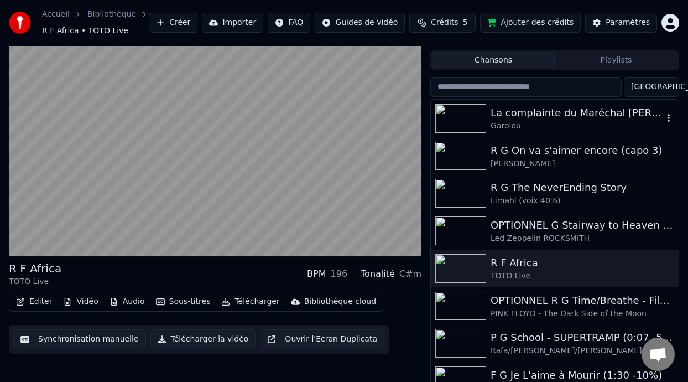
click at [553, 116] on div "La complainte du Maréchal [PERSON_NAME]" at bounding box center [577, 112] width 173 height 15
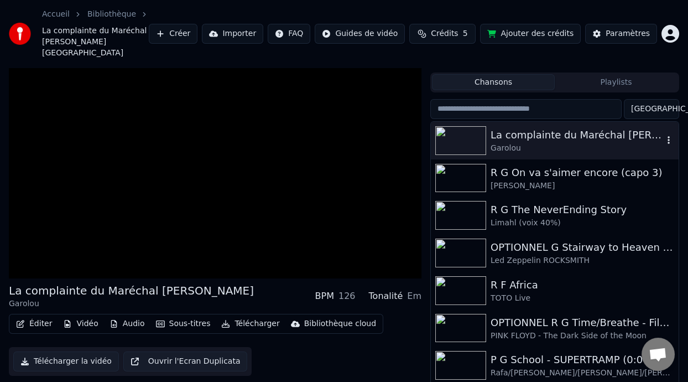
scroll to position [33, 0]
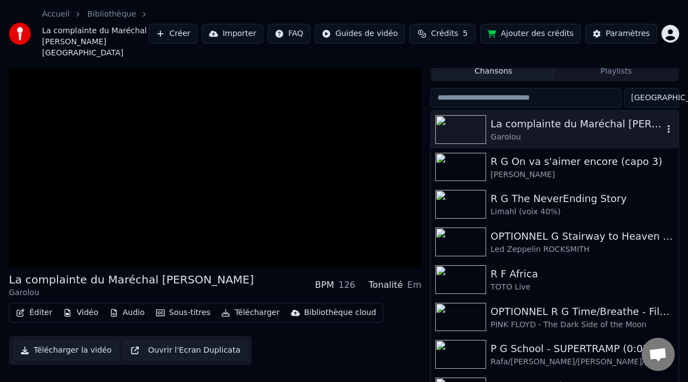
click at [553, 116] on div "La complainte du Maréchal [PERSON_NAME]" at bounding box center [577, 123] width 173 height 15
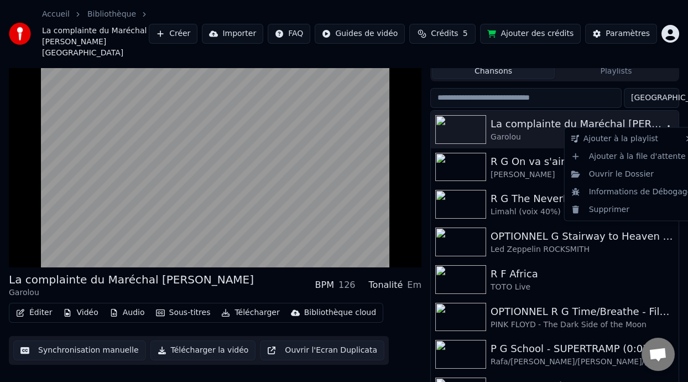
click at [663, 124] on icon "button" at bounding box center [668, 128] width 11 height 9
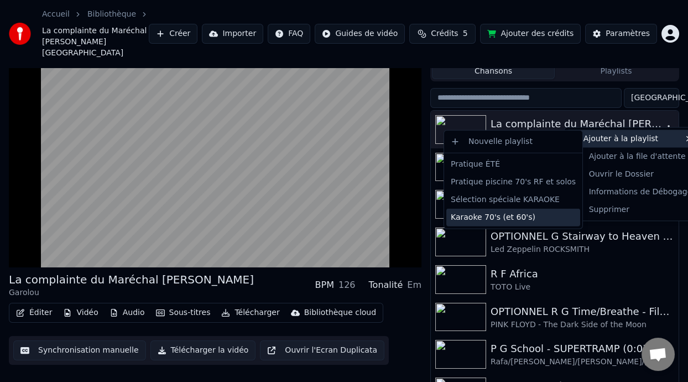
click at [529, 220] on div "Karaoke 70's (et 60's)" at bounding box center [513, 218] width 134 height 18
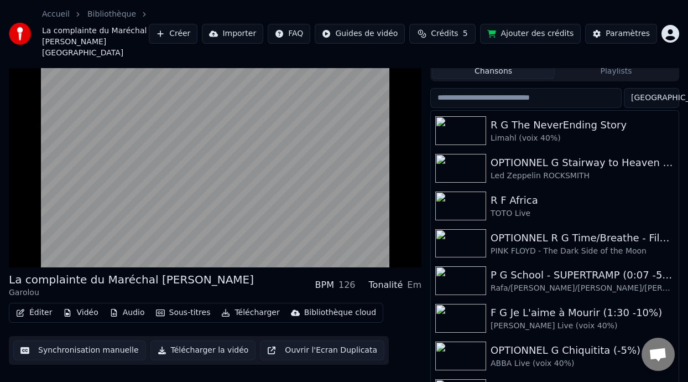
scroll to position [105, 0]
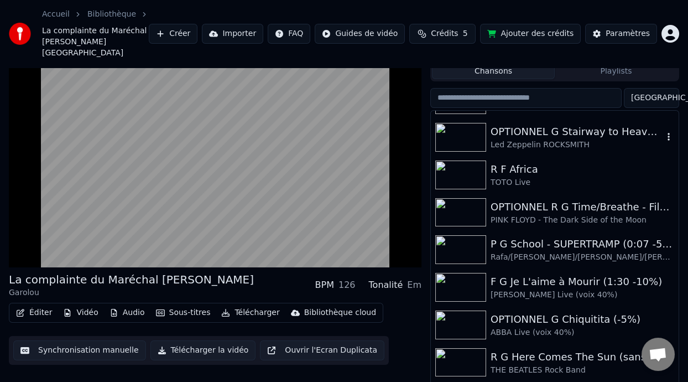
click at [608, 126] on div "OPTIONNEL G Stairway to Heaven part 3 (2:23 - 5:44) -8%" at bounding box center [577, 131] width 173 height 15
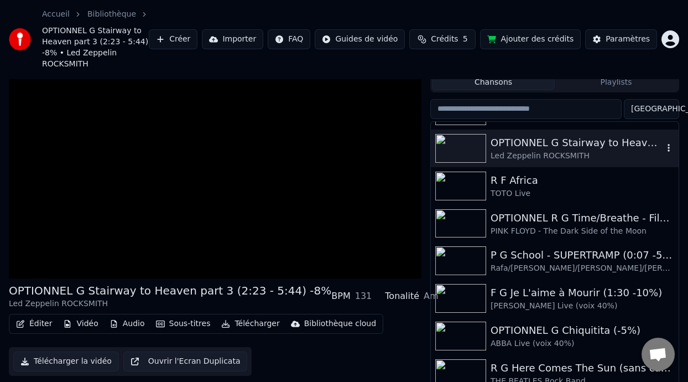
scroll to position [55, 0]
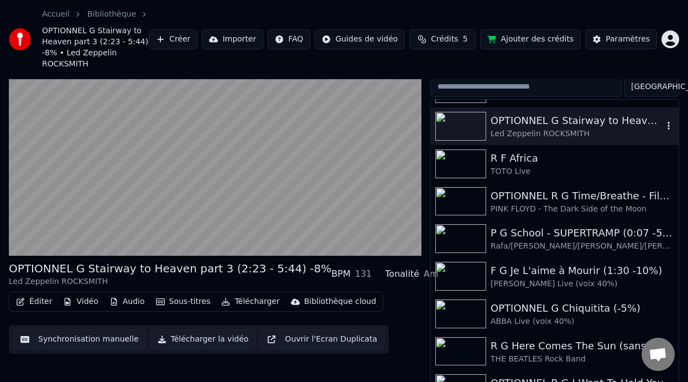
click at [668, 123] on icon "button" at bounding box center [669, 126] width 2 height 8
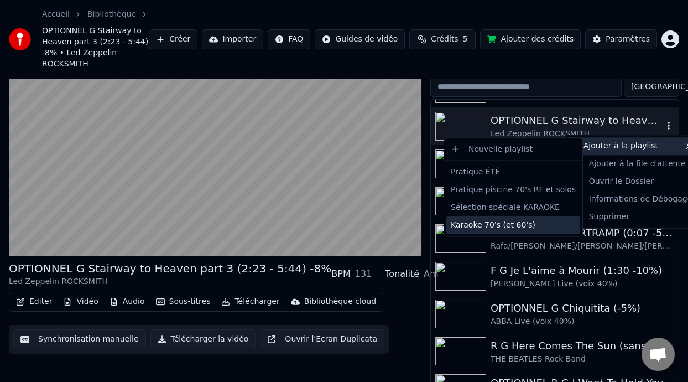
click at [524, 225] on div "Karaoke 70's (et 60's)" at bounding box center [513, 225] width 134 height 18
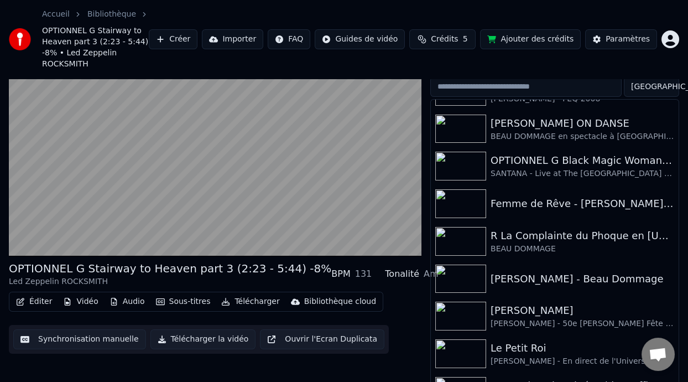
scroll to position [1389, 0]
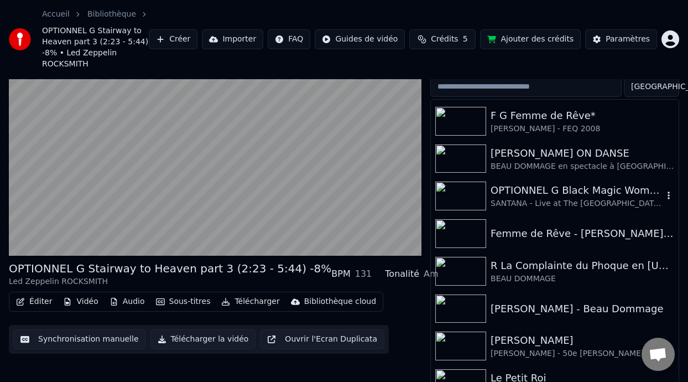
click at [663, 193] on icon "button" at bounding box center [668, 195] width 11 height 9
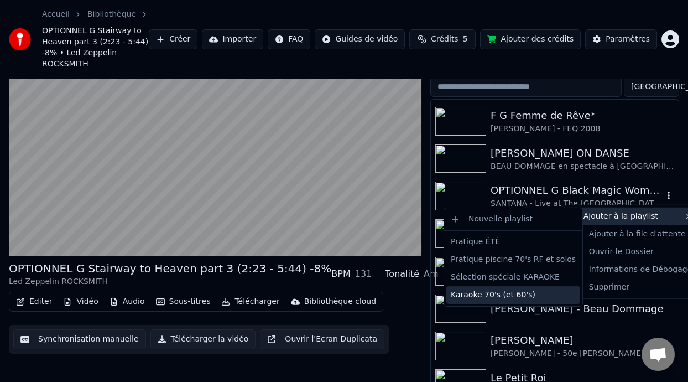
click at [515, 297] on div "Karaoke 70's (et 60's)" at bounding box center [513, 295] width 134 height 18
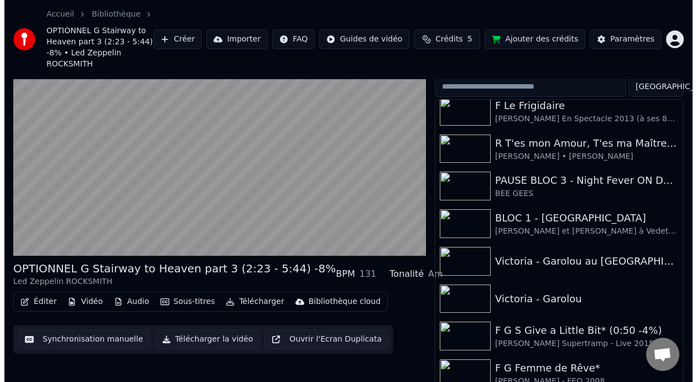
scroll to position [1160, 0]
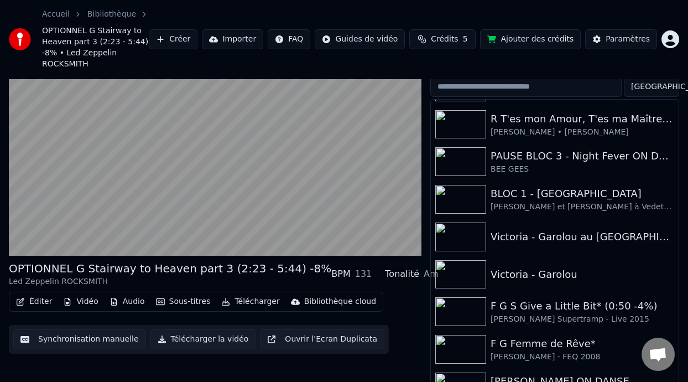
click at [660, 87] on html "Accueil Bibliothèque OPTIONNEL G Stairway to Heaven part 3 (2:23 - 5:44) -8% • …" at bounding box center [344, 136] width 688 height 382
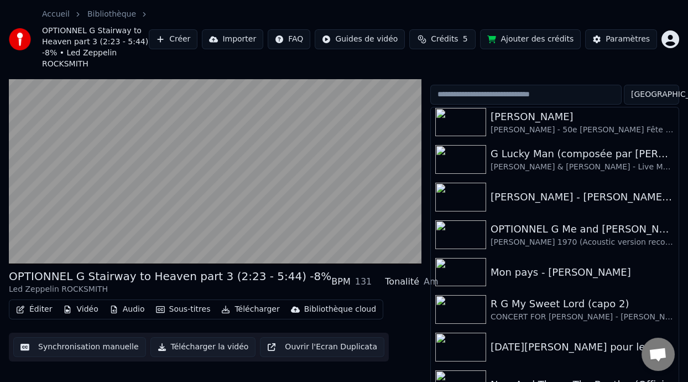
scroll to position [2518, 0]
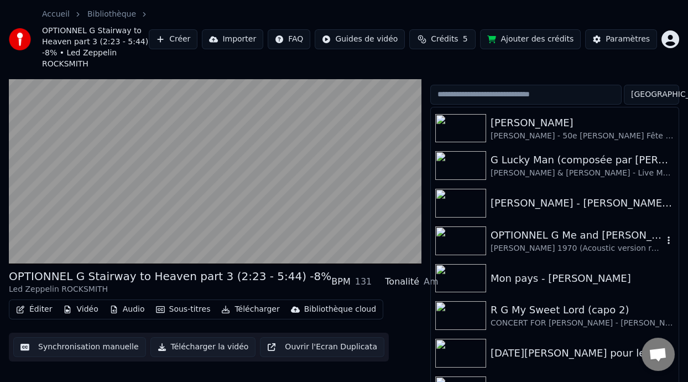
click at [611, 236] on div "OPTIONNEL G Me and [PERSON_NAME]" at bounding box center [577, 234] width 173 height 15
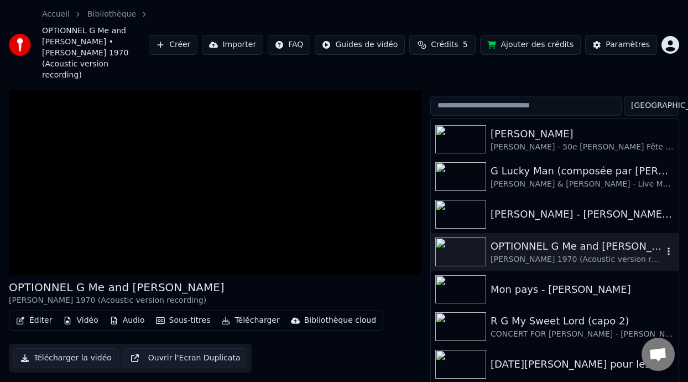
scroll to position [36, 0]
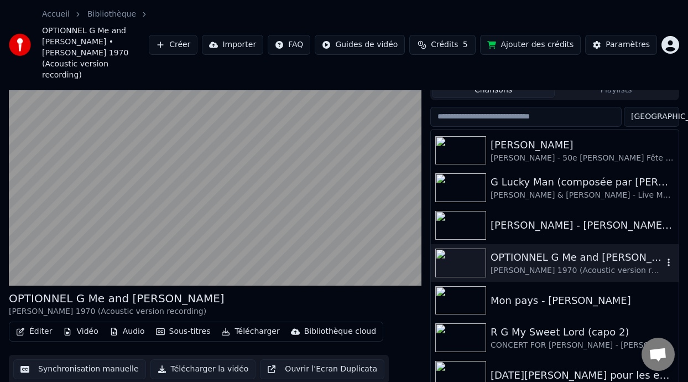
click at [663, 258] on icon "button" at bounding box center [668, 262] width 11 height 9
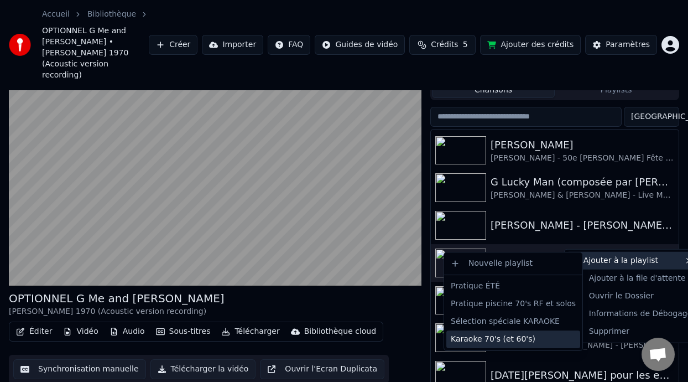
click at [517, 340] on div "Karaoke 70's (et 60's)" at bounding box center [513, 339] width 134 height 18
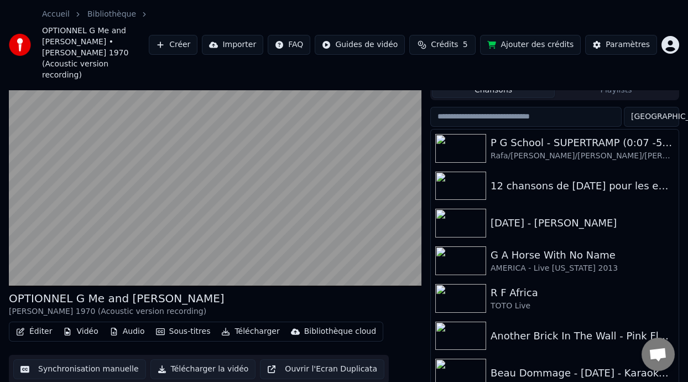
scroll to position [0, 0]
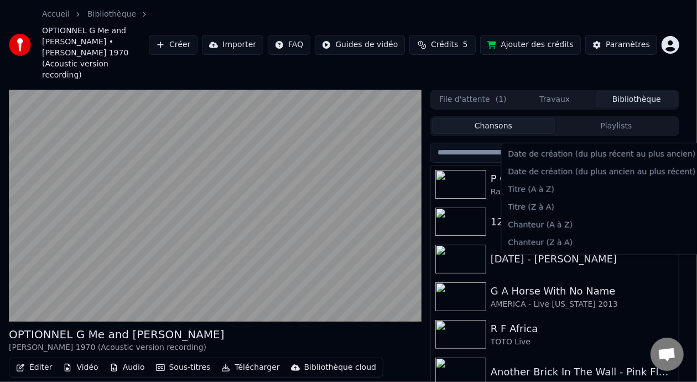
click at [658, 133] on html "Accueil Bibliothèque OPTIONNEL G Me and Bobby McGee • JANIS JOPLIN 1970 (Acoust…" at bounding box center [348, 191] width 697 height 382
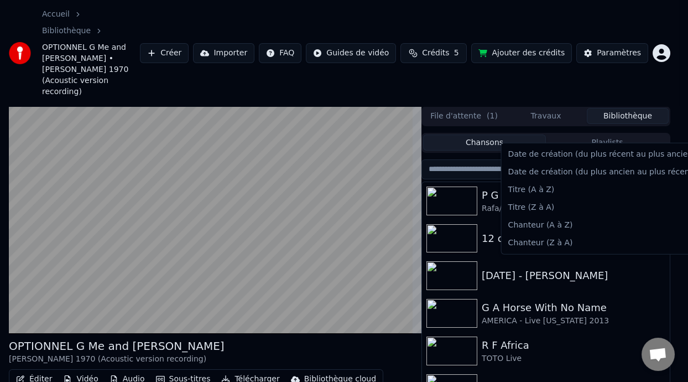
click at [664, 128] on html "Accueil Bibliothèque OPTIONNEL G Me and Bobby McGee • JANIS JOPLIN 1970 (Acoust…" at bounding box center [344, 191] width 688 height 382
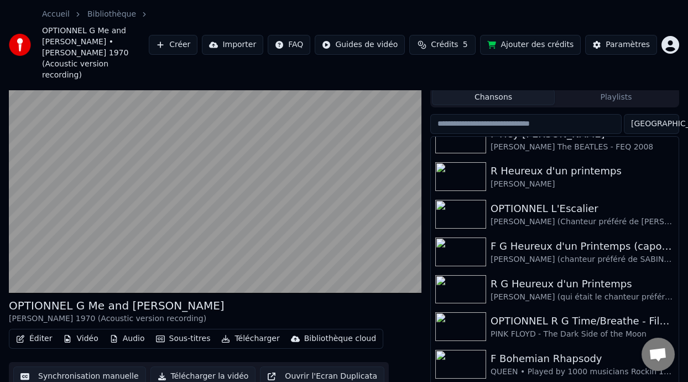
scroll to position [30, 0]
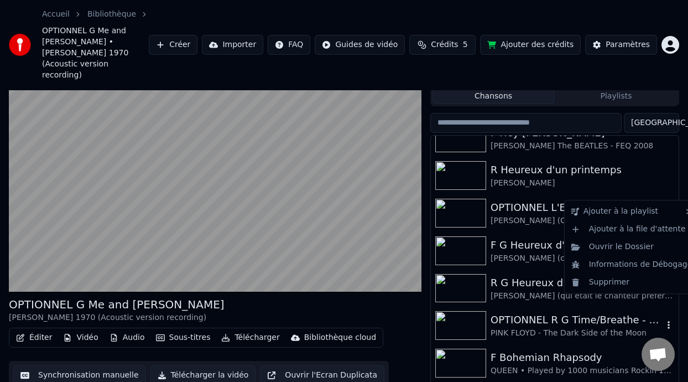
click at [663, 320] on icon "button" at bounding box center [668, 324] width 11 height 9
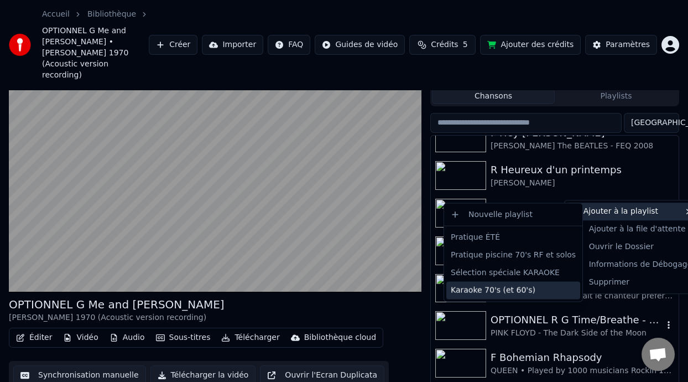
click at [538, 288] on div "Karaoke 70's (et 60's)" at bounding box center [513, 290] width 134 height 18
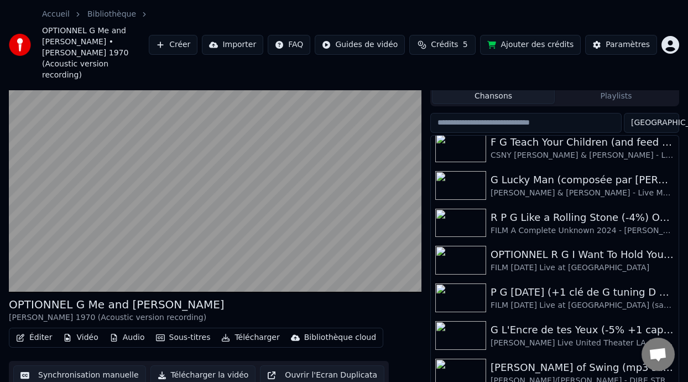
scroll to position [2740, 0]
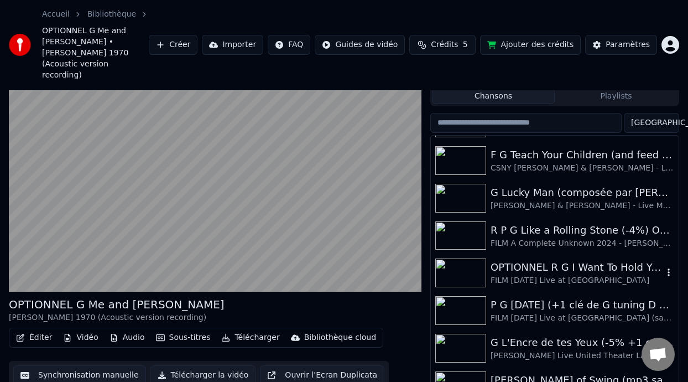
click at [620, 259] on div "OPTIONNEL R G I Want To Hold Your Hand ON DANSE" at bounding box center [577, 266] width 173 height 15
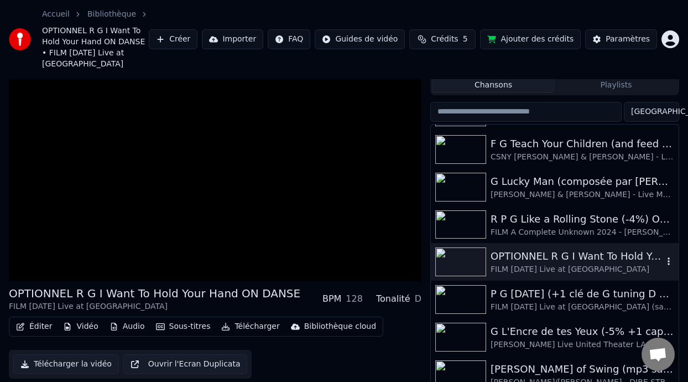
scroll to position [41, 0]
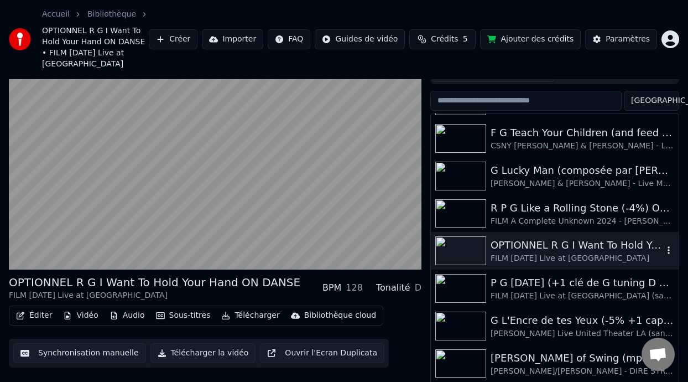
click at [663, 248] on icon "button" at bounding box center [668, 250] width 11 height 9
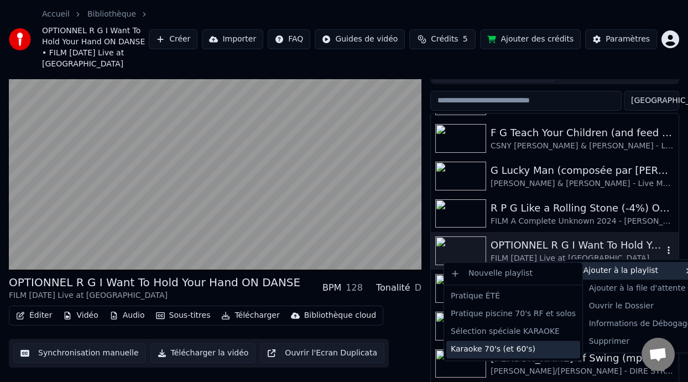
click at [503, 355] on div "Karaoke 70's (et 60's)" at bounding box center [513, 349] width 134 height 18
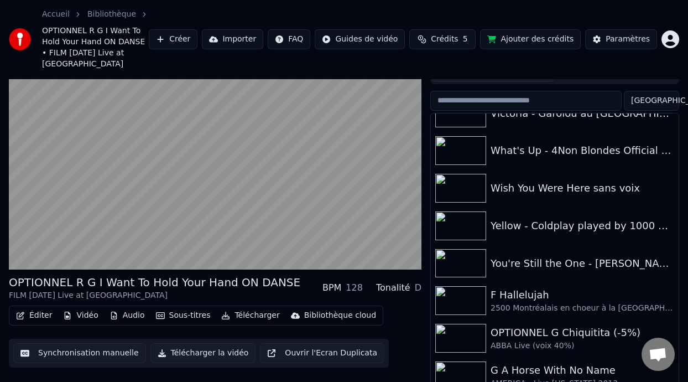
scroll to position [1950, 0]
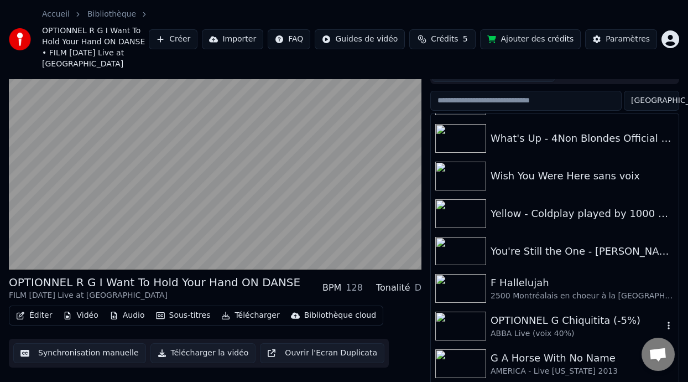
click at [577, 321] on div "OPTIONNEL G Chiquitita (-5%)" at bounding box center [577, 320] width 173 height 15
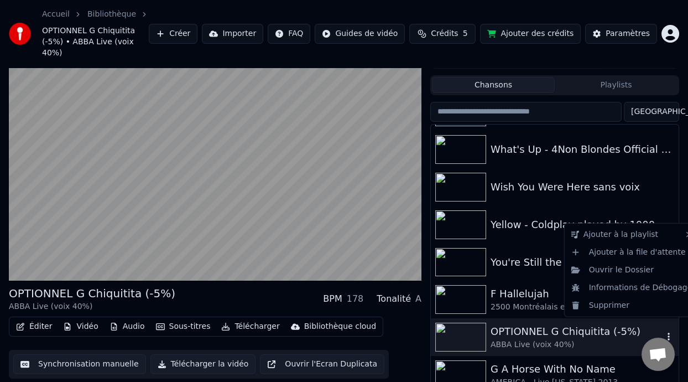
click at [668, 333] on icon "button" at bounding box center [669, 337] width 2 height 8
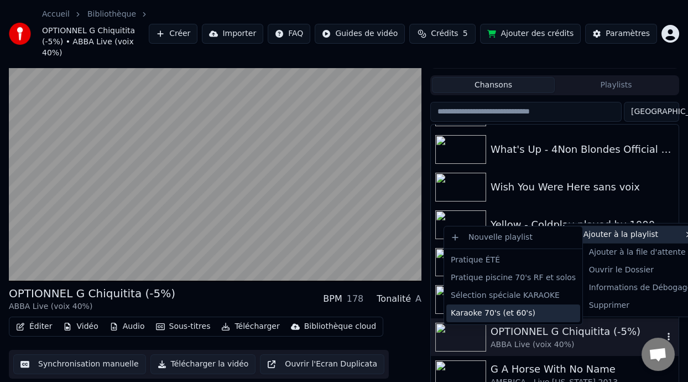
click at [524, 313] on div "Karaoke 70's (et 60's)" at bounding box center [513, 313] width 134 height 18
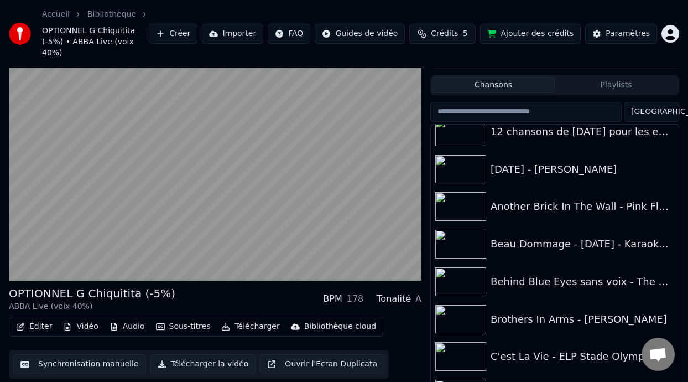
scroll to position [0, 0]
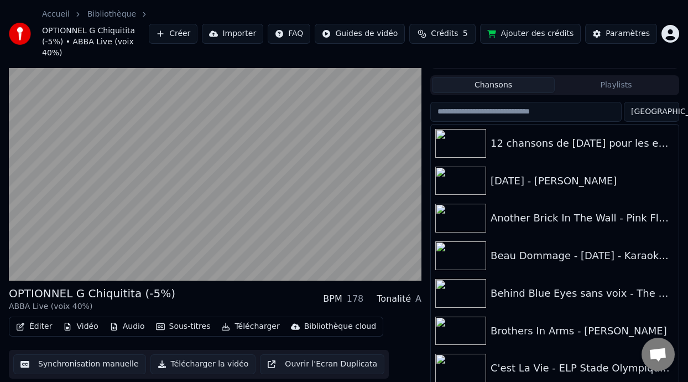
click at [613, 77] on button "Playlists" at bounding box center [616, 85] width 123 height 16
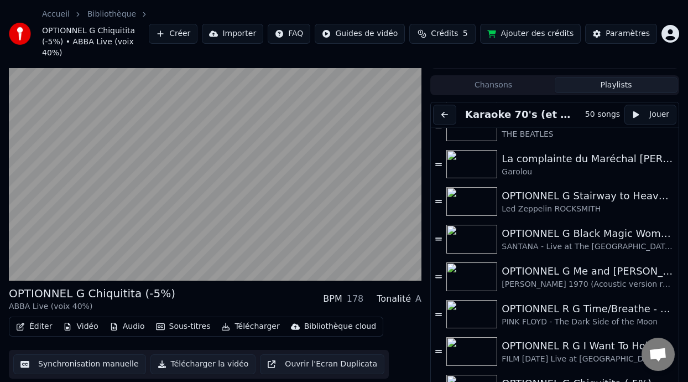
scroll to position [33, 0]
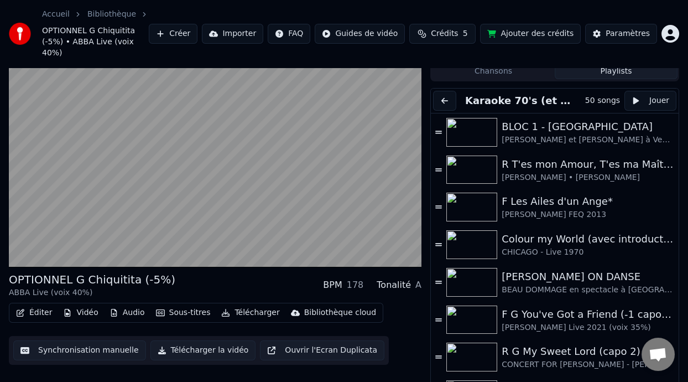
scroll to position [1519, 0]
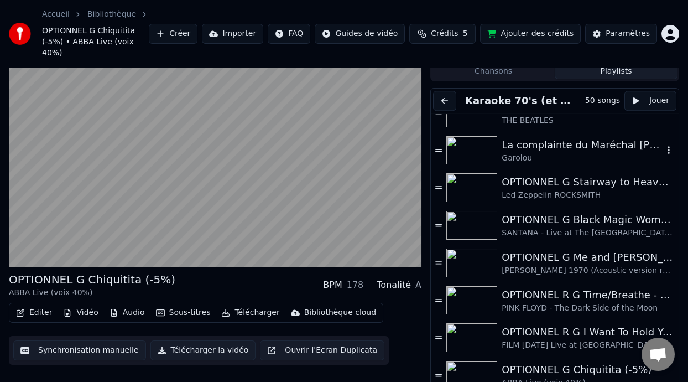
click at [570, 137] on div "La complainte du Maréchal [PERSON_NAME]" at bounding box center [583, 144] width 162 height 15
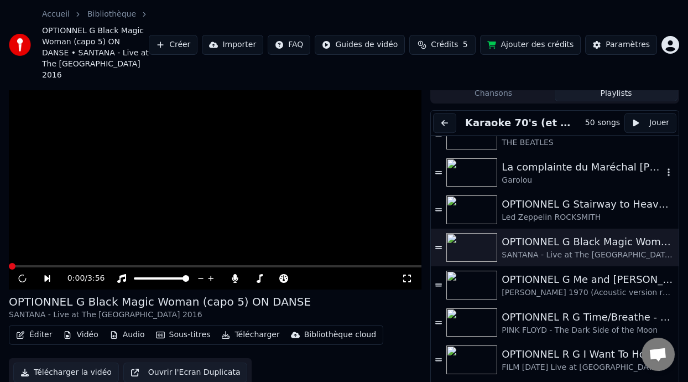
scroll to position [55, 0]
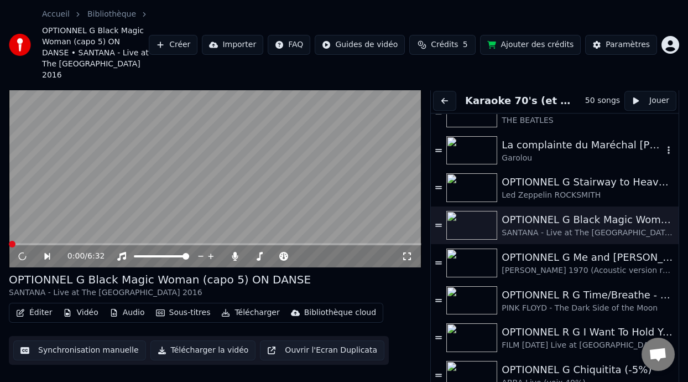
click at [570, 137] on div "La complainte du Maréchal [PERSON_NAME]" at bounding box center [583, 144] width 162 height 15
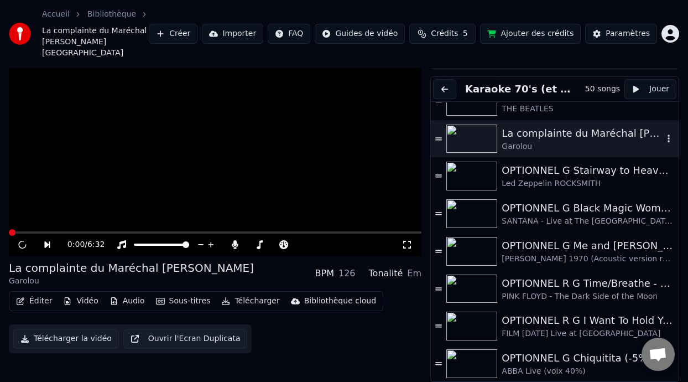
scroll to position [33, 0]
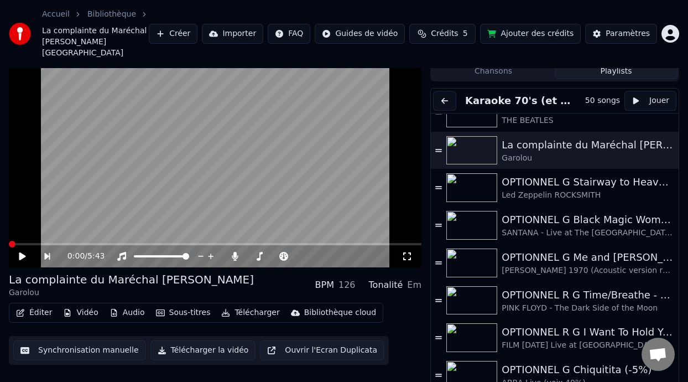
click at [21, 252] on icon at bounding box center [22, 256] width 7 height 8
click at [21, 253] on icon at bounding box center [22, 256] width 6 height 7
click at [21, 252] on icon at bounding box center [22, 256] width 7 height 8
click at [406, 252] on icon at bounding box center [407, 256] width 11 height 9
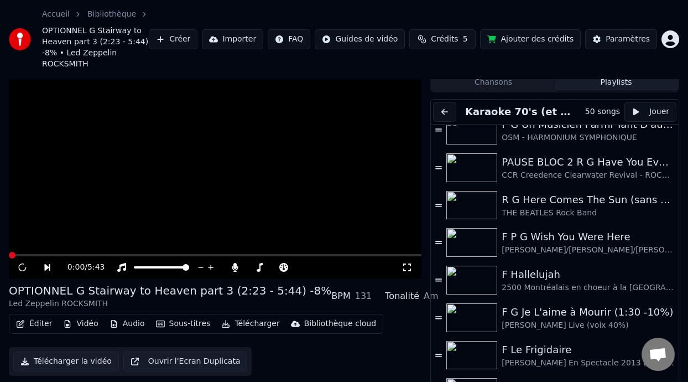
scroll to position [55, 0]
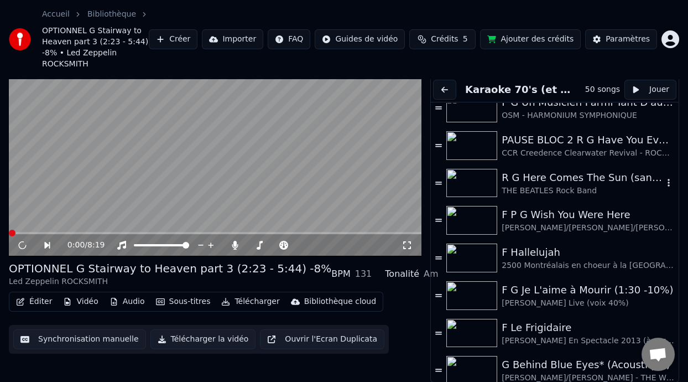
click at [552, 183] on div "R G Here Comes The Sun (sans capo)" at bounding box center [583, 177] width 162 height 15
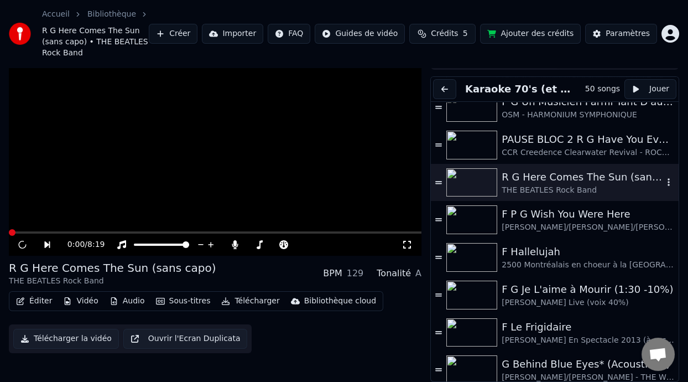
scroll to position [44, 0]
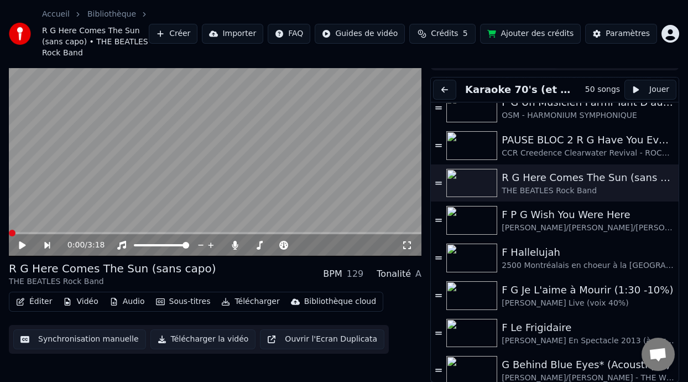
click at [23, 241] on icon at bounding box center [30, 245] width 25 height 9
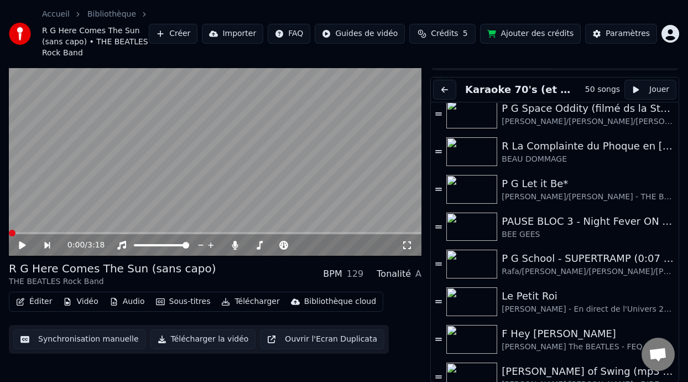
scroll to position [843, 0]
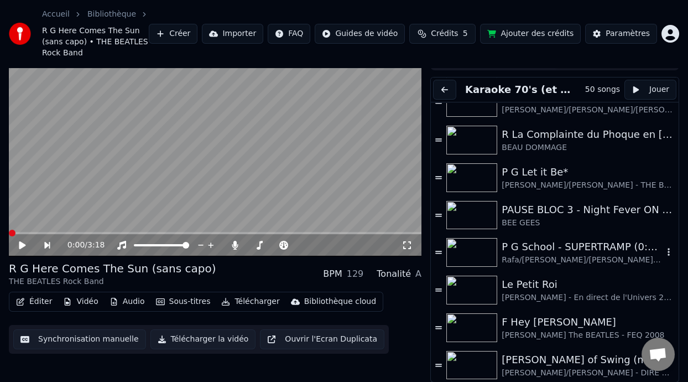
click at [558, 251] on div "P G School - SUPERTRAMP (0:07 -5%)" at bounding box center [583, 246] width 162 height 15
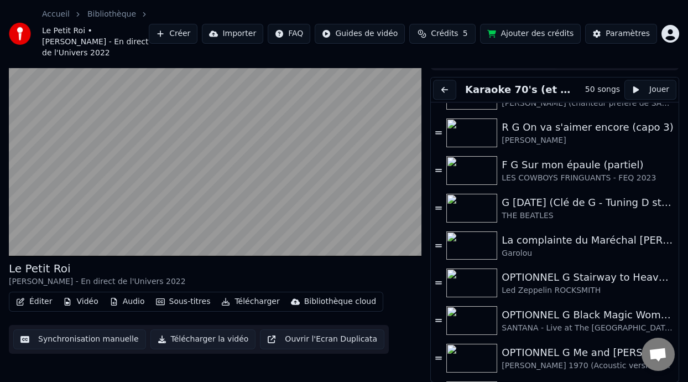
scroll to position [1401, 0]
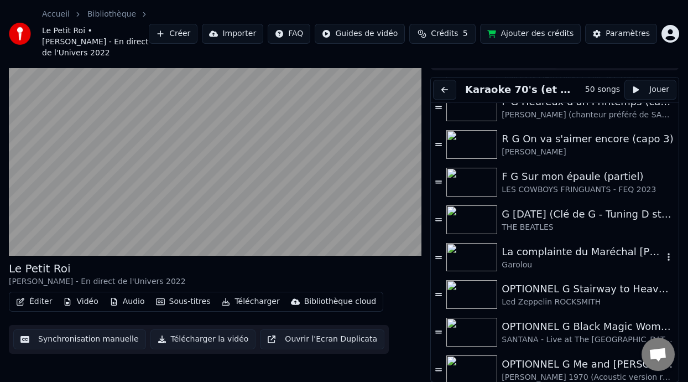
click at [589, 255] on div "La complainte du Maréchal [PERSON_NAME]" at bounding box center [583, 251] width 162 height 15
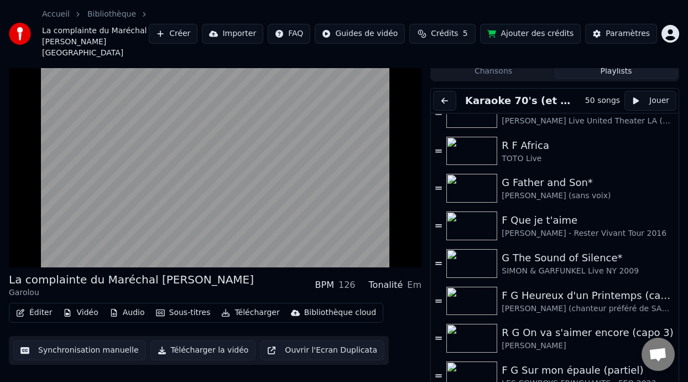
scroll to position [1225, 0]
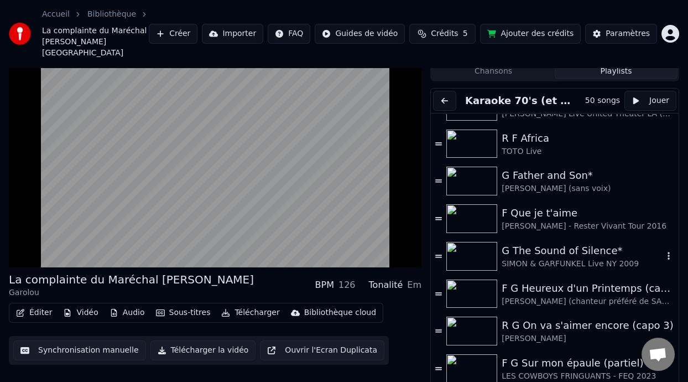
click at [585, 243] on div "G The Sound of Silence*" at bounding box center [583, 250] width 162 height 15
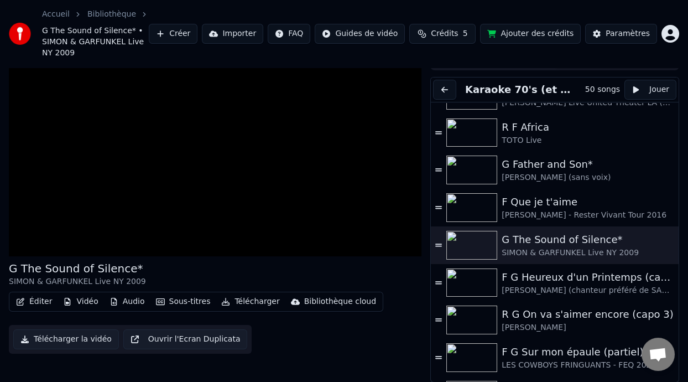
scroll to position [0, 0]
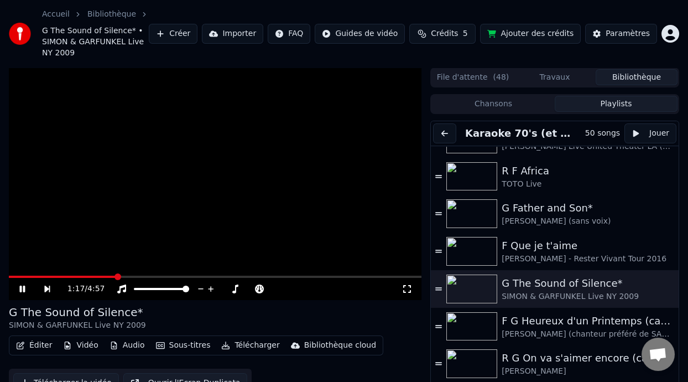
click at [193, 343] on button "Sous-titres" at bounding box center [184, 344] width 64 height 15
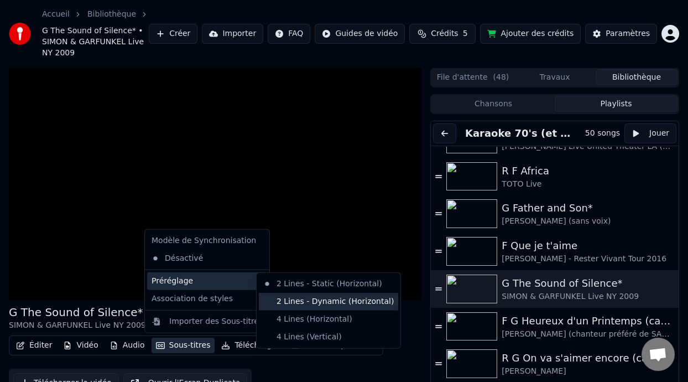
click at [317, 302] on div "2 Lines - Dynamic (Horizontal)" at bounding box center [328, 302] width 139 height 18
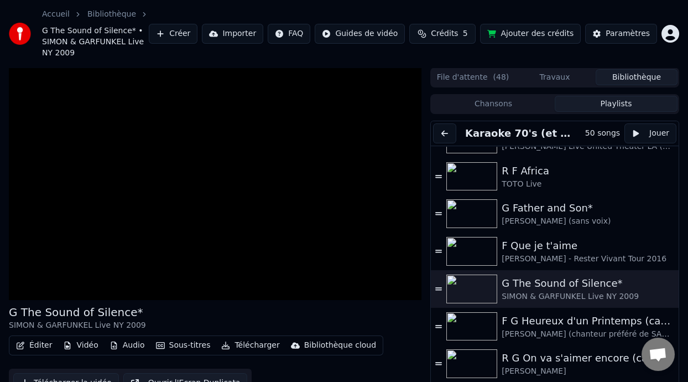
click at [190, 346] on button "Sous-titres" at bounding box center [184, 344] width 64 height 15
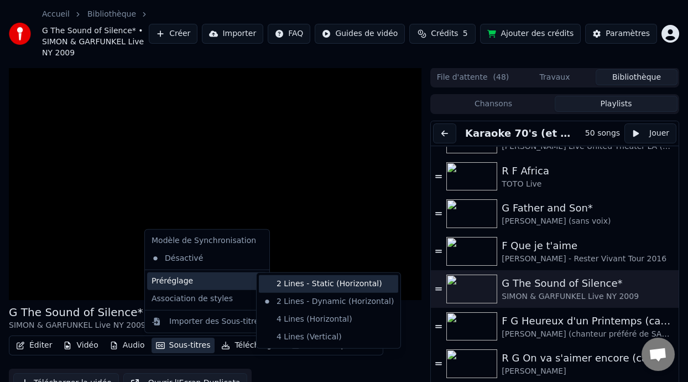
click at [325, 282] on div "2 Lines - Static (Horizontal)" at bounding box center [328, 284] width 139 height 18
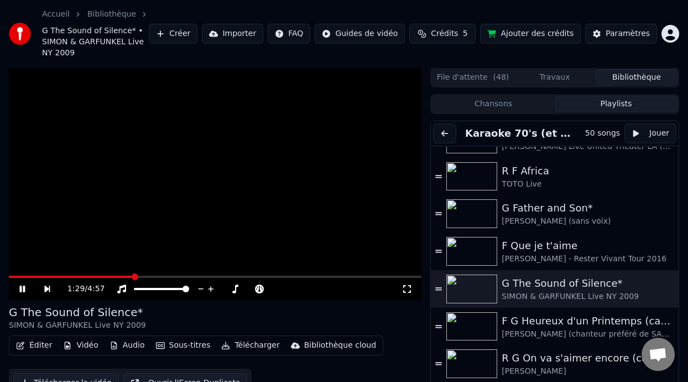
click at [188, 344] on button "Sous-titres" at bounding box center [184, 344] width 64 height 15
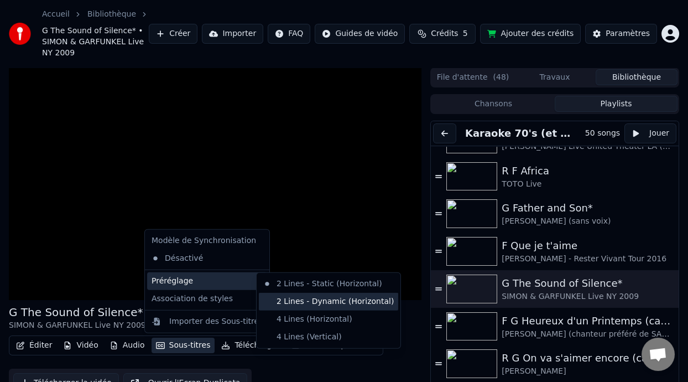
click at [304, 300] on div "2 Lines - Dynamic (Horizontal)" at bounding box center [328, 302] width 139 height 18
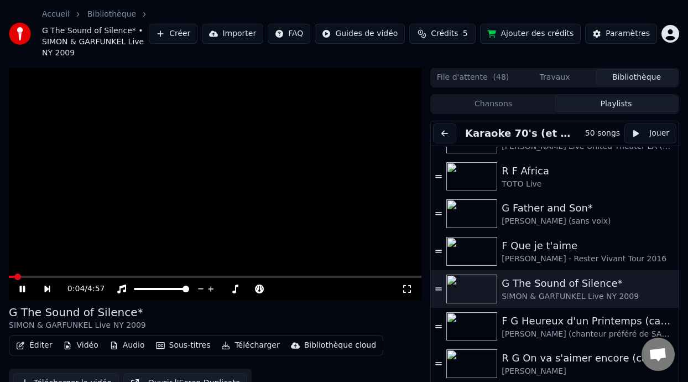
click at [14, 276] on span at bounding box center [12, 277] width 6 height 2
click at [18, 283] on div "0:00 / 4:57" at bounding box center [215, 288] width 404 height 11
click at [24, 288] on icon at bounding box center [22, 288] width 6 height 7
click at [18, 288] on icon at bounding box center [30, 288] width 25 height 9
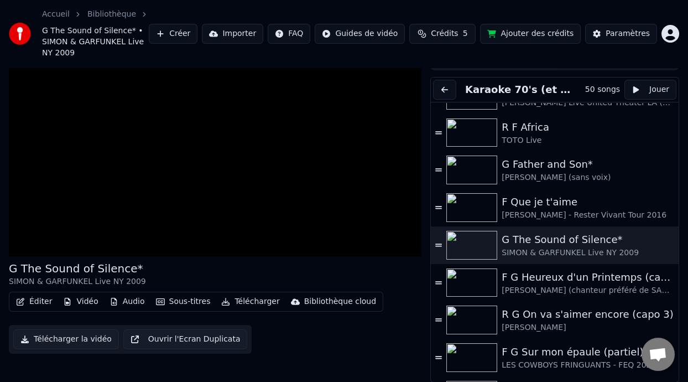
scroll to position [1519, 0]
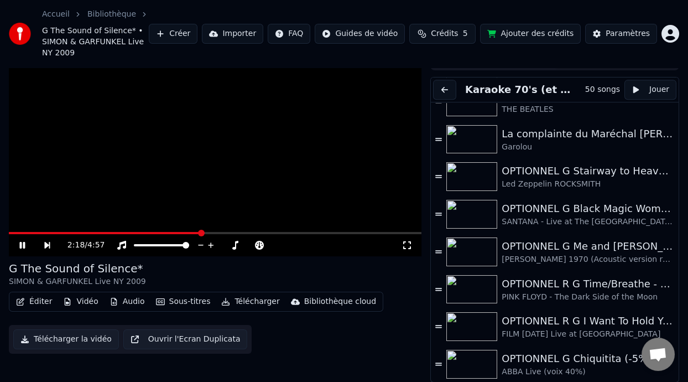
click at [22, 243] on icon at bounding box center [30, 245] width 25 height 9
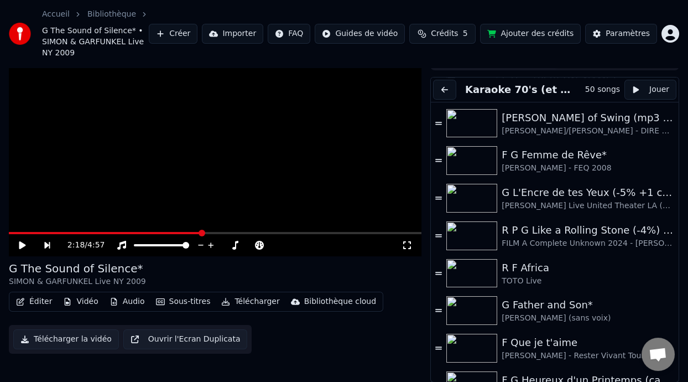
scroll to position [1073, 0]
